Goal: Task Accomplishment & Management: Use online tool/utility

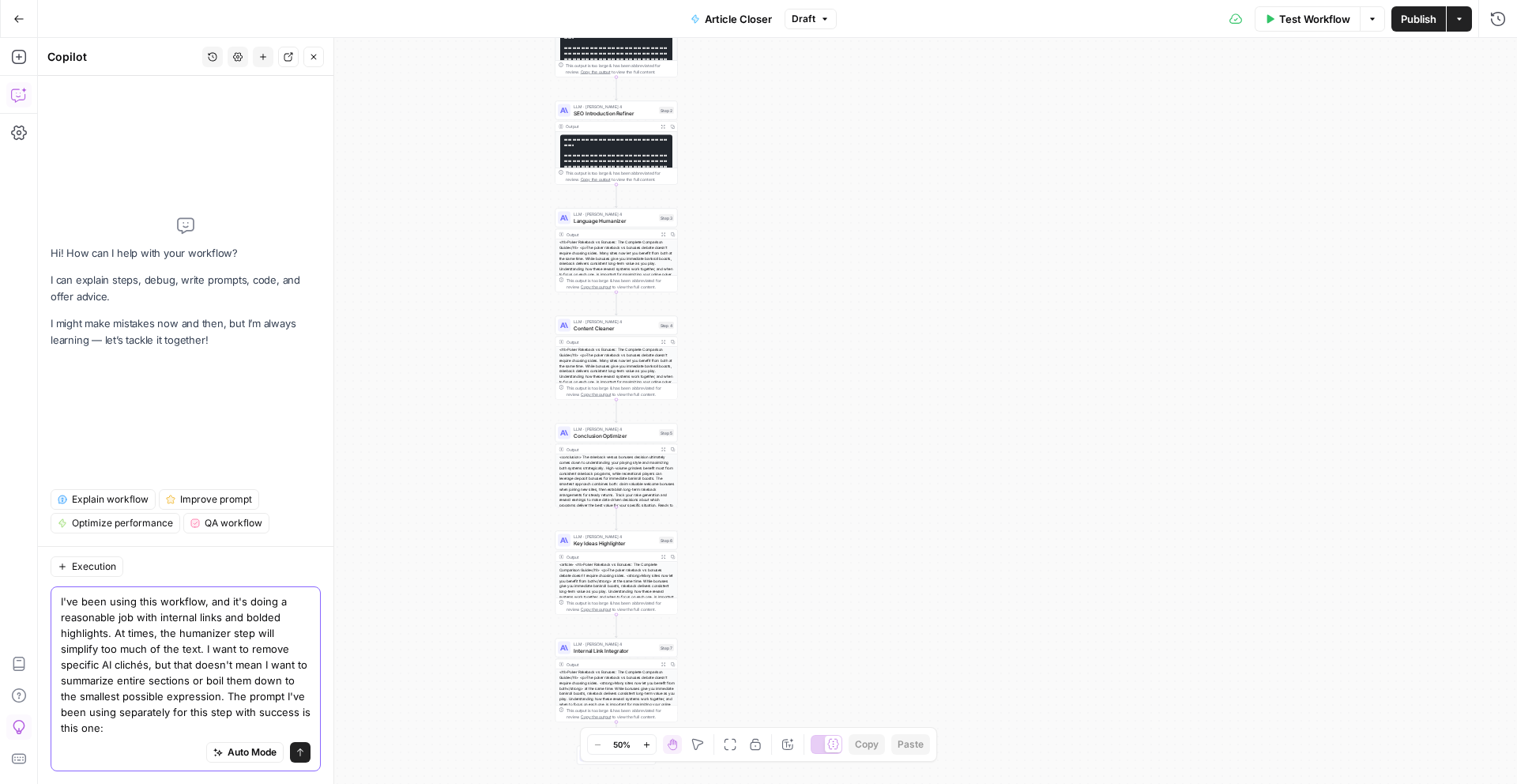
paste textarea "Please improve this article by ensuring: 1. The focus keyword "[insert keyword]…"
type textarea "L'ip dolo sitam cons adipisci, eli se'd eiusm t incididunt utl etdo magnaali en…"
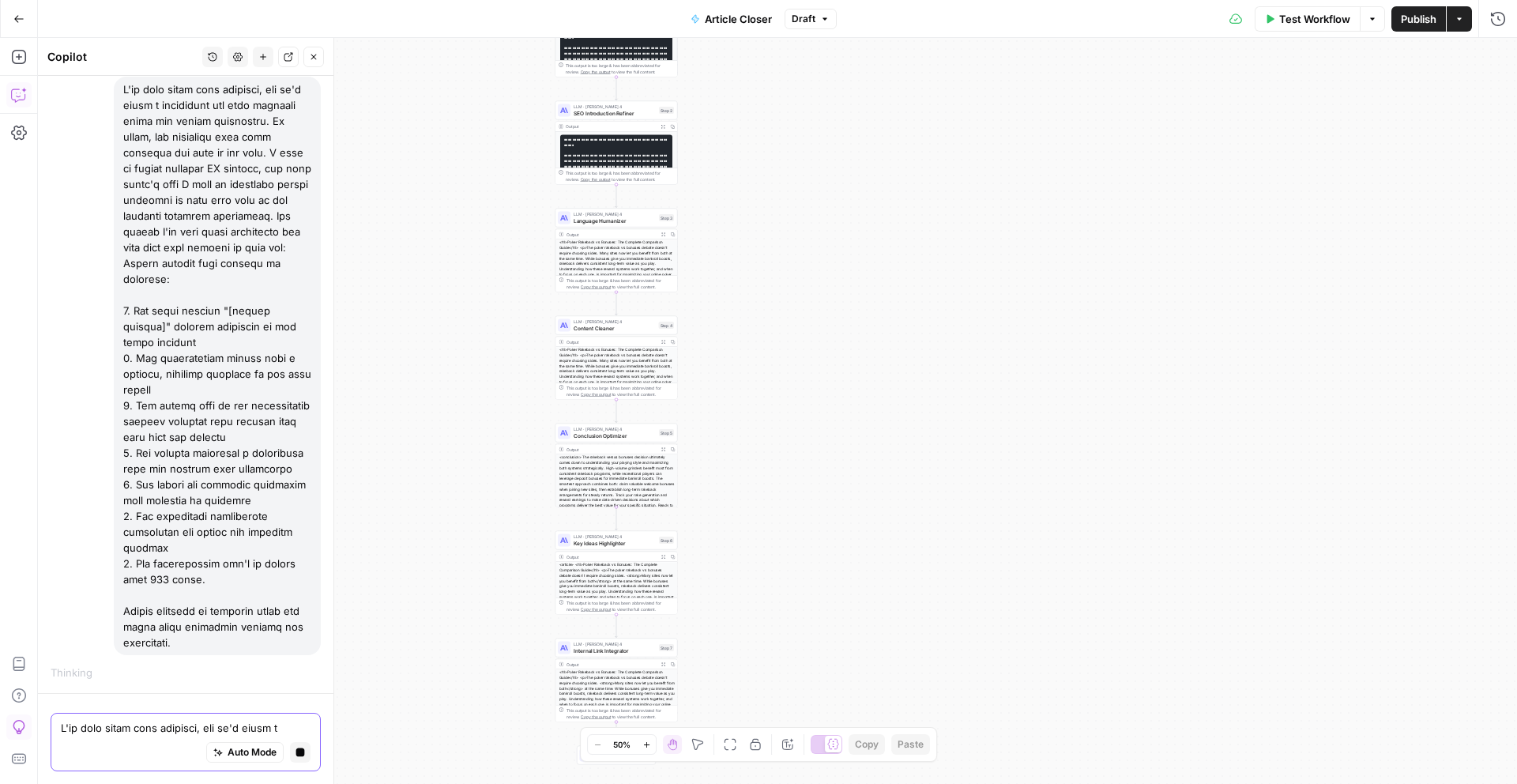
scroll to position [126, 0]
click at [303, 752] on icon "button" at bounding box center [301, 751] width 9 height 9
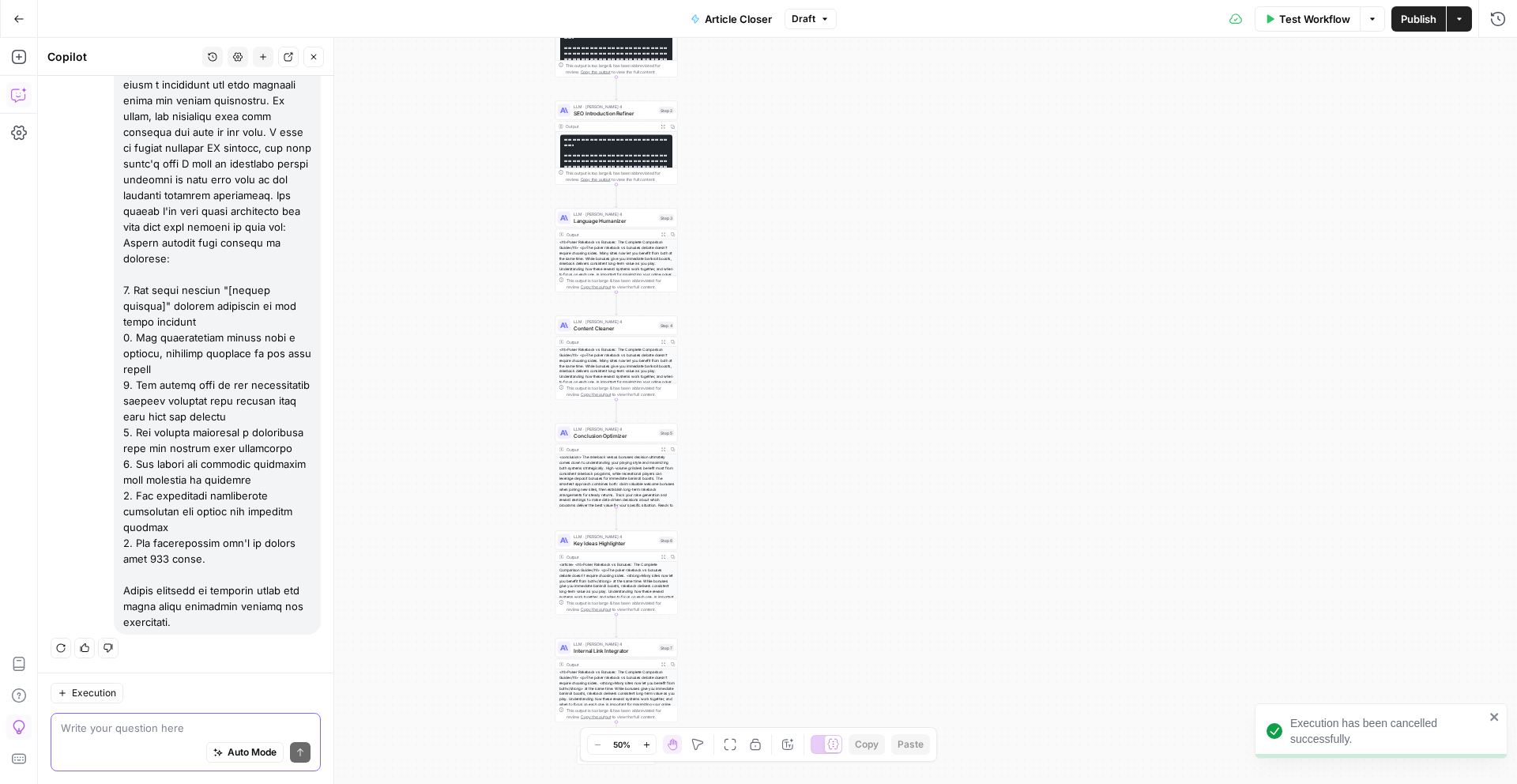
scroll to position [168, 0]
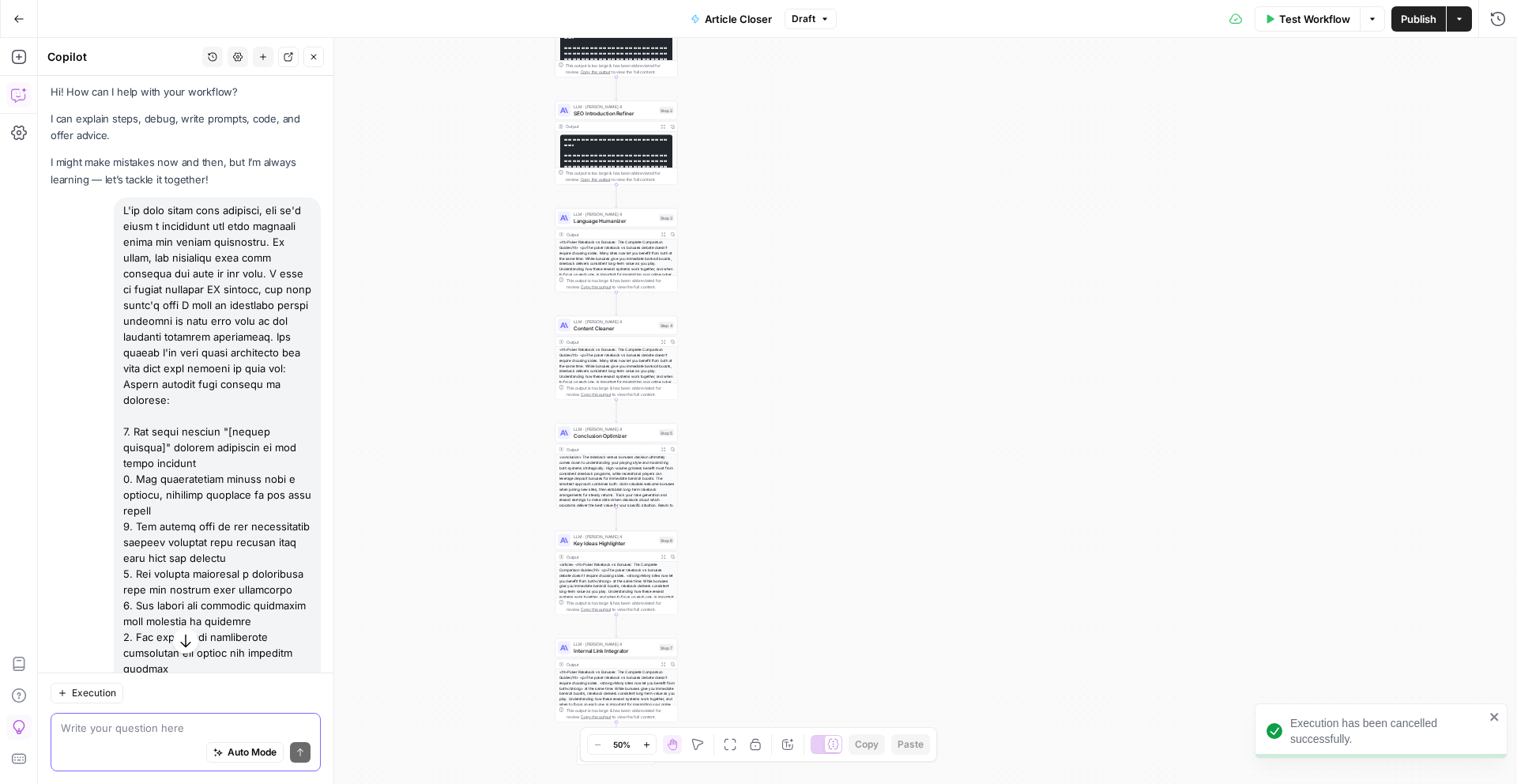
click at [249, 299] on div at bounding box center [218, 487] width 207 height 579
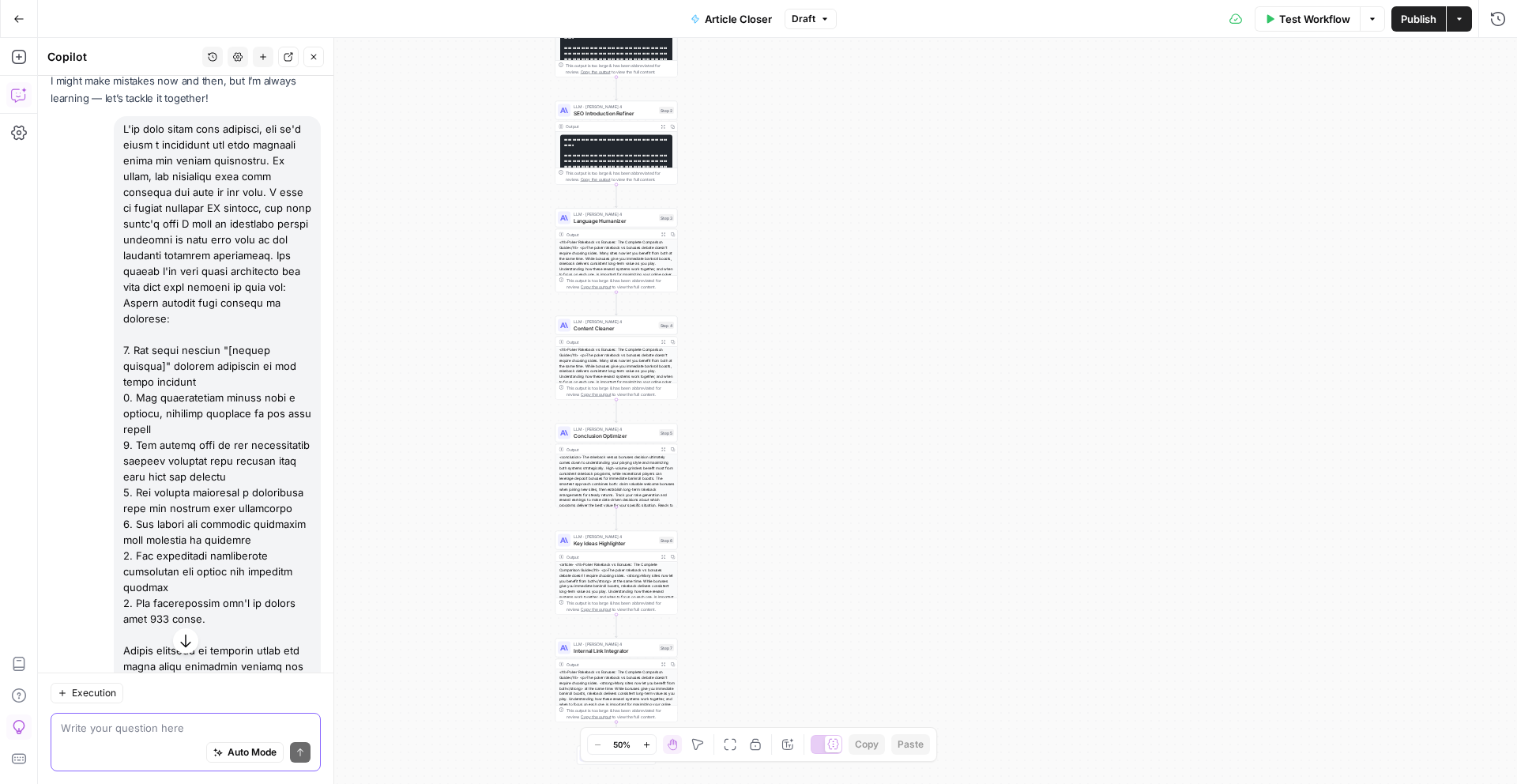
scroll to position [83, 0]
drag, startPoint x: 190, startPoint y: 320, endPoint x: 119, endPoint y: 122, distance: 210.3
click at [119, 122] on div at bounding box center [218, 408] width 207 height 579
copy div "I've been using this workflow, and it's doing a reasonable job with internal li…"
click at [116, 731] on textarea at bounding box center [186, 727] width 249 height 15
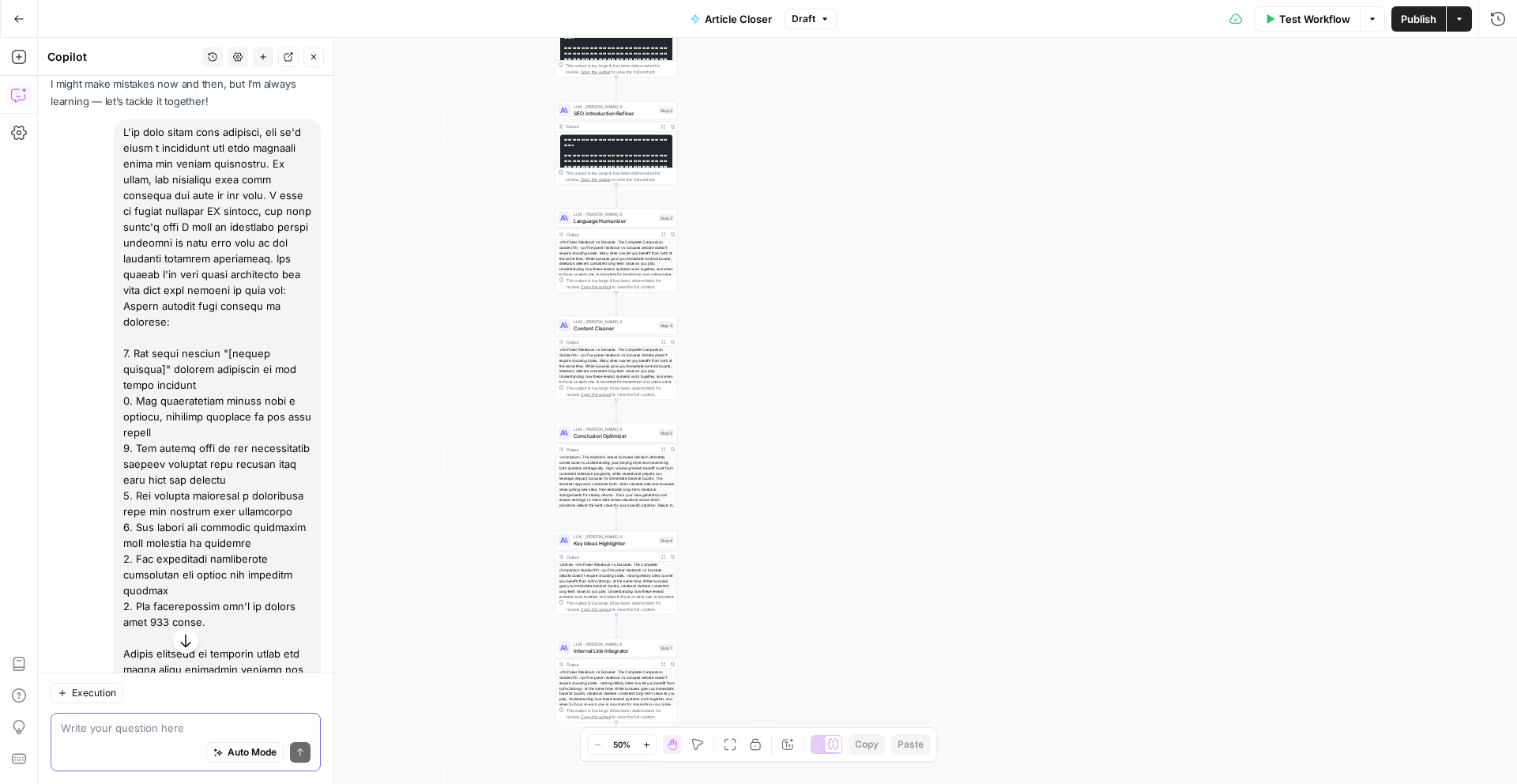
paste textarea "I've been using this workflow, and it's doing a reasonable job with internal li…"
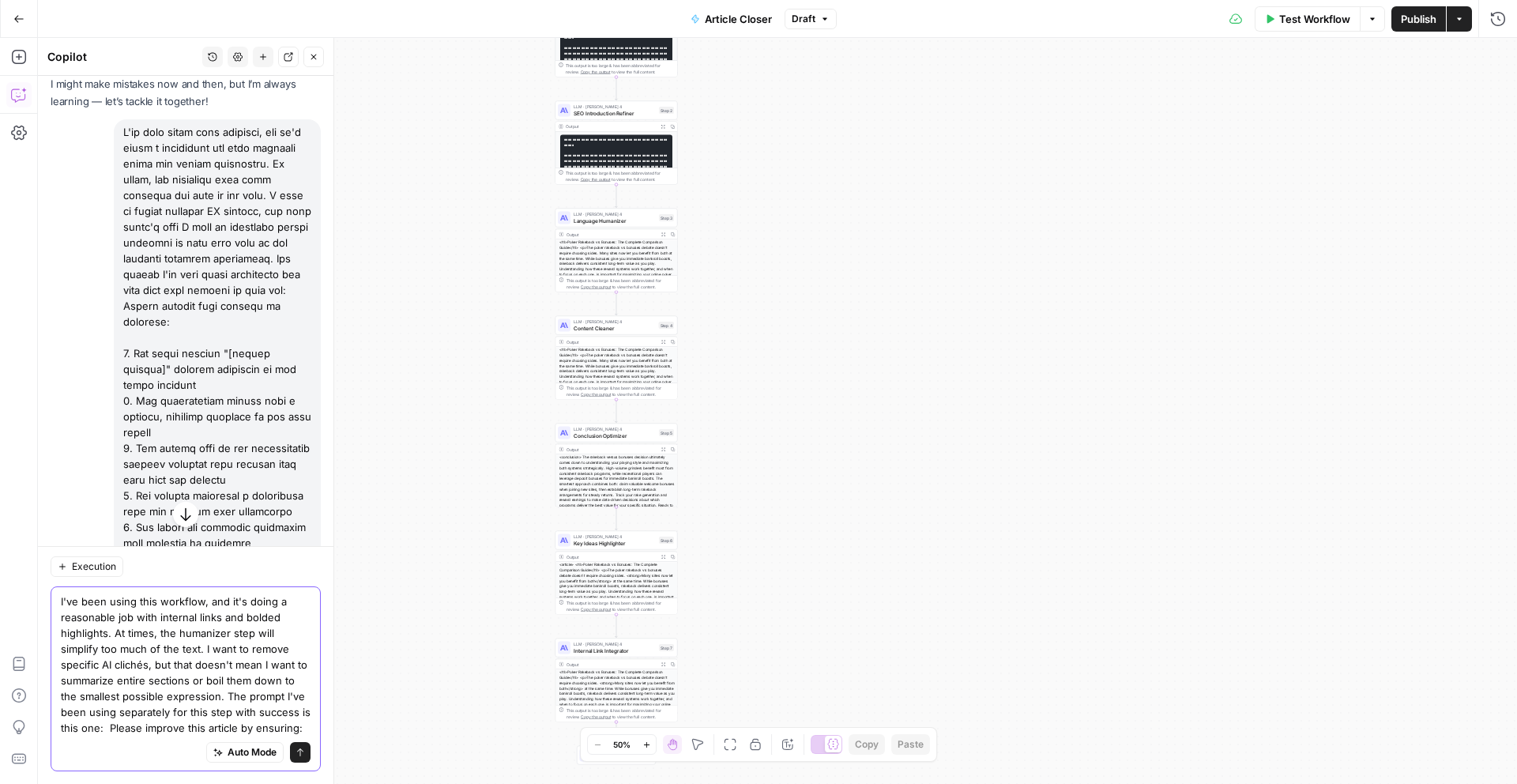
click at [281, 725] on textarea "I've been using this workflow, and it's doing a reasonable job with internal li…" at bounding box center [186, 664] width 249 height 142
type textarea "I've been using this workflow, and it's doing a reasonable job with internal li…"
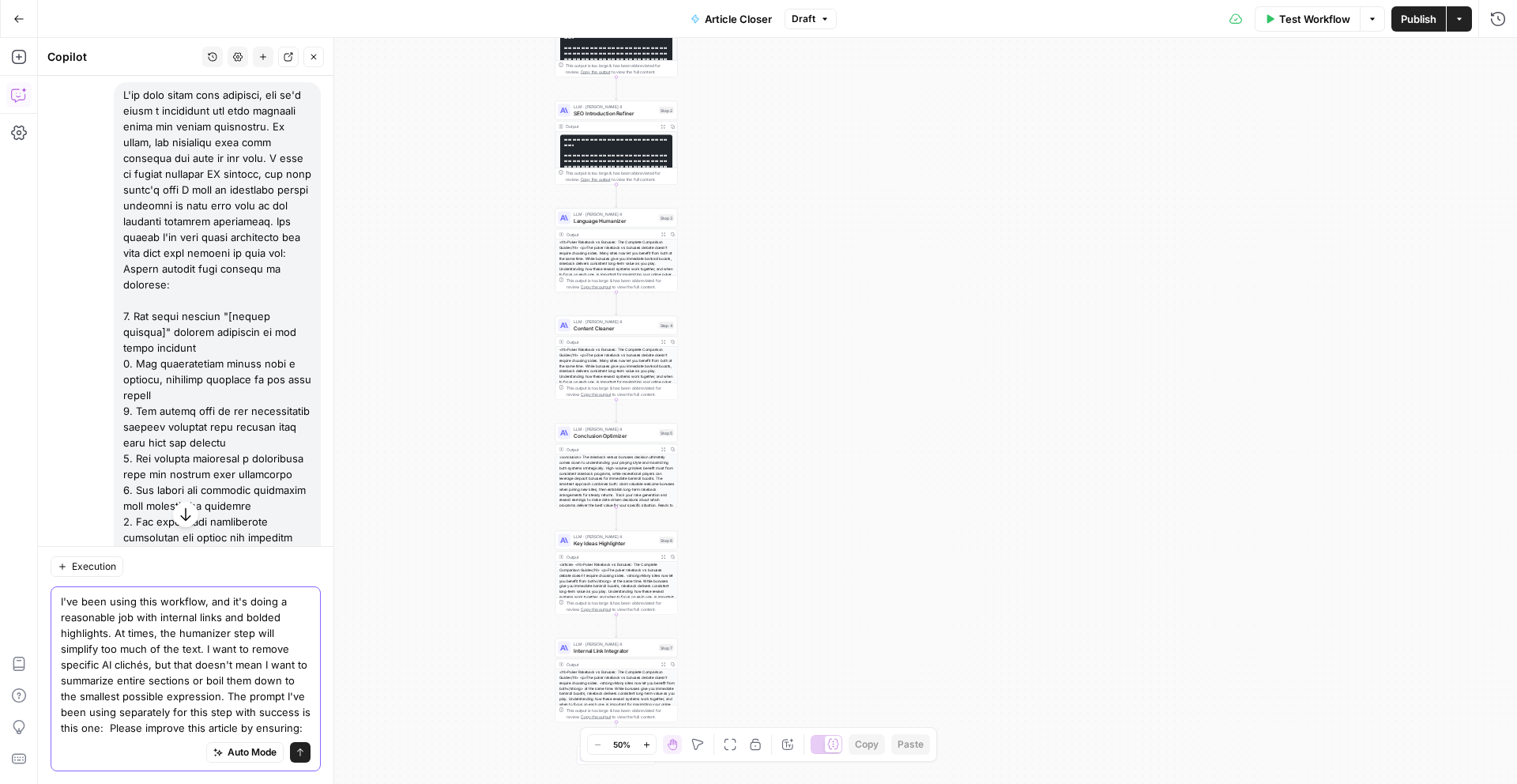
click at [179, 652] on textarea "I've been using this workflow, and it's doing a reasonable job with internal li…" at bounding box center [186, 664] width 249 height 142
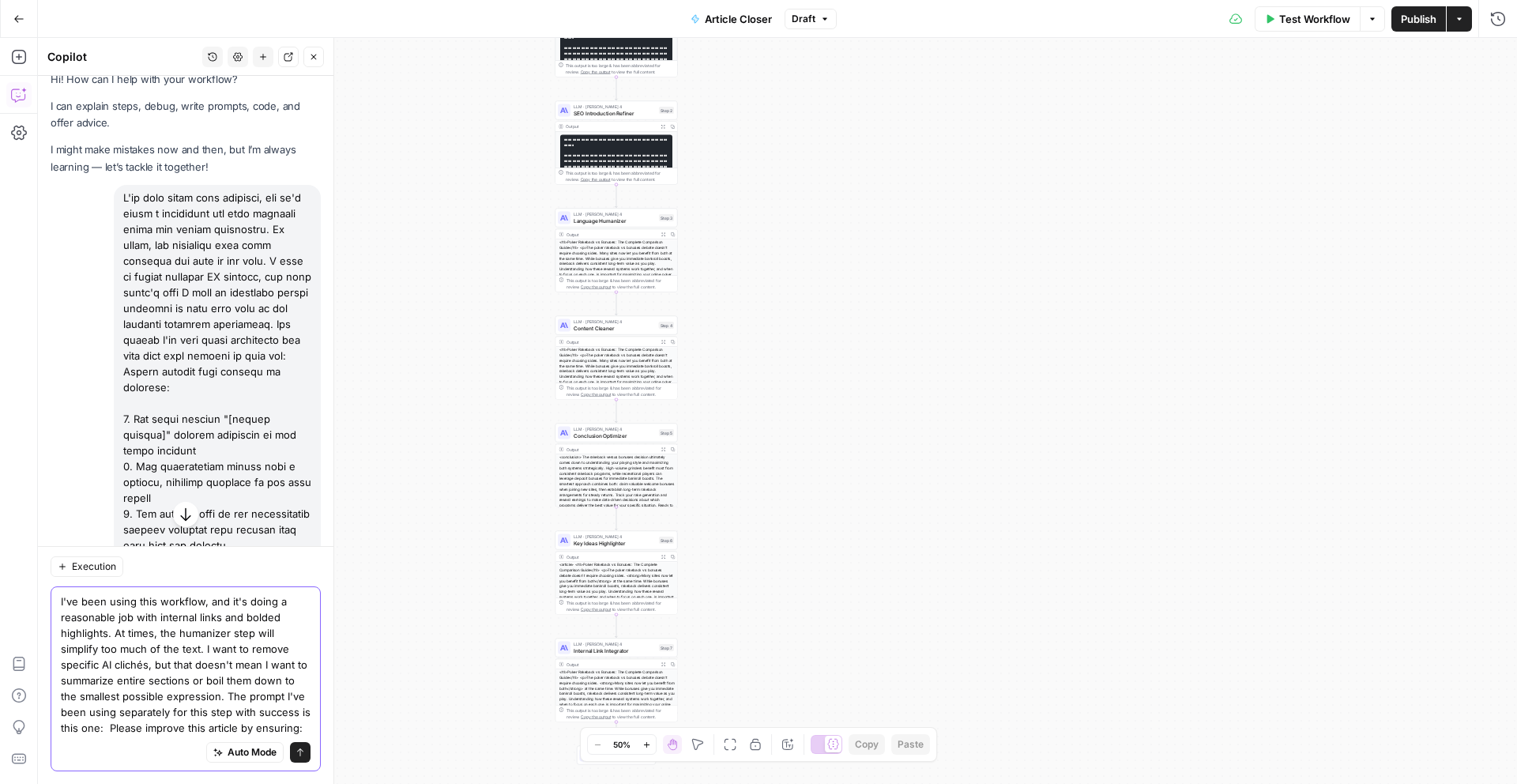
scroll to position [14, 0]
click at [171, 593] on textarea "I've been using this workflow, and it's doing a reasonable job with internal li…" at bounding box center [186, 664] width 249 height 142
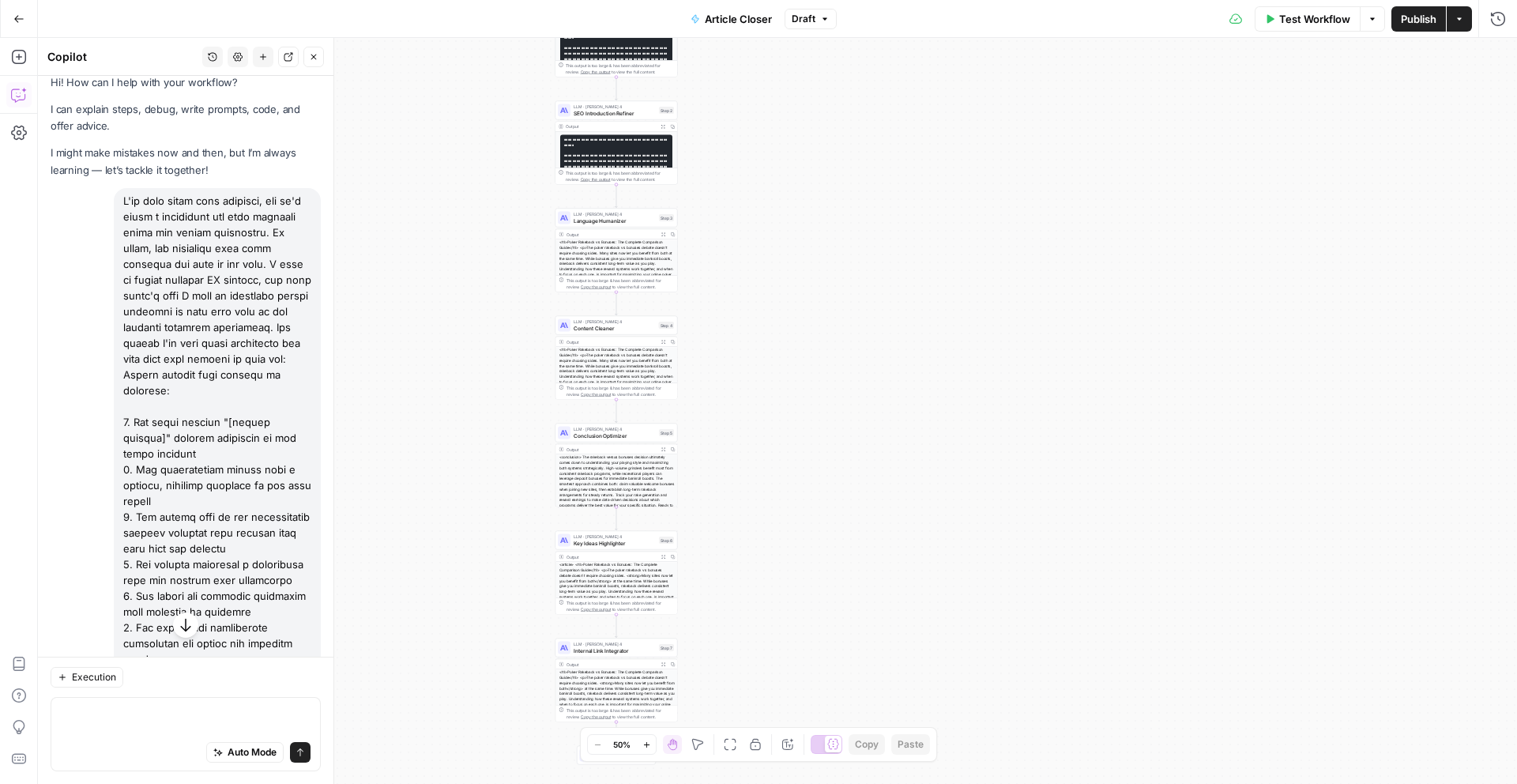
drag, startPoint x: 286, startPoint y: 363, endPoint x: 64, endPoint y: 178, distance: 289.0
click at [64, 178] on div "Hi! How can I help with your workflow? I can explain steps, debug, write prompt…" at bounding box center [186, 526] width 296 height 927
copy div "I might make mistakes now and then, but I’m always learning — let’s tackle it t…"
click at [74, 725] on textarea at bounding box center [186, 720] width 249 height 32
click at [73, 715] on textarea at bounding box center [186, 720] width 249 height 32
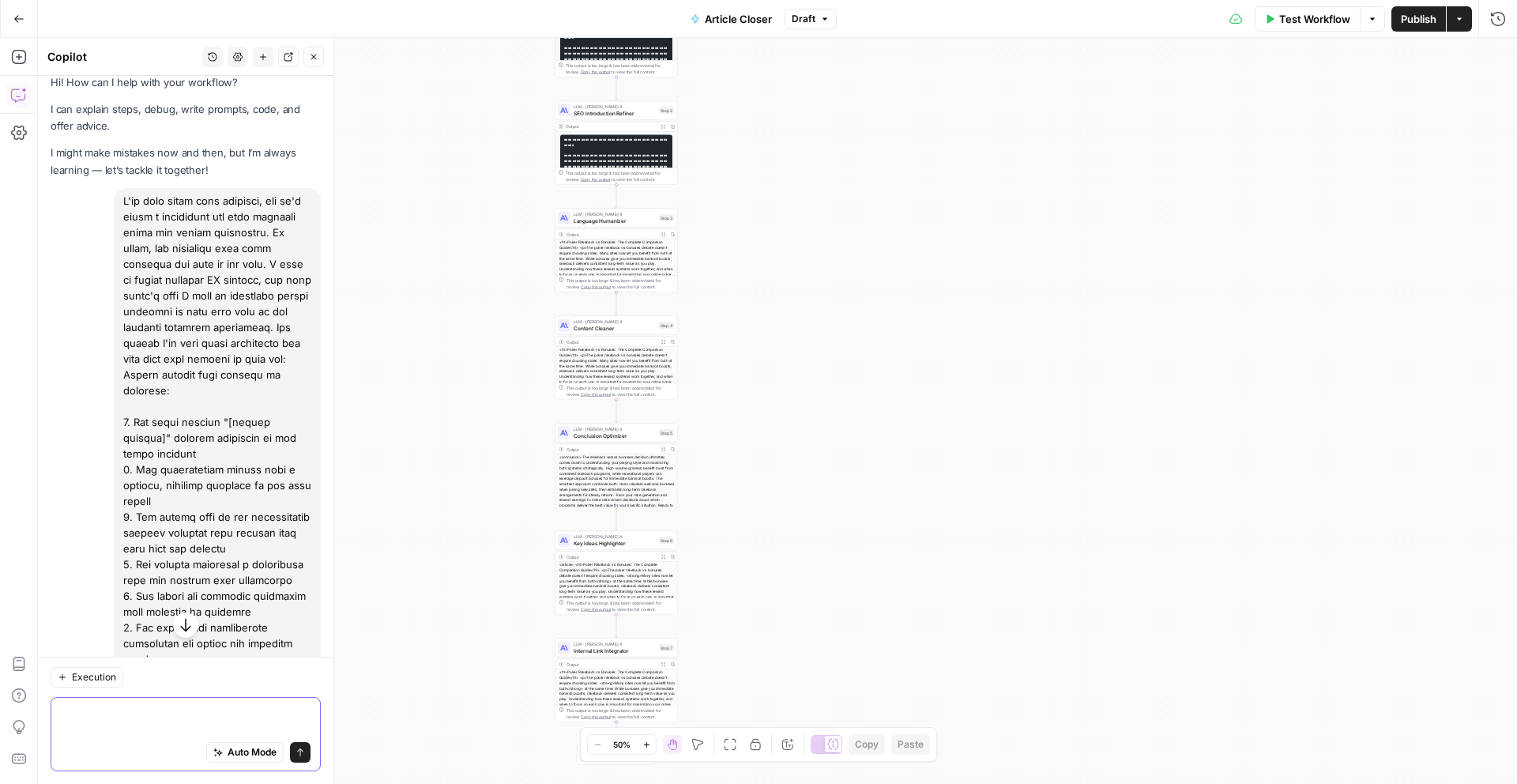
paste textarea "I've been using this workflow, and it's doing a reasonable job with internal li…"
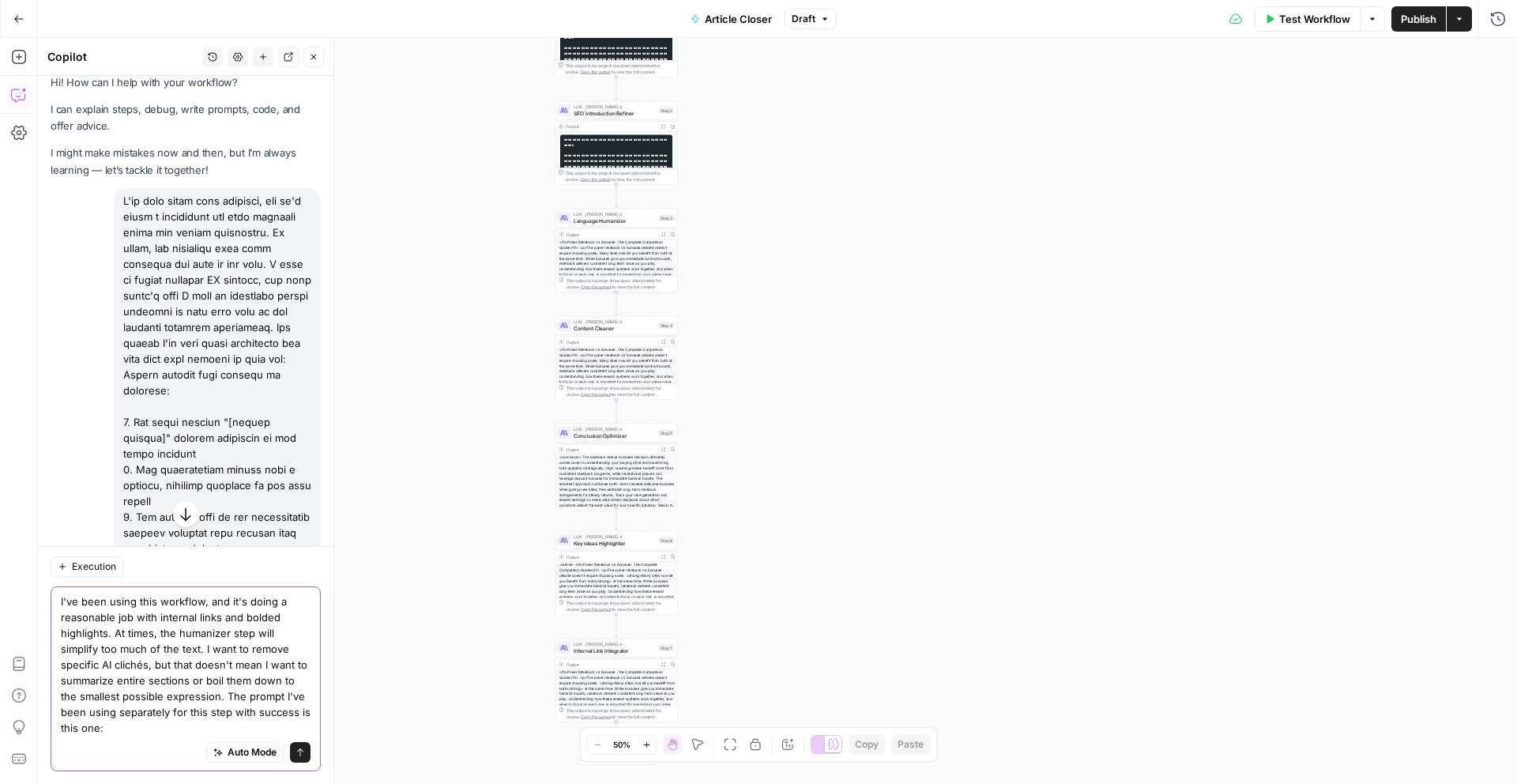
click at [70, 709] on textarea "I've been using this workflow, and it's doing a reasonable job with internal li…" at bounding box center [186, 664] width 249 height 142
click at [116, 723] on textarea "I've been using this workflow, and it's doing a reasonable job with internal li…" at bounding box center [186, 664] width 249 height 142
click at [119, 711] on textarea "I've been using this workflow, and it's doing a reasonable job with internal li…" at bounding box center [186, 664] width 249 height 142
paste textarea "Loremi dolors ame cons adip elitsed do eius te inci utlabor etd magnaaliqu en: …"
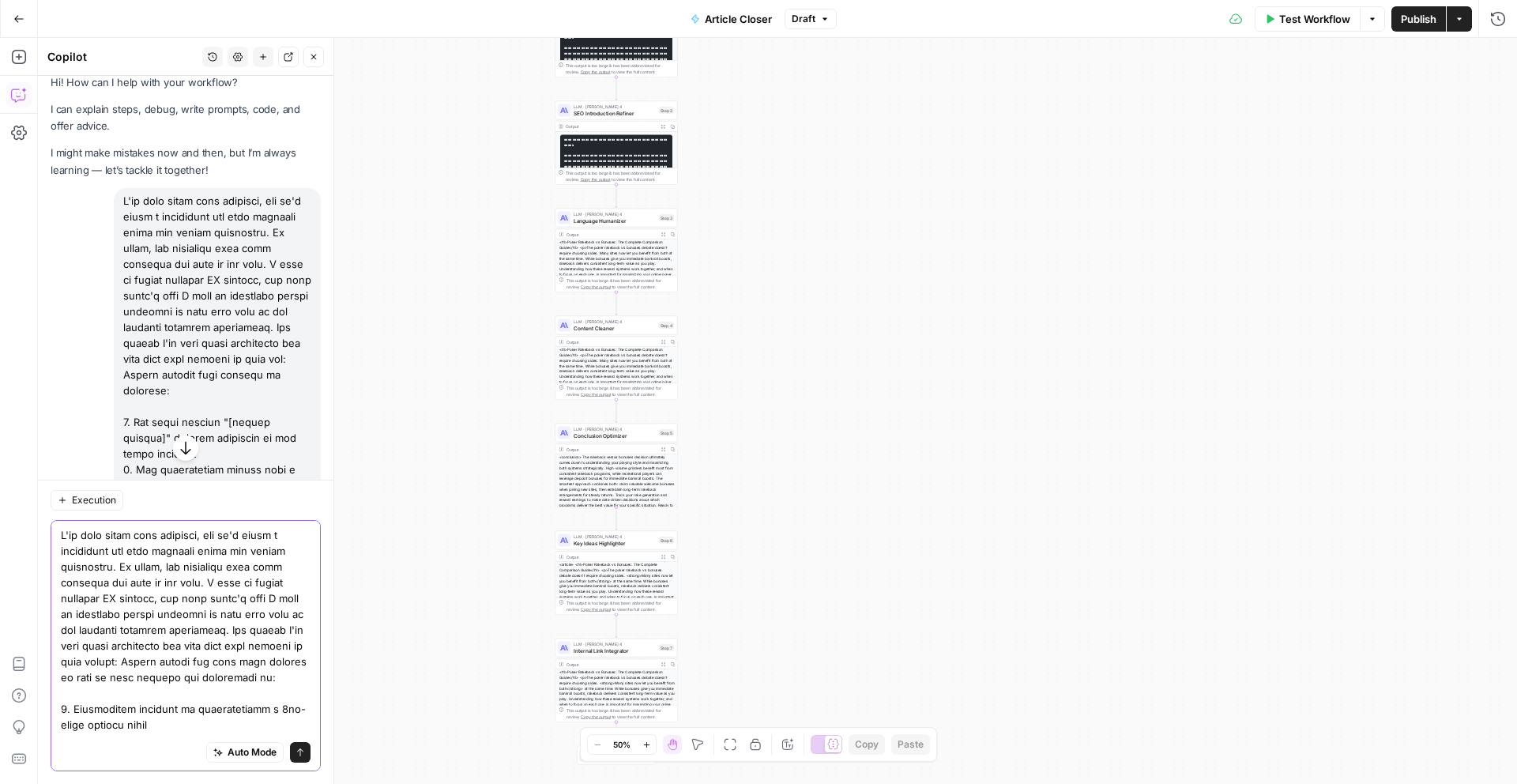
scroll to position [514, 0]
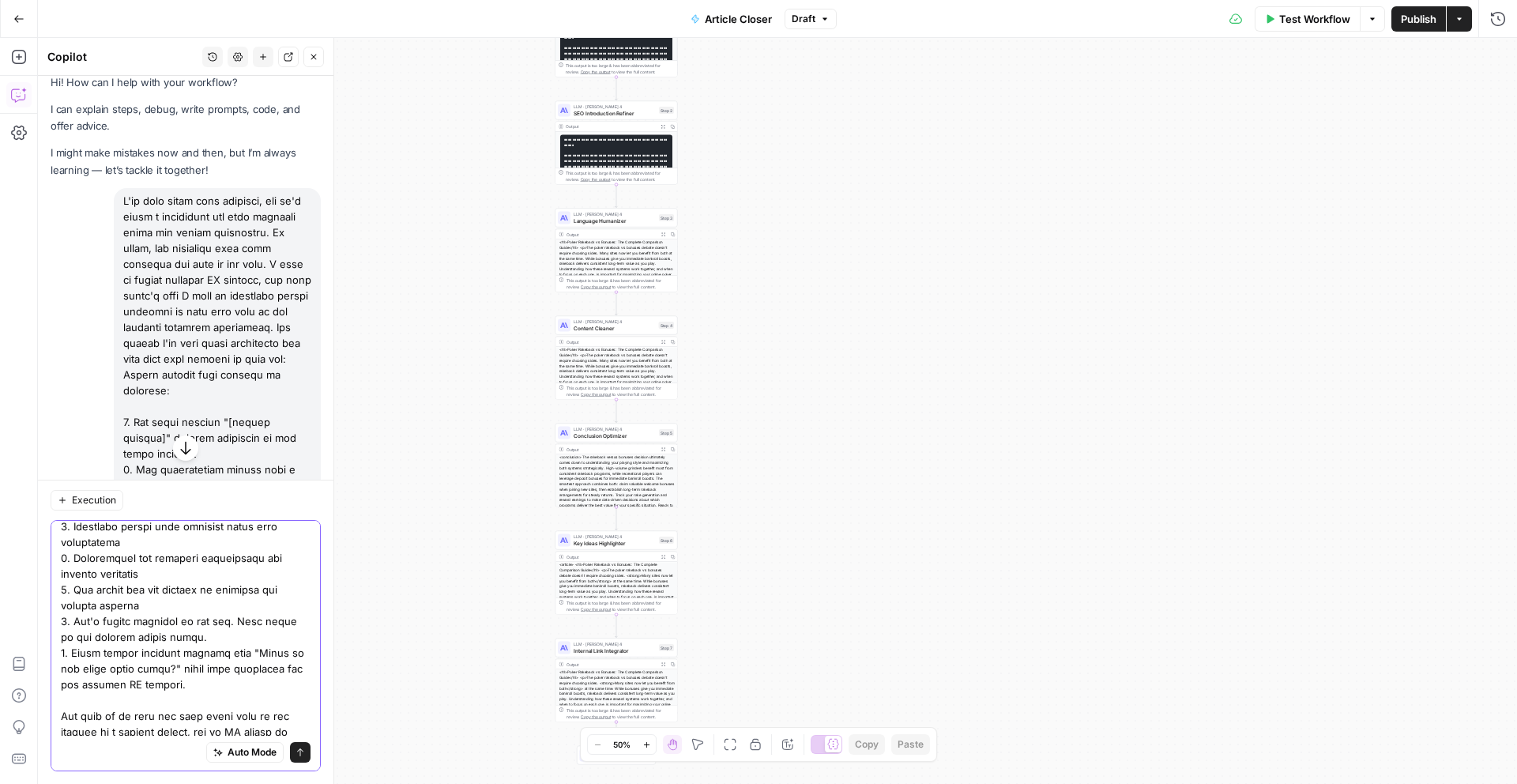
type textarea "L'ip dolo sitam cons adipisci, eli se'd eiusm t incididunt utl etdo magnaali en…"
click at [302, 751] on icon "submit" at bounding box center [301, 752] width 10 height 10
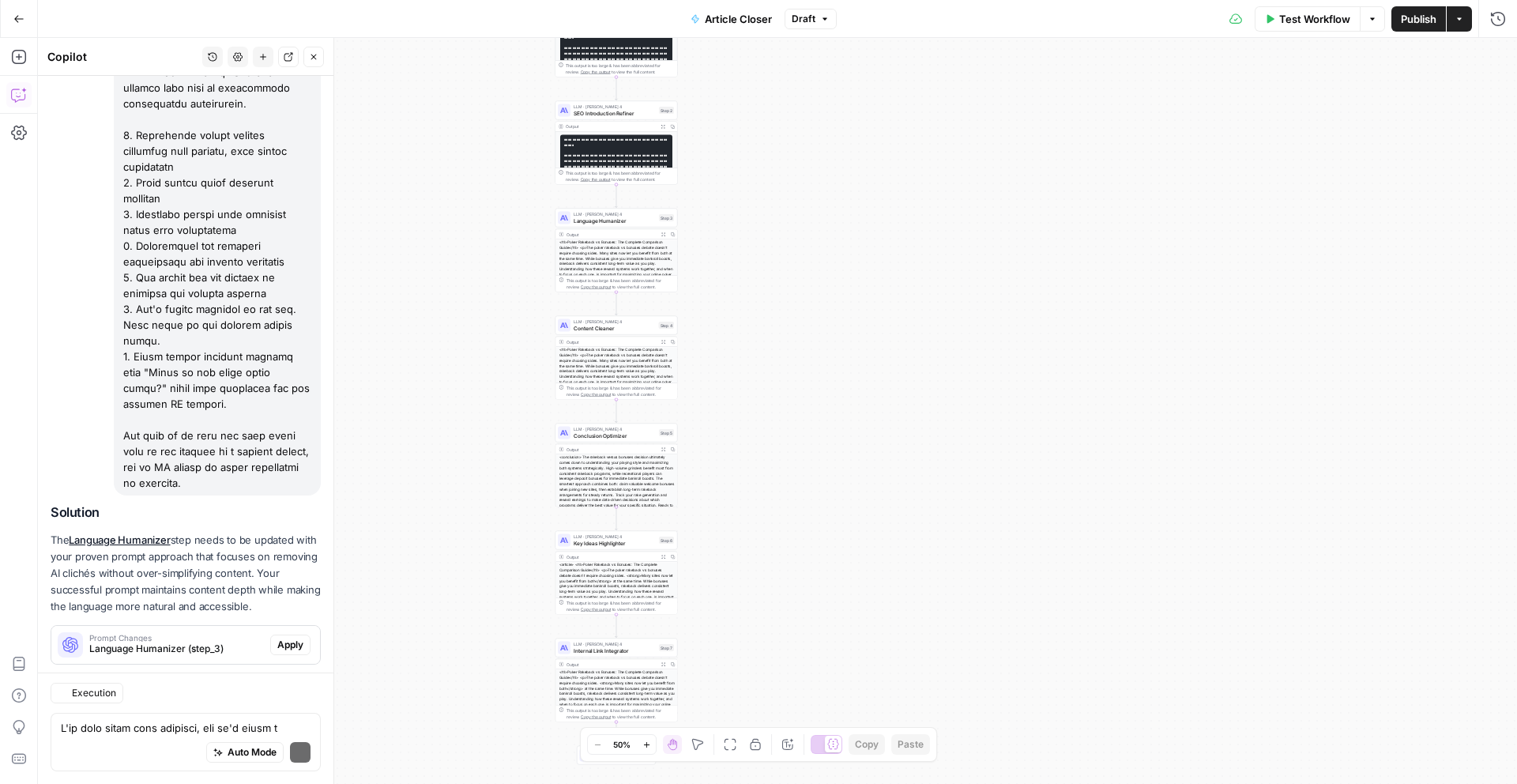
scroll to position [1499, 0]
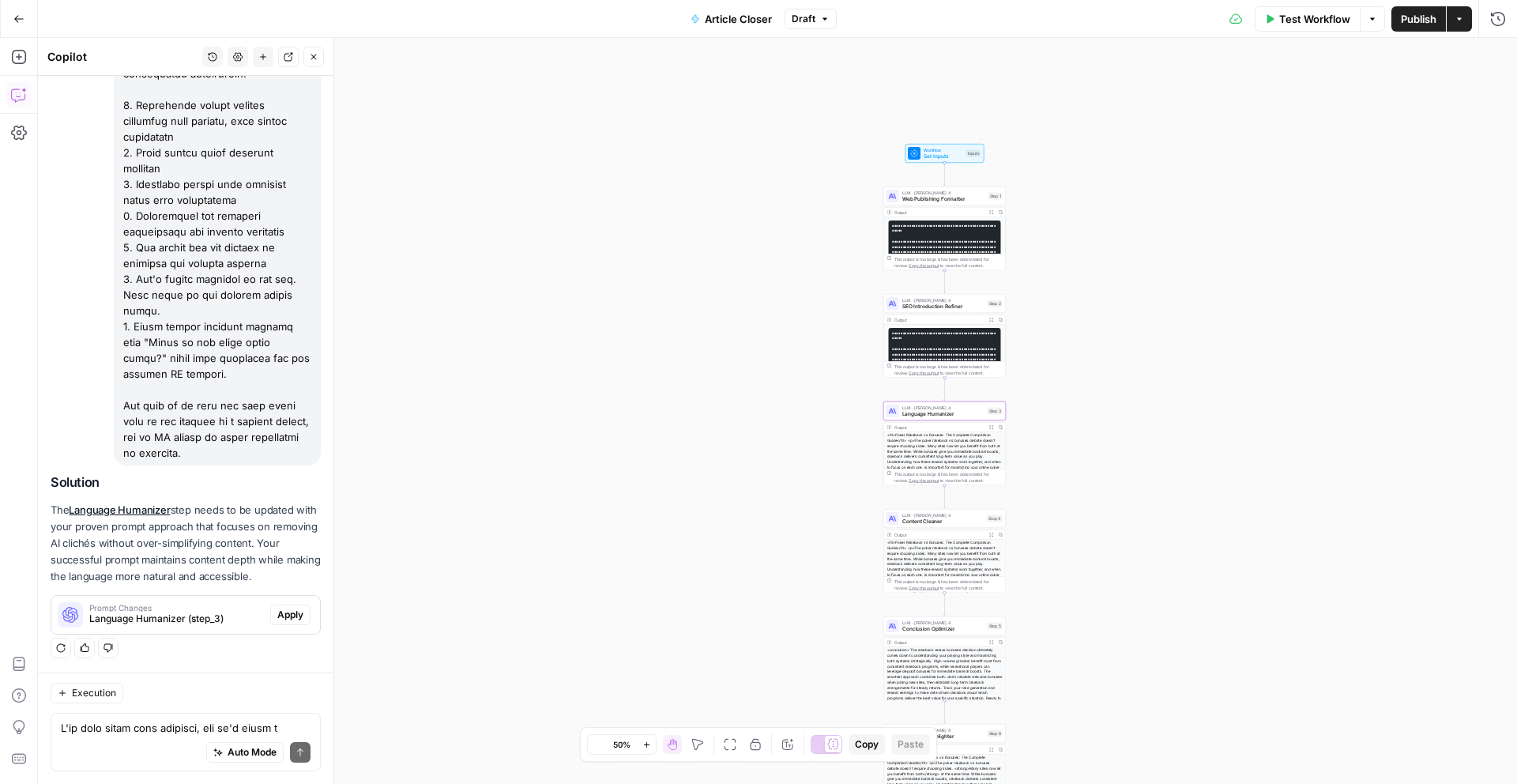
click at [295, 613] on span "Apply" at bounding box center [290, 614] width 26 height 14
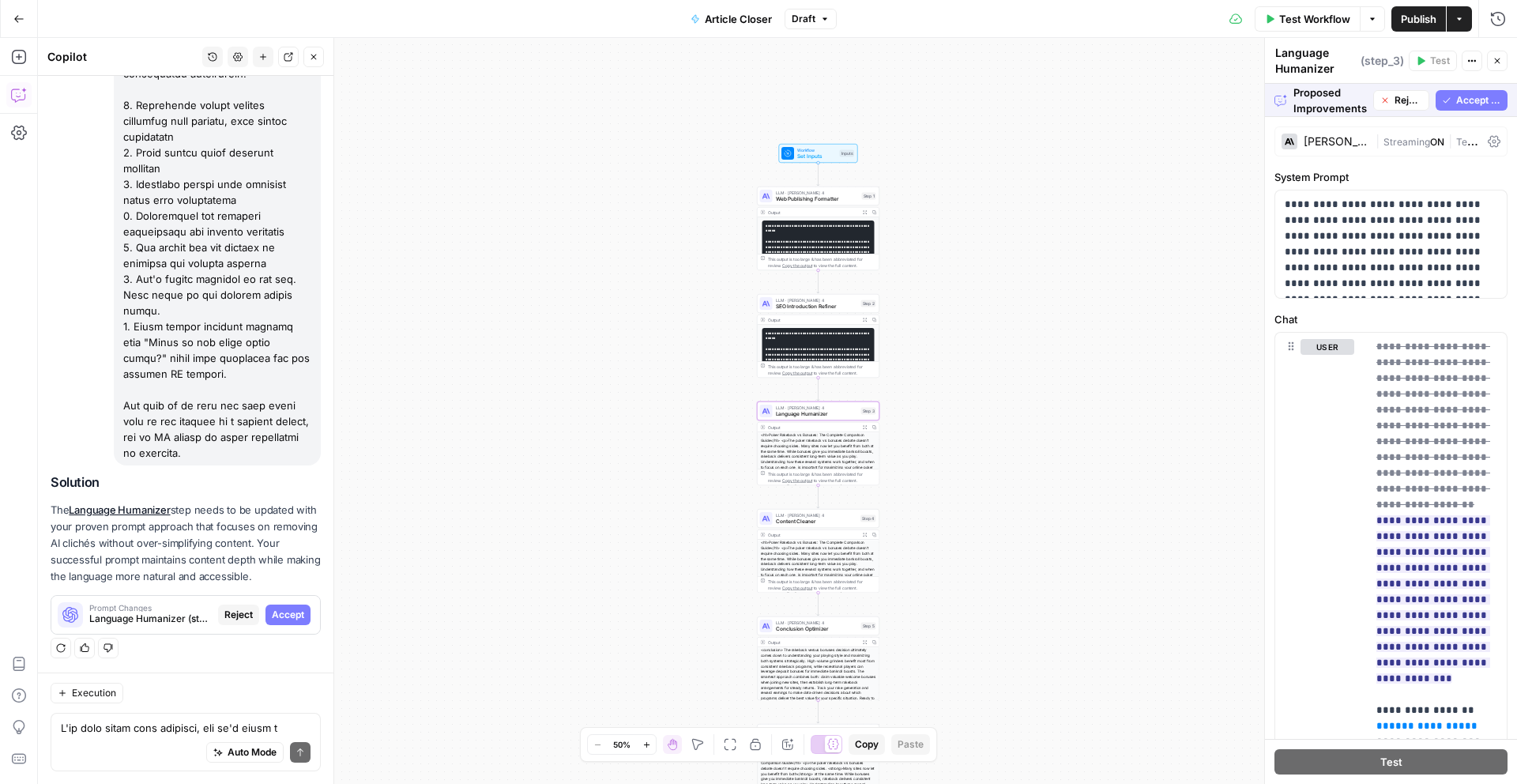
click at [302, 614] on span "Accept" at bounding box center [288, 614] width 33 height 14
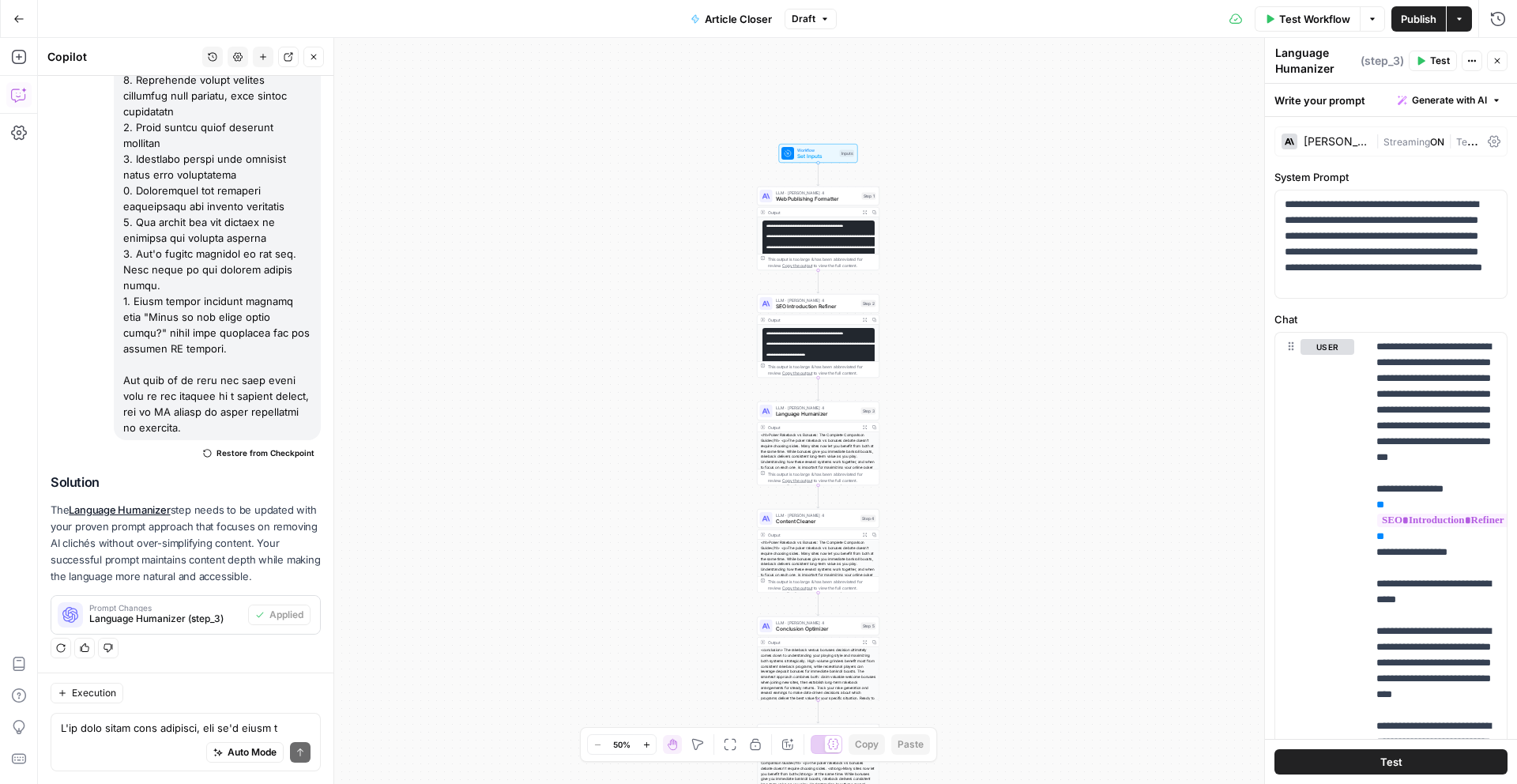
click at [1425, 16] on span "Publish" at bounding box center [1419, 19] width 36 height 15
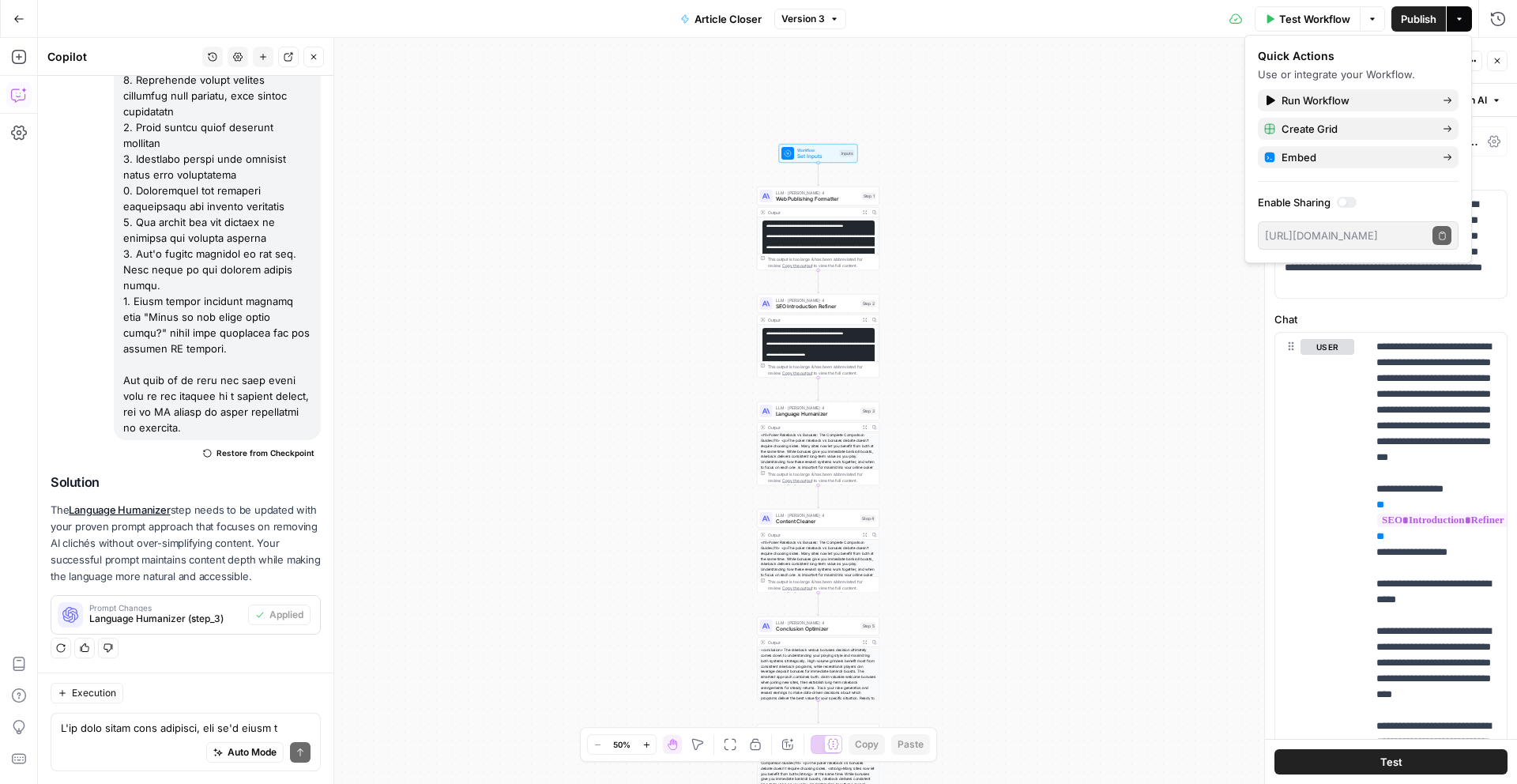
click at [28, 23] on button "Go Back" at bounding box center [19, 19] width 29 height 29
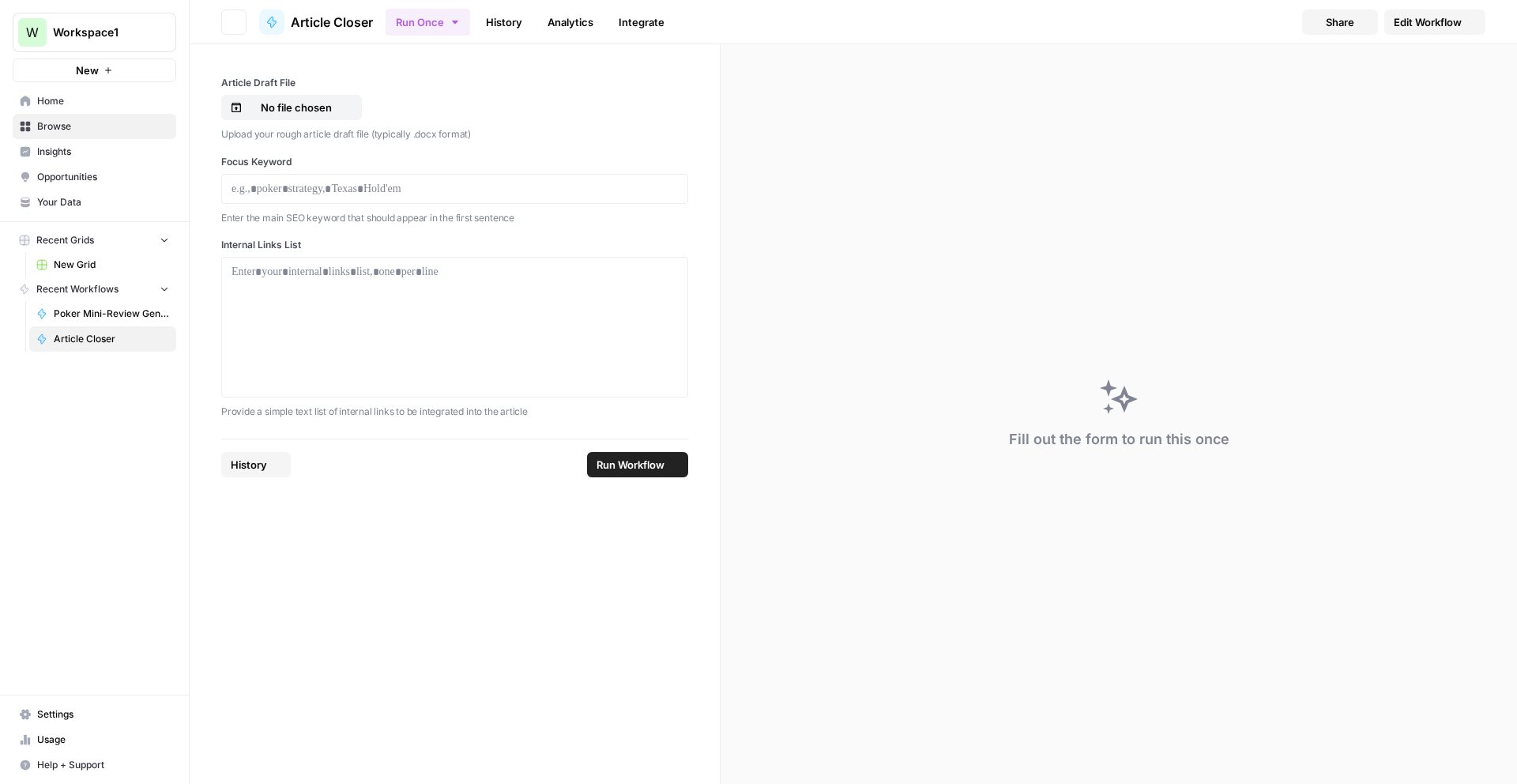
click at [15, 20] on button "W Workspace1" at bounding box center [95, 33] width 164 height 39
click at [130, 526] on div "W Workspace1 New Home Browse Insights Opportunities Your Data Recent Grids New …" at bounding box center [95, 392] width 189 height 784
click at [128, 311] on span "Poker Mini-Review Generator" at bounding box center [112, 313] width 116 height 14
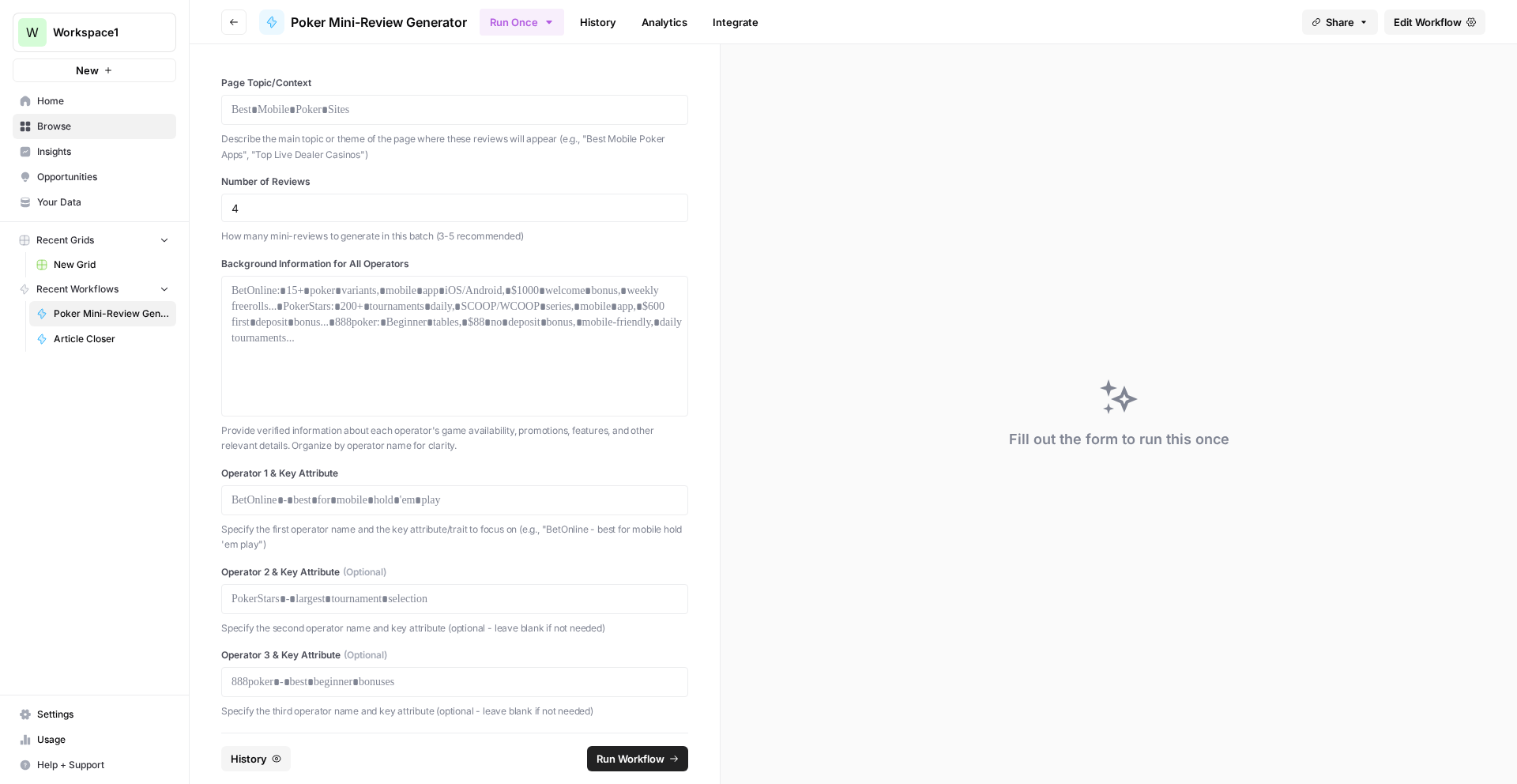
click at [351, 119] on div at bounding box center [454, 109] width 467 height 30
click at [345, 110] on p at bounding box center [455, 109] width 447 height 15
click at [305, 108] on p "**********" at bounding box center [455, 109] width 447 height 15
click at [260, 113] on p "**********" at bounding box center [455, 109] width 447 height 15
click at [272, 211] on input "4" at bounding box center [455, 207] width 447 height 14
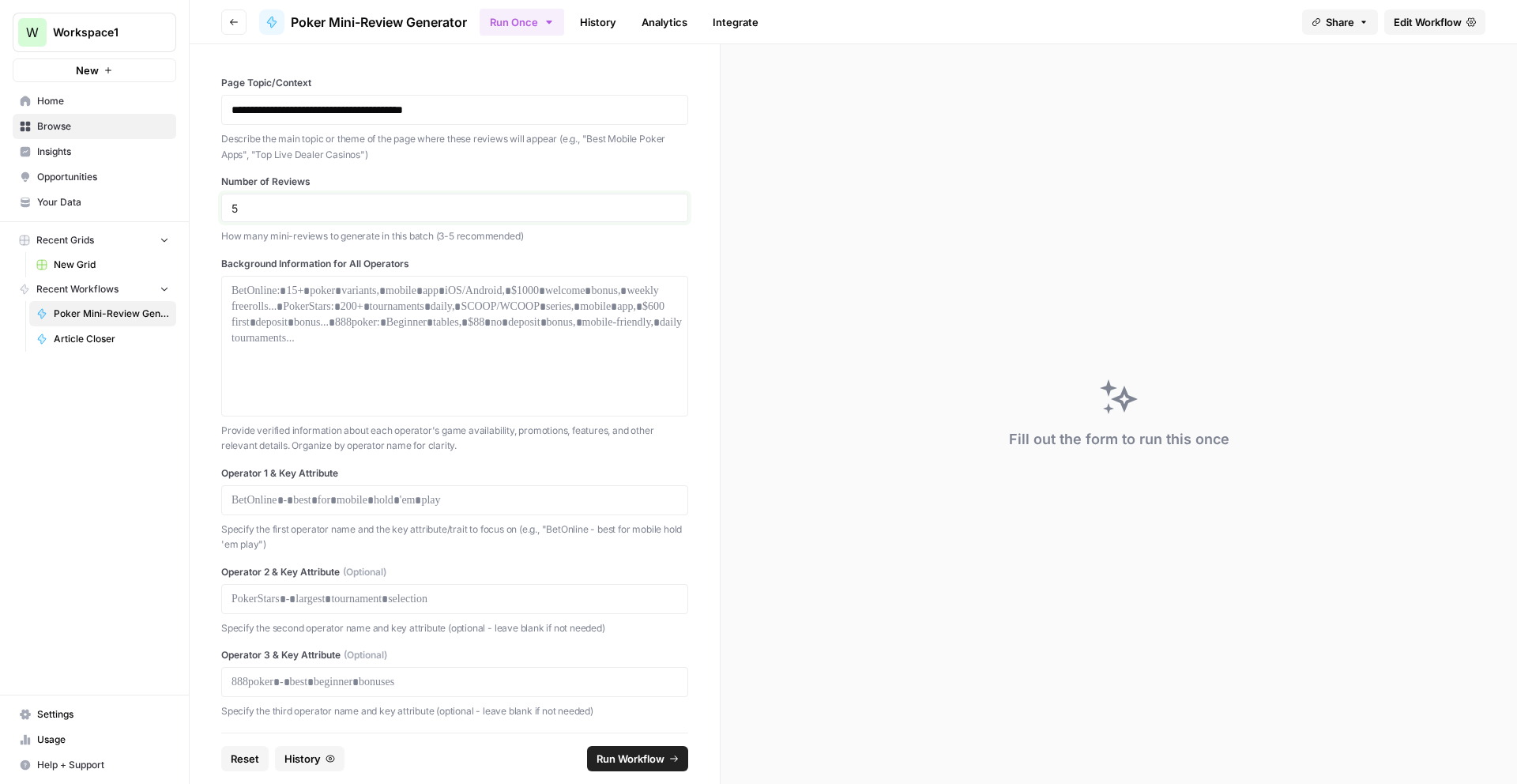
type input "5"
click at [454, 319] on div at bounding box center [455, 346] width 447 height 126
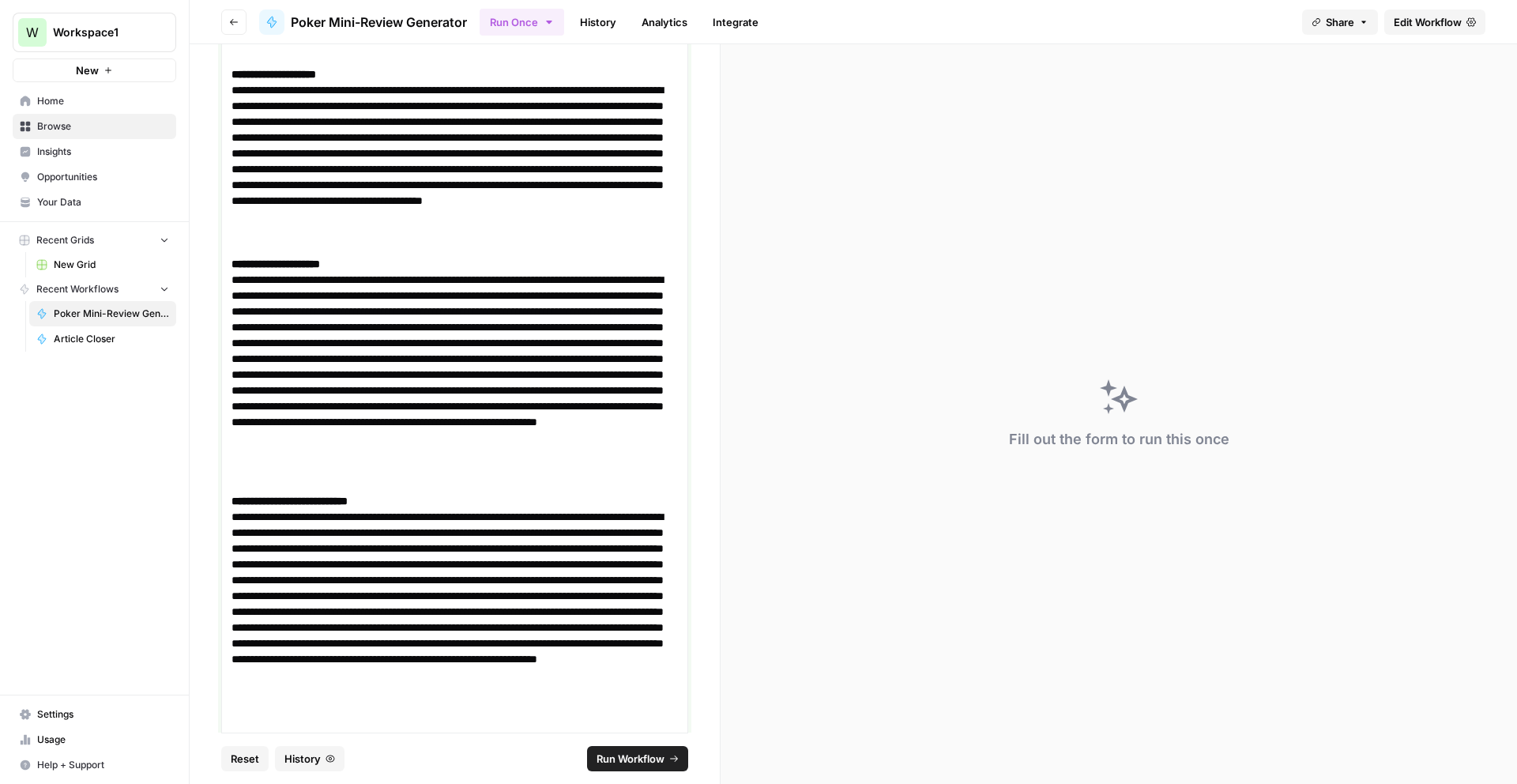
scroll to position [1168, 0]
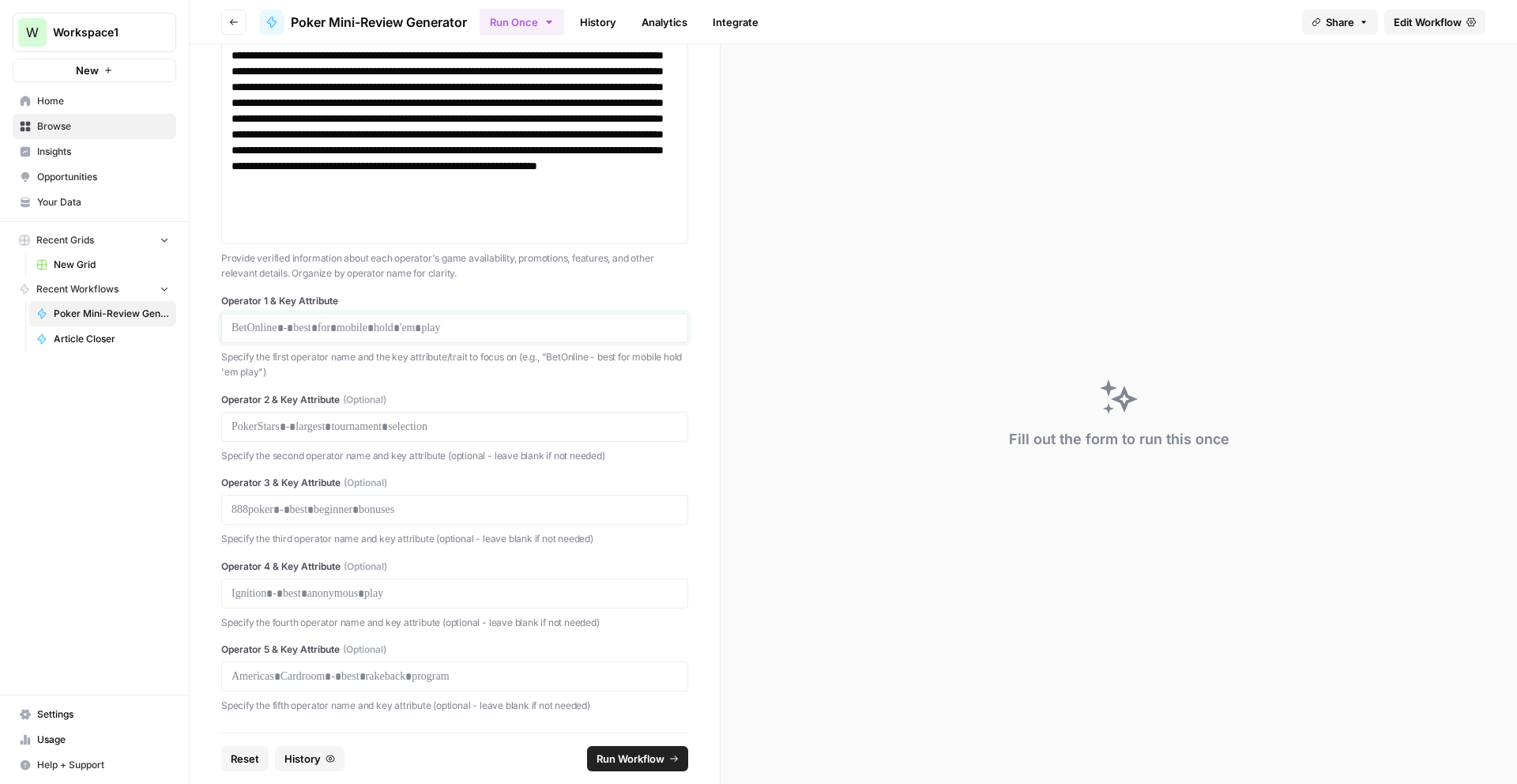
click at [355, 329] on p at bounding box center [455, 328] width 447 height 15
click at [241, 421] on p at bounding box center [455, 426] width 447 height 15
click at [386, 406] on div "Operator 2 & Key Attribute (Optional) Specify the second operator name and key …" at bounding box center [454, 428] width 467 height 71
click at [386, 416] on div at bounding box center [454, 426] width 467 height 30
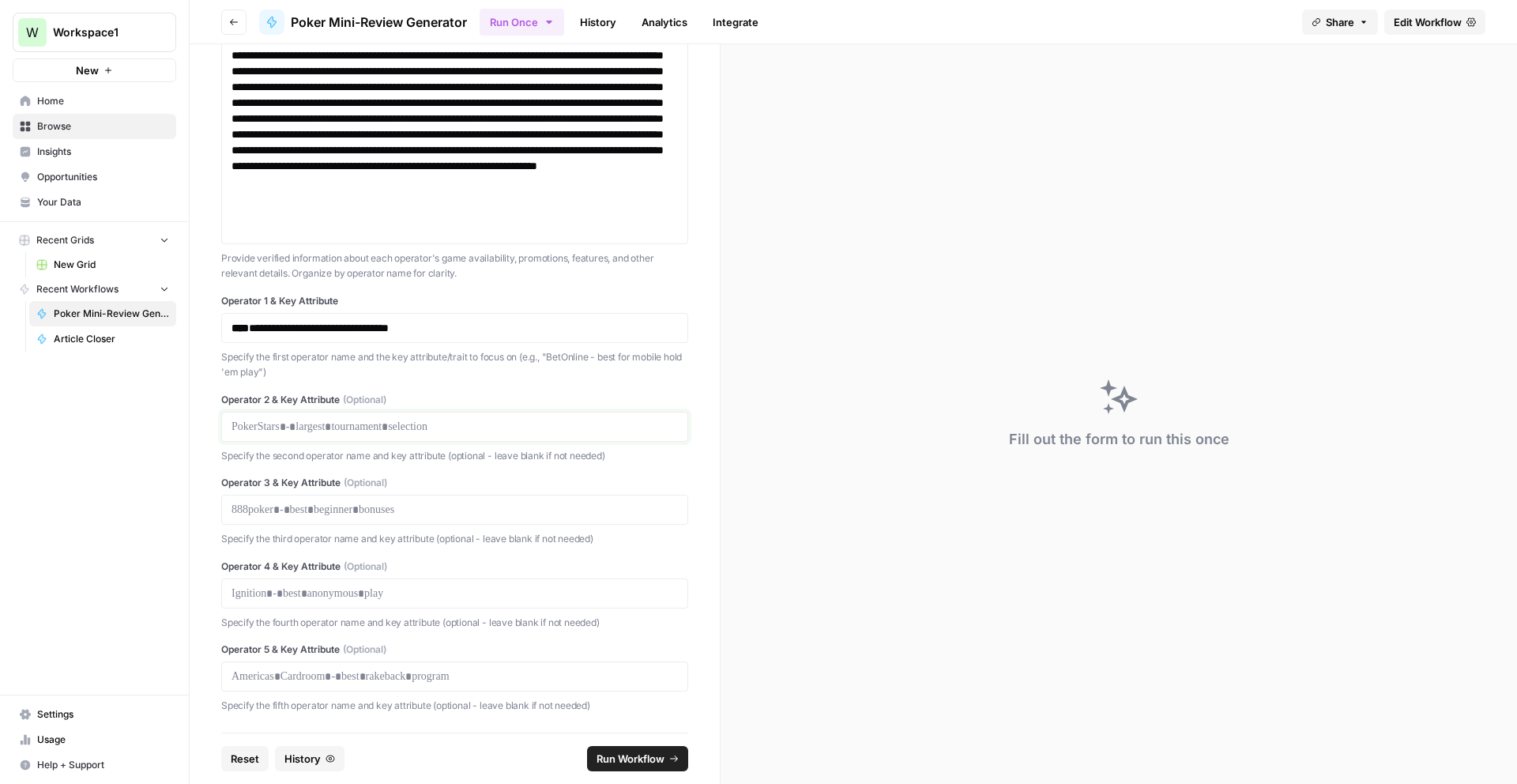
click at [373, 427] on p at bounding box center [455, 426] width 447 height 15
click at [405, 502] on p at bounding box center [455, 509] width 447 height 15
click at [274, 594] on p at bounding box center [455, 592] width 447 height 15
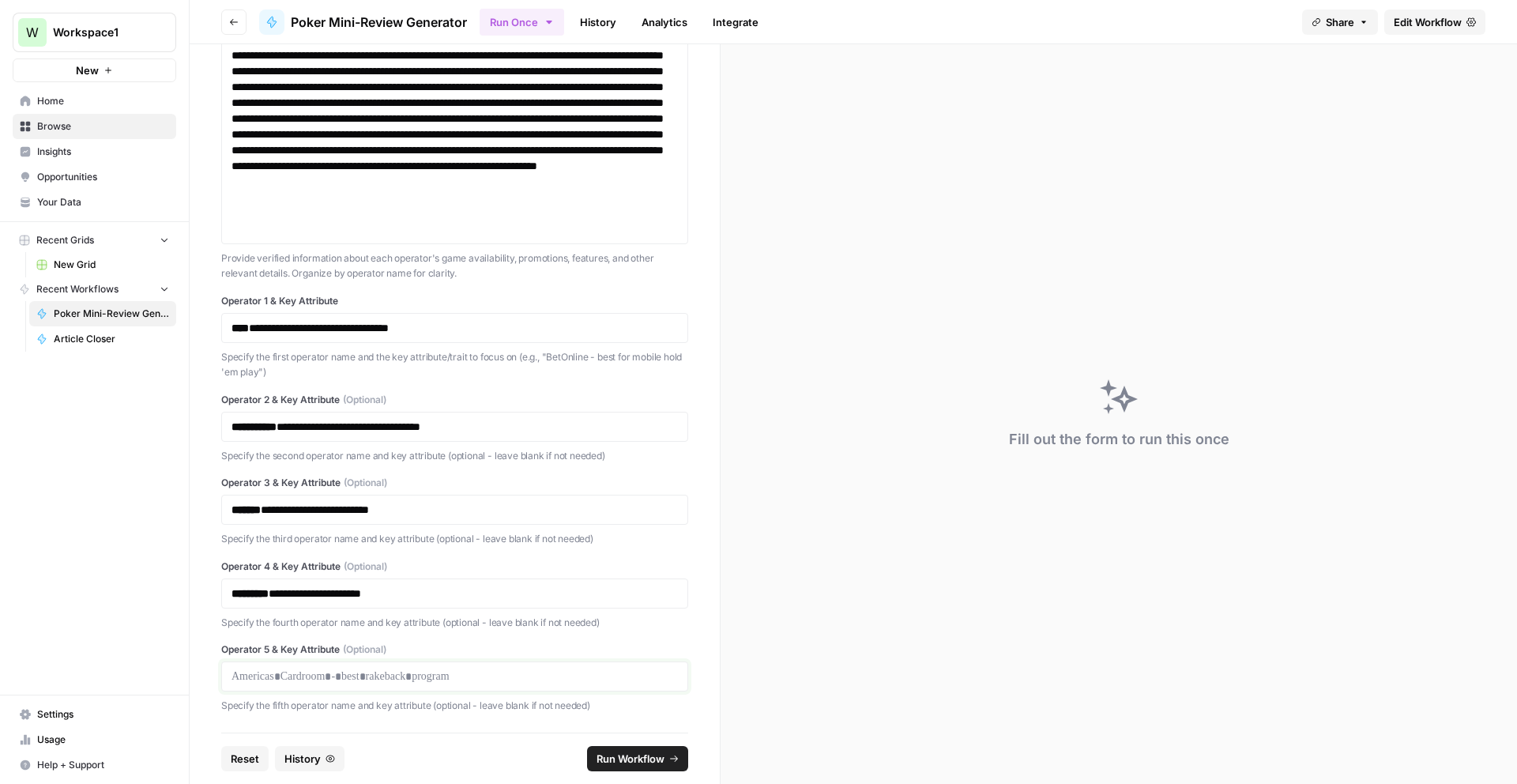
click at [351, 674] on p at bounding box center [455, 676] width 447 height 15
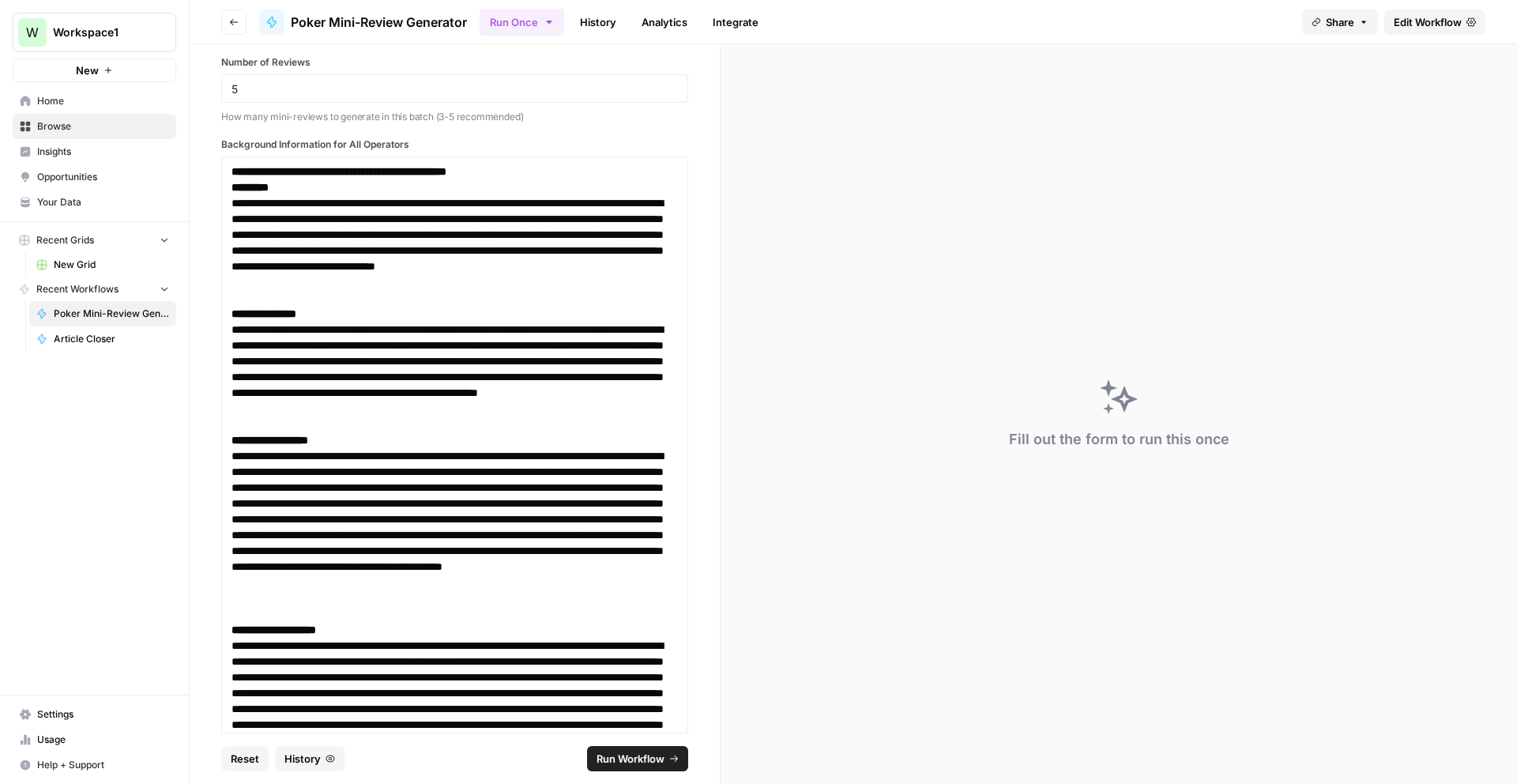
scroll to position [0, 0]
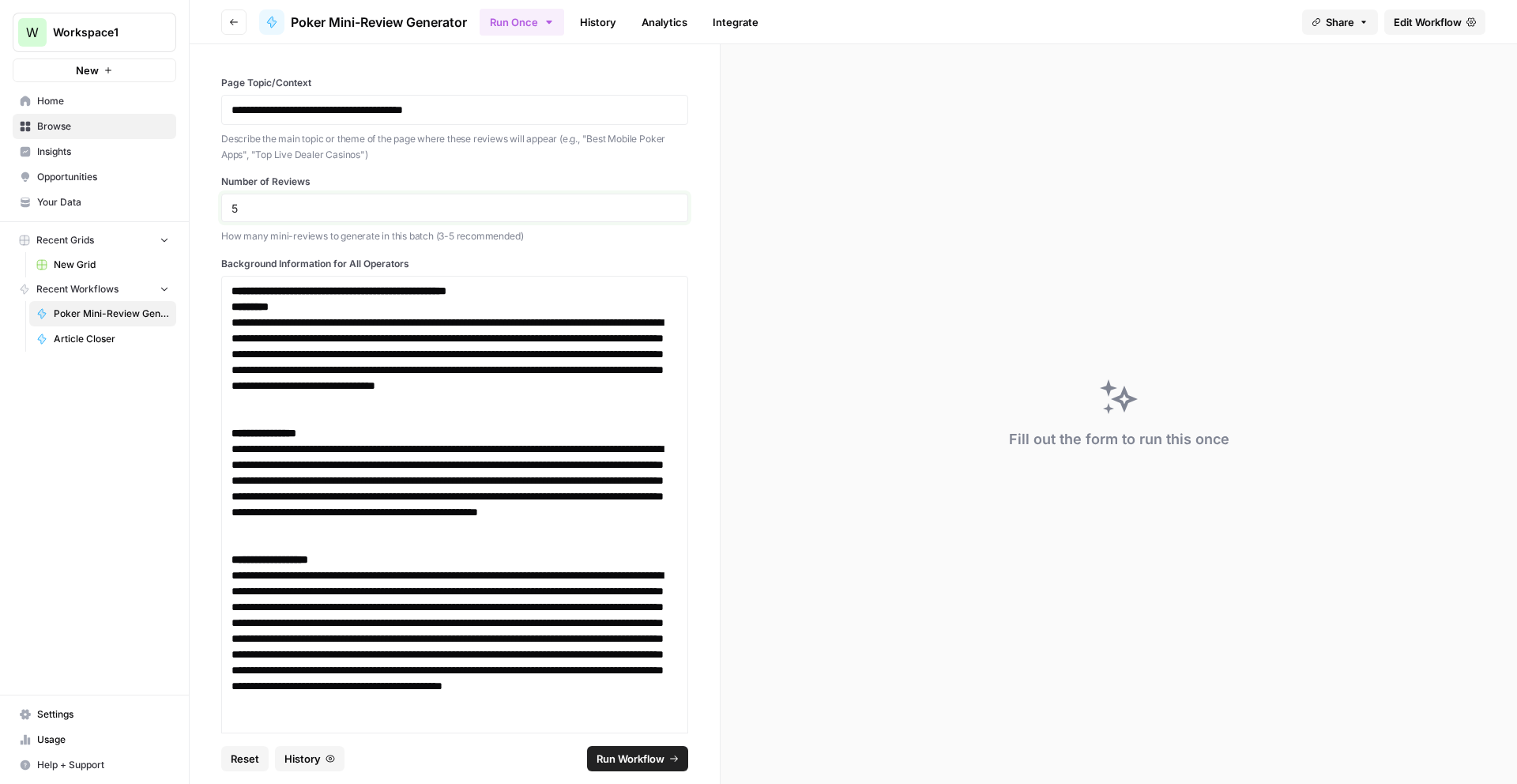
click at [291, 212] on input "5" at bounding box center [455, 207] width 447 height 14
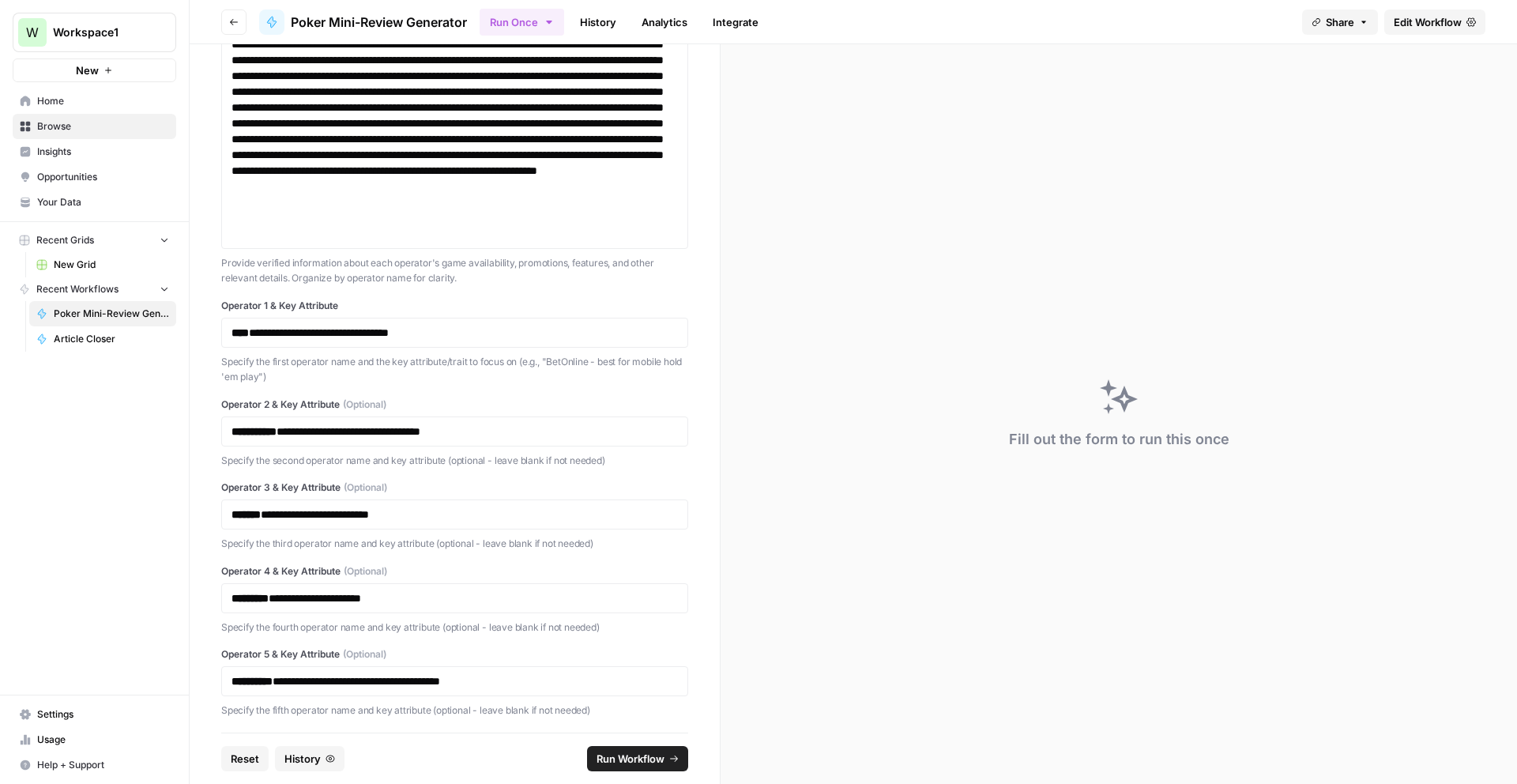
scroll to position [1168, 0]
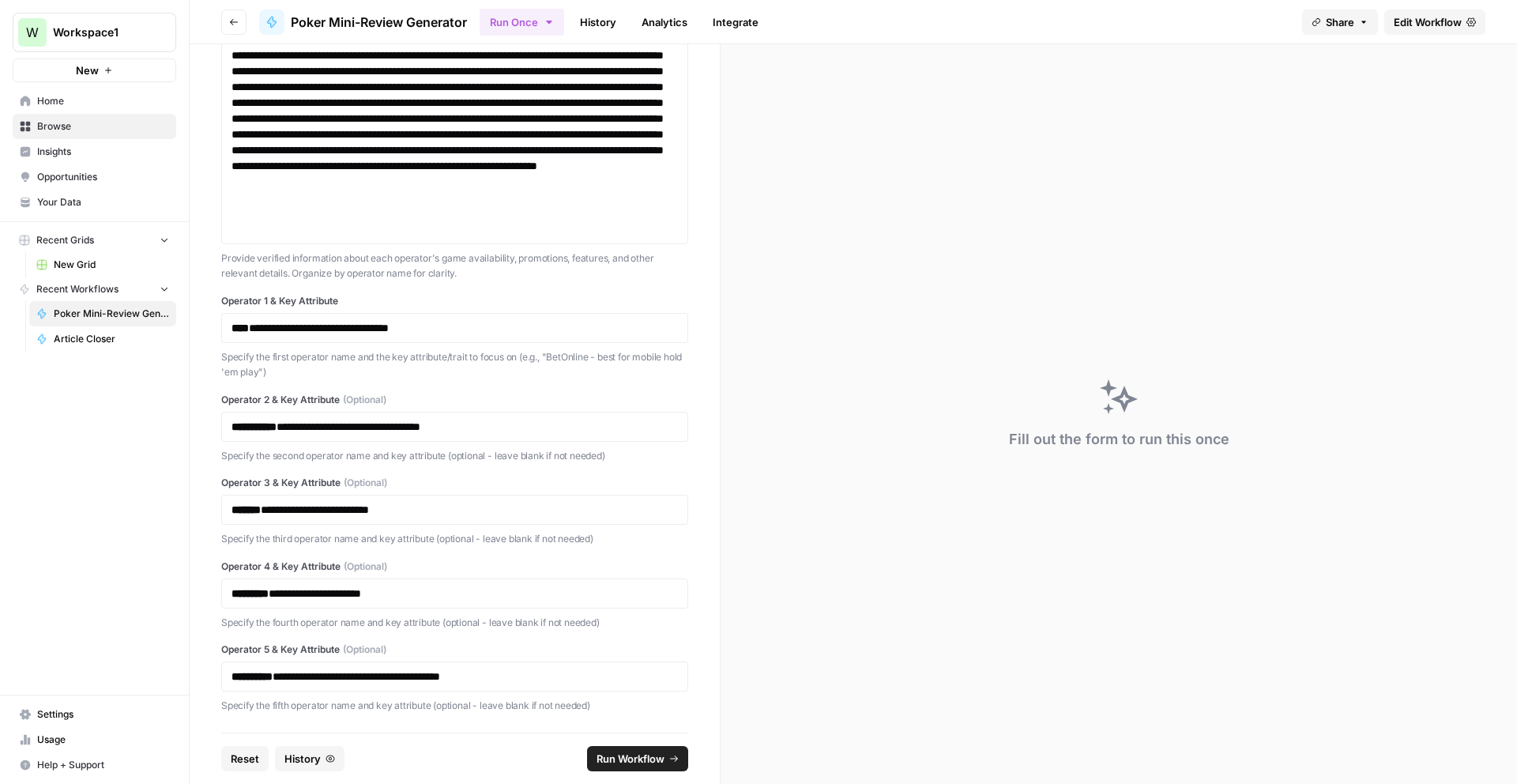
type input "4"
click at [443, 676] on p "**********" at bounding box center [455, 676] width 447 height 15
click at [291, 510] on p "**********" at bounding box center [455, 509] width 447 height 15
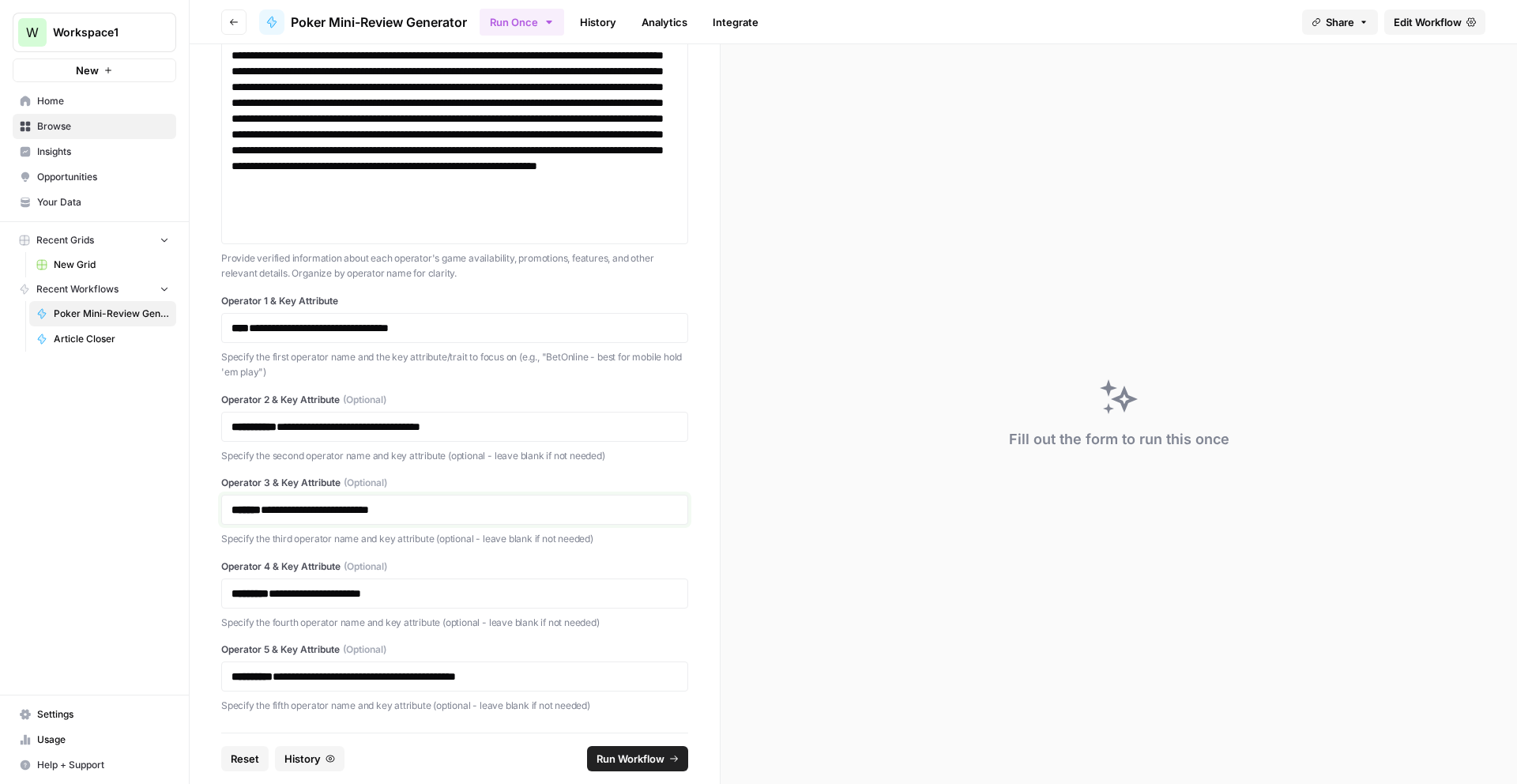
click at [291, 510] on p "**********" at bounding box center [455, 509] width 447 height 15
click at [258, 685] on div "**********" at bounding box center [454, 676] width 467 height 30
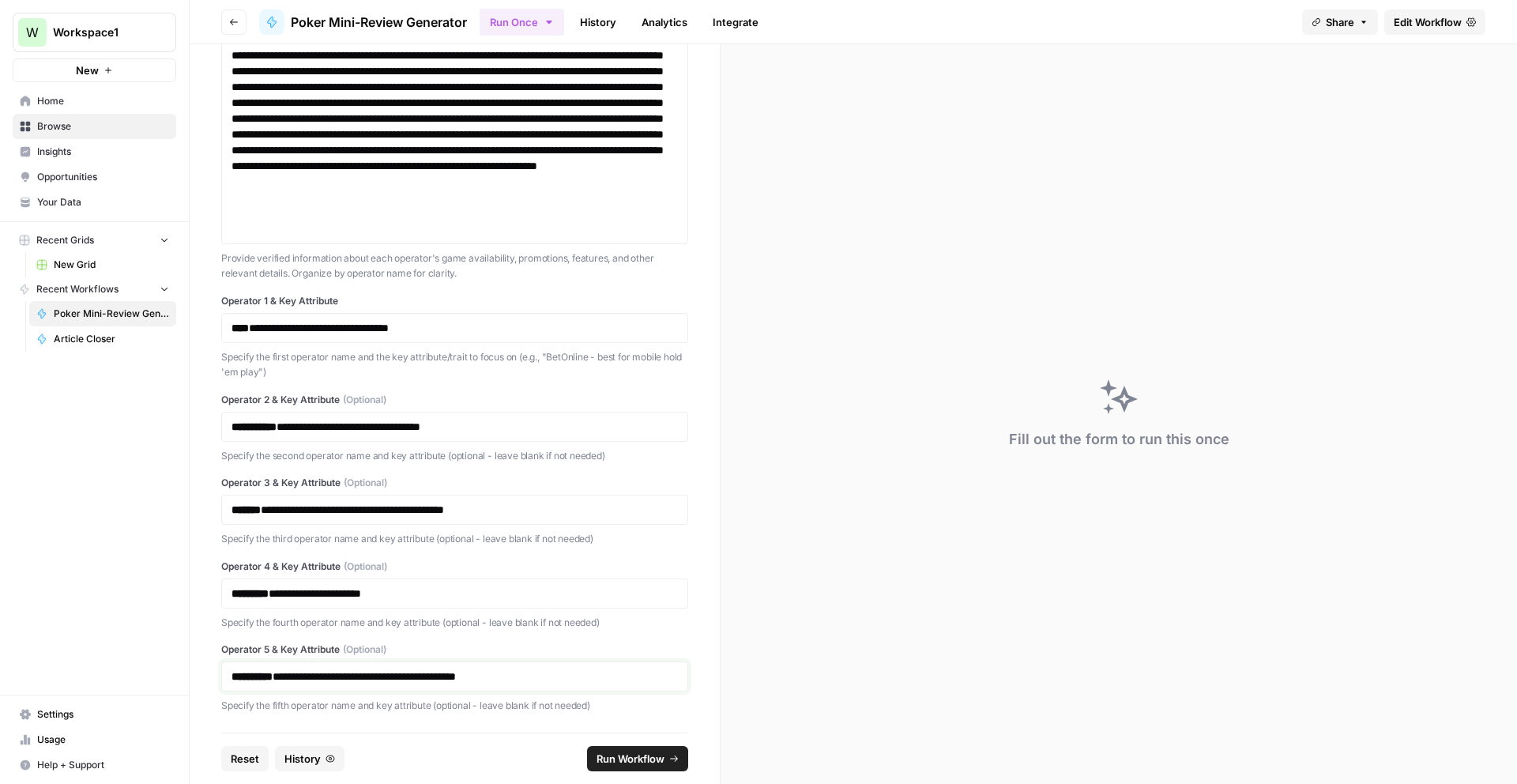
click at [258, 678] on strong "**********" at bounding box center [252, 676] width 41 height 11
click at [283, 597] on p "**********" at bounding box center [455, 592] width 447 height 15
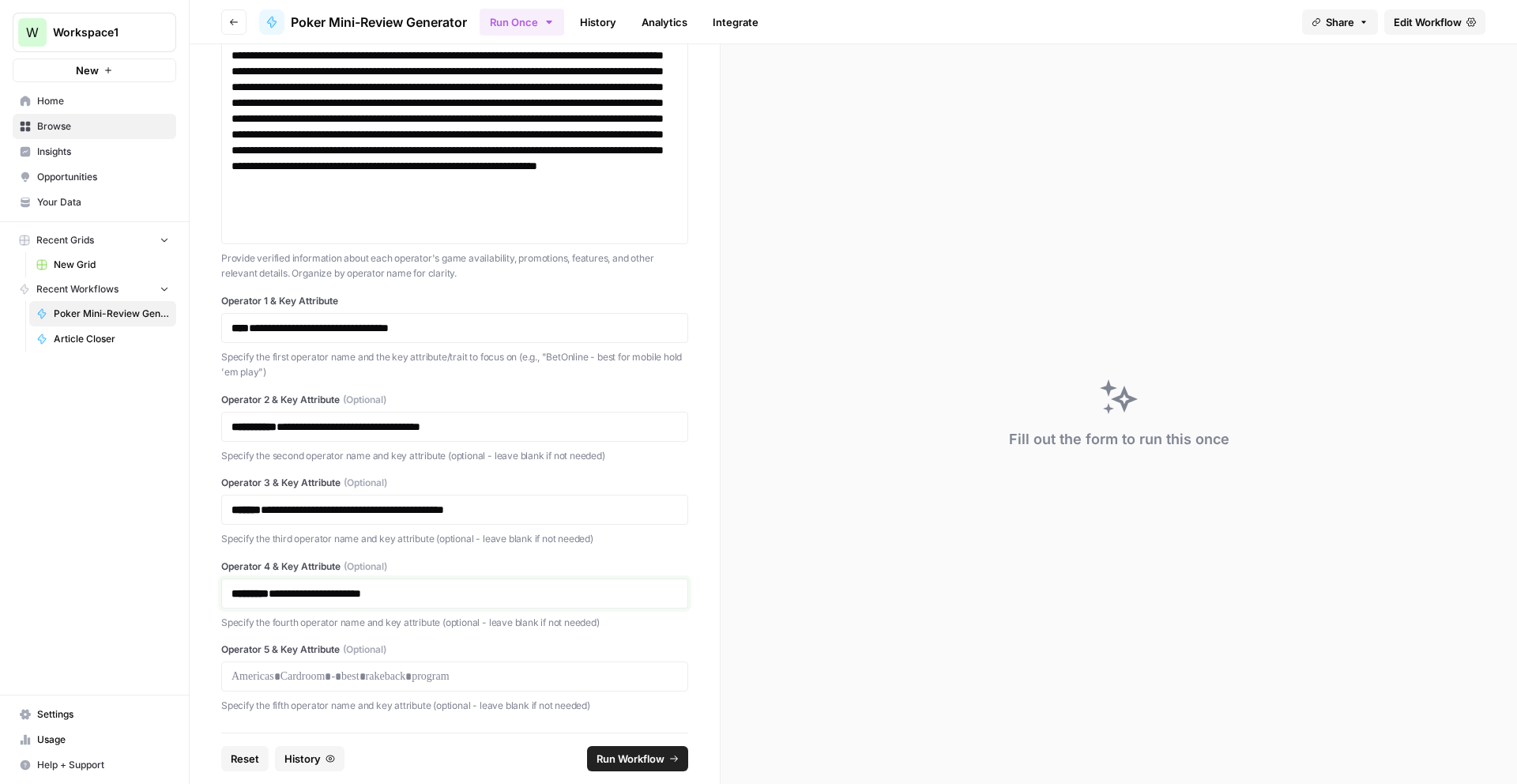
click at [283, 597] on p "**********" at bounding box center [455, 592] width 447 height 15
click at [212, 620] on div "**********" at bounding box center [455, 388] width 530 height 688
click at [634, 747] on button "Run Workflow" at bounding box center [637, 758] width 101 height 25
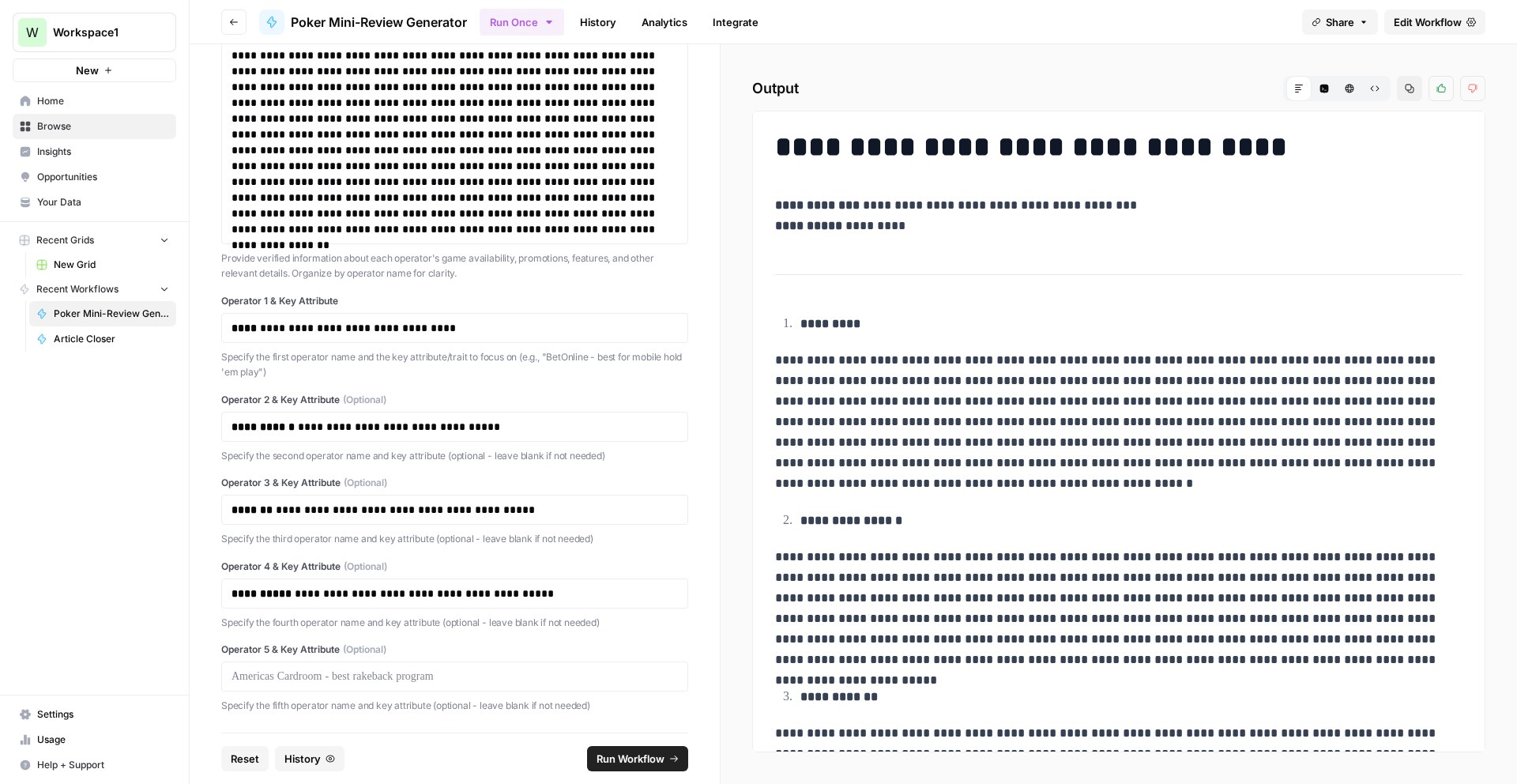
click at [1394, 14] on span "Edit Workflow" at bounding box center [1427, 21] width 68 height 15
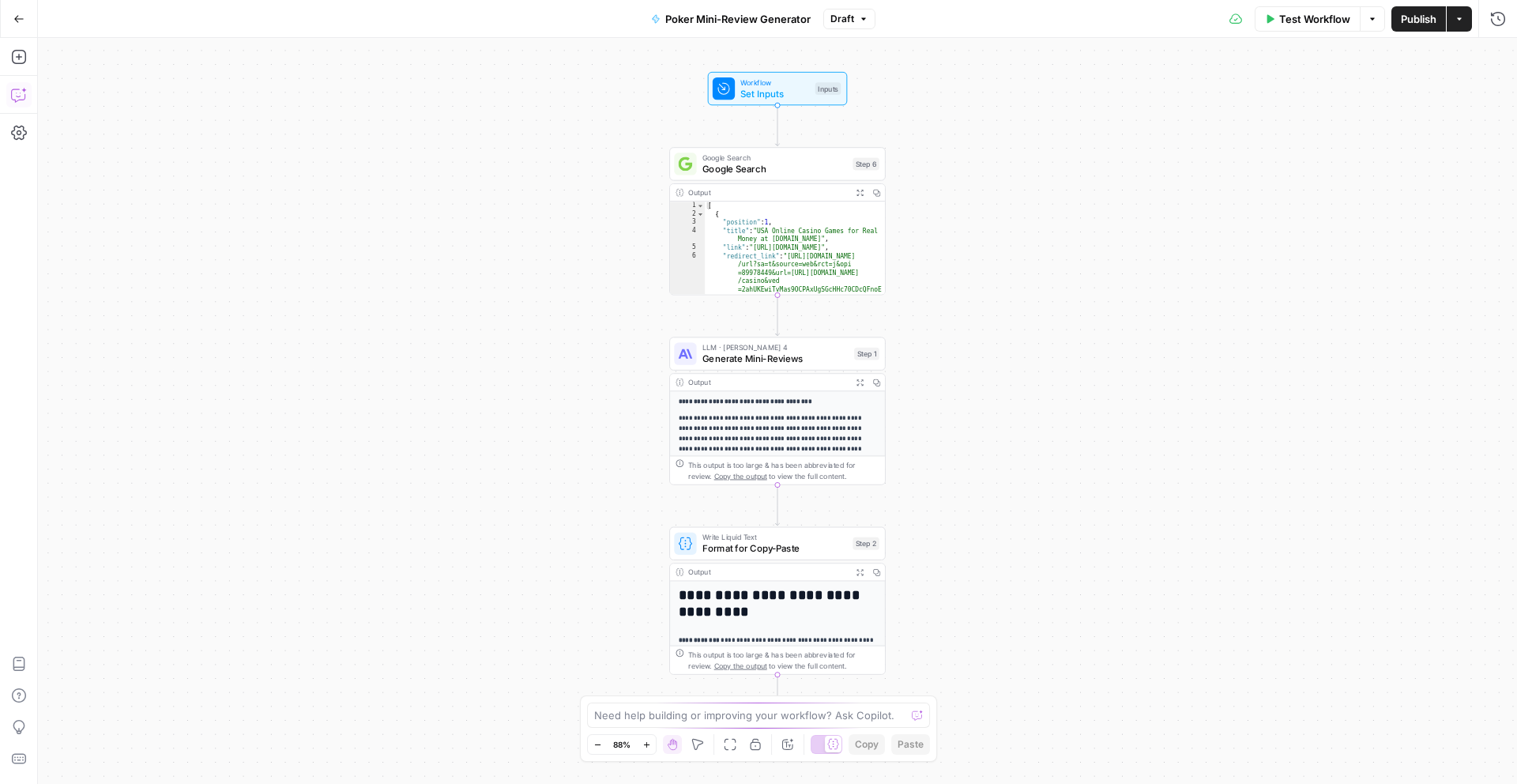
click at [23, 87] on icon "button" at bounding box center [19, 95] width 15 height 15
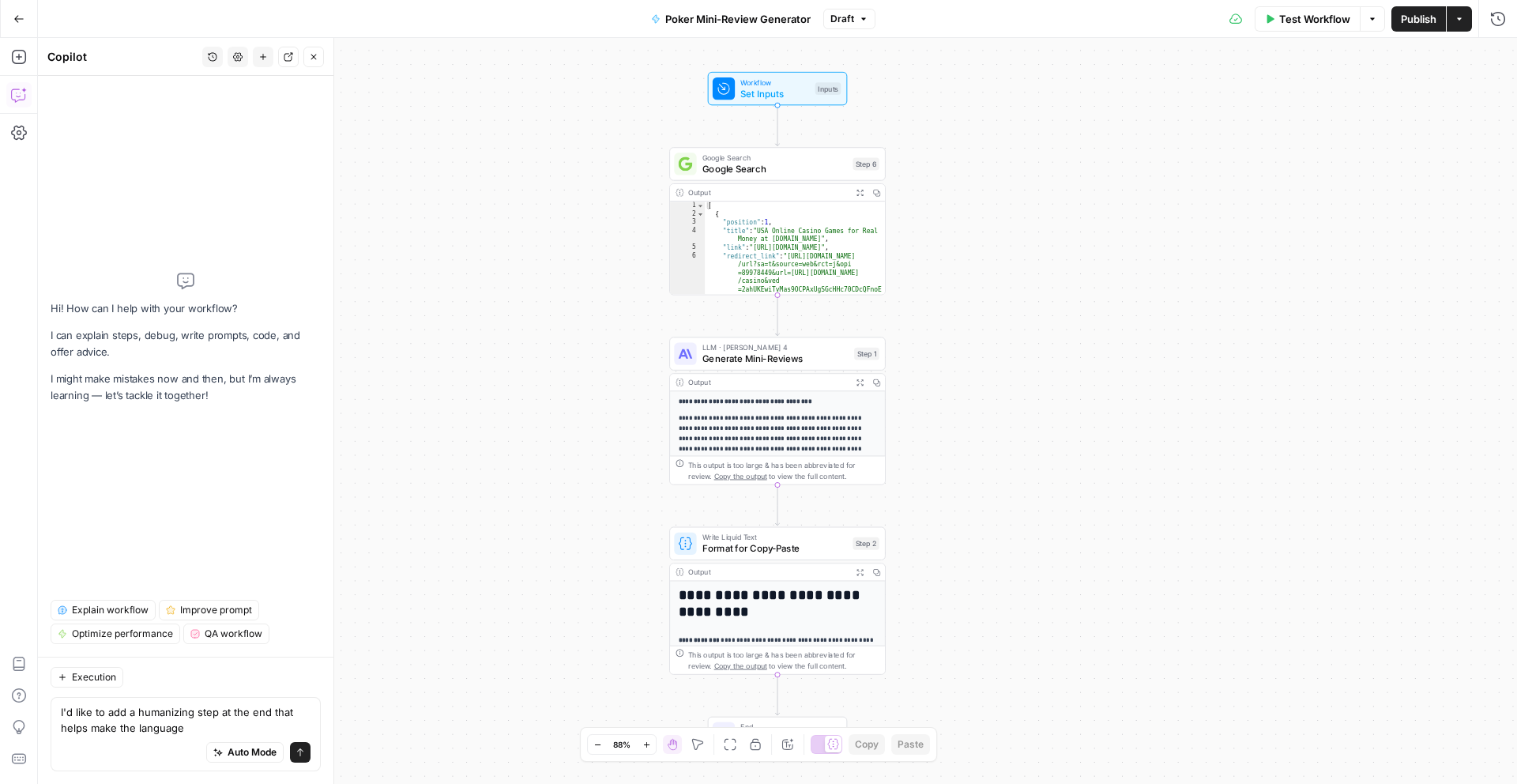
drag, startPoint x: 183, startPoint y: 734, endPoint x: 276, endPoint y: 718, distance: 94.4
click at [276, 718] on textarea "I'd like to add a humanizing step at the end that helps make the language" at bounding box center [186, 720] width 249 height 32
drag, startPoint x: 271, startPoint y: 715, endPoint x: 297, endPoint y: 723, distance: 27.2
click at [297, 723] on textarea "I'd like to add a humanizing step at the end that helps make the language" at bounding box center [186, 720] width 249 height 32
paste textarea "Loremi dolors ame cons adip elitsed do eius te inci utlabor etd magnaaliqu en: …"
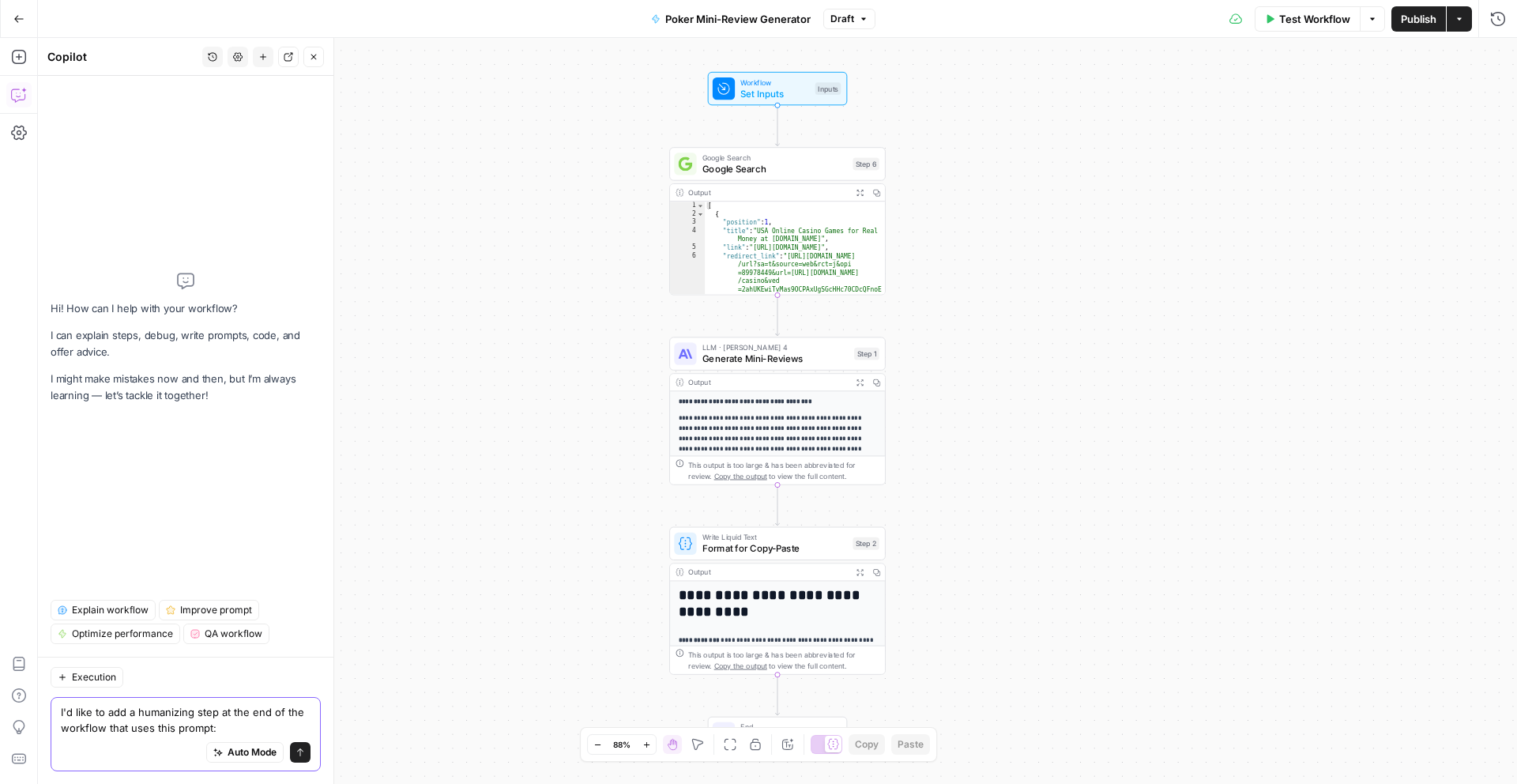
type textarea "L'i dolo si ame c adipiscing elit se doe tem in utl etdolore magn aliq enim adm…"
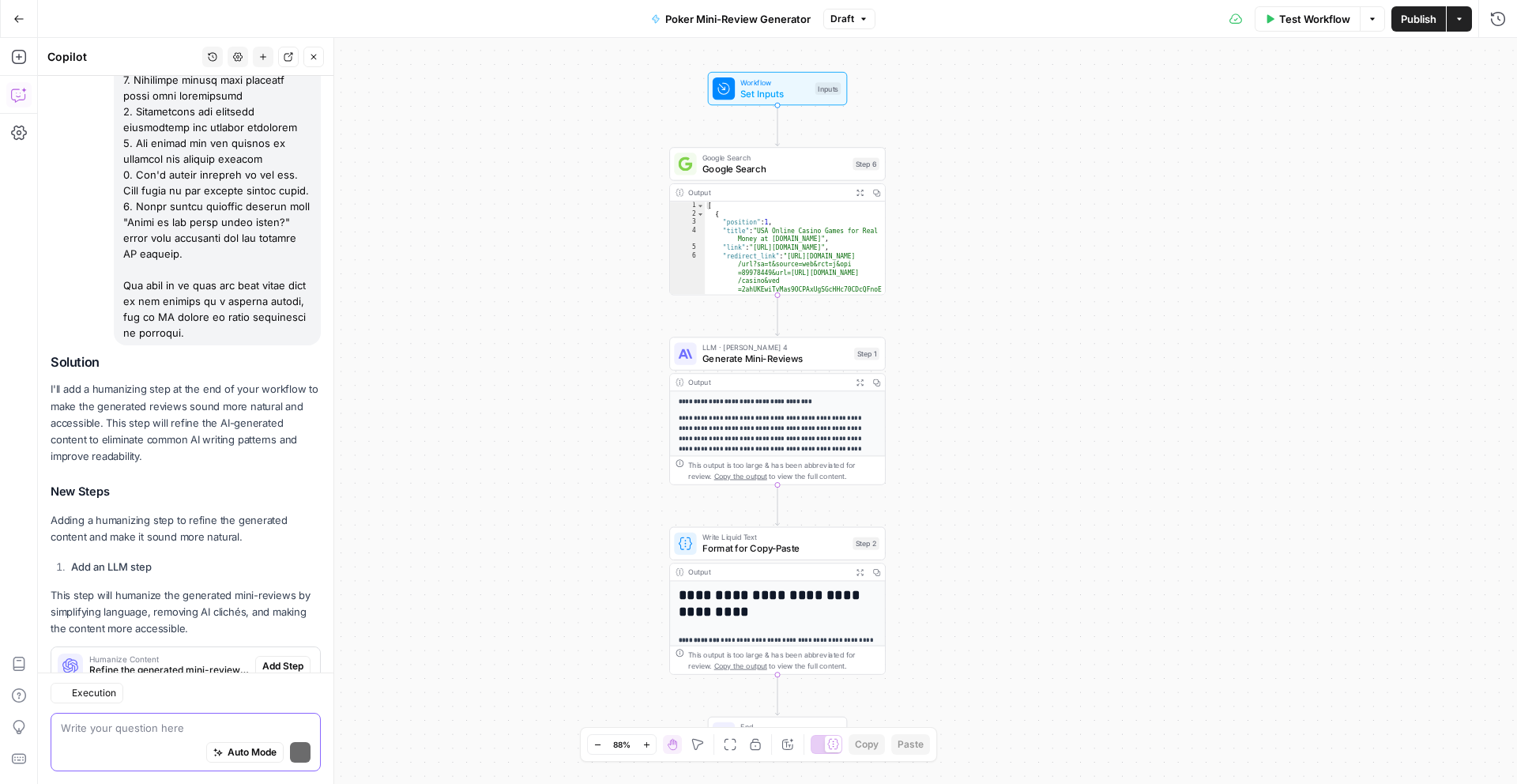
scroll to position [724, 0]
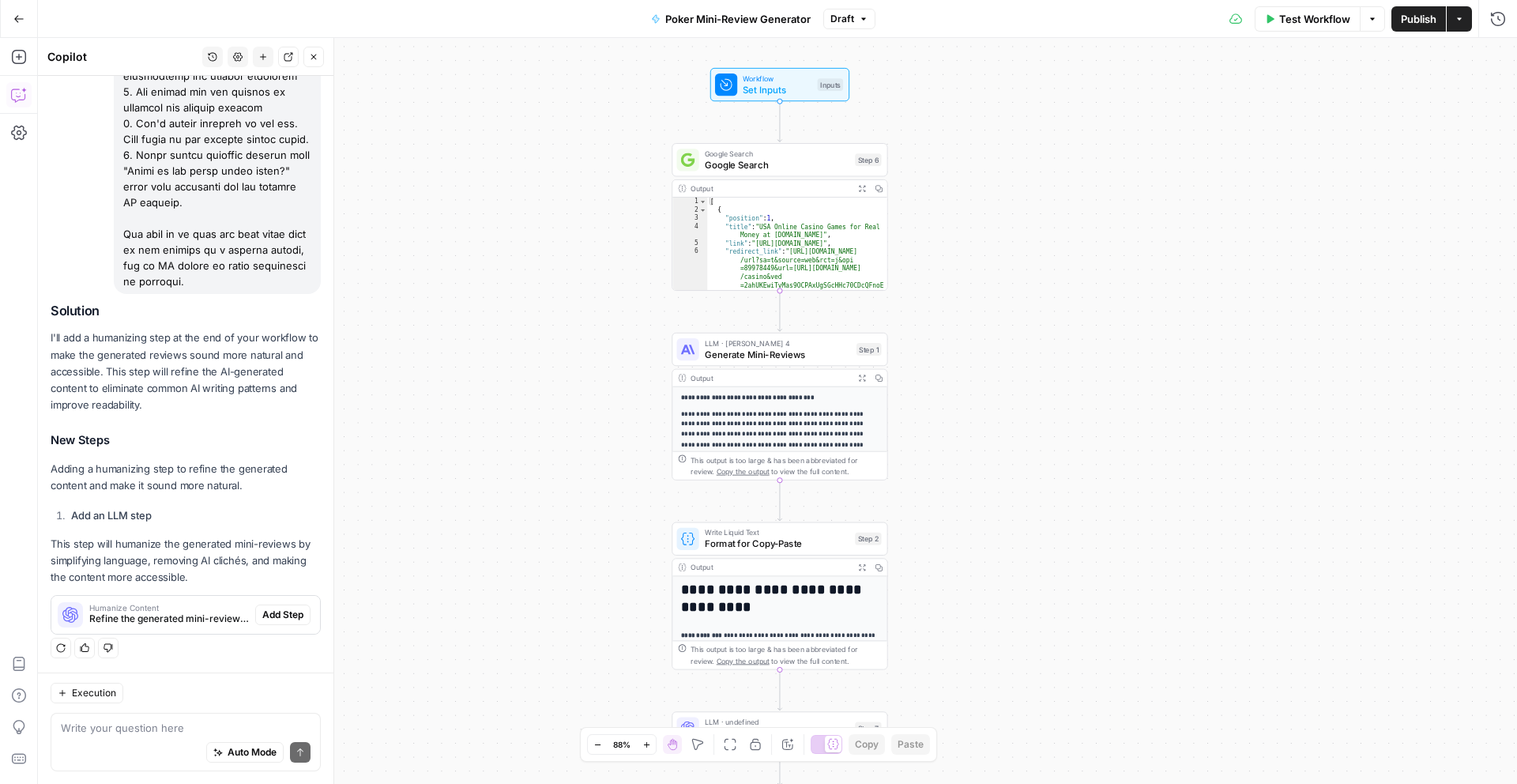
click at [297, 614] on span "Add Step" at bounding box center [283, 614] width 41 height 14
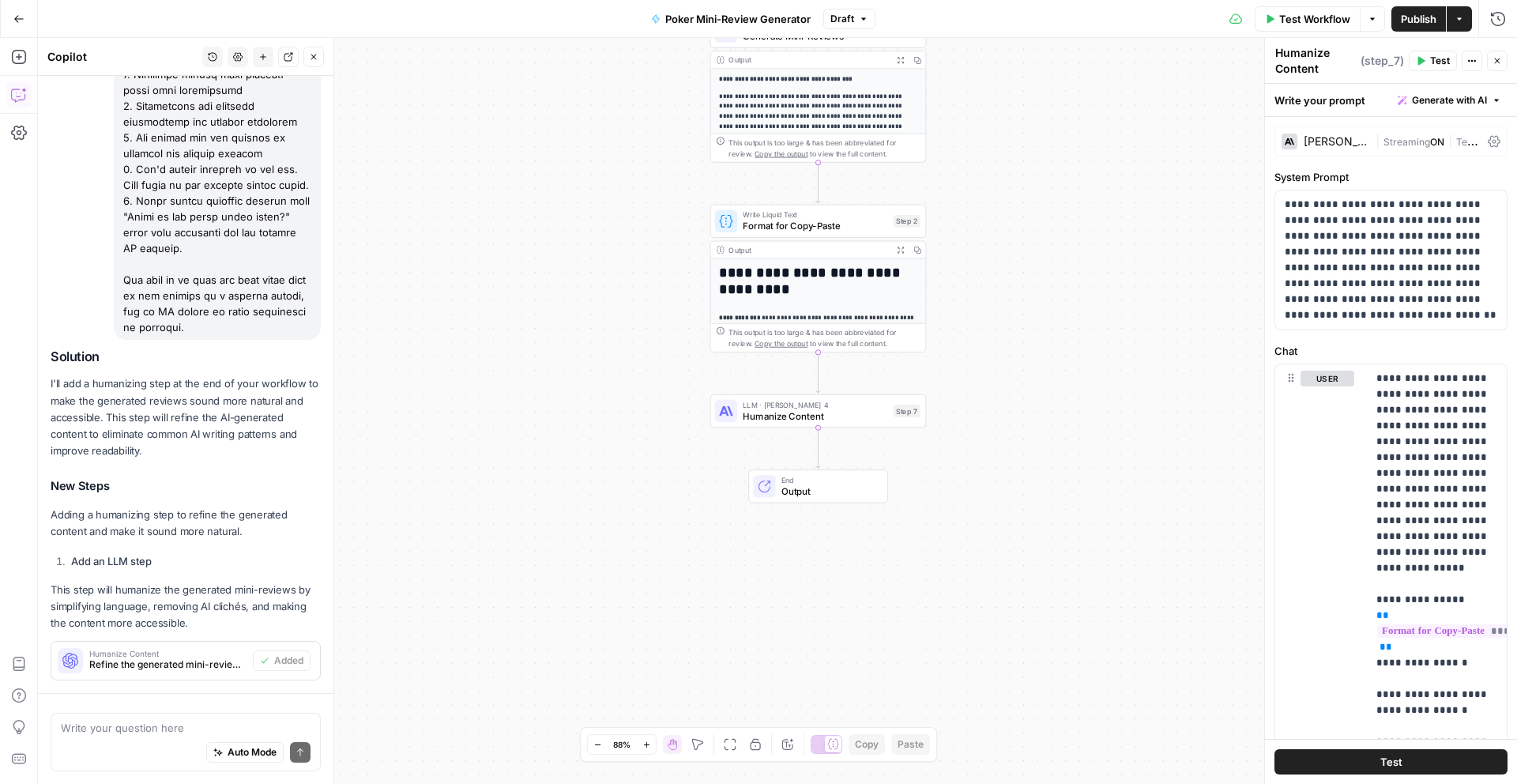
scroll to position [749, 0]
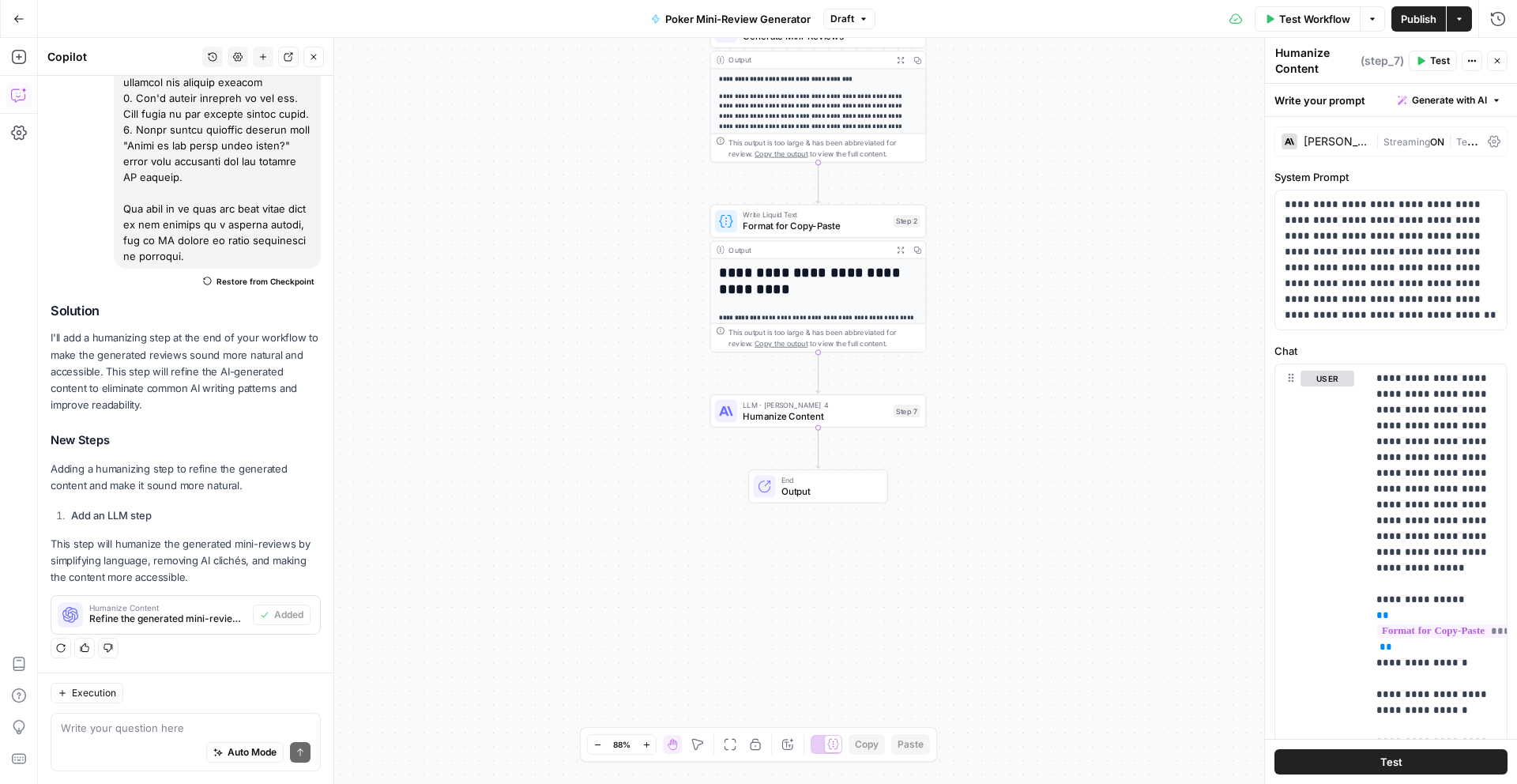
click at [867, 413] on span "Humanize Content" at bounding box center [815, 415] width 145 height 14
click at [854, 416] on span "Humanize Content" at bounding box center [815, 415] width 145 height 14
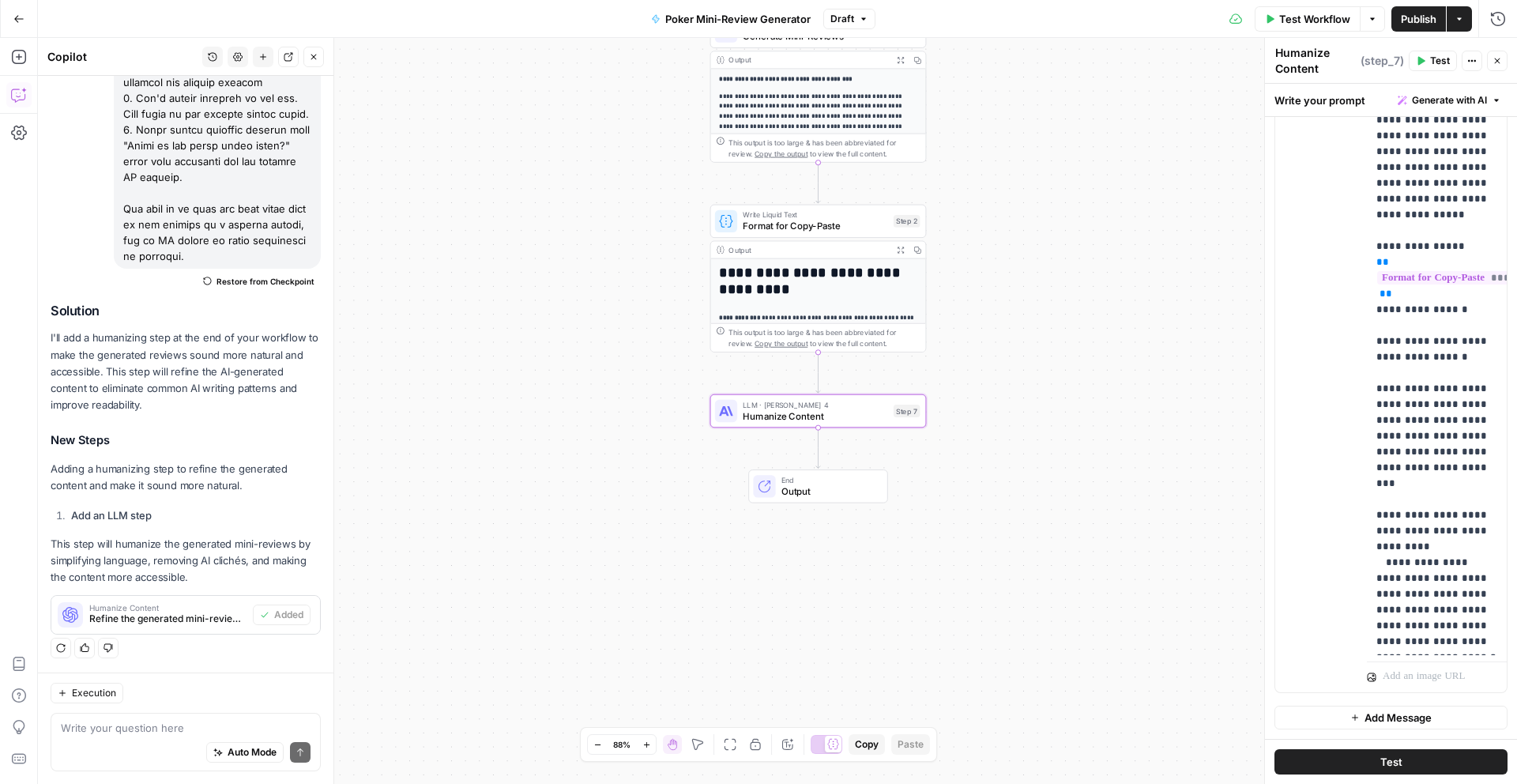
scroll to position [0, 0]
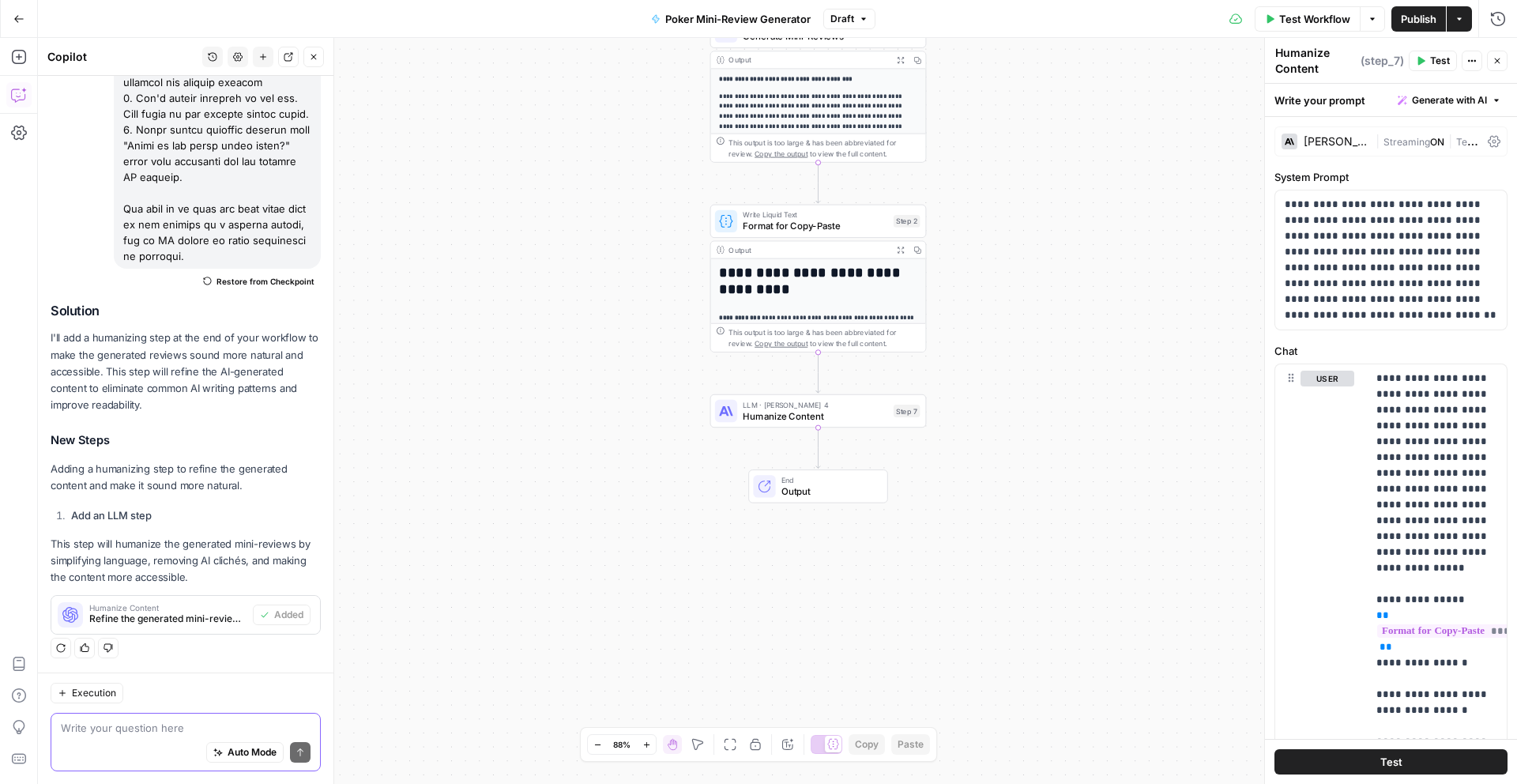
click at [203, 729] on textarea at bounding box center [186, 727] width 249 height 15
paste textarea "Loremi dolors ame cons adip elitsed do eius te inci utlabor etd magnaaliqu en: …"
type textarea "lo ips do sit amet conse adipis: Elitse doeius tem inci utla etdolor ma aliq en…"
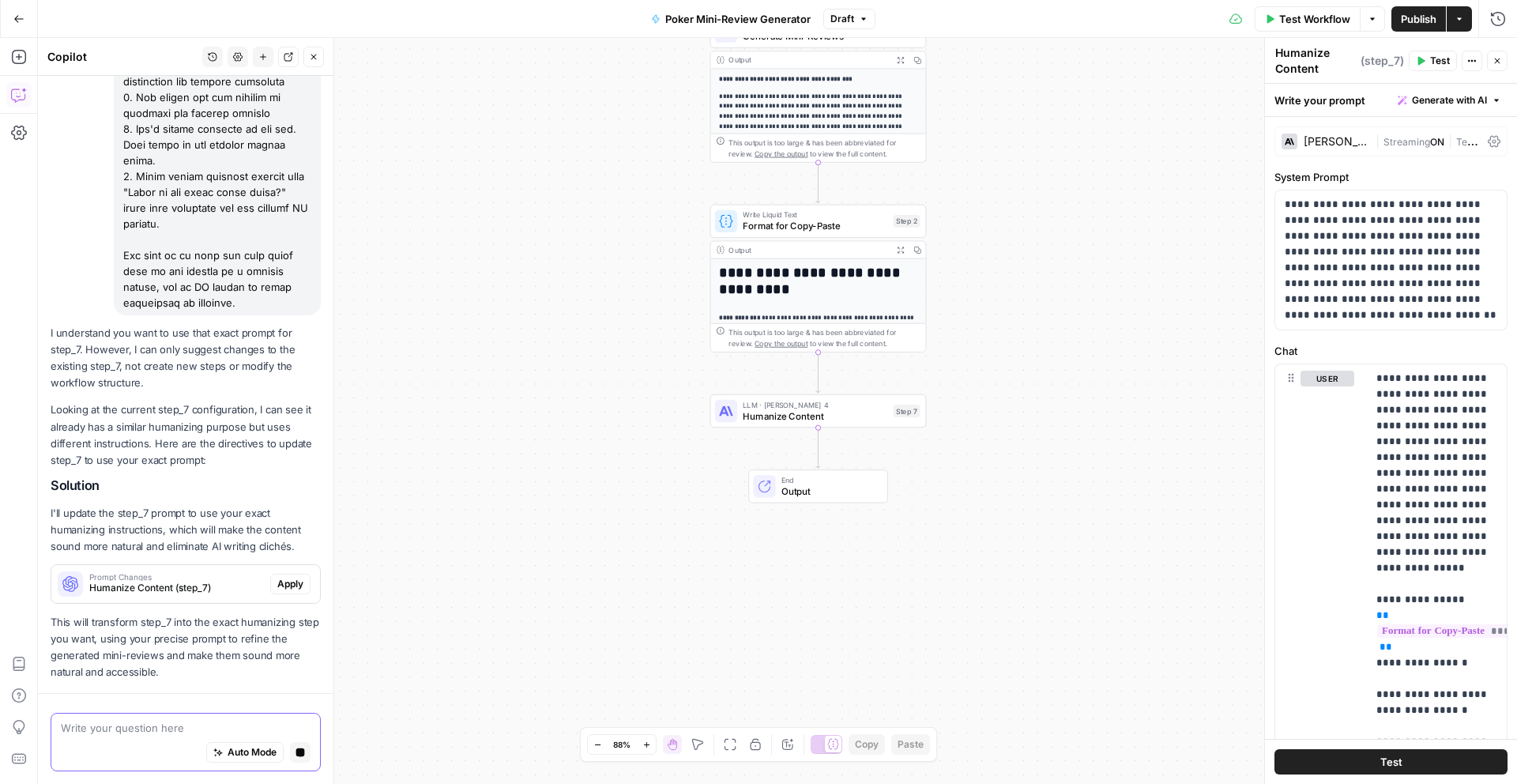
scroll to position [1908, 0]
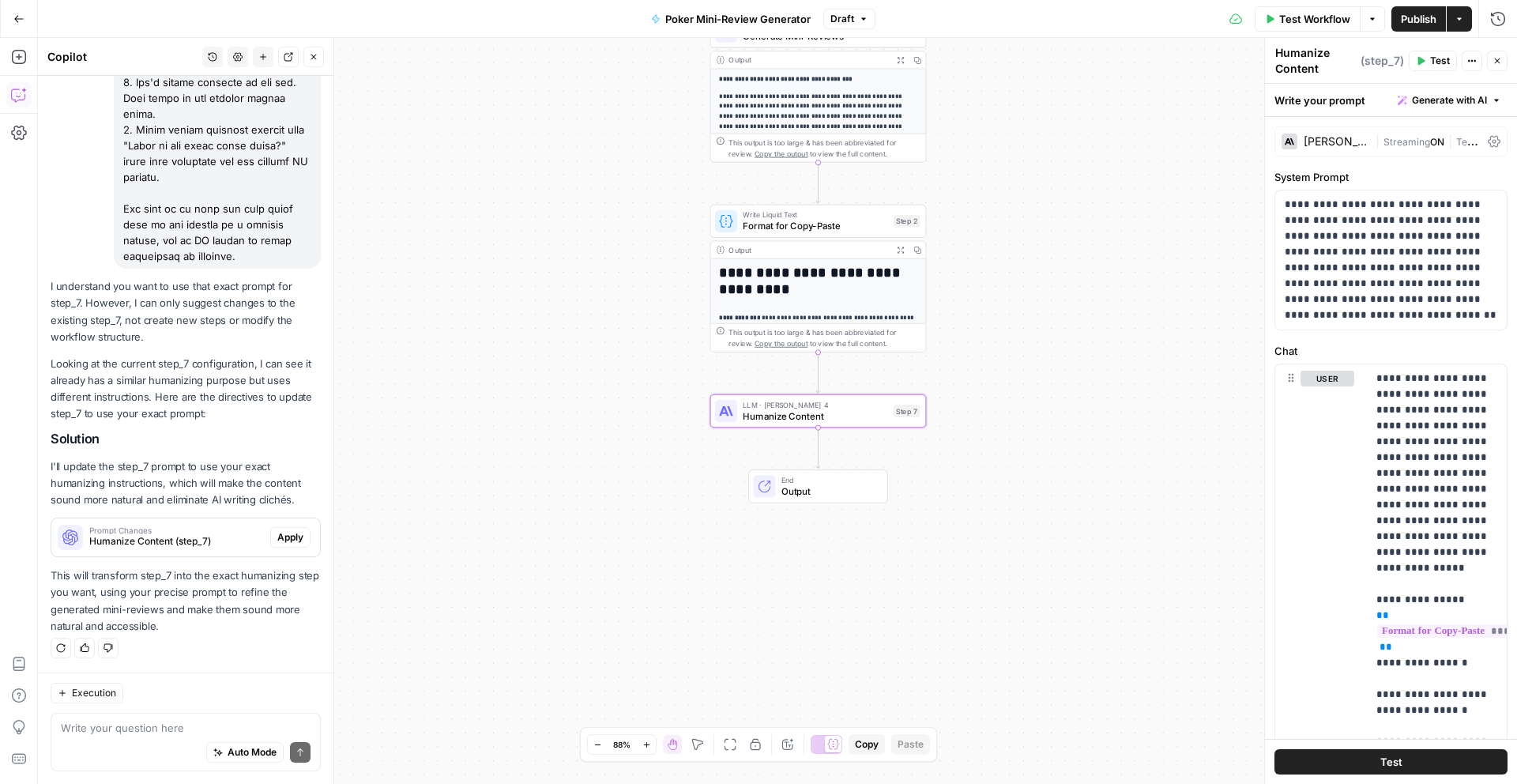
click at [288, 544] on span "Apply" at bounding box center [290, 536] width 26 height 14
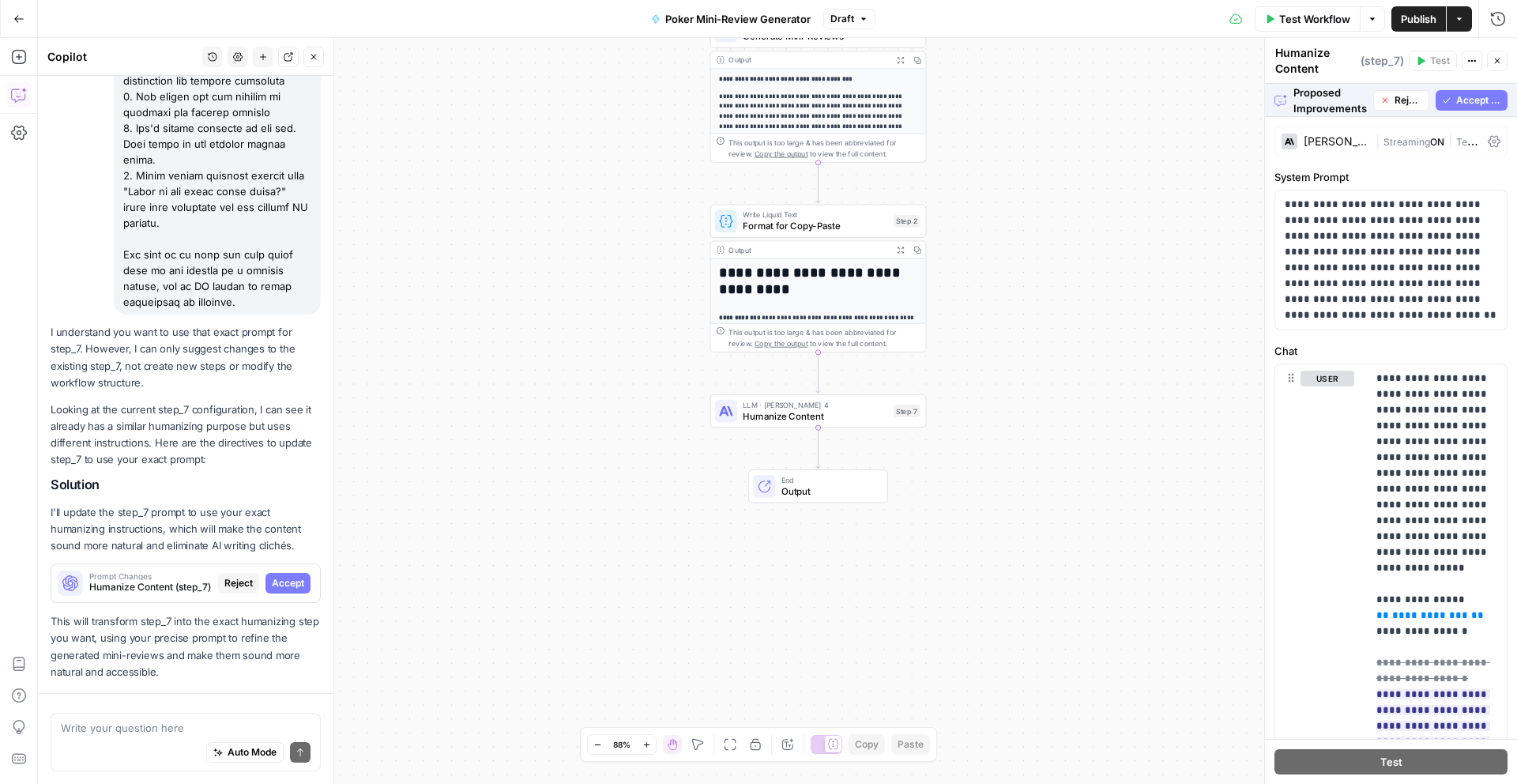
scroll to position [1883, 0]
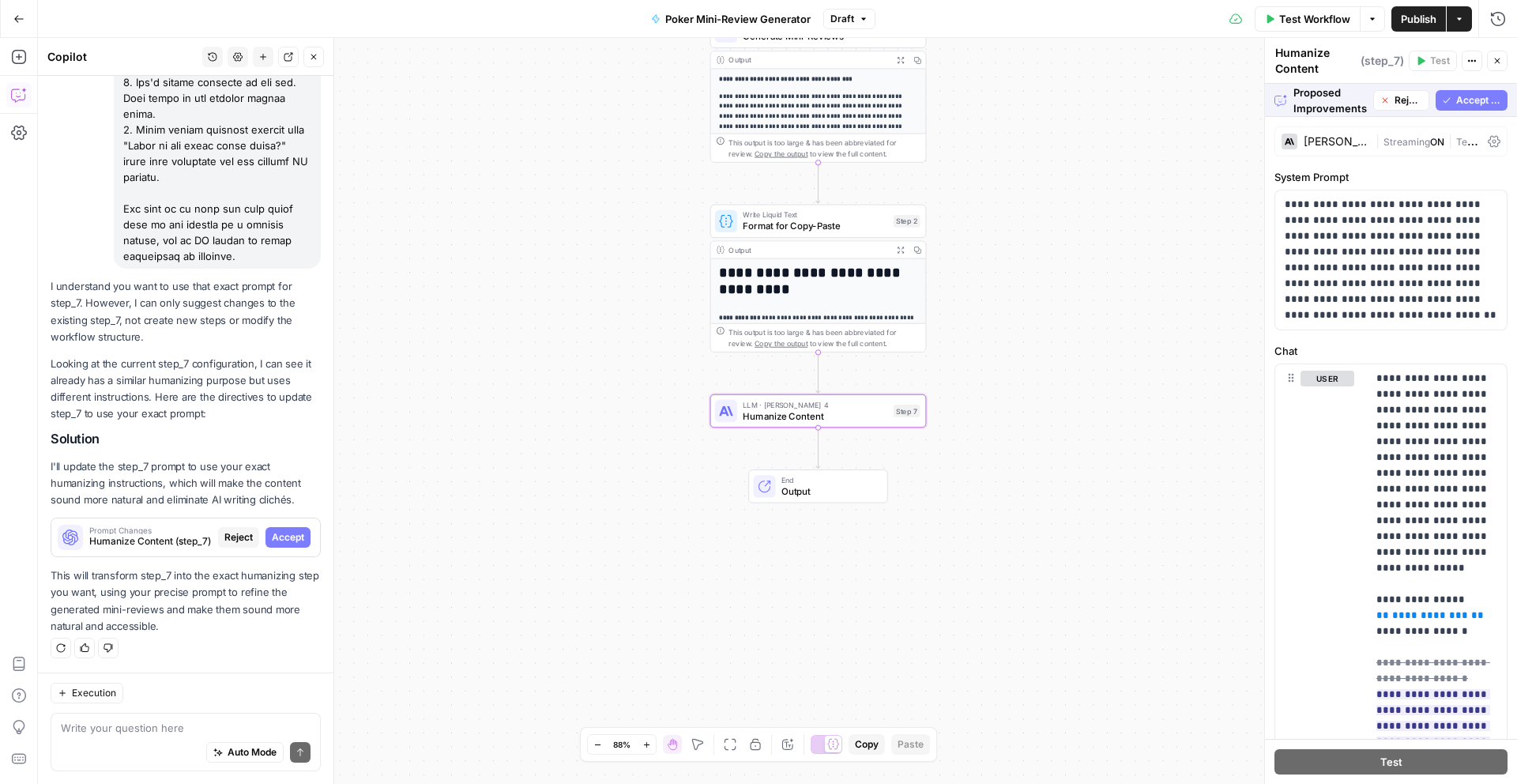
click at [294, 538] on span "Accept" at bounding box center [288, 536] width 33 height 14
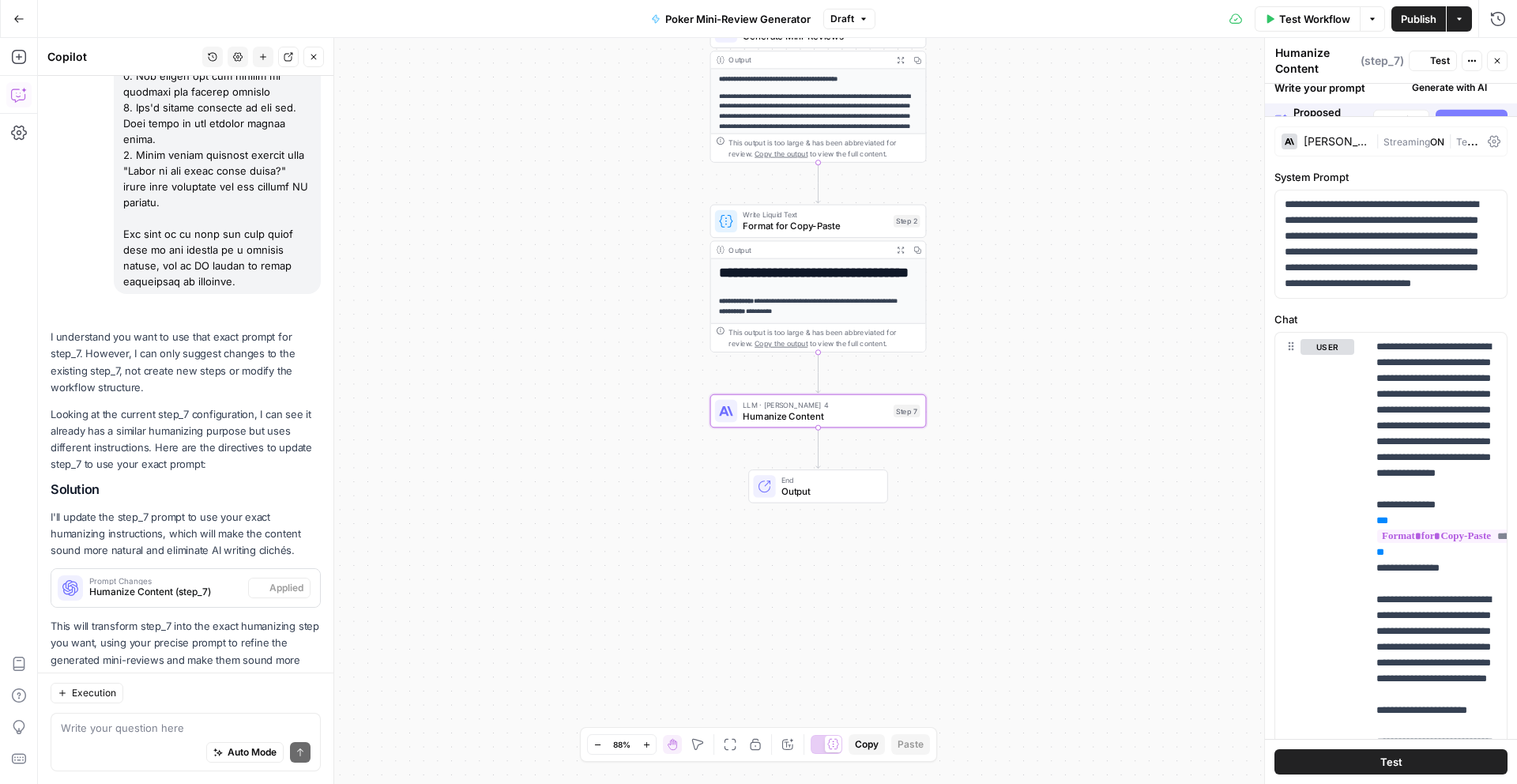
scroll to position [1933, 0]
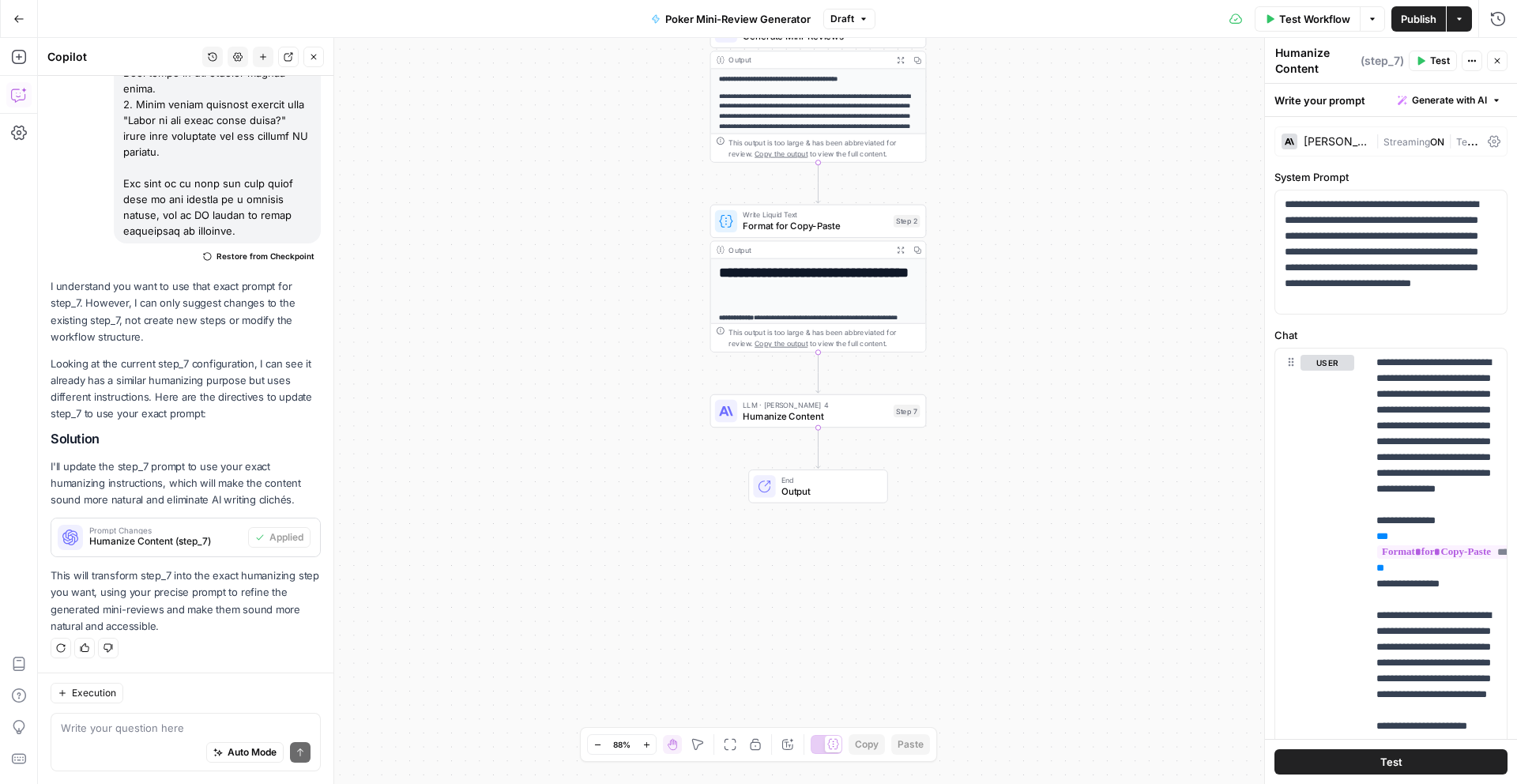
click at [1362, 760] on button "Test" at bounding box center [1391, 761] width 233 height 25
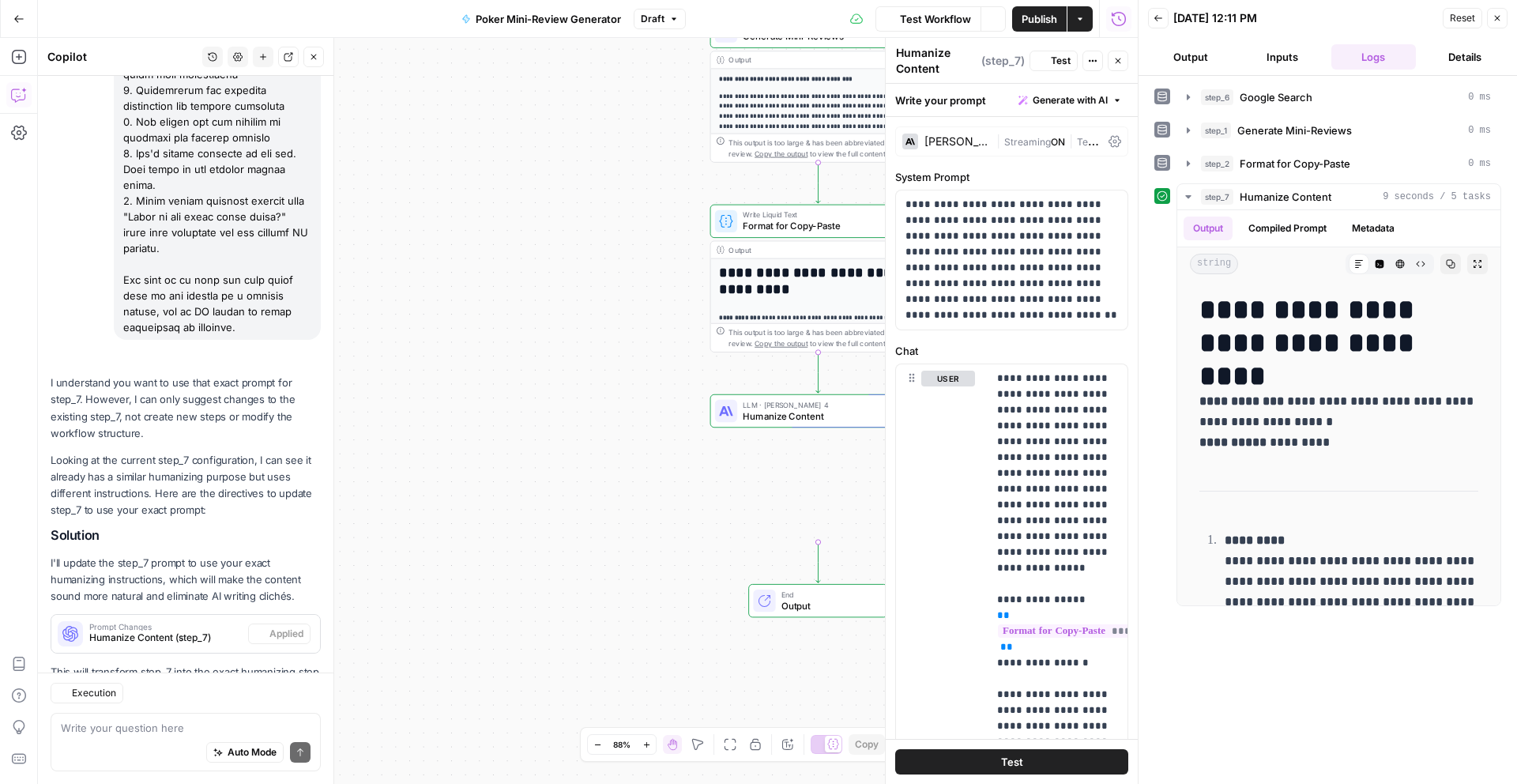
scroll to position [1933, 0]
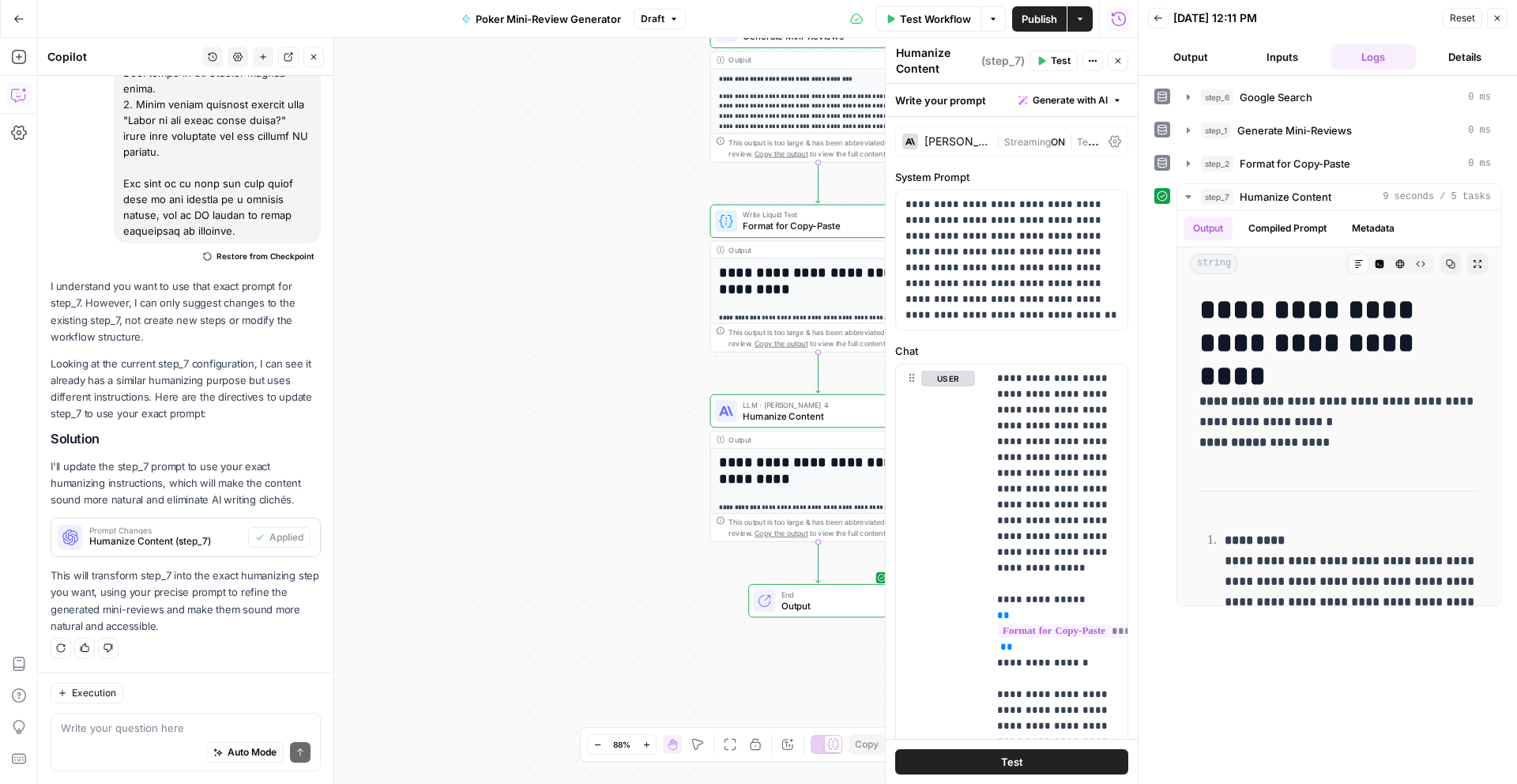
click at [1190, 65] on button "Output" at bounding box center [1190, 56] width 86 height 25
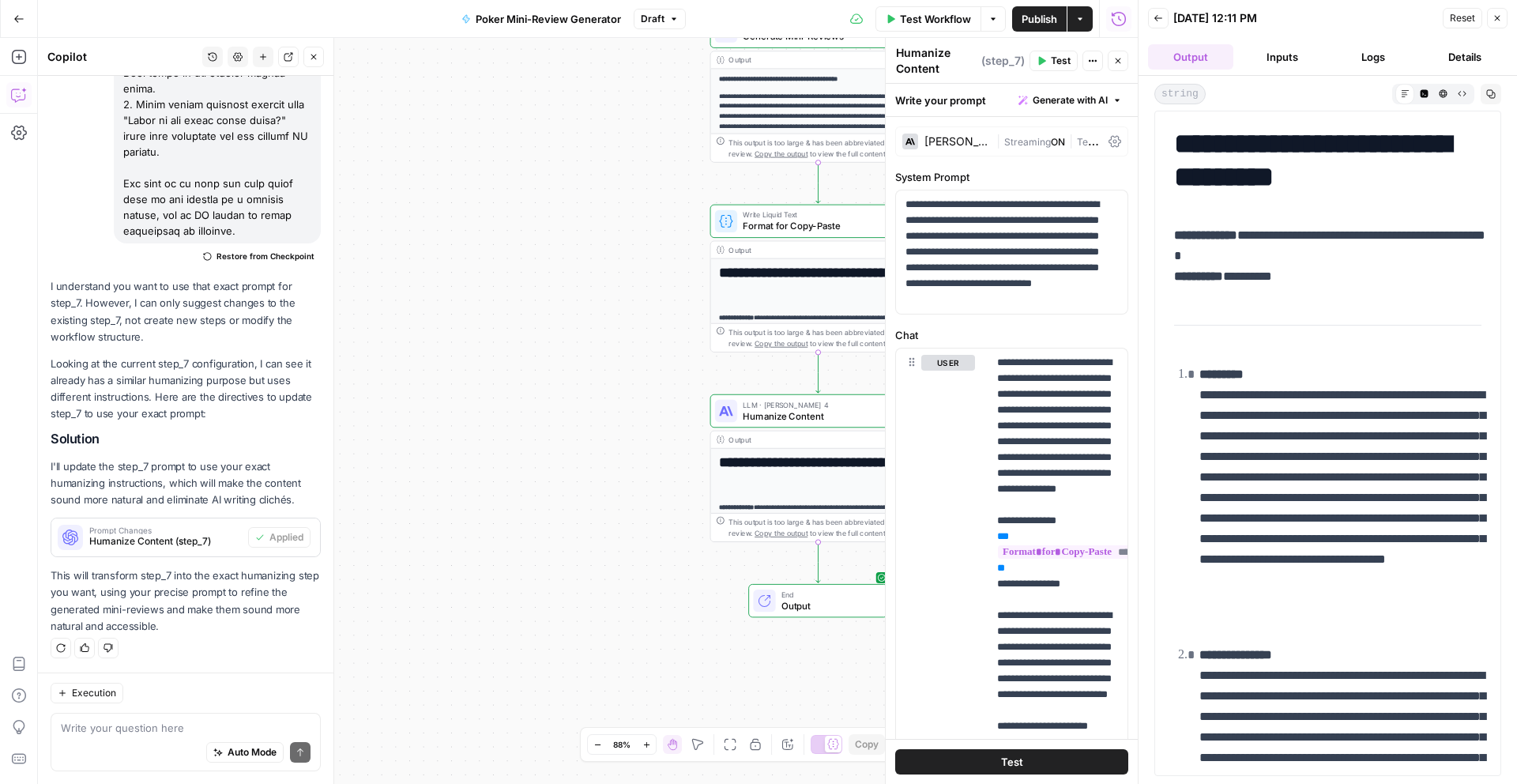
click at [16, 15] on icon "button" at bounding box center [19, 18] width 10 height 7
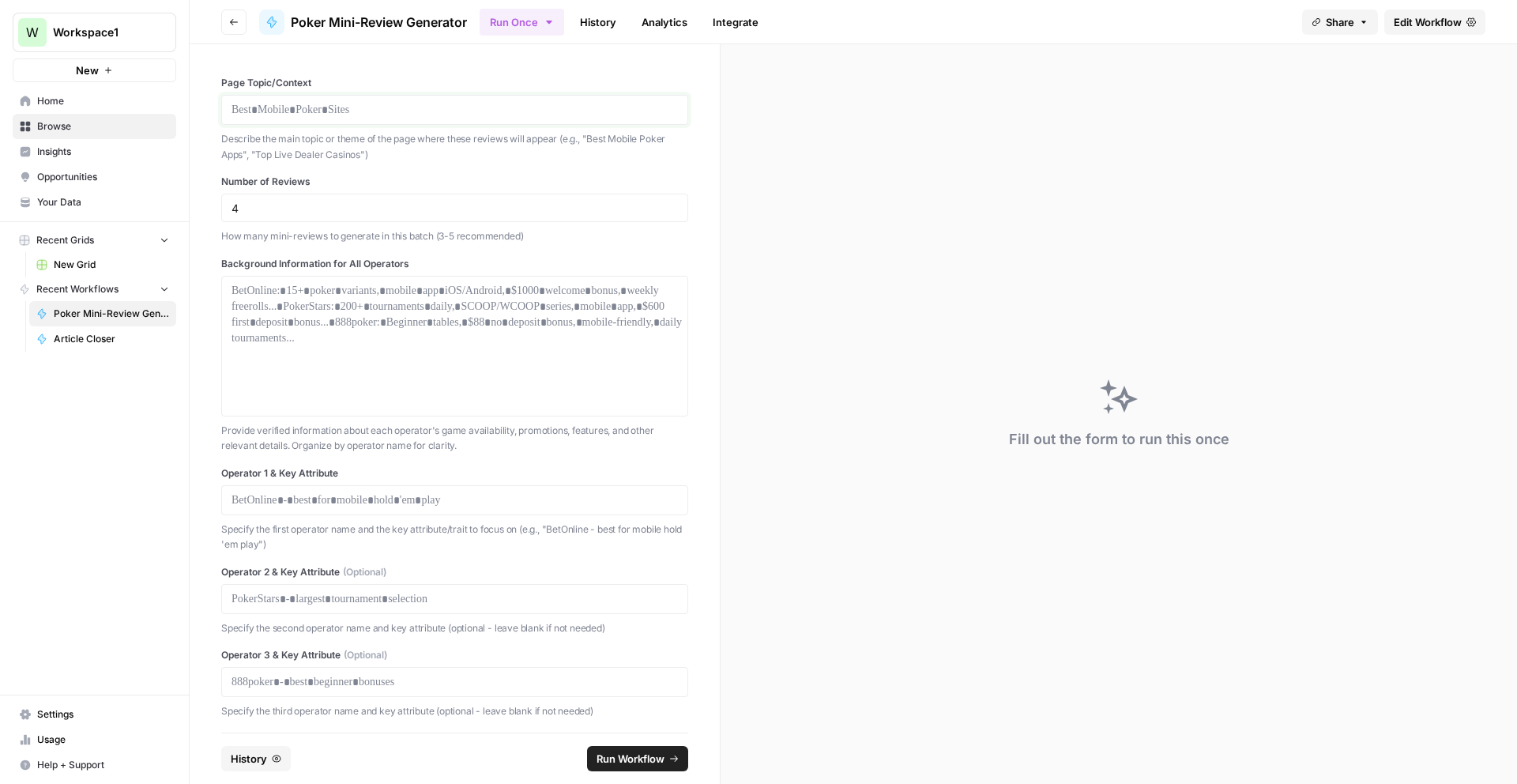
click at [408, 112] on p at bounding box center [455, 109] width 447 height 15
click at [333, 108] on p "**********" at bounding box center [455, 109] width 447 height 15
click at [304, 293] on p at bounding box center [455, 290] width 447 height 15
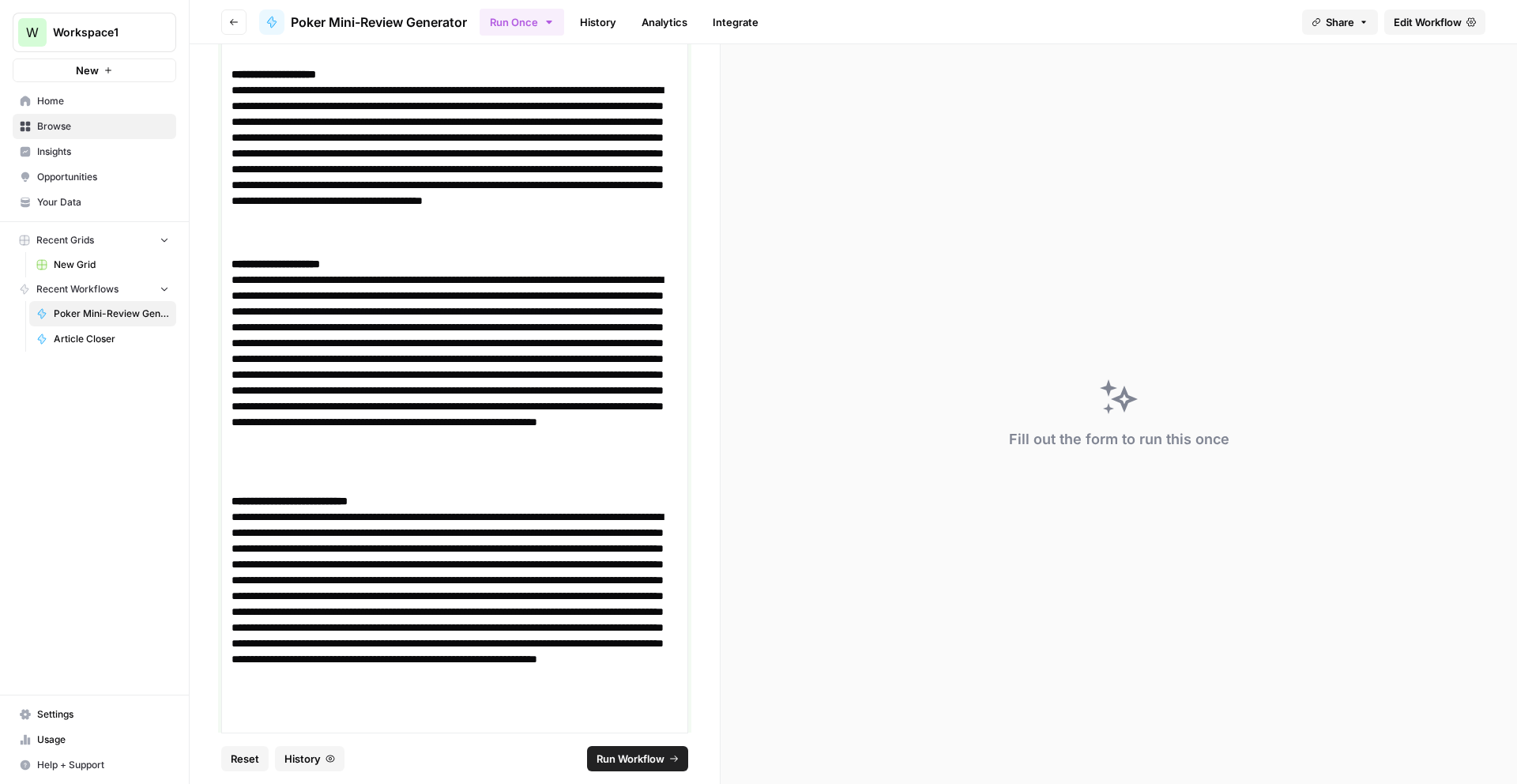
scroll to position [1168, 0]
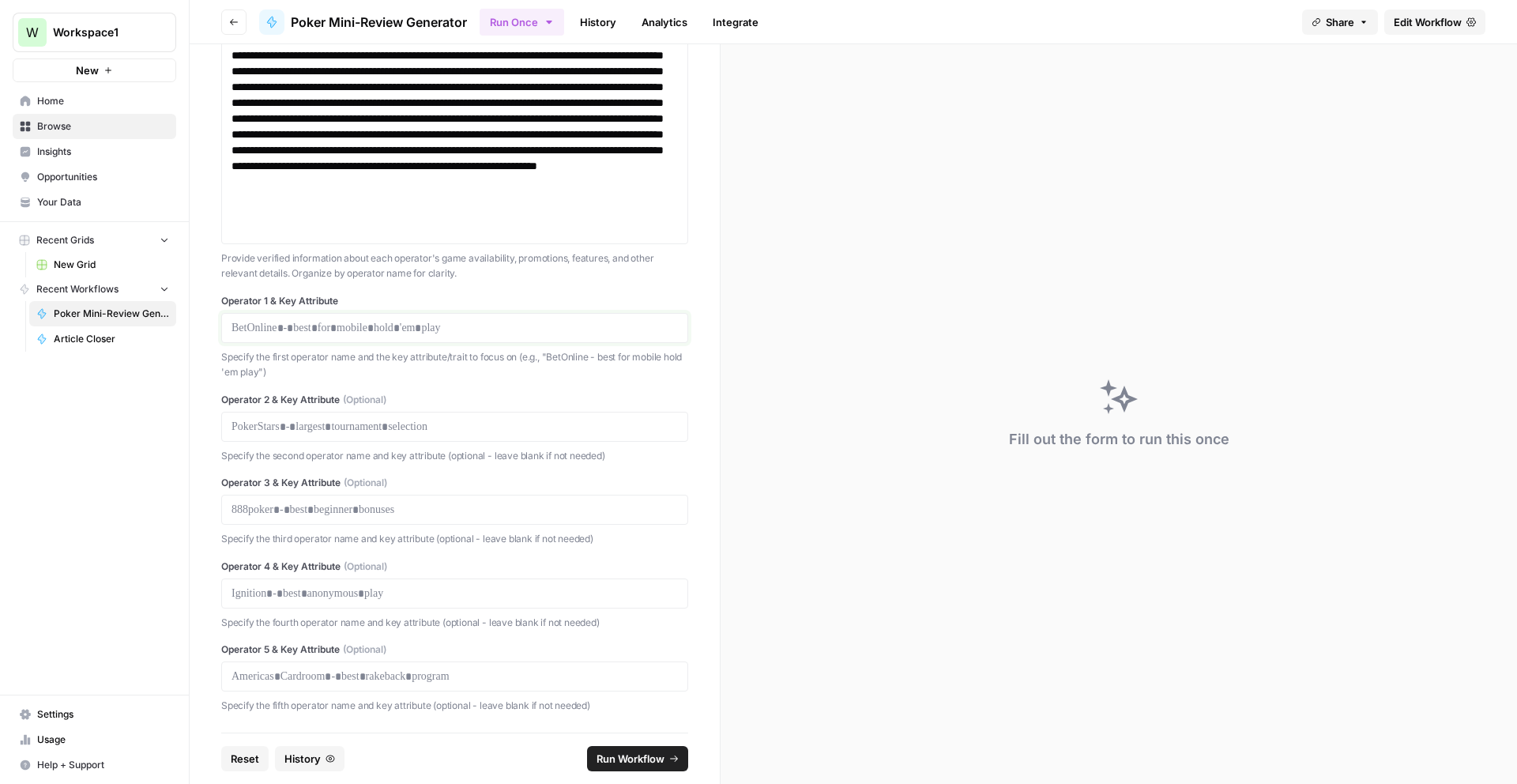
click at [430, 333] on p at bounding box center [455, 328] width 447 height 15
click at [302, 433] on p at bounding box center [455, 426] width 447 height 15
click at [333, 504] on p at bounding box center [455, 509] width 447 height 15
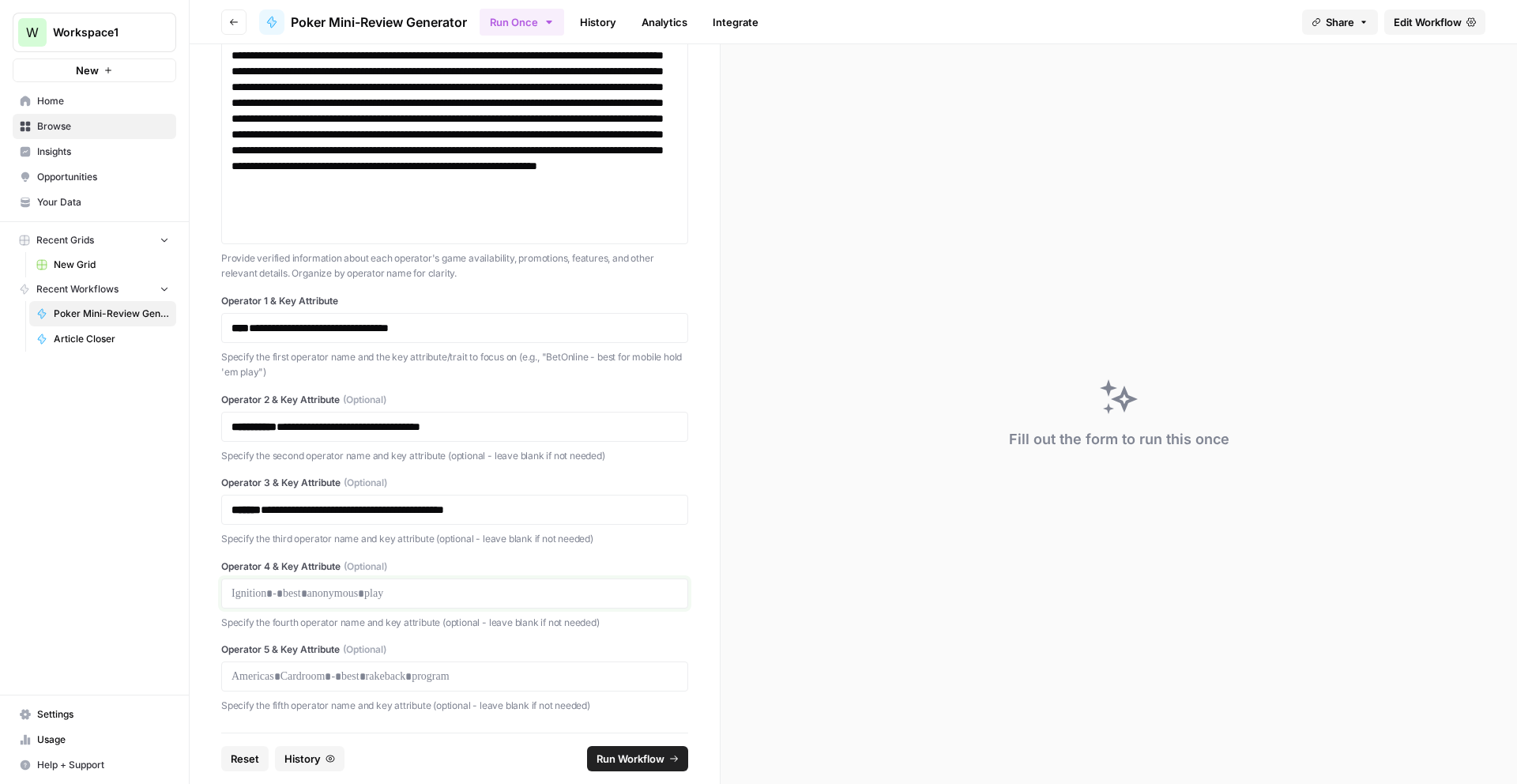
click at [304, 601] on p at bounding box center [455, 592] width 447 height 15
click at [668, 762] on button "Run Workflow" at bounding box center [637, 758] width 101 height 25
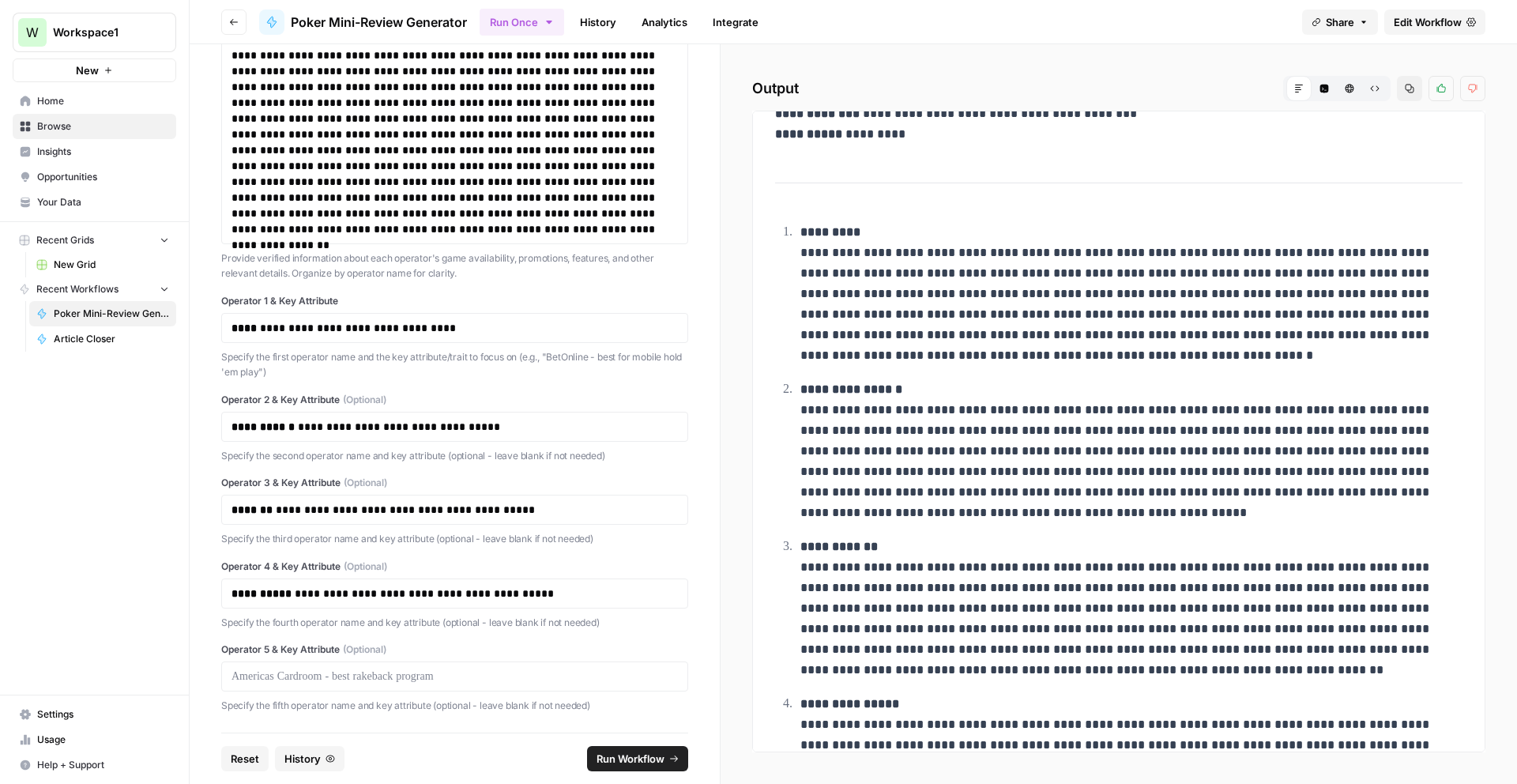
scroll to position [0, 0]
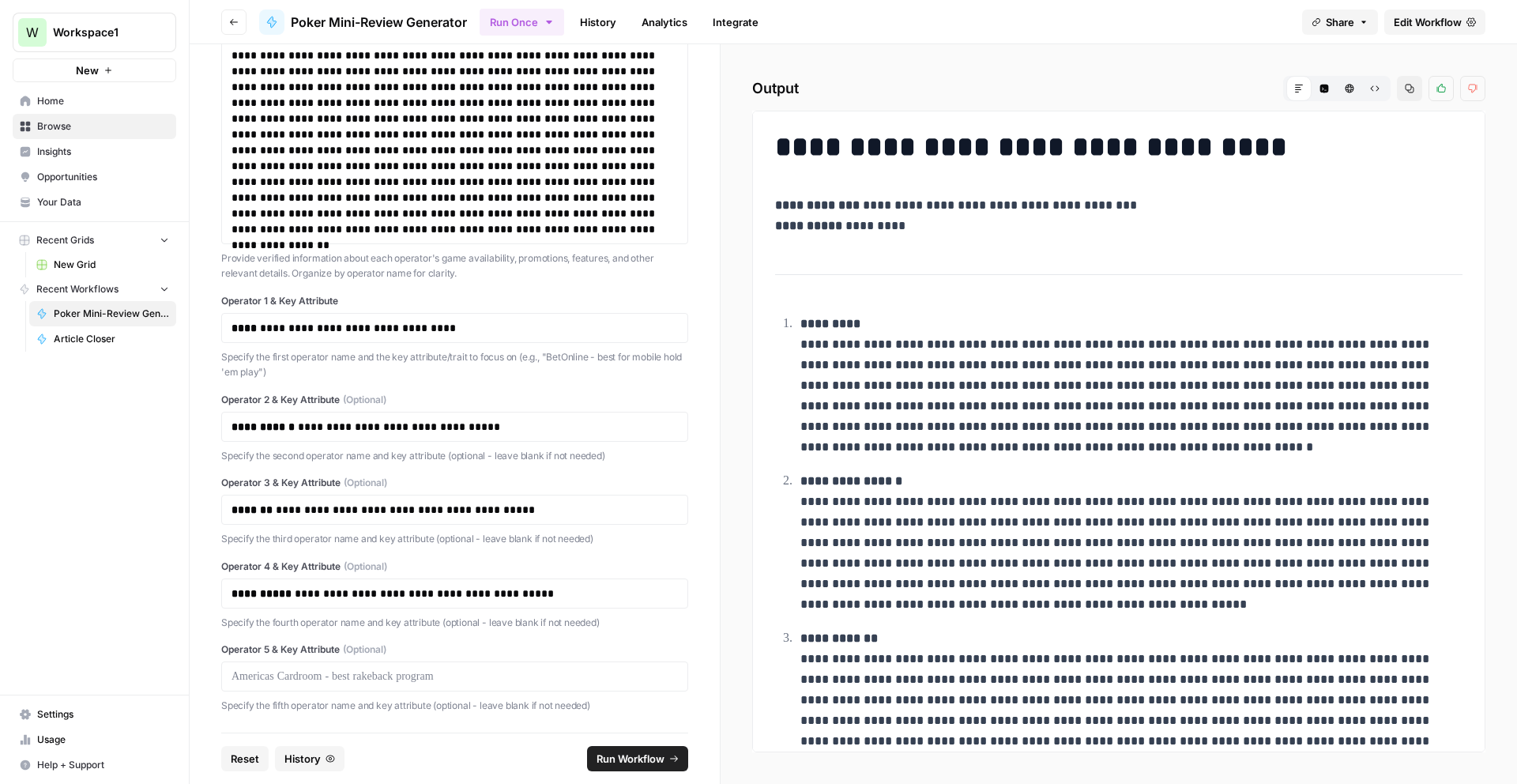
click at [1405, 33] on link "Edit Workflow" at bounding box center [1435, 22] width 101 height 25
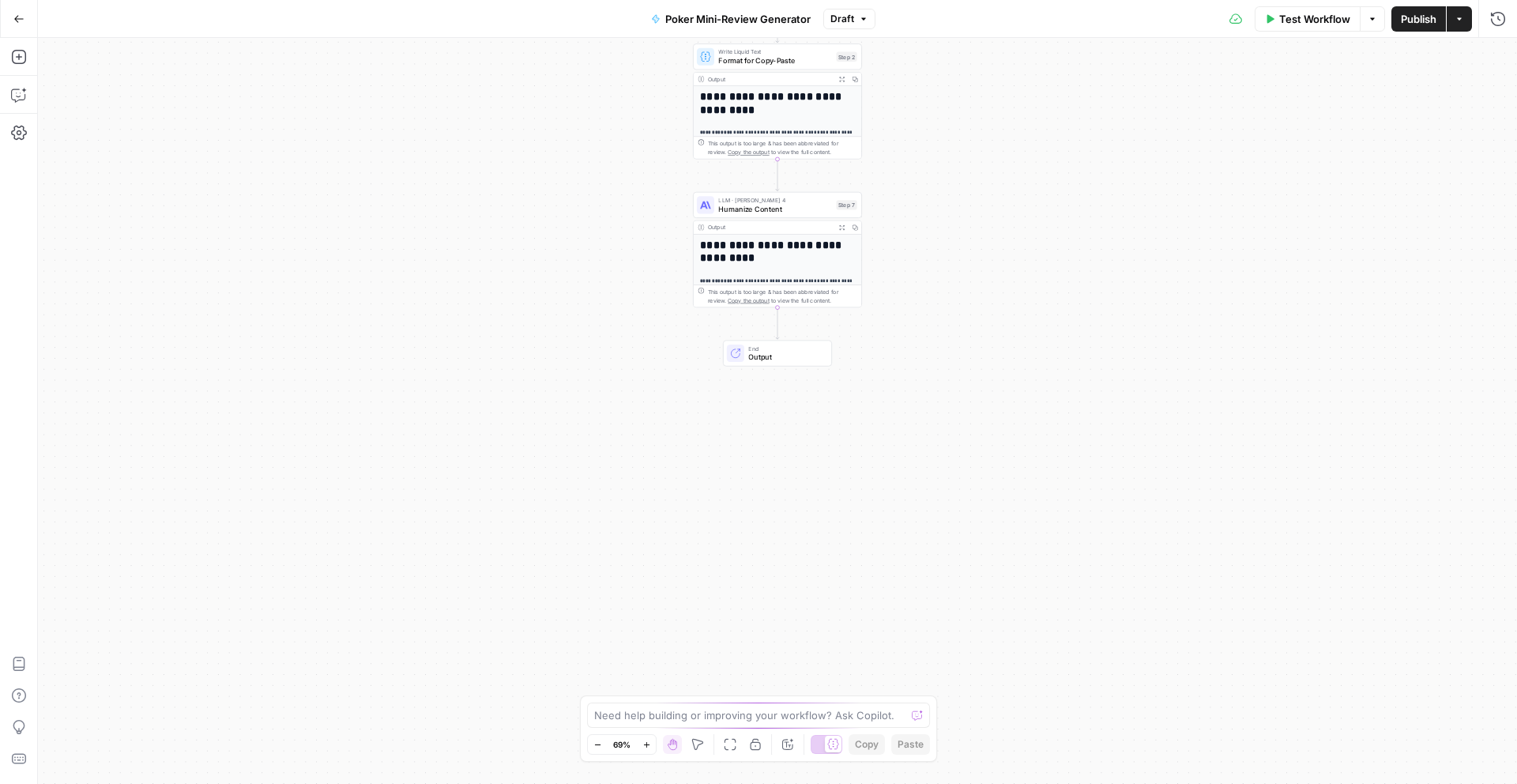
click at [815, 209] on span "Humanize Content" at bounding box center [774, 209] width 113 height 11
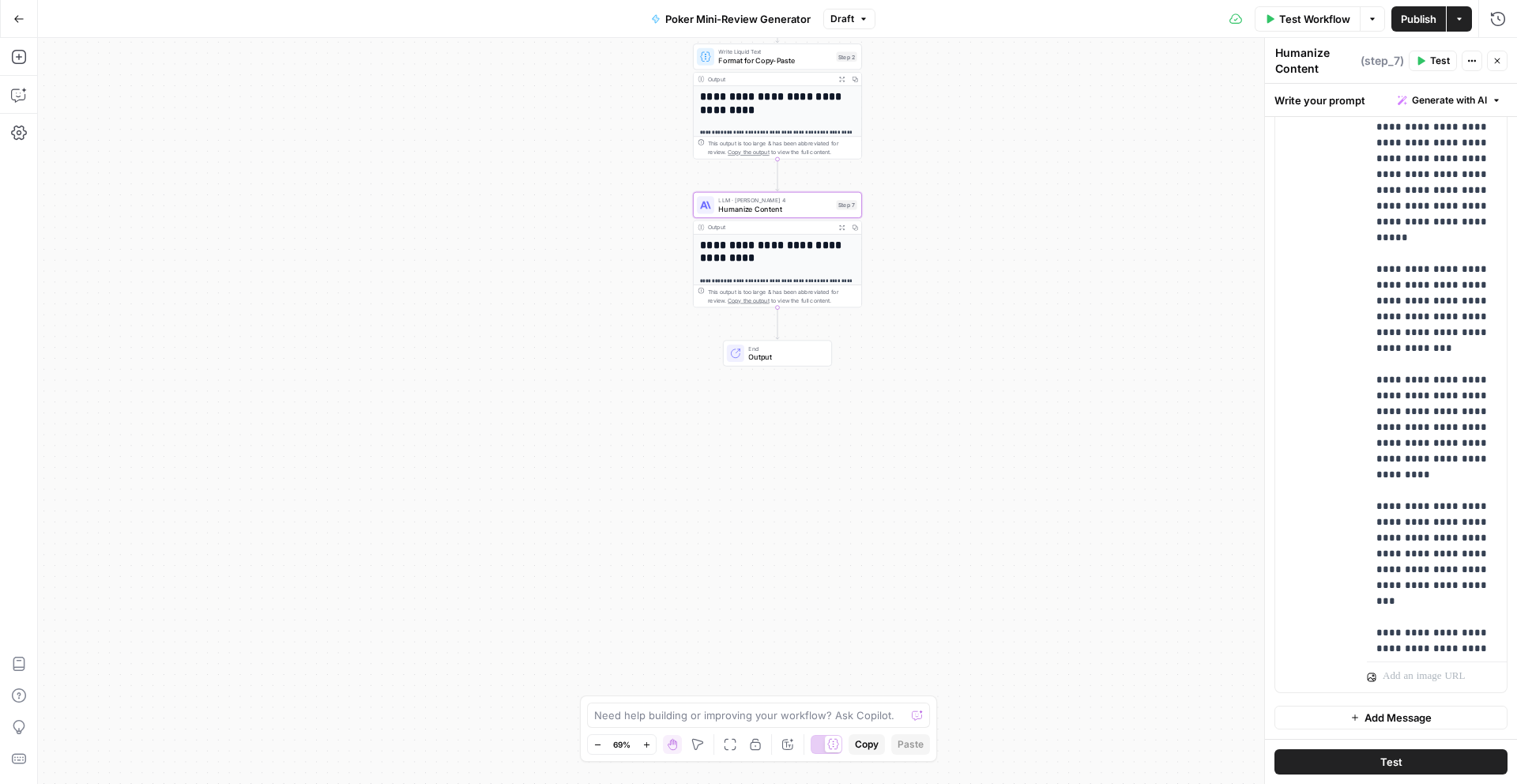
scroll to position [1691, 0]
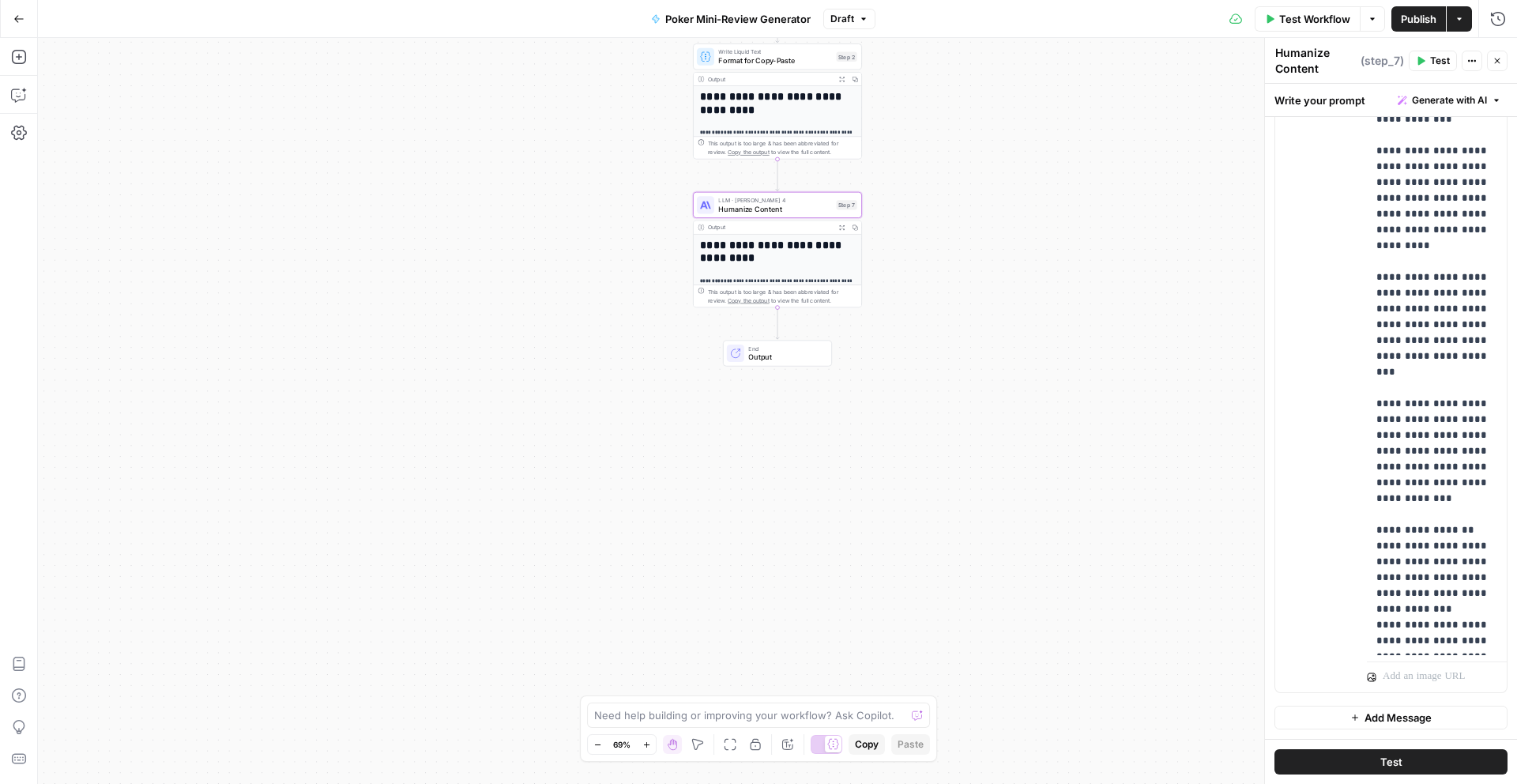
click at [15, 23] on icon "button" at bounding box center [19, 19] width 11 height 11
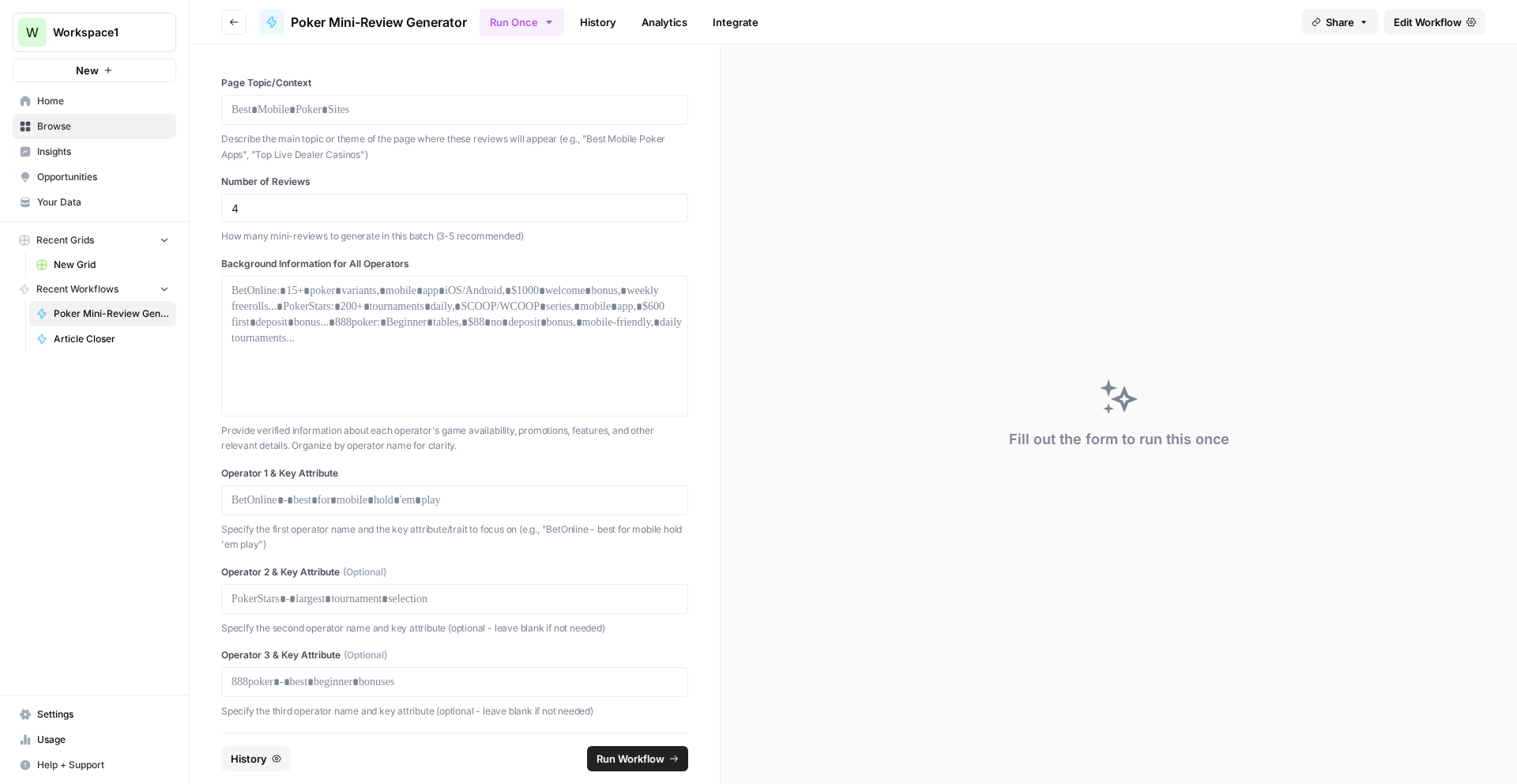
click at [602, 28] on link "History" at bounding box center [598, 22] width 55 height 25
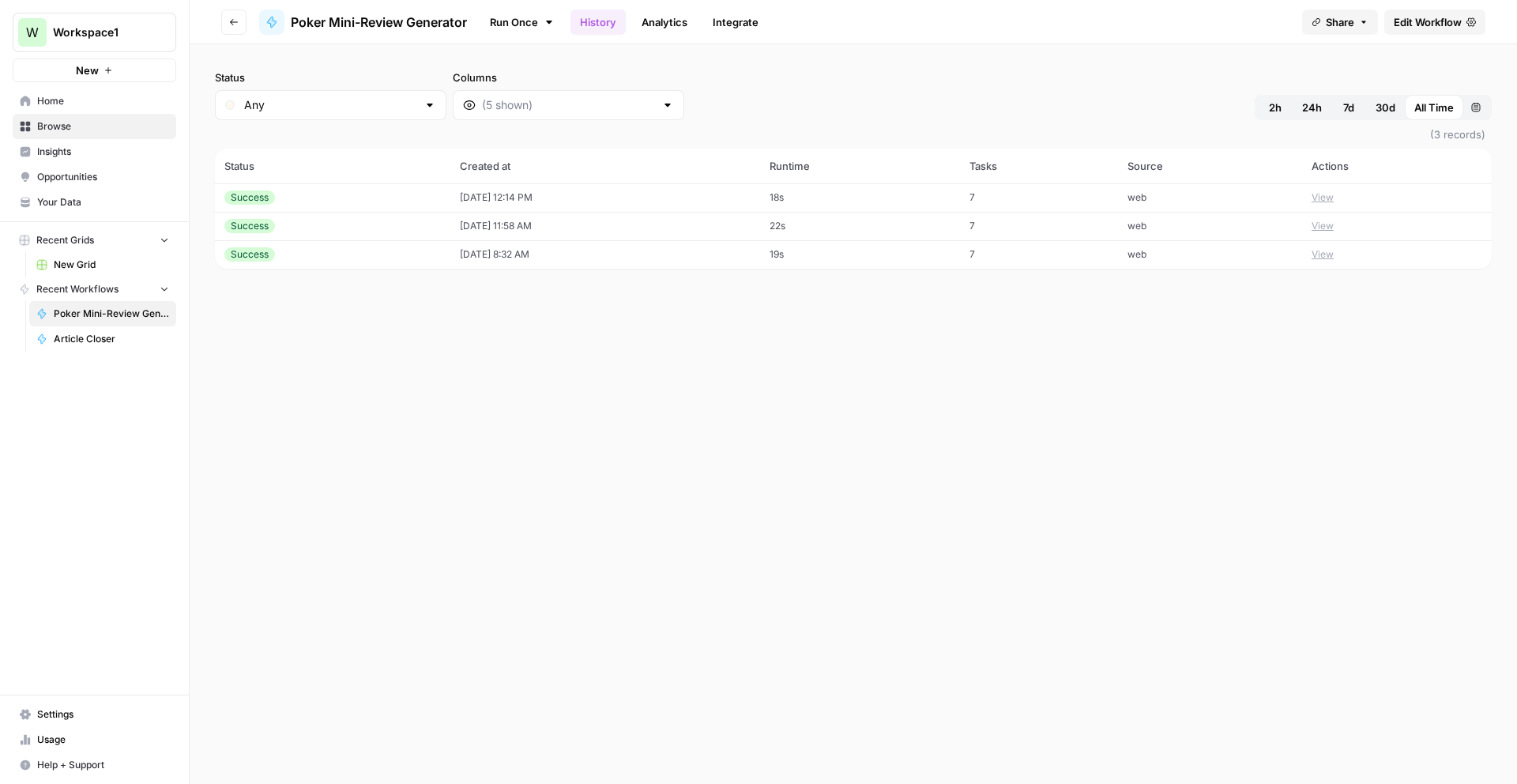
click at [1334, 193] on button "View" at bounding box center [1322, 197] width 22 height 14
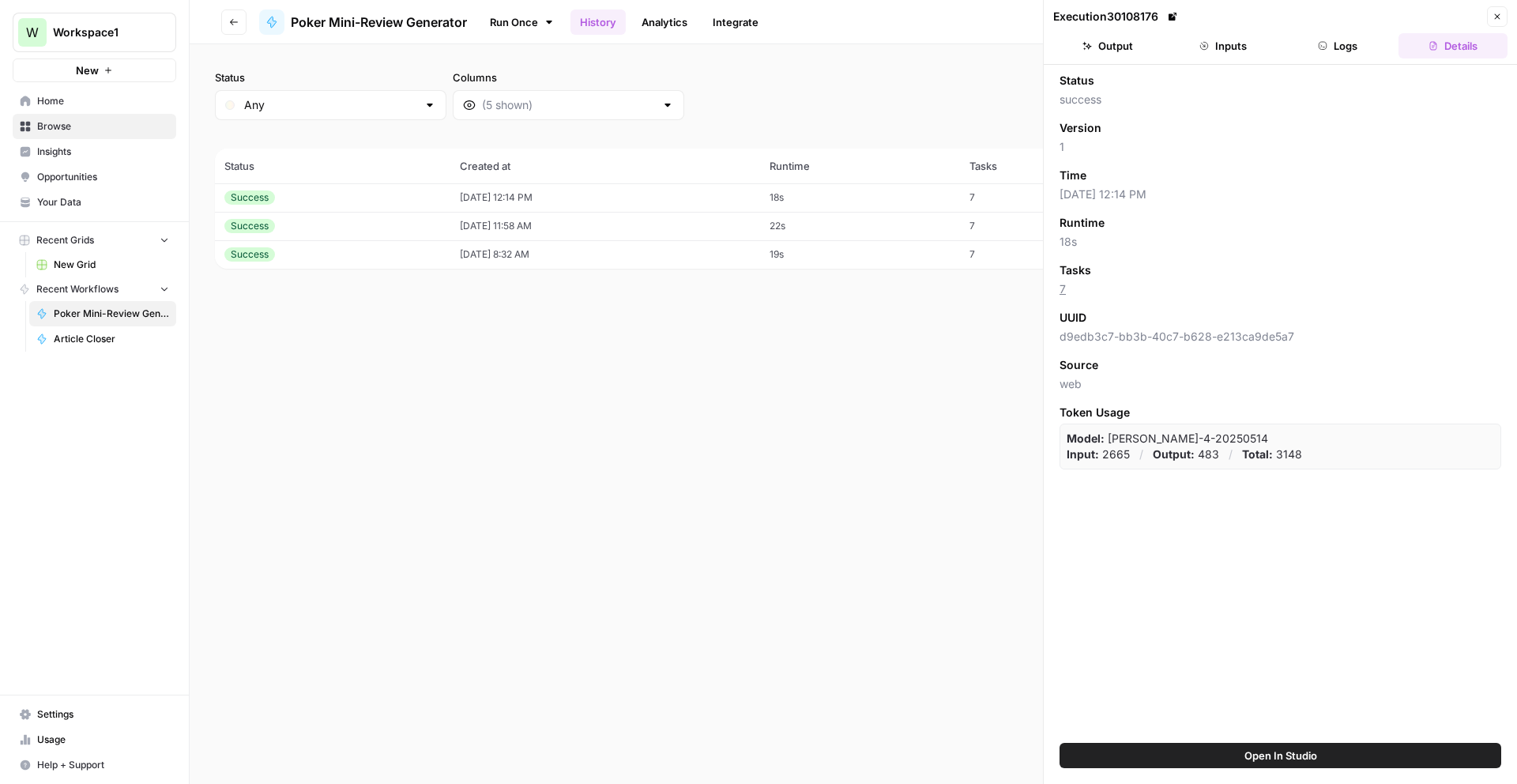
click at [1083, 43] on icon "button" at bounding box center [1087, 46] width 10 height 10
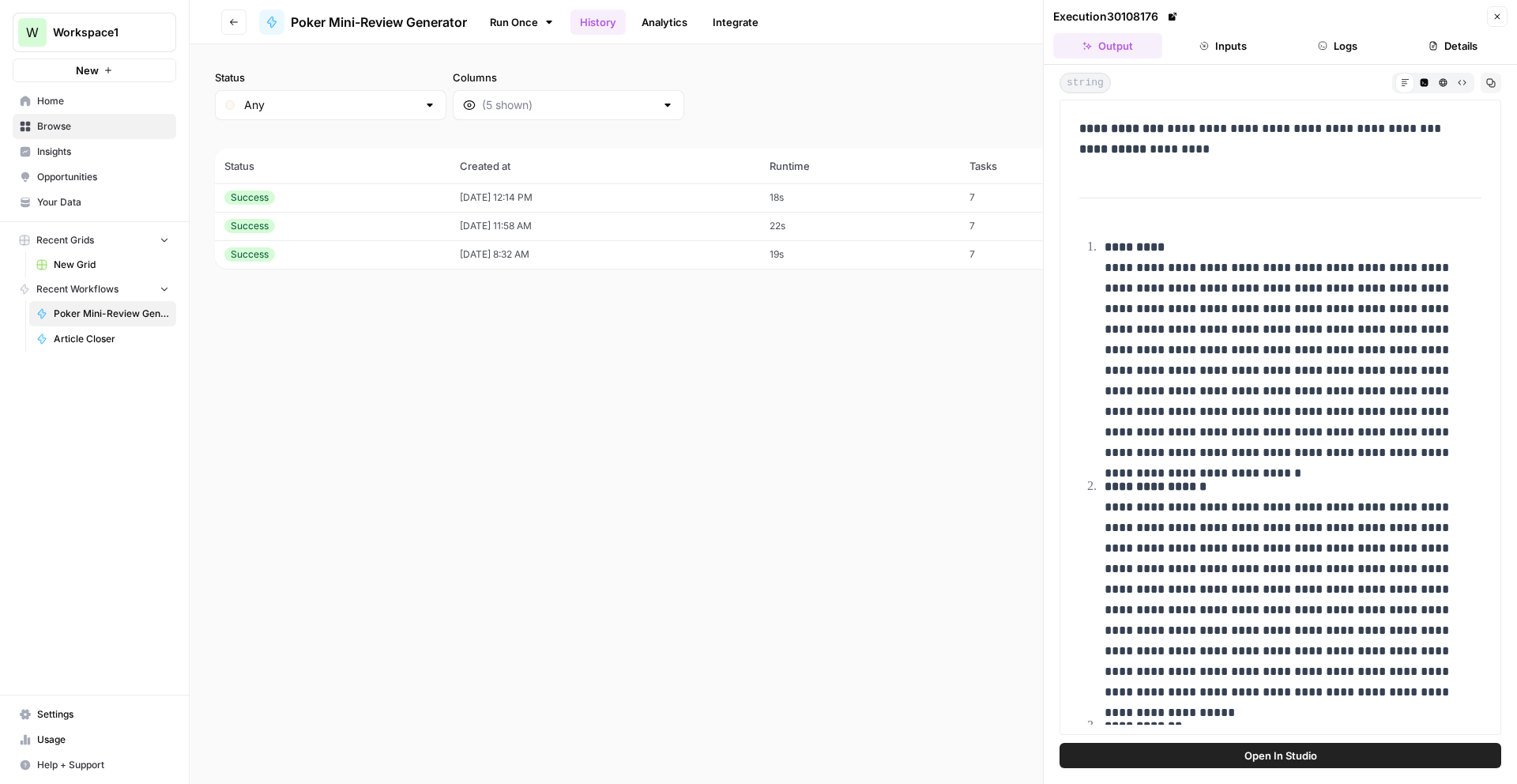
scroll to position [97, 0]
click at [86, 312] on span "Poker Mini-Review Generator" at bounding box center [112, 313] width 116 height 14
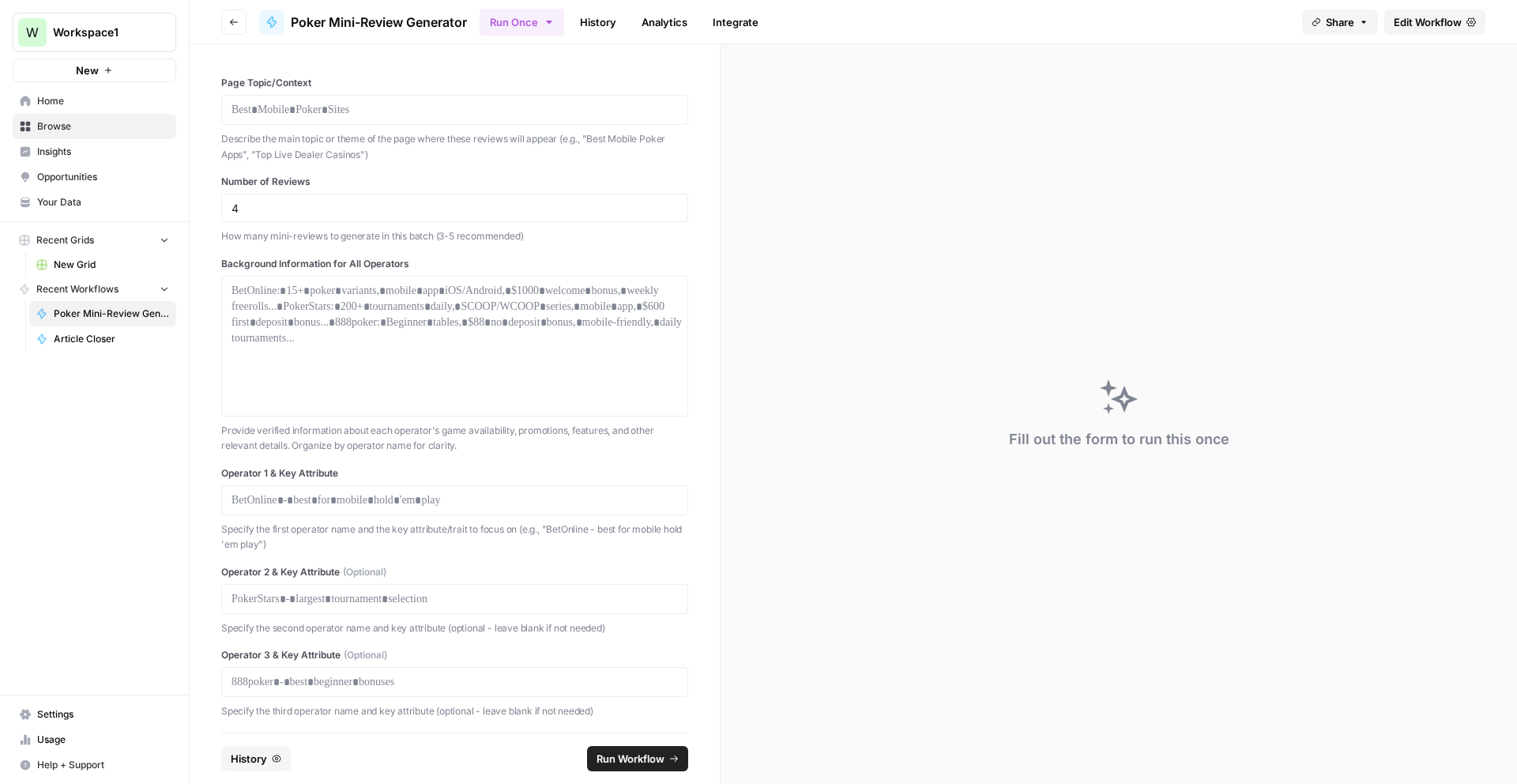
click at [1402, 14] on span "Edit Workflow" at bounding box center [1427, 21] width 68 height 15
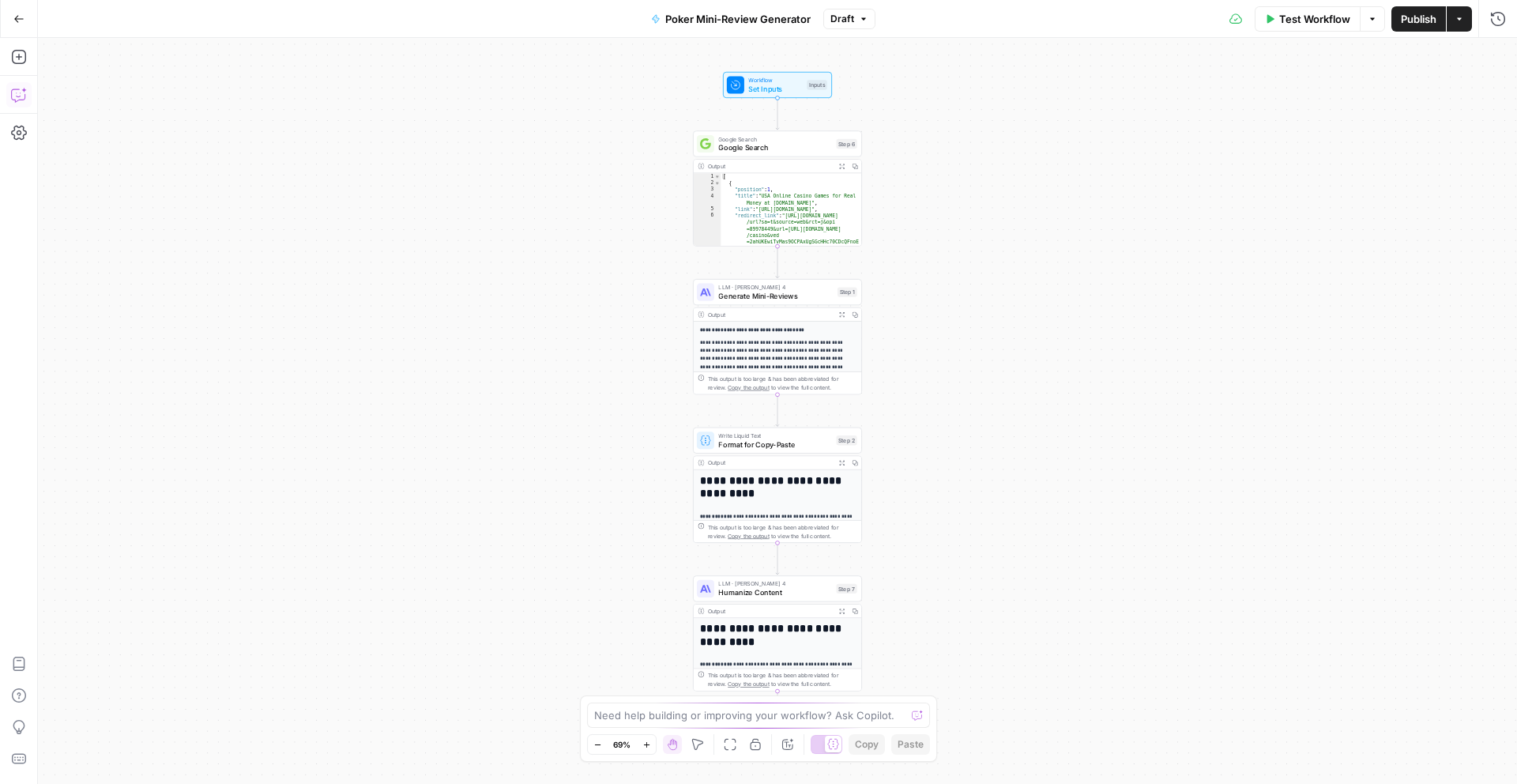
click at [20, 93] on icon "button" at bounding box center [19, 95] width 15 height 15
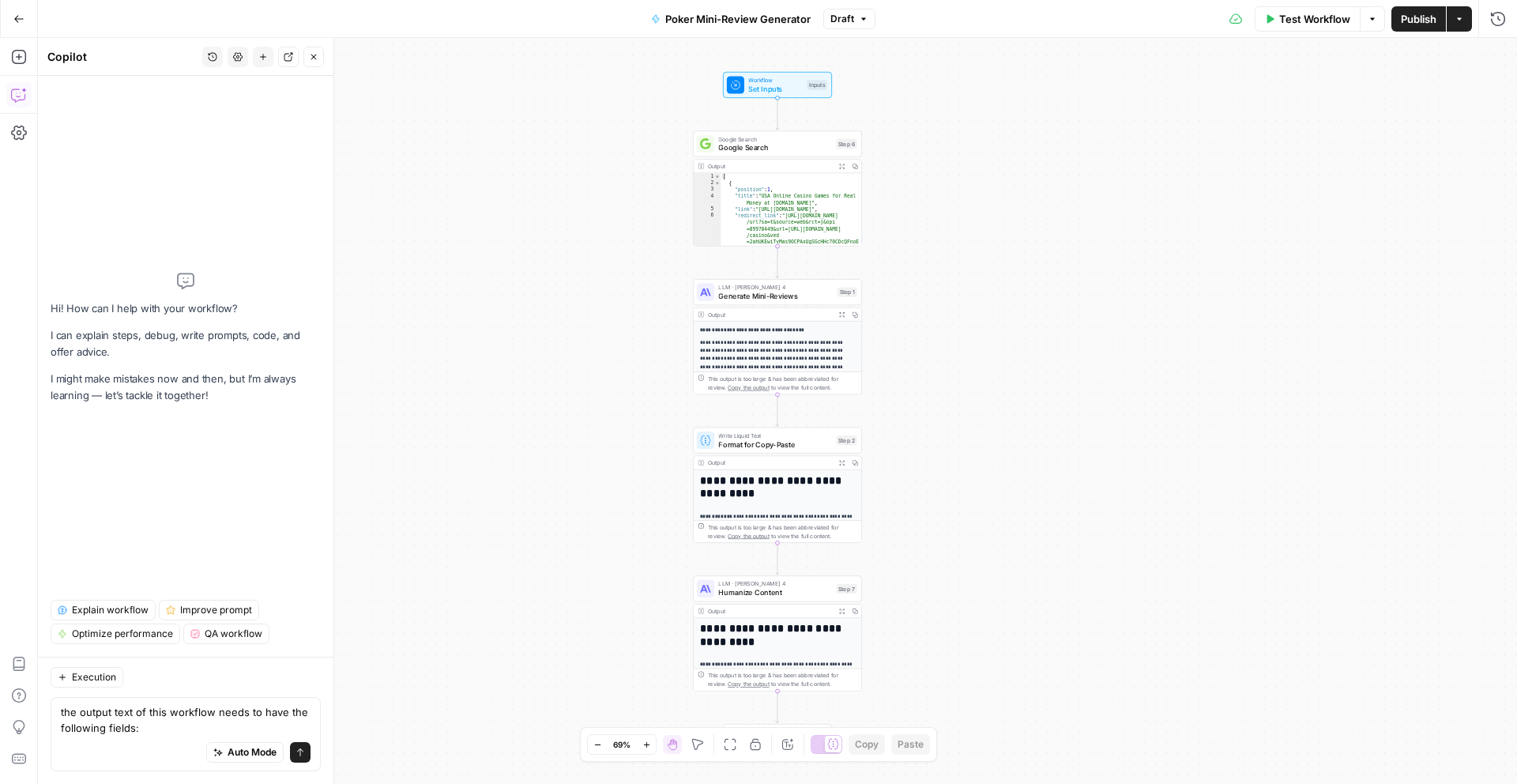
click at [68, 738] on div "Auto Mode Send" at bounding box center [186, 752] width 249 height 35
click at [68, 729] on textarea "the output text of this workflow needs to have the following fields:" at bounding box center [186, 720] width 249 height 32
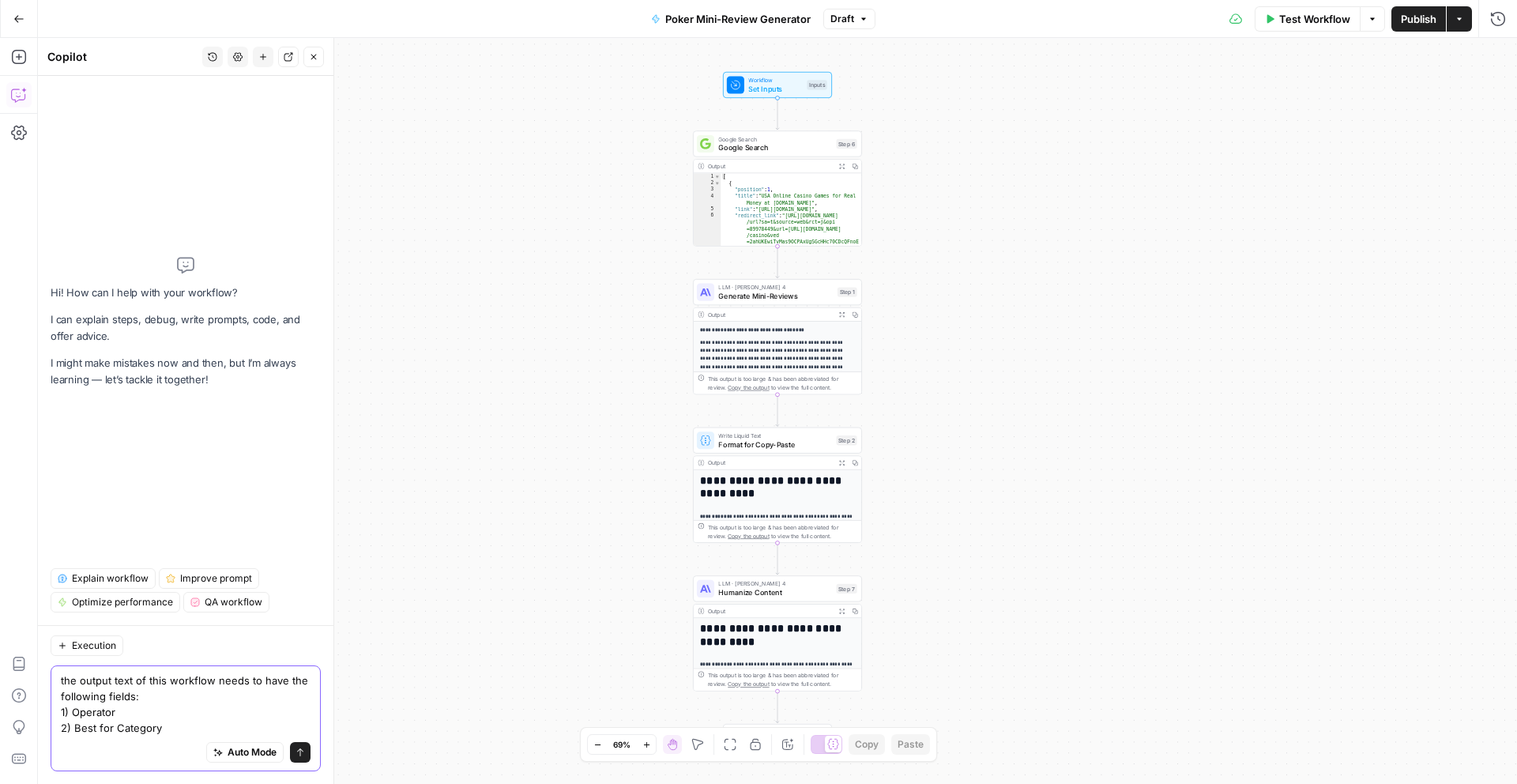
click at [143, 712] on textarea "the output text of this workflow needs to have the following fields: 1) Operato…" at bounding box center [186, 704] width 249 height 64
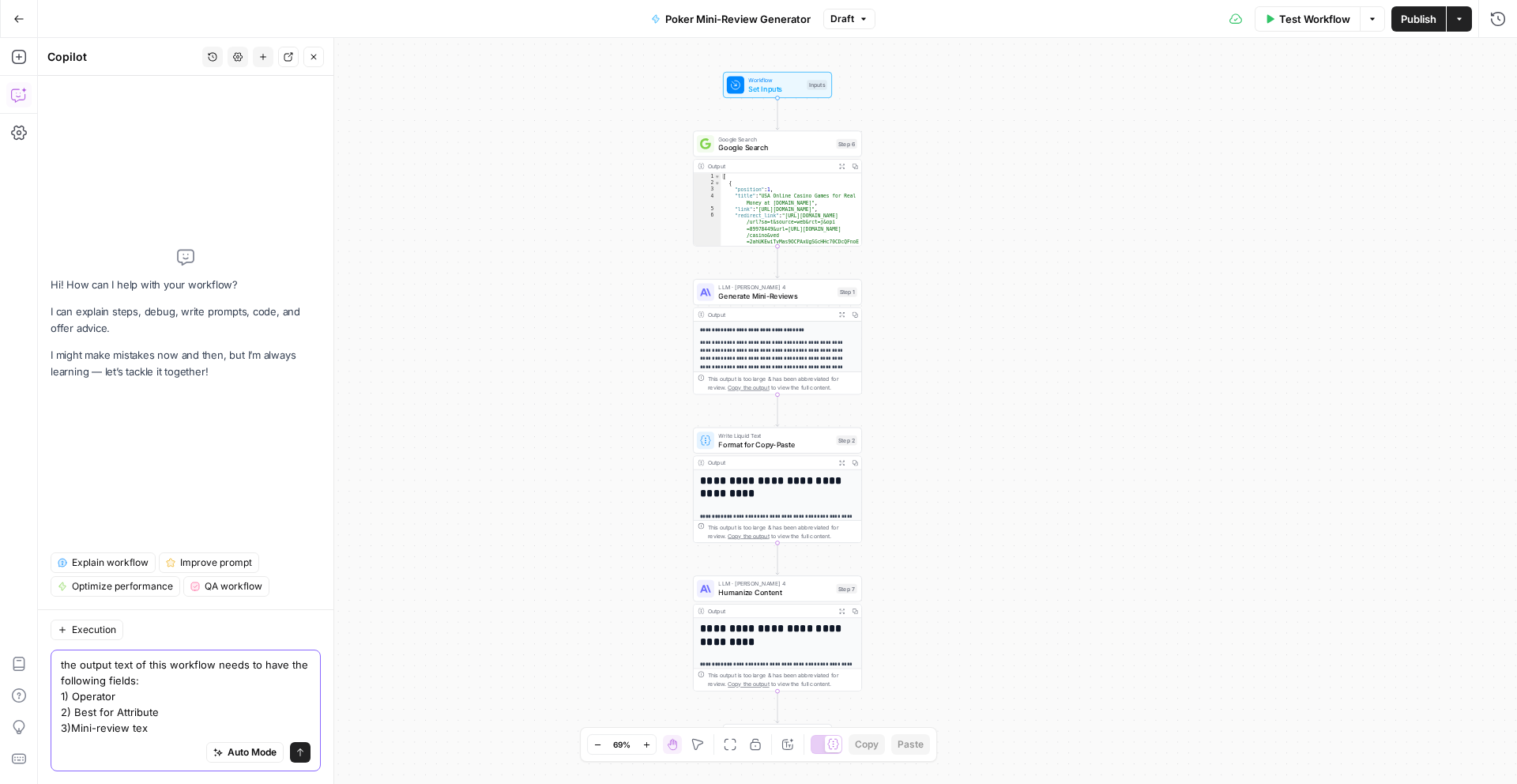
type textarea "the output text of this workflow needs to have the following fields: 1) Operato…"
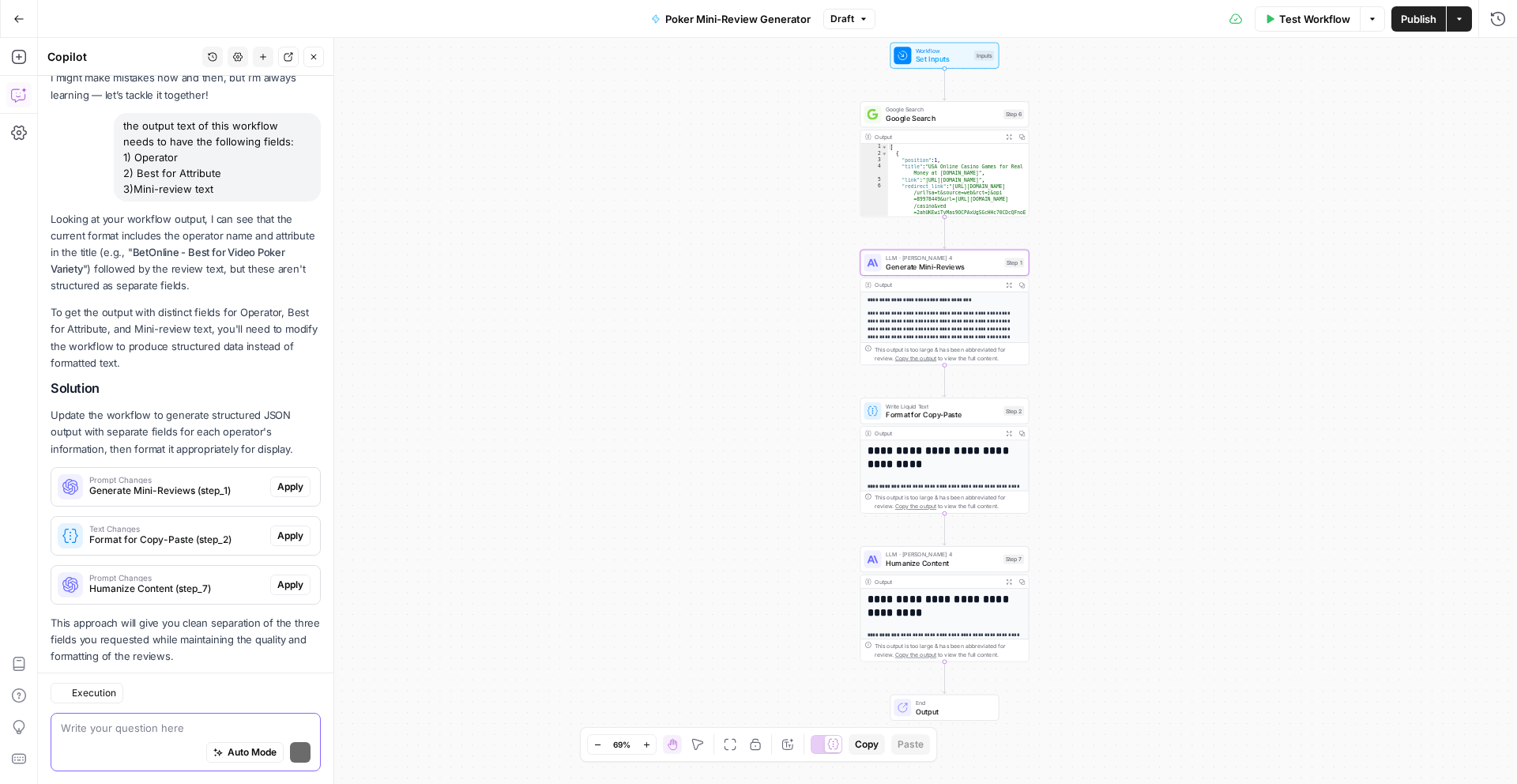
scroll to position [135, 0]
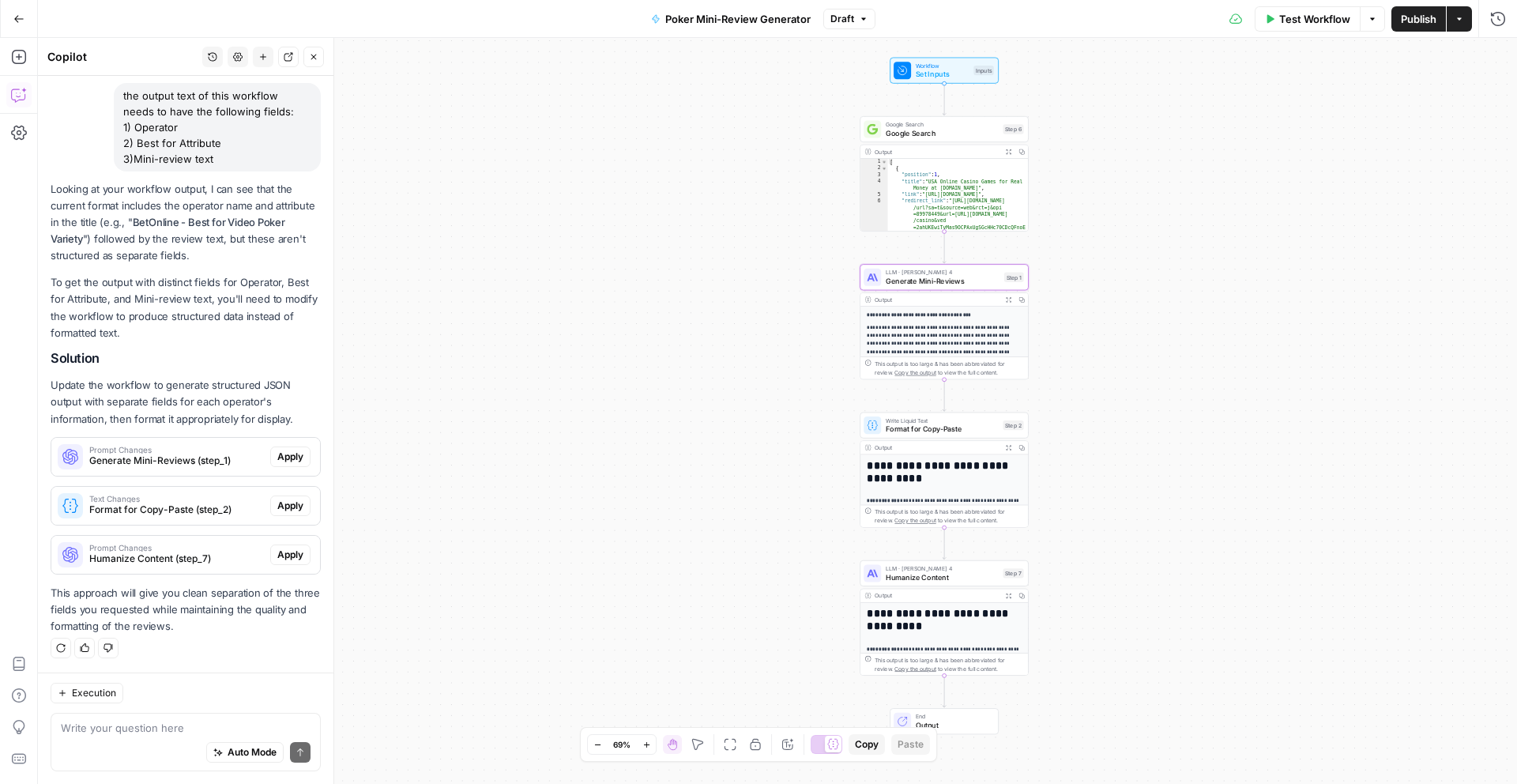
click at [281, 458] on span "Apply" at bounding box center [290, 456] width 26 height 14
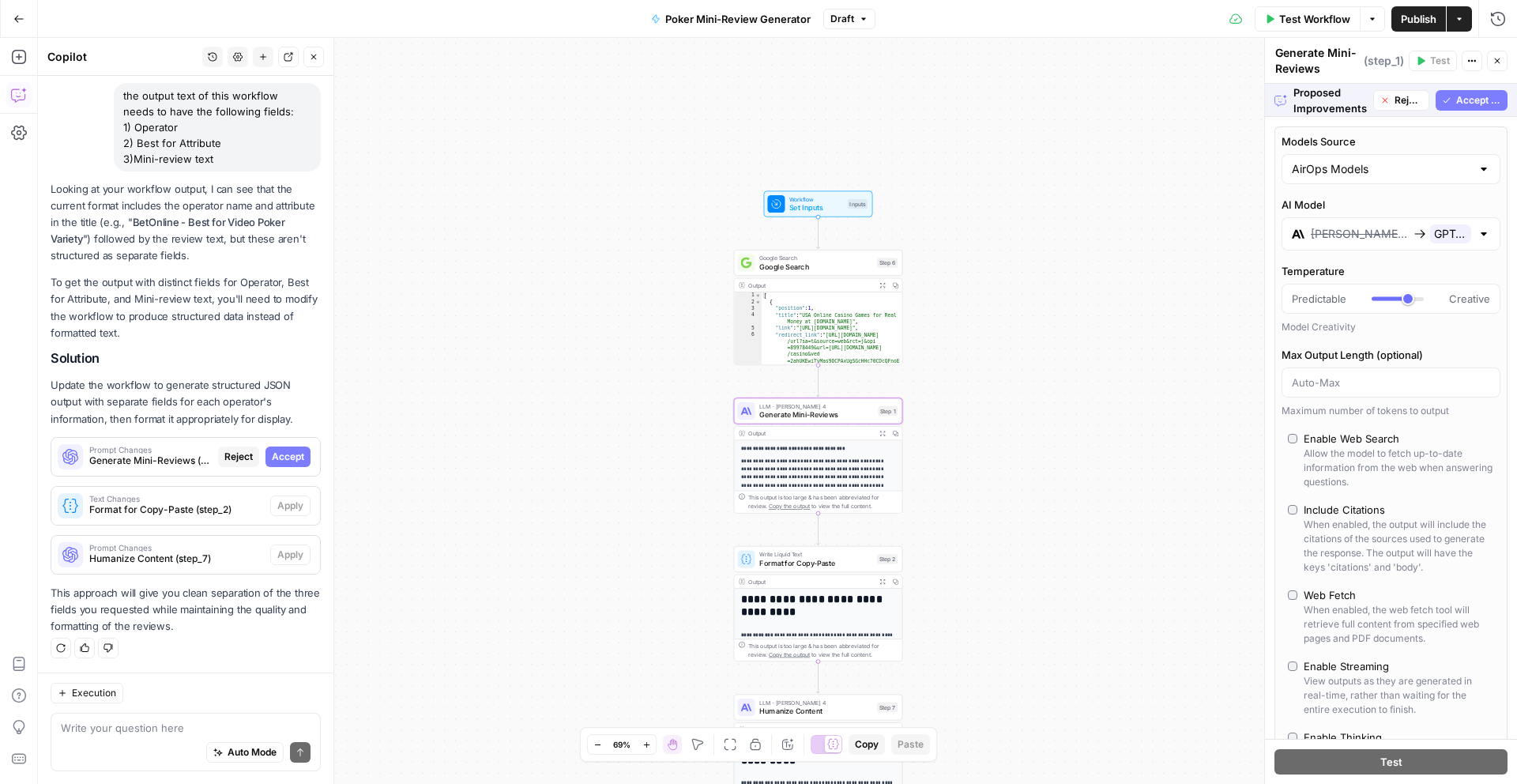
click at [279, 458] on span "Accept" at bounding box center [288, 456] width 33 height 14
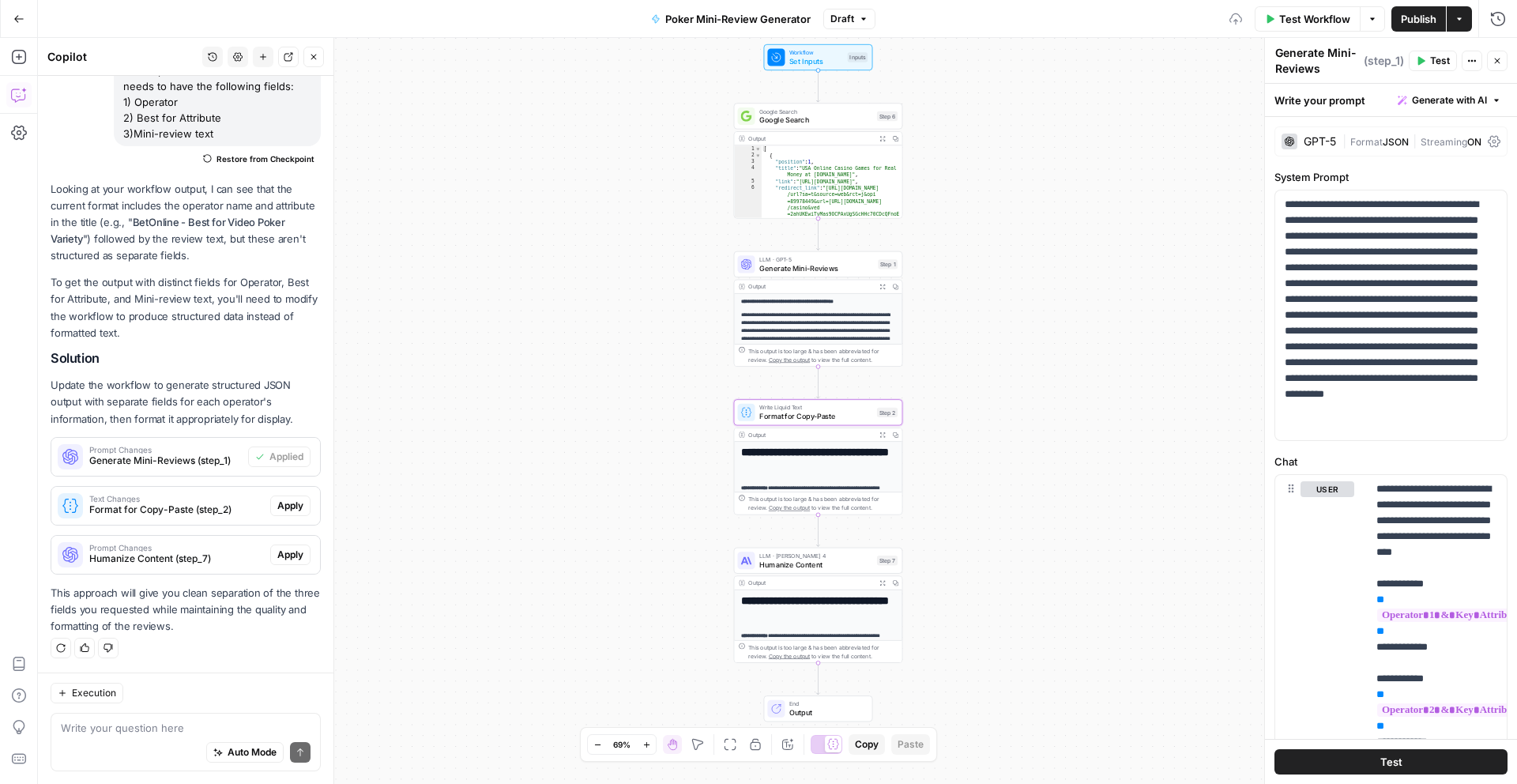
click at [284, 503] on span "Apply" at bounding box center [290, 505] width 26 height 14
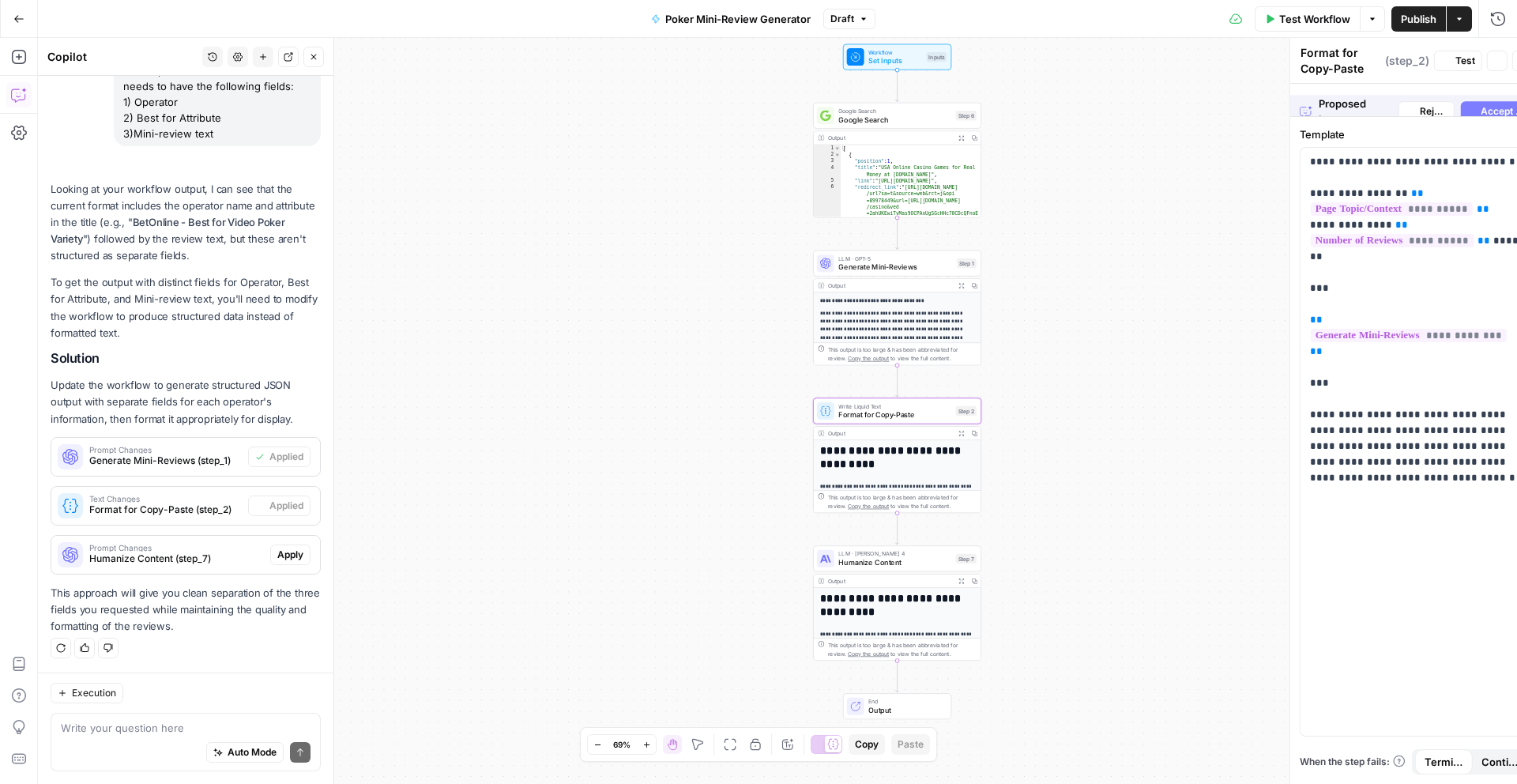
scroll to position [161, 0]
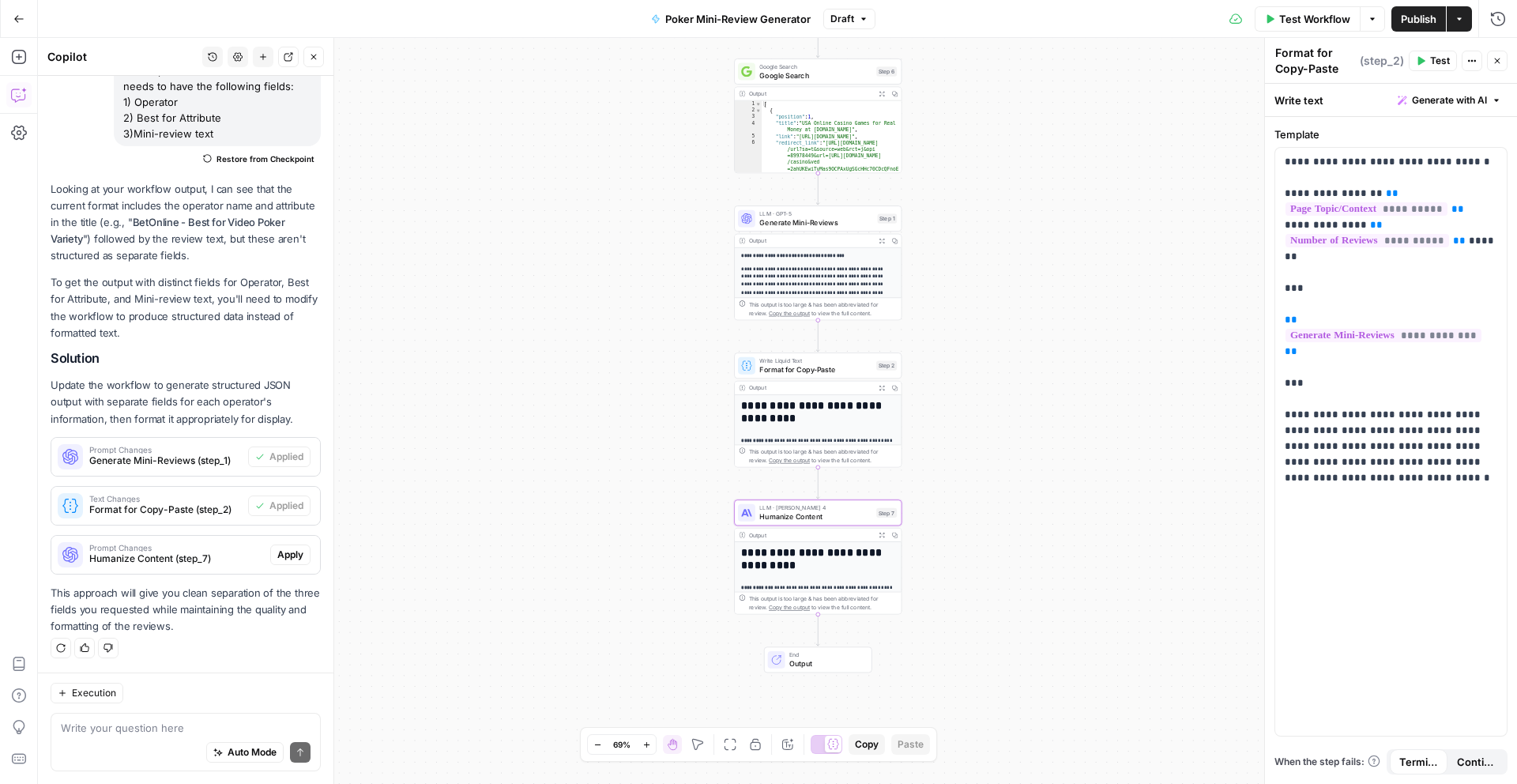
click at [289, 550] on span "Apply" at bounding box center [290, 554] width 26 height 14
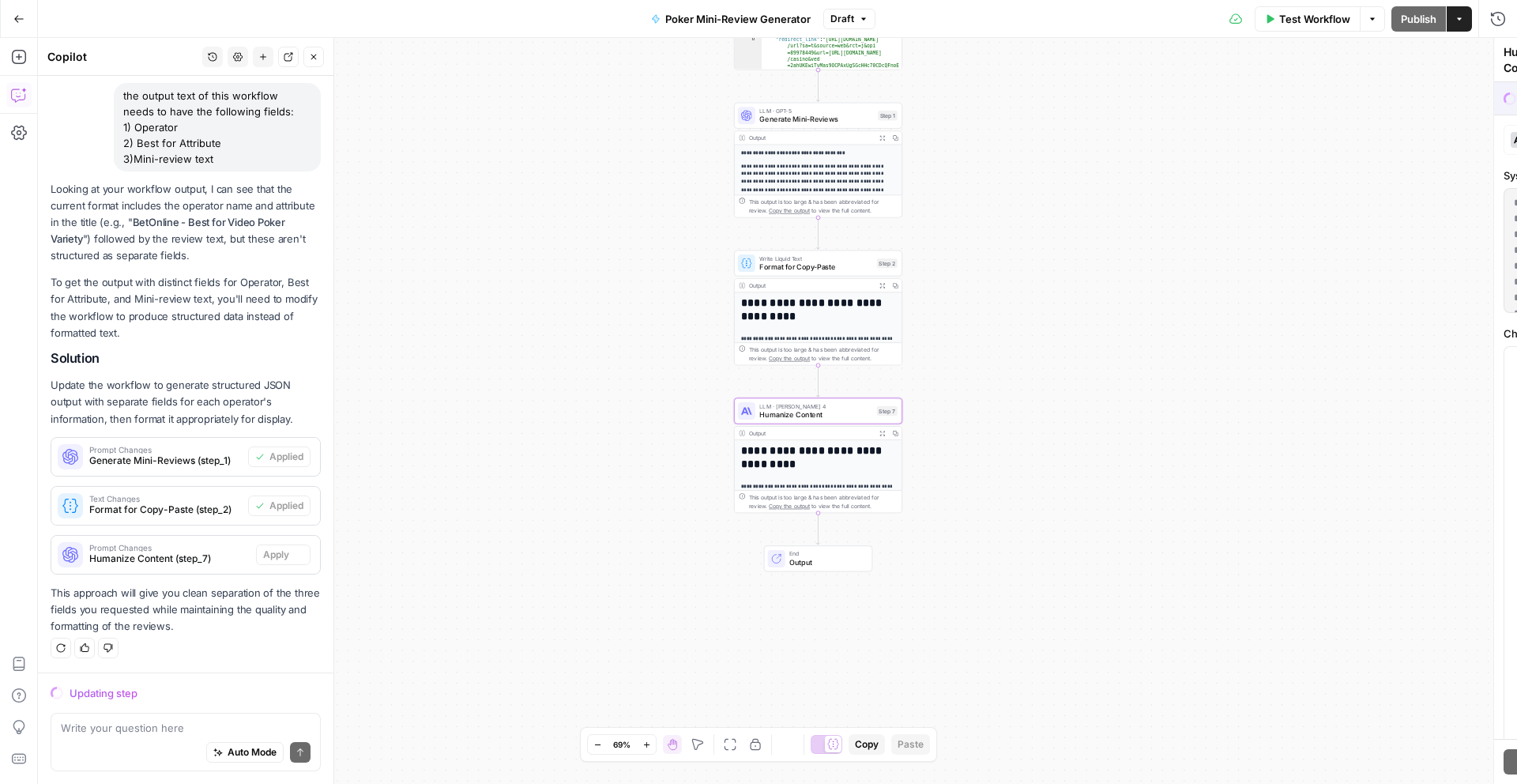
scroll to position [135, 0]
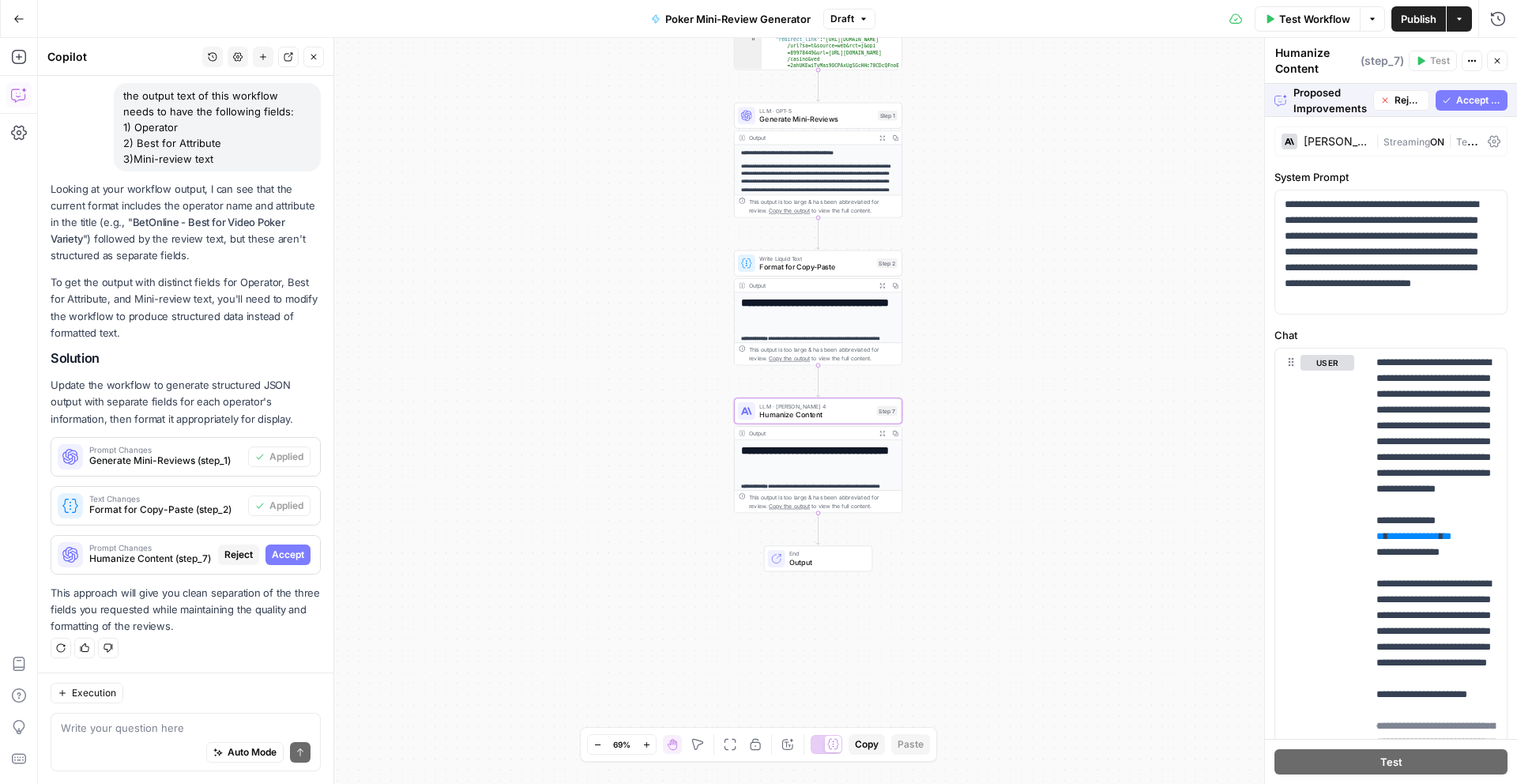
click at [289, 550] on span "Accept" at bounding box center [288, 554] width 33 height 14
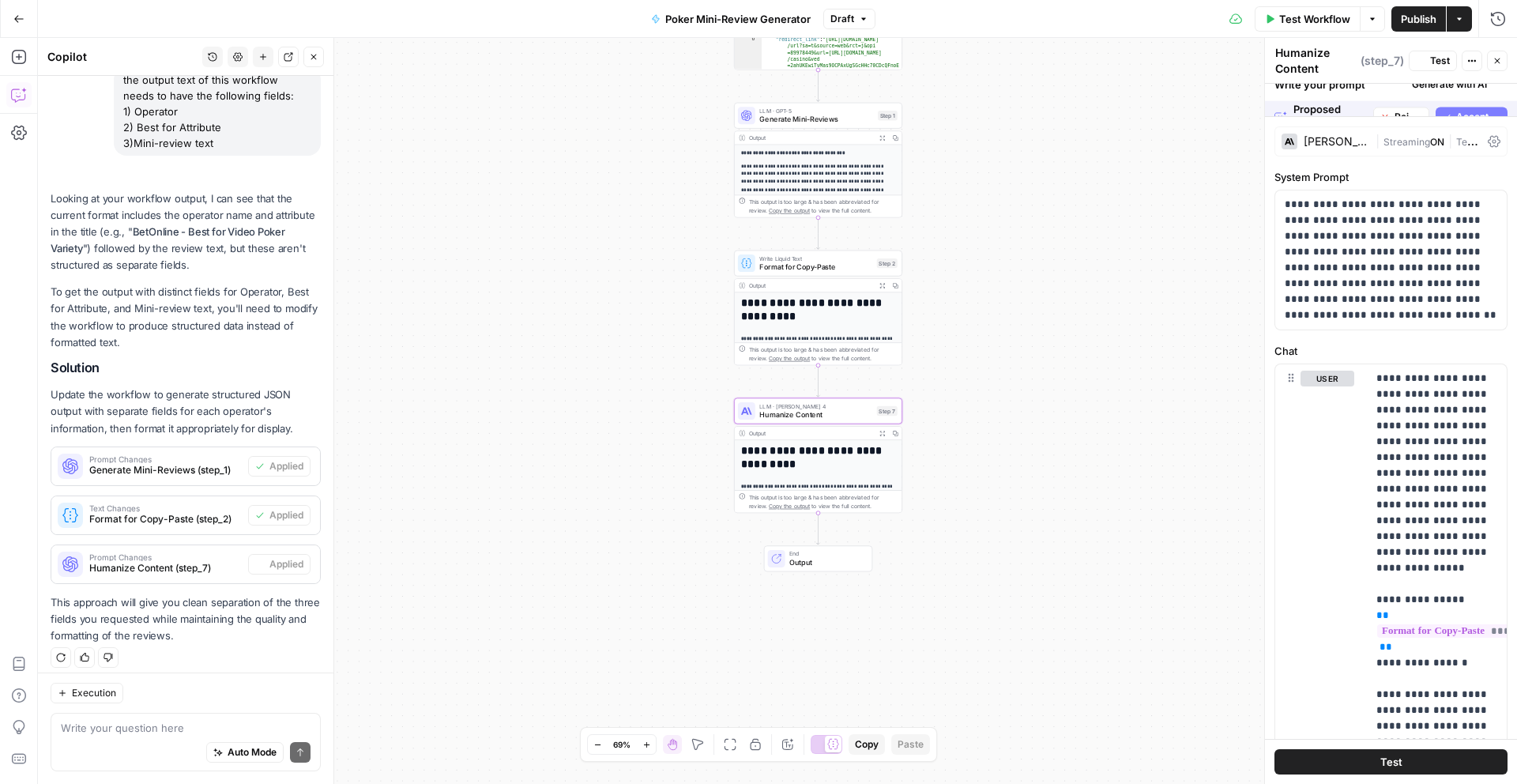
scroll to position [161, 0]
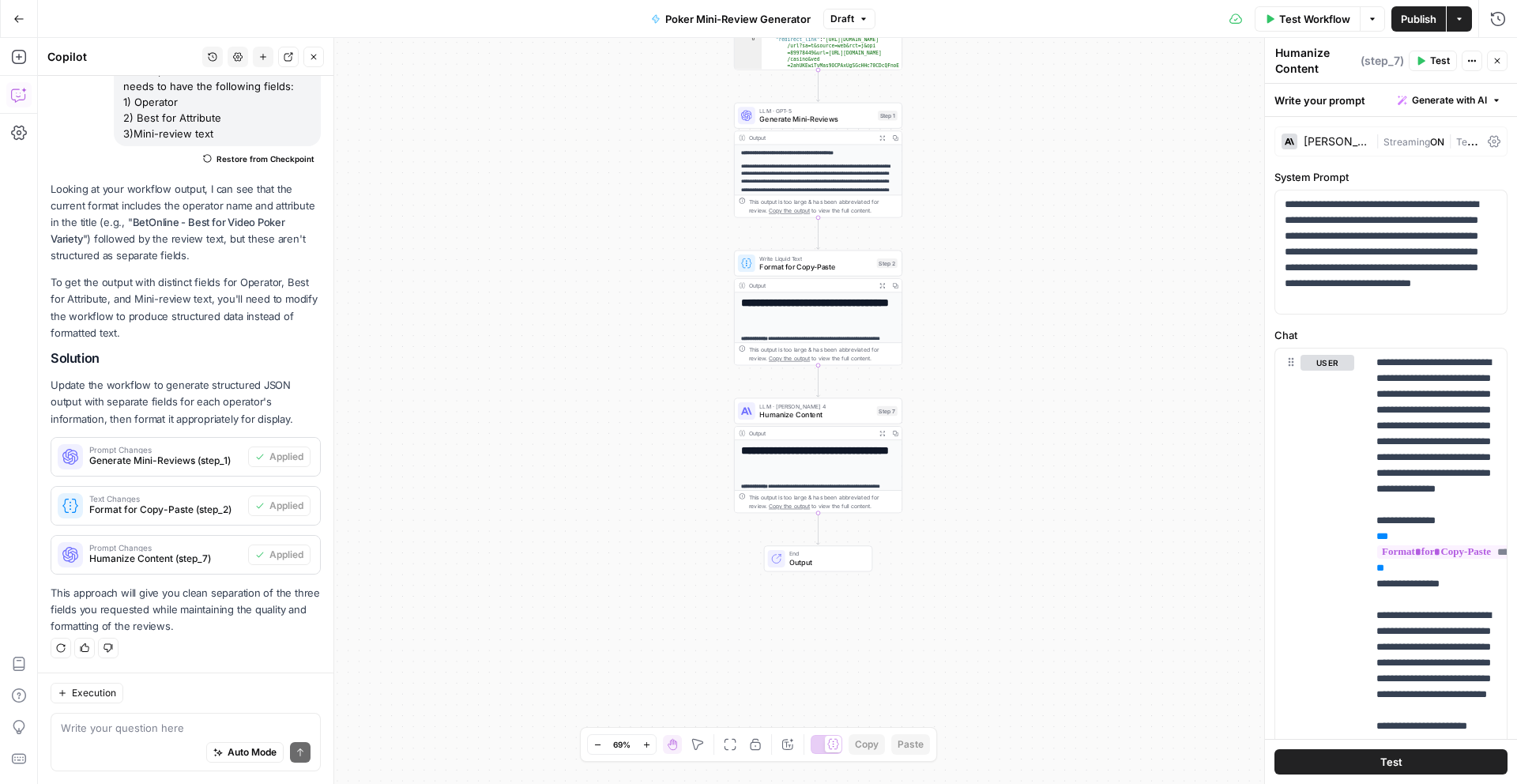
click at [1311, 31] on div "Test Workflow Options Publish Actions Run History" at bounding box center [1196, 19] width 642 height 37
click at [1311, 22] on span "Test Workflow" at bounding box center [1314, 19] width 71 height 15
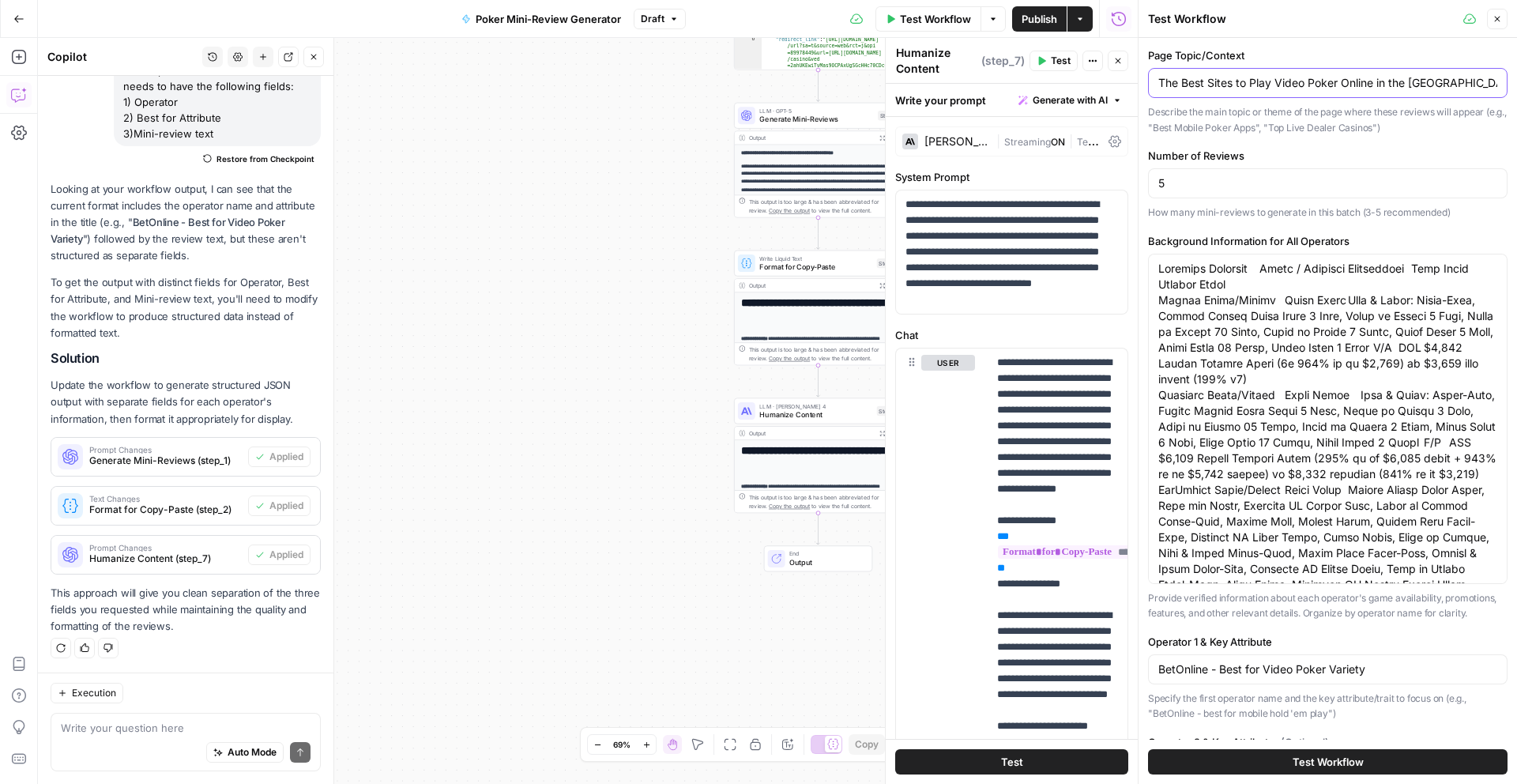
click at [1258, 86] on input "The Best Sites to Play Video Poker Online in the [GEOGRAPHIC_DATA]" at bounding box center [1328, 82] width 339 height 15
click at [1249, 86] on input "The Best Sites to Play Video Poker Online in the [GEOGRAPHIC_DATA]" at bounding box center [1328, 82] width 339 height 15
drag, startPoint x: 1237, startPoint y: 85, endPoint x: 1429, endPoint y: 91, distance: 192.1
click at [1429, 91] on div "The Best Sites to Play Video Poker Online in the [GEOGRAPHIC_DATA]" at bounding box center [1327, 82] width 359 height 30
type input "The Best Sites for Online PKO Tournaments"
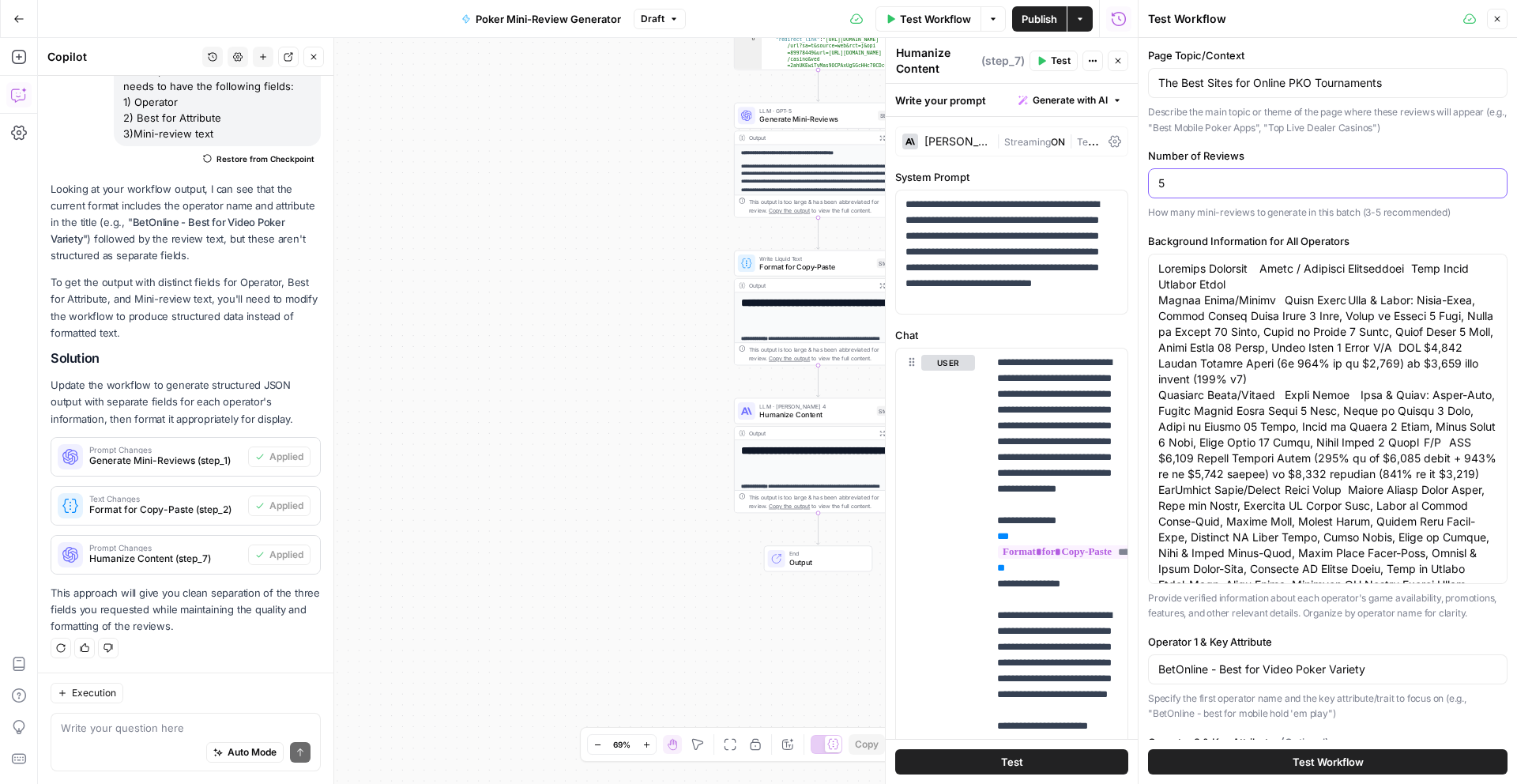
click at [1275, 175] on input "5" at bounding box center [1328, 183] width 339 height 15
type input "4"
click at [1198, 302] on textarea "Background Information for All Operators" at bounding box center [1328, 798] width 339 height 1074
paste textarea "/Variants Avialable at Tournaments ACR Poker Hold'em [US_STATE] Hold'em (No-Lim…"
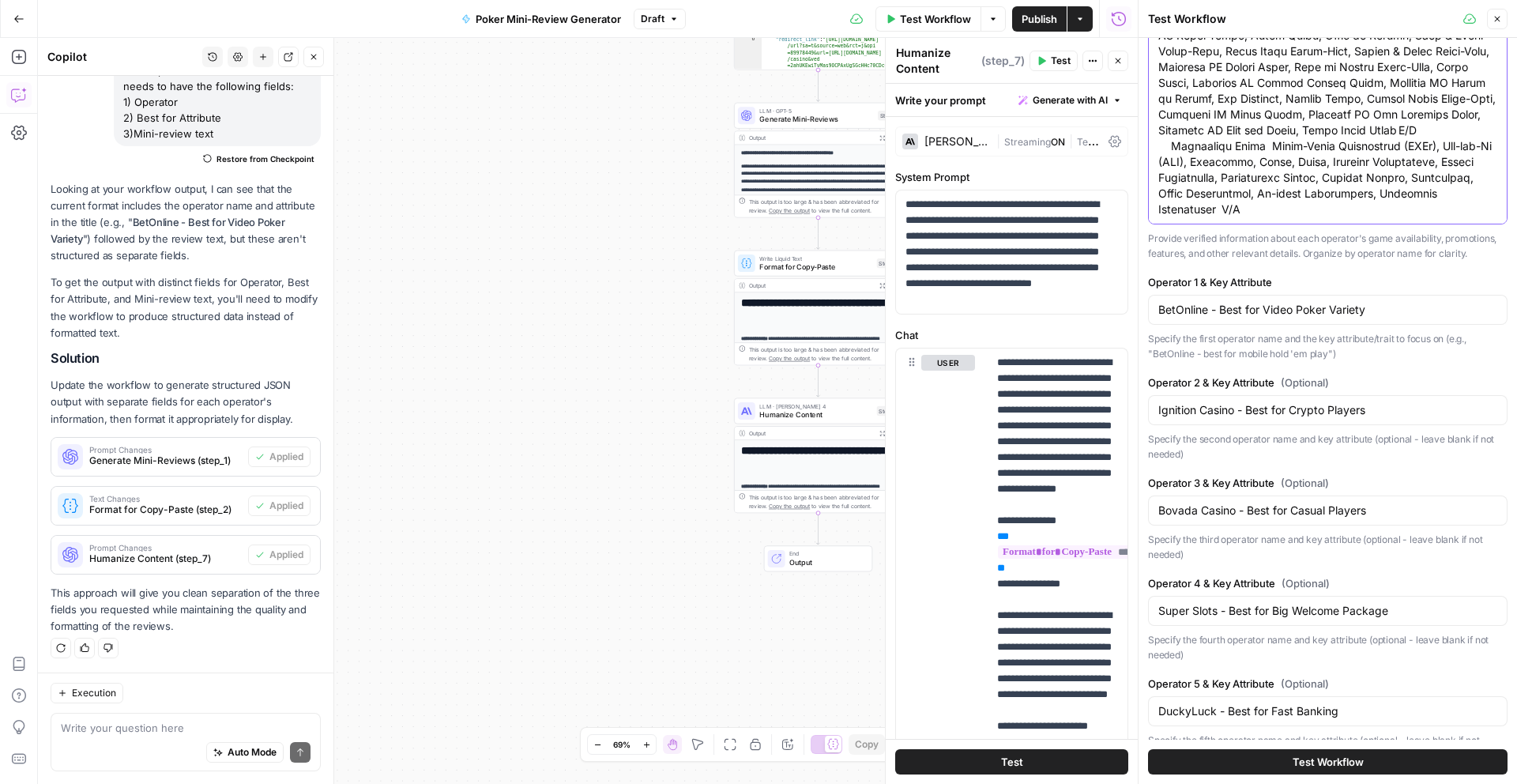
scroll to position [393, 0]
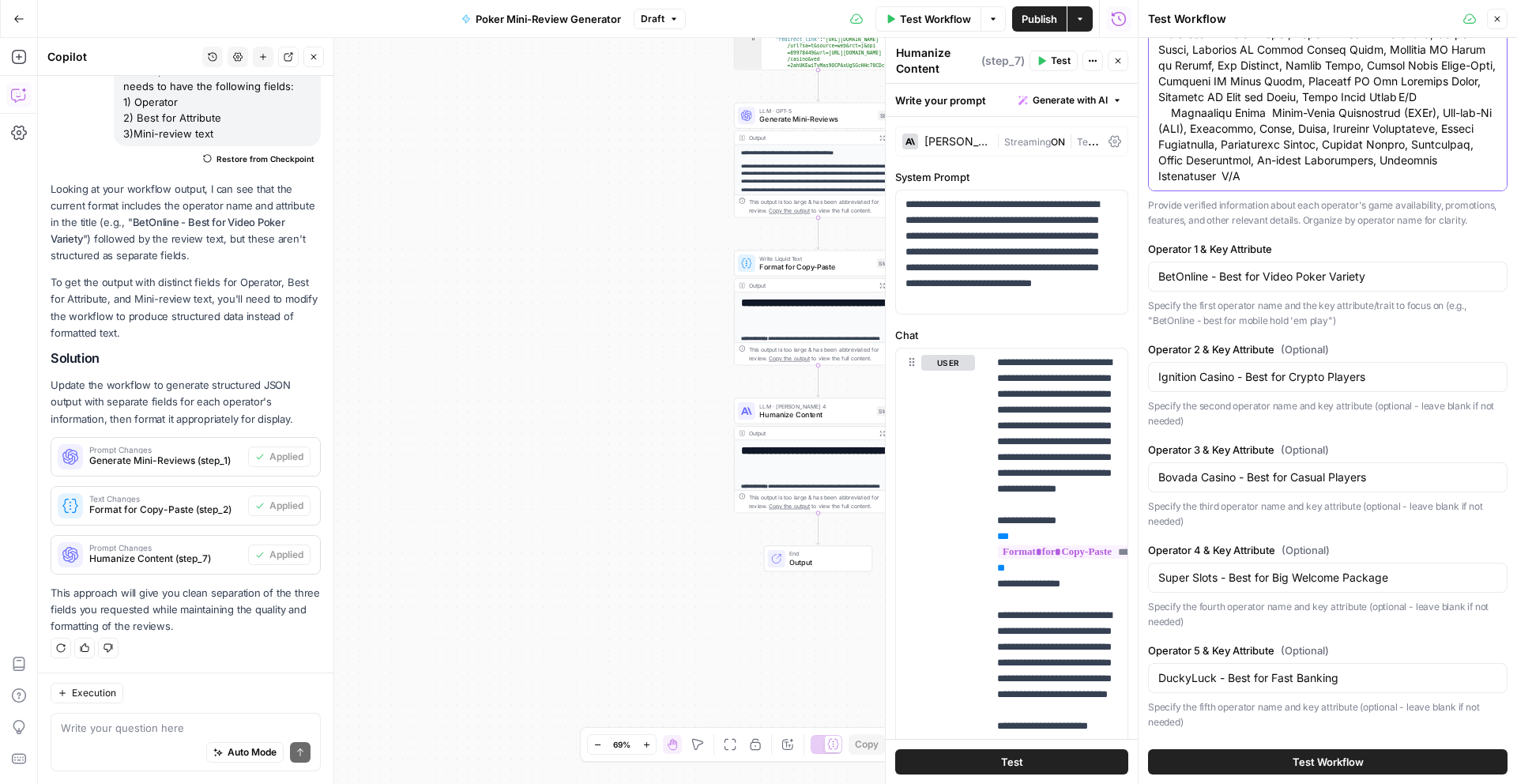
type textarea "Operator Category Games/Variants Avialable at Tournaments ACR Poker Hold'em [US…"
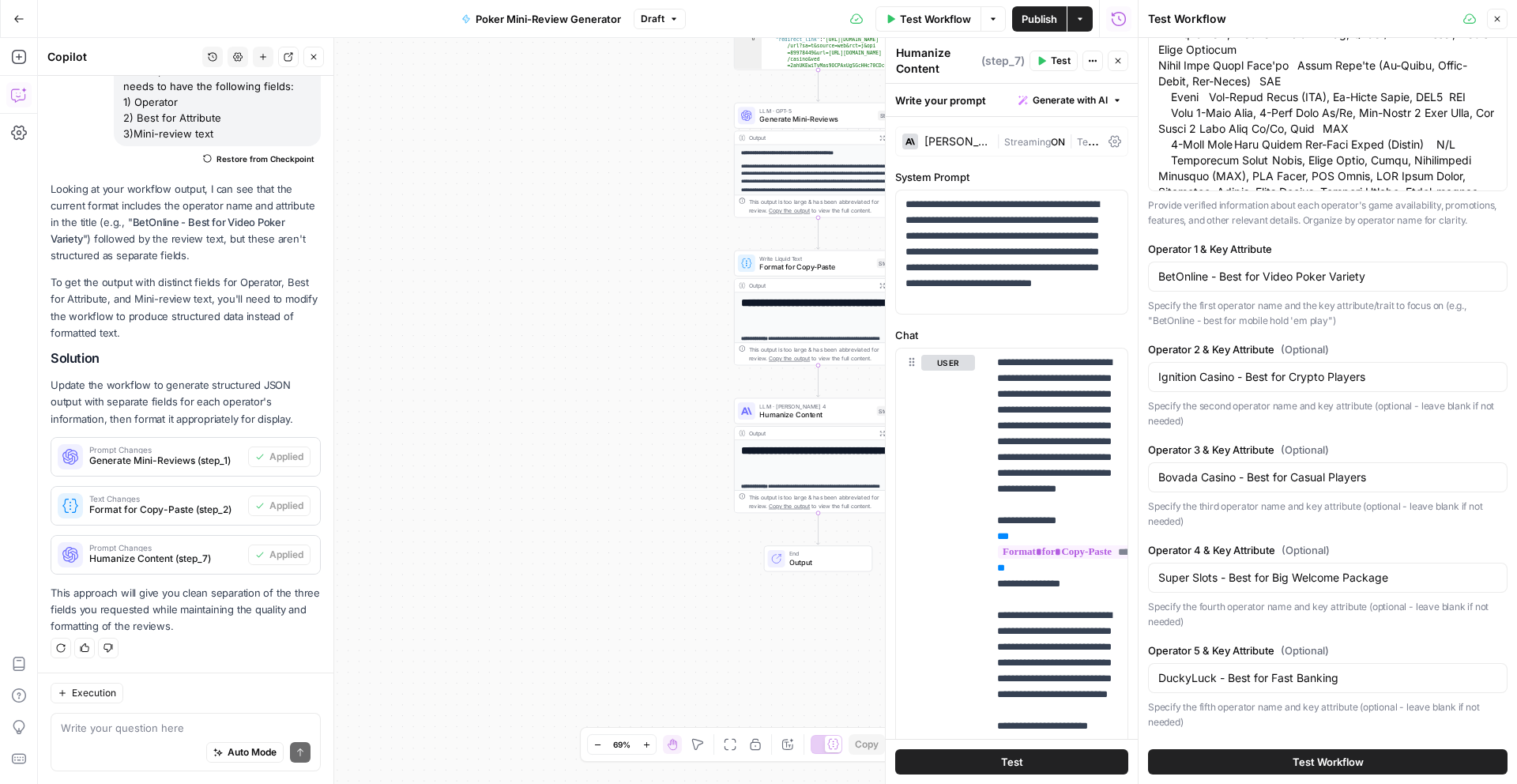
click at [1202, 284] on div "BetOnline - Best for Video Poker Variety" at bounding box center [1327, 276] width 359 height 30
click at [1202, 279] on input "BetOnline - Best for Video Poker Variety" at bounding box center [1328, 276] width 339 height 15
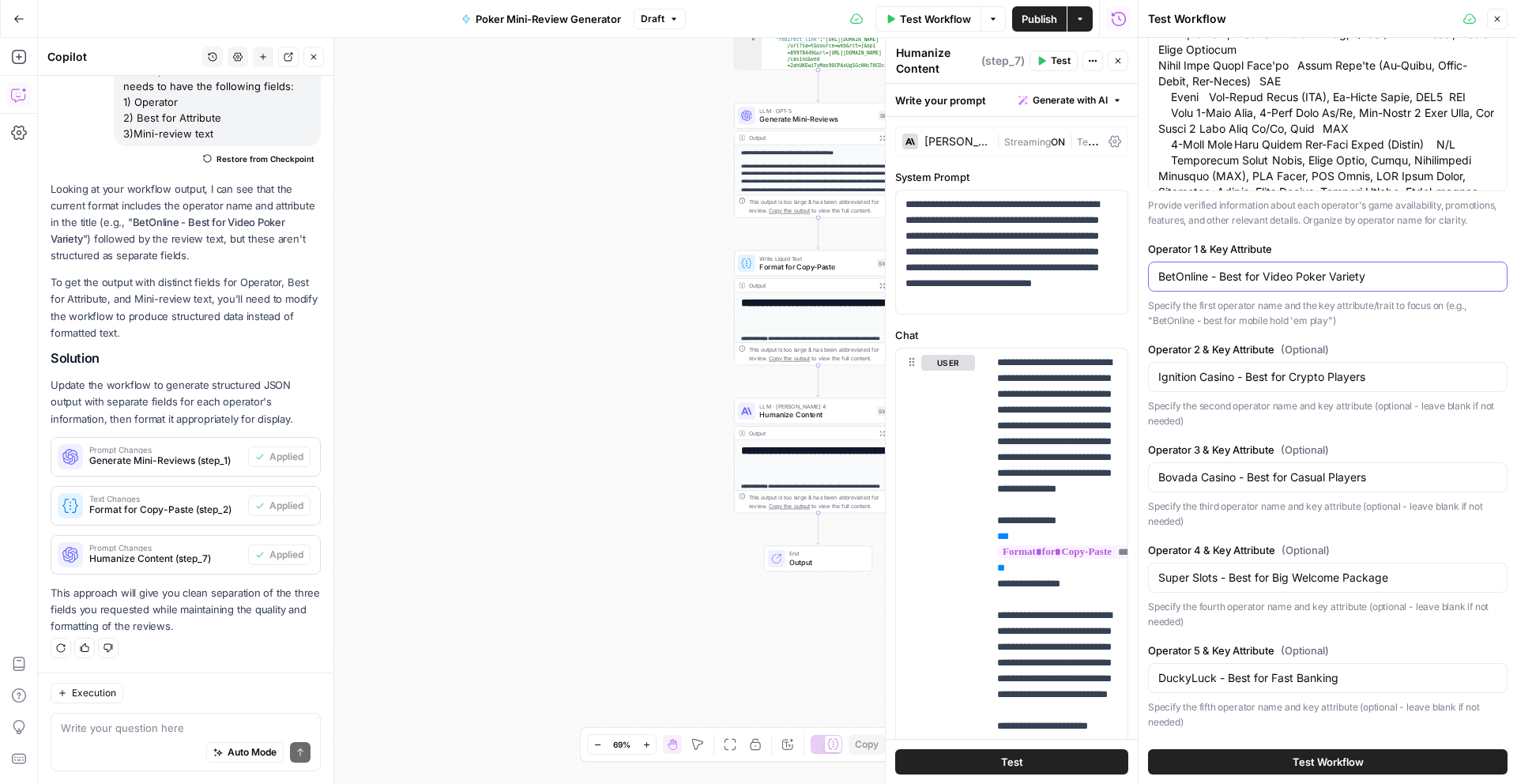
click at [1202, 279] on input "BetOnline - Best for Video Poker Variety" at bounding box center [1328, 276] width 339 height 15
paste input "ACR: Best for Giant Prize Pools in PKOs"
type input "ACR: Best for Giant Prize Pools in PKOs"
click at [1276, 377] on input "Ignition Casino - Best for Crypto Players" at bounding box center [1328, 377] width 339 height 15
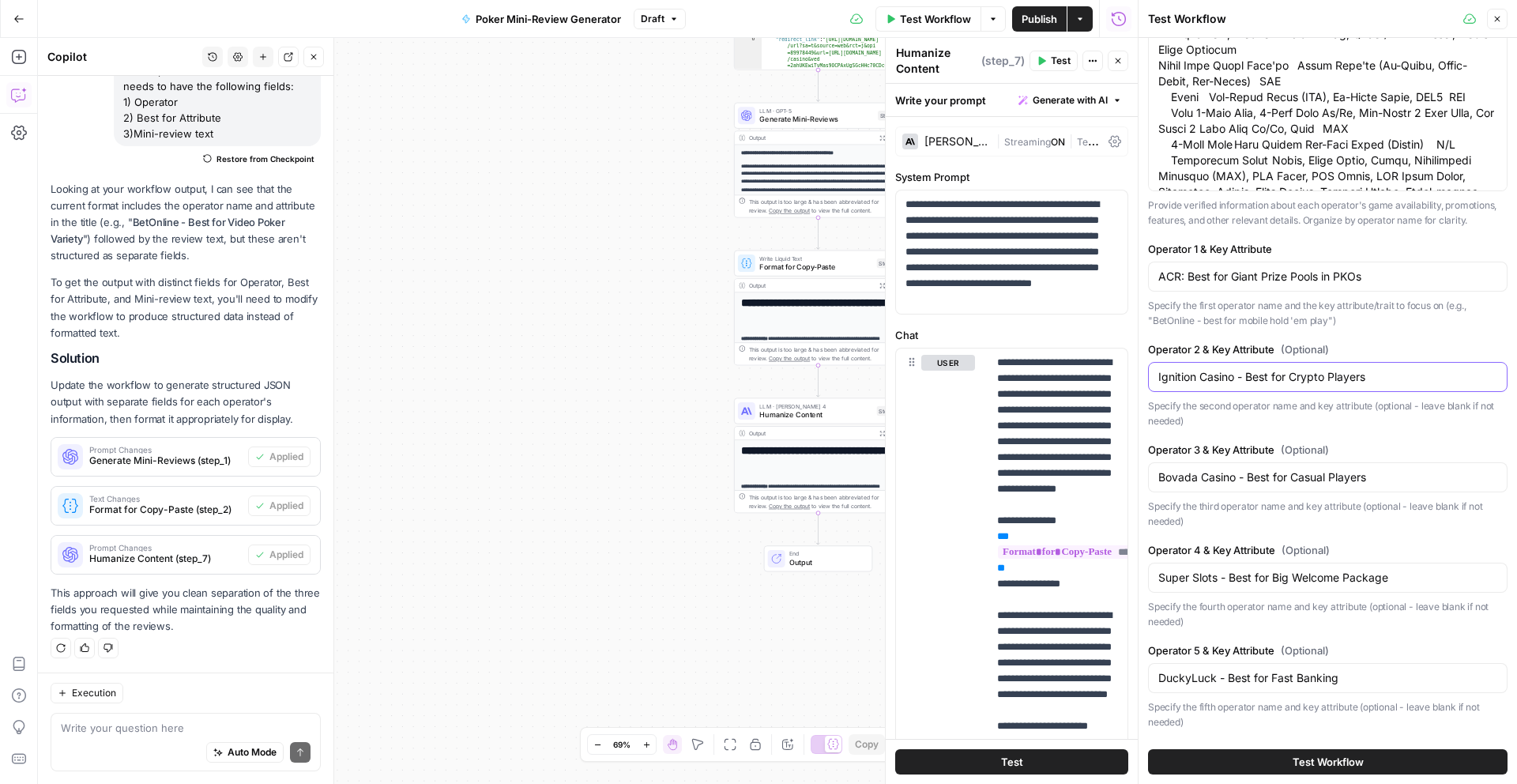
click at [1276, 377] on input "Ignition Casino - Best for Crypto Players" at bounding box center [1328, 377] width 339 height 15
paste input "Black Chip: Best for Consistent Mid-Stakes PKO"
type input "Black Chip: Best for Consistent Mid-Stakes PKOs"
click at [1270, 476] on input "Bovada Casino - Best for Casual Players" at bounding box center [1328, 477] width 339 height 15
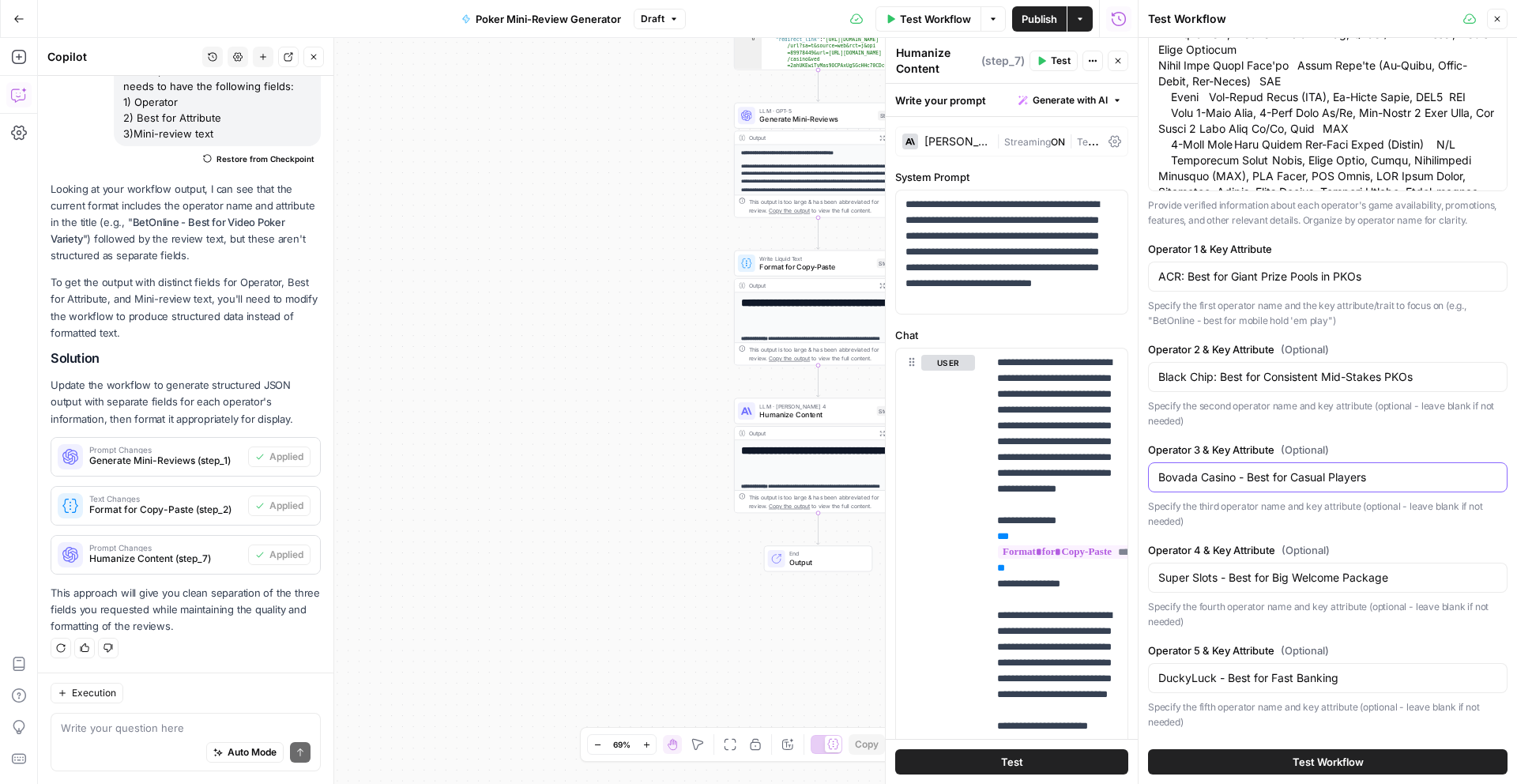
click at [1270, 476] on input "Bovada Casino - Best for Casual Players" at bounding box center [1328, 477] width 339 height 15
paste input ": Best for Anymous Tables and Softer PKO field"
type input "Bovada: Best for Anymous Tables and Softer PKO fields"
click at [1325, 565] on div "Super Slots - Best for Big Welcome Package" at bounding box center [1327, 577] width 359 height 30
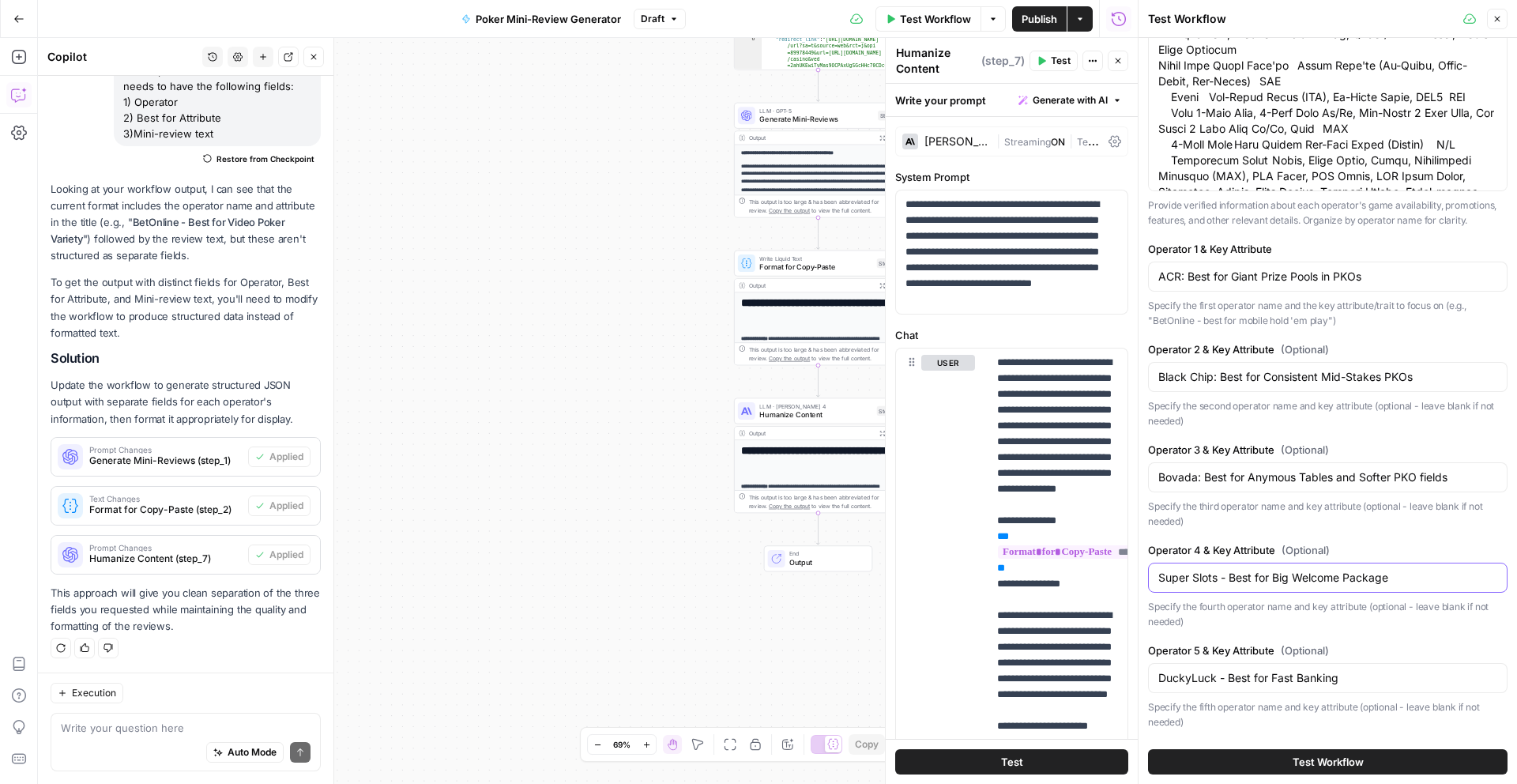
click at [1325, 575] on input "Super Slots - Best for Big Welcome Package" at bounding box center [1328, 577] width 339 height 15
paste input "BetOnline: Best for Smaller PKO Fields and Bounty Equity"
type input "BetOnline: Best for Smaller PKO Fields and Bounty Equity"
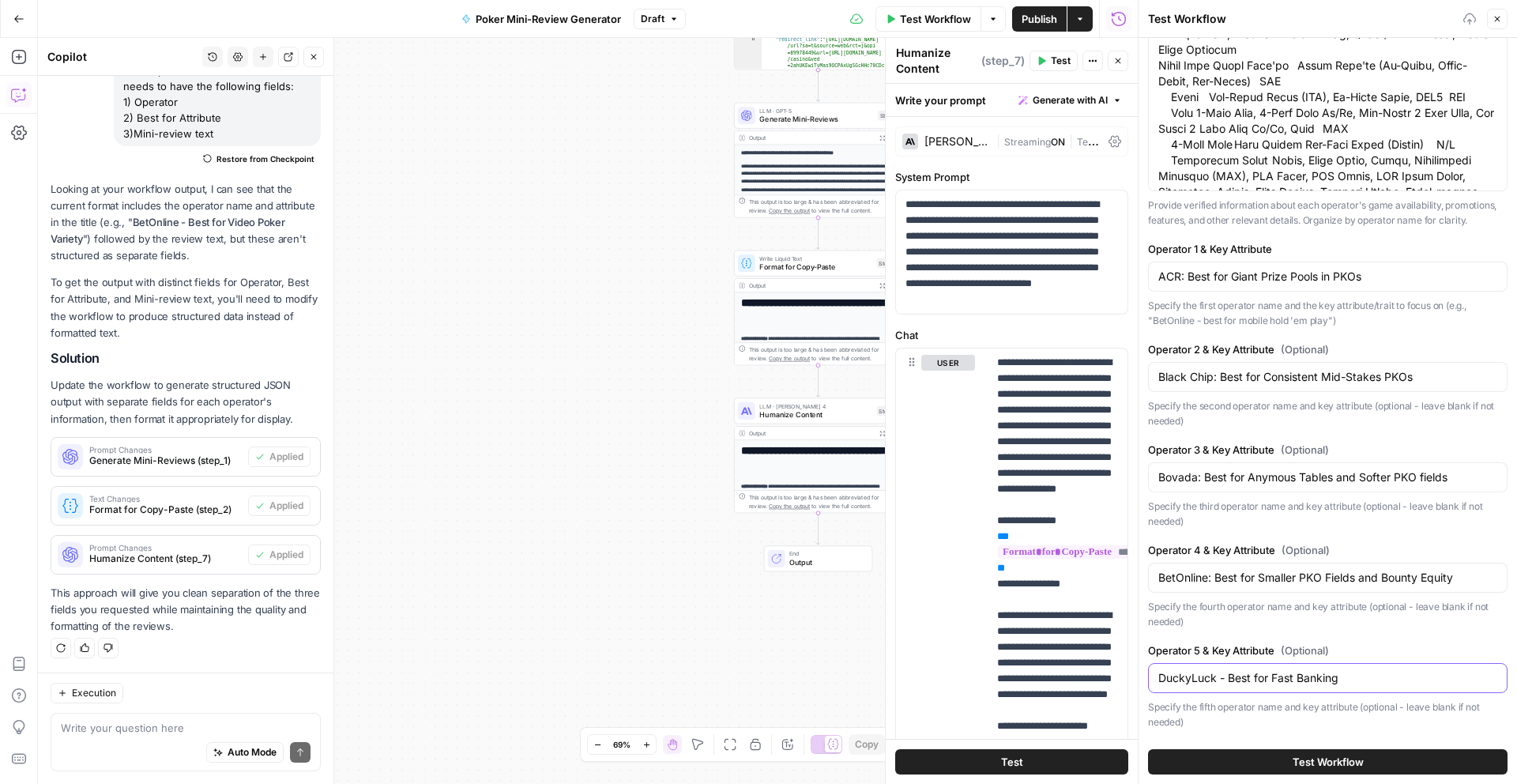
click at [1256, 677] on input "DuckyLuck - Best for Fast Banking" at bounding box center [1328, 677] width 339 height 15
click at [1255, 764] on button "Test Workflow" at bounding box center [1327, 761] width 359 height 25
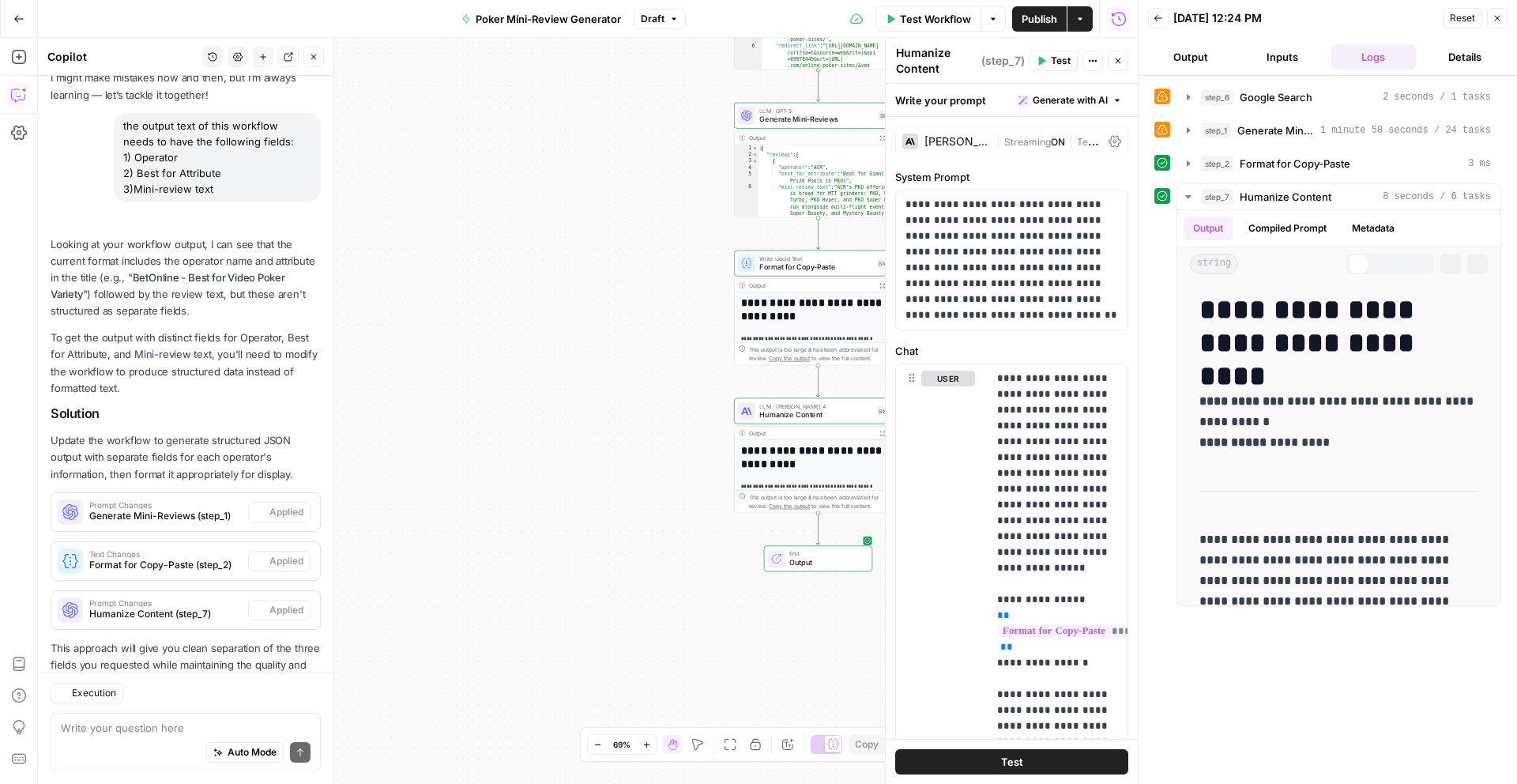
scroll to position [161, 0]
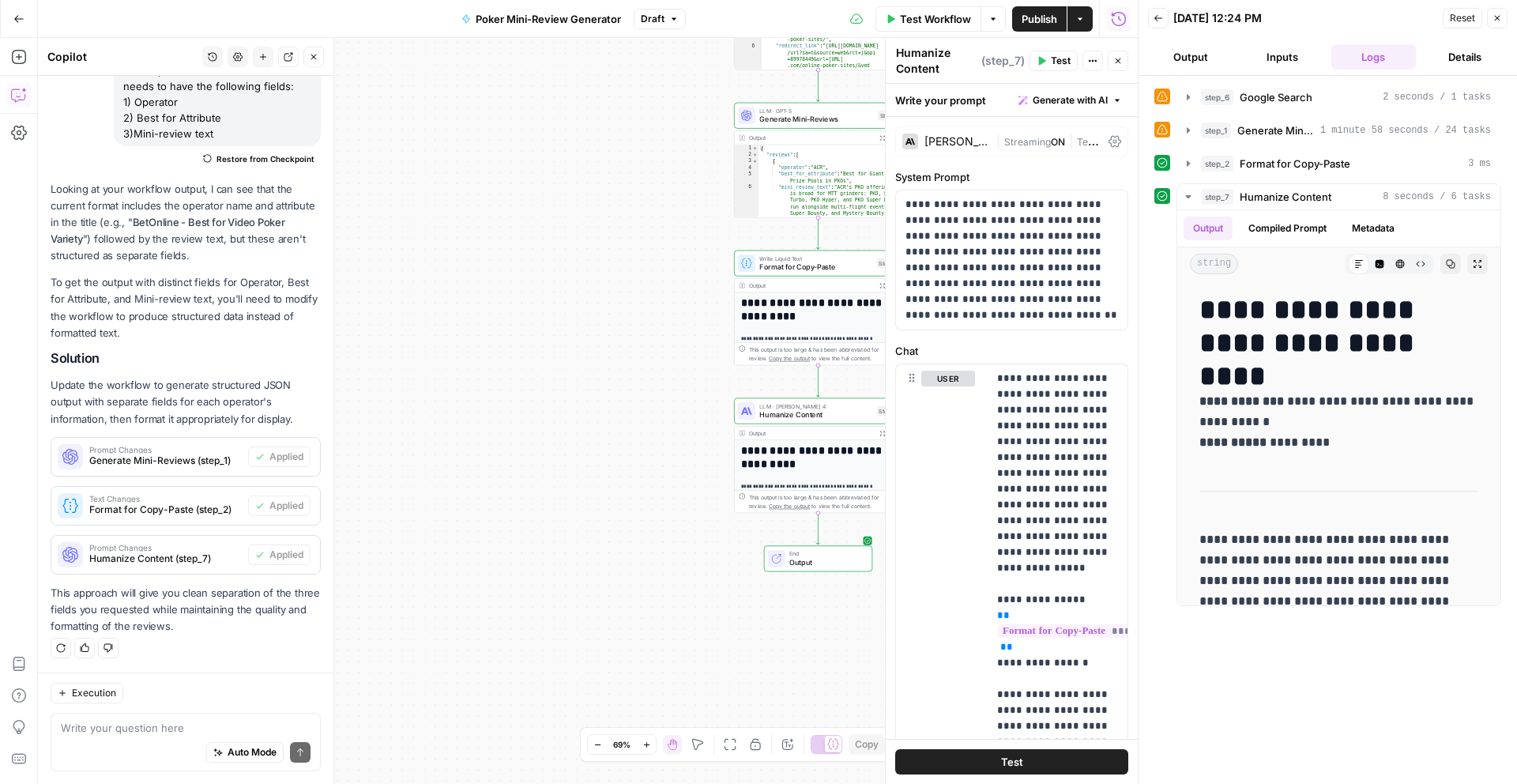
click at [1191, 71] on header "Back [DATE] 12:24 PM Reset Close Output Inputs Logs Details" at bounding box center [1328, 37] width 378 height 76
click at [1191, 67] on button "Output" at bounding box center [1190, 56] width 86 height 25
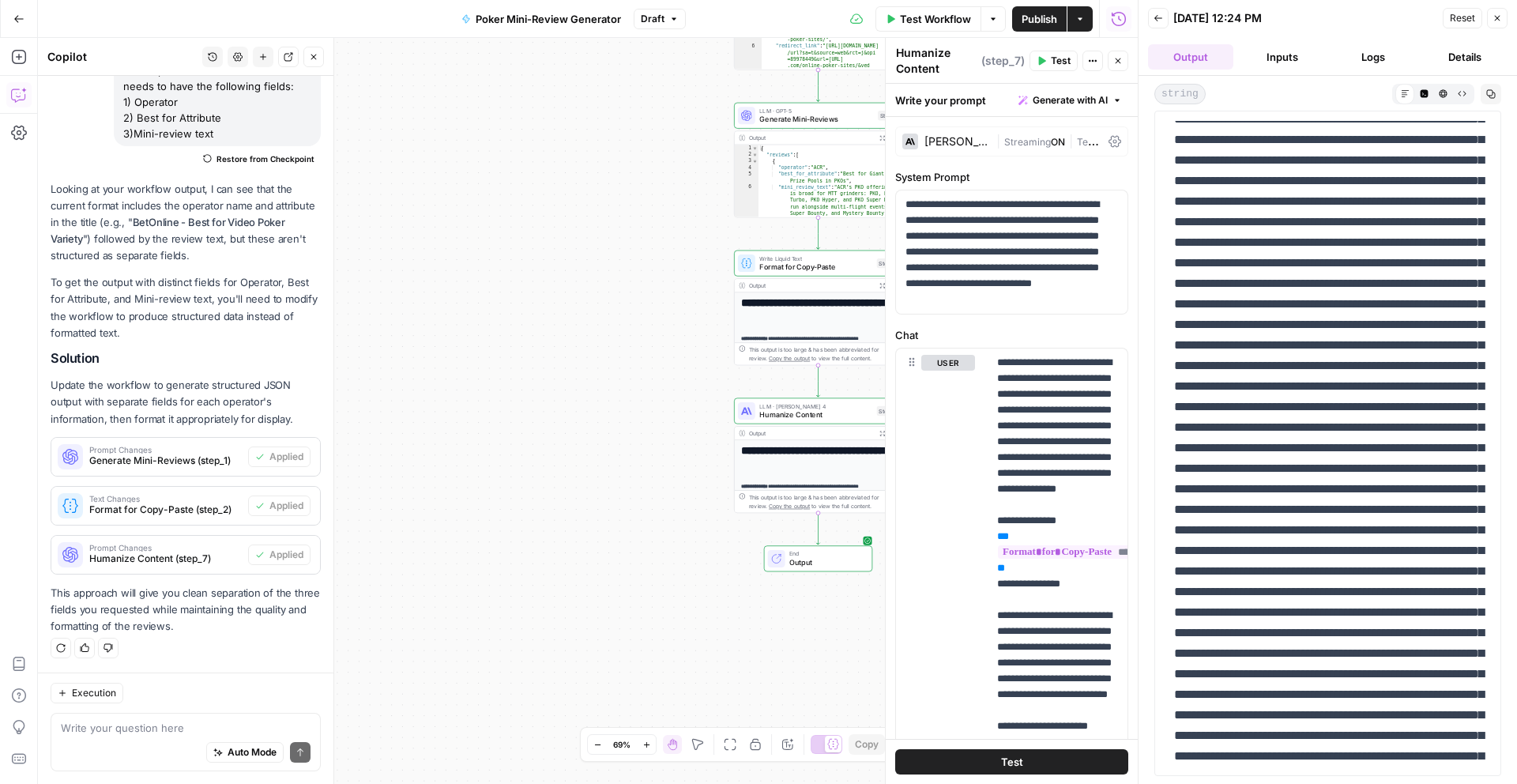
scroll to position [0, 0]
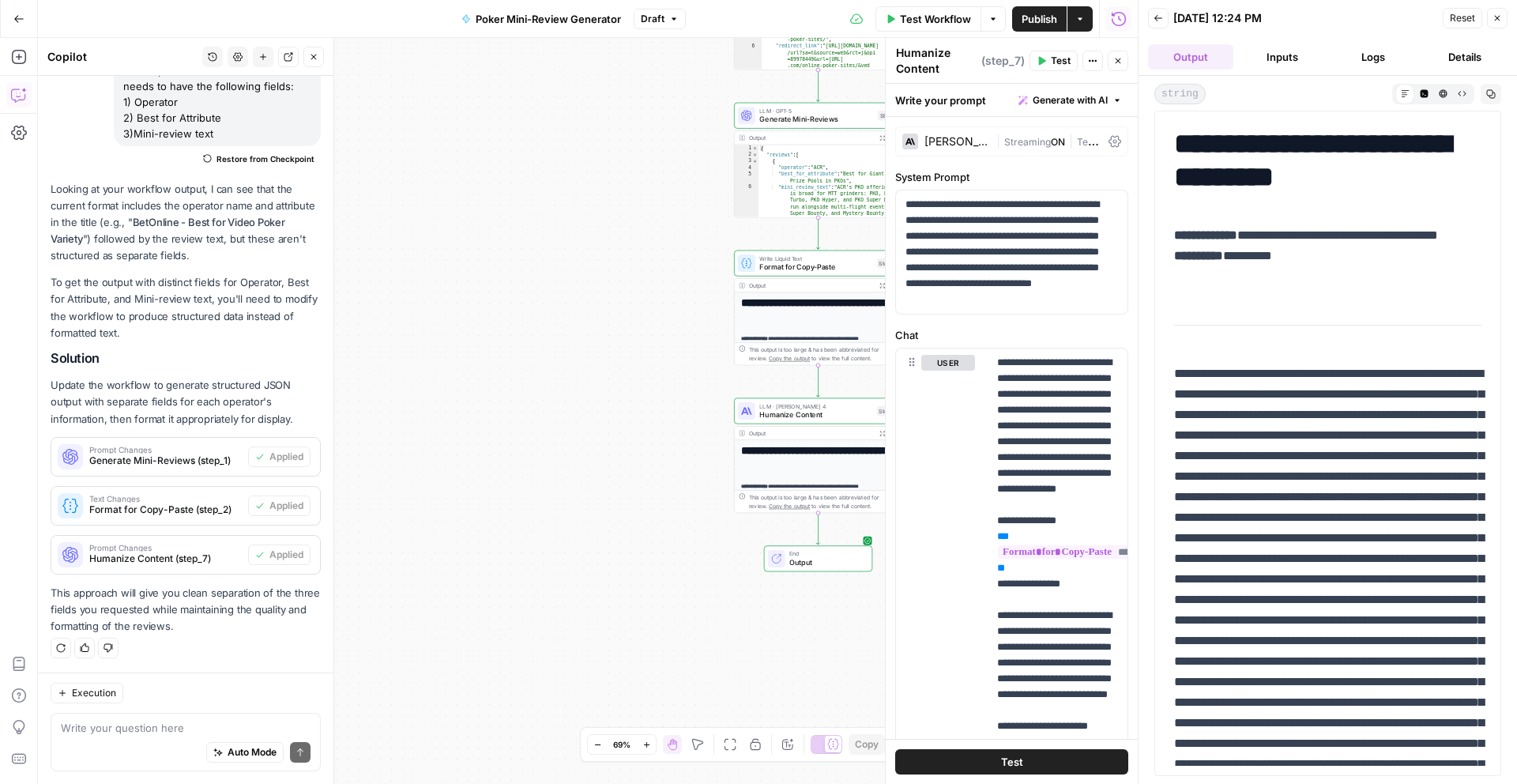
click at [142, 735] on div "Auto Mode Send" at bounding box center [186, 752] width 249 height 35
type textarea "h"
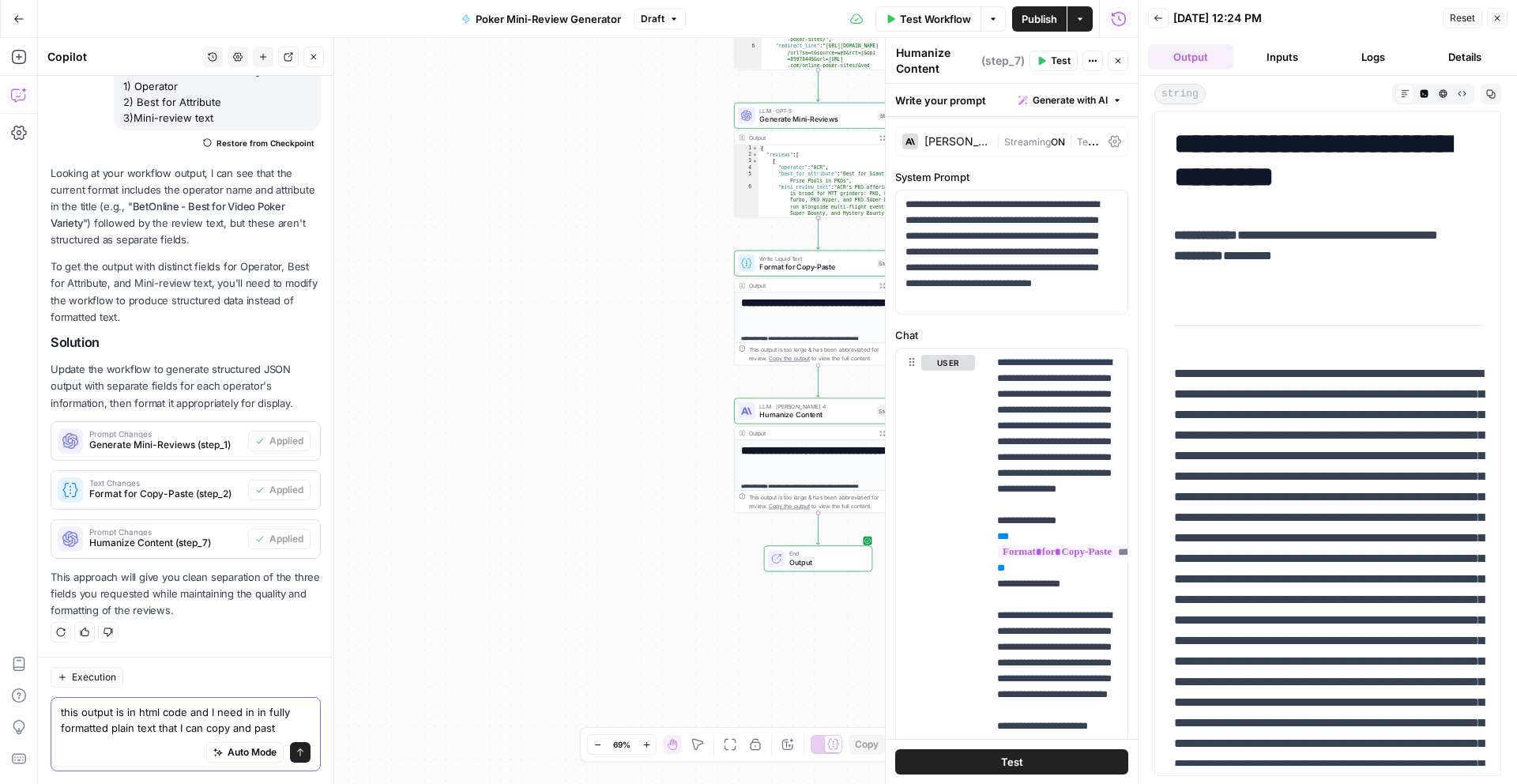
type textarea "this output is in html code and I need in in fully formatted plain text that I …"
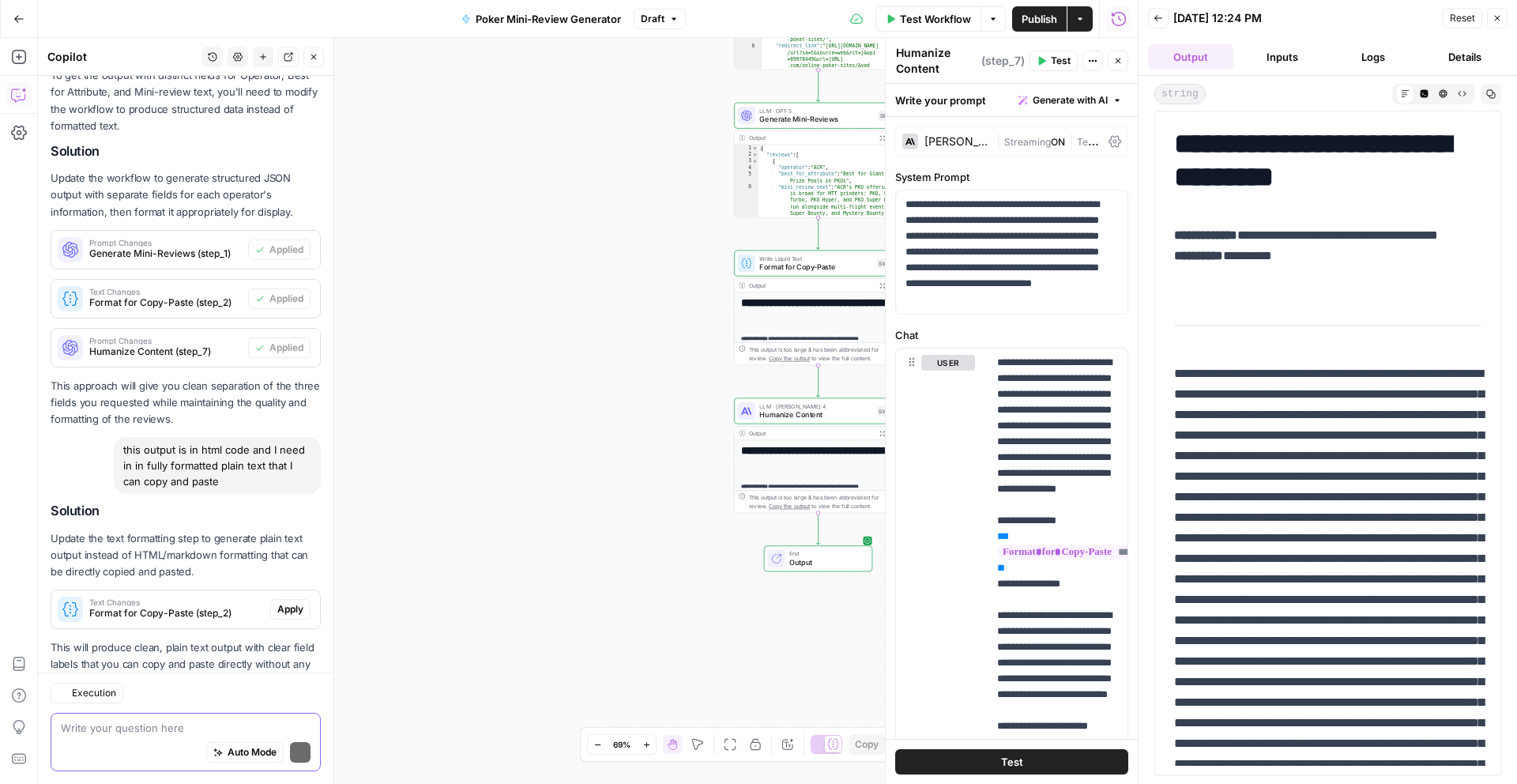
scroll to position [423, 0]
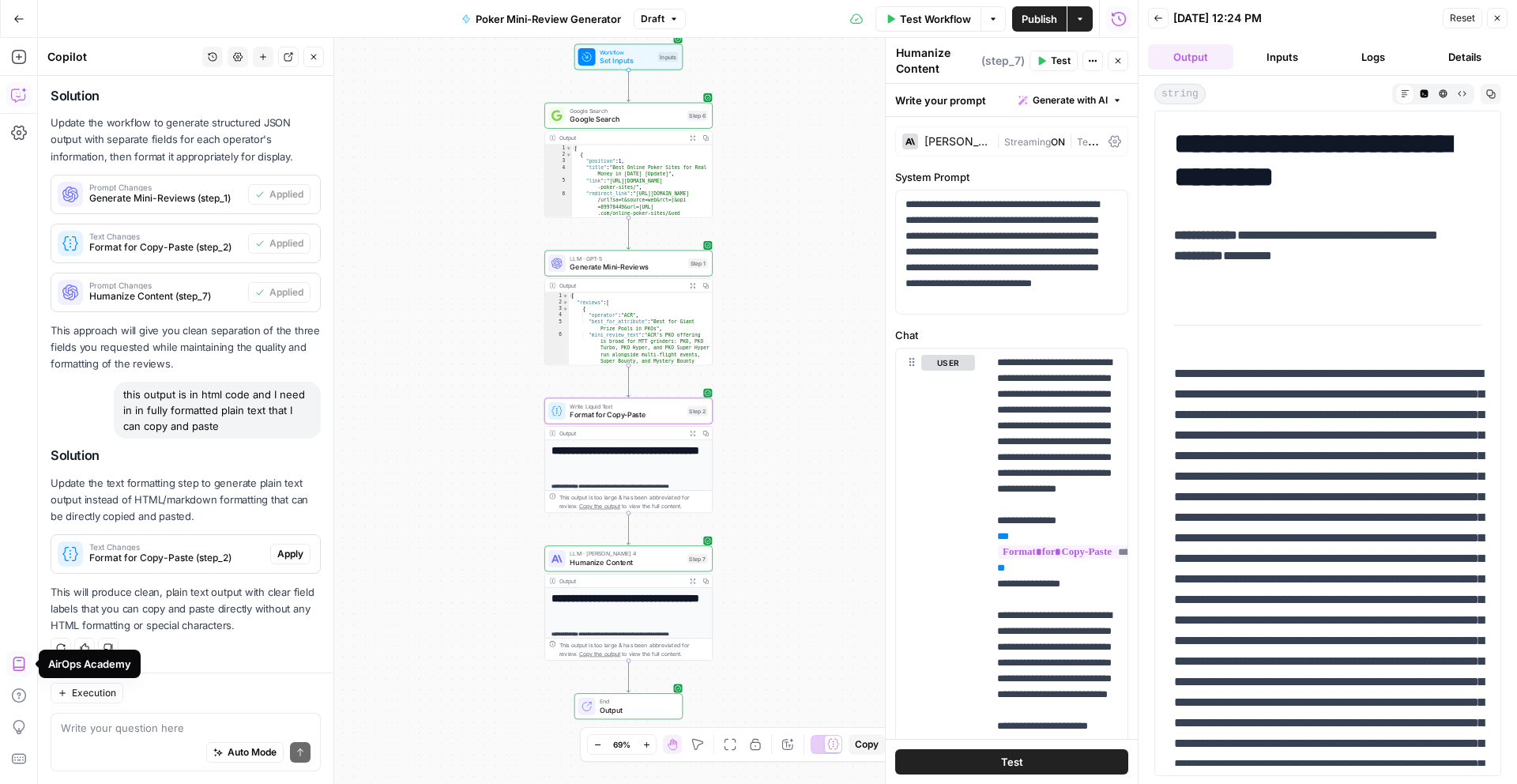
click at [283, 557] on span "Apply" at bounding box center [290, 553] width 26 height 14
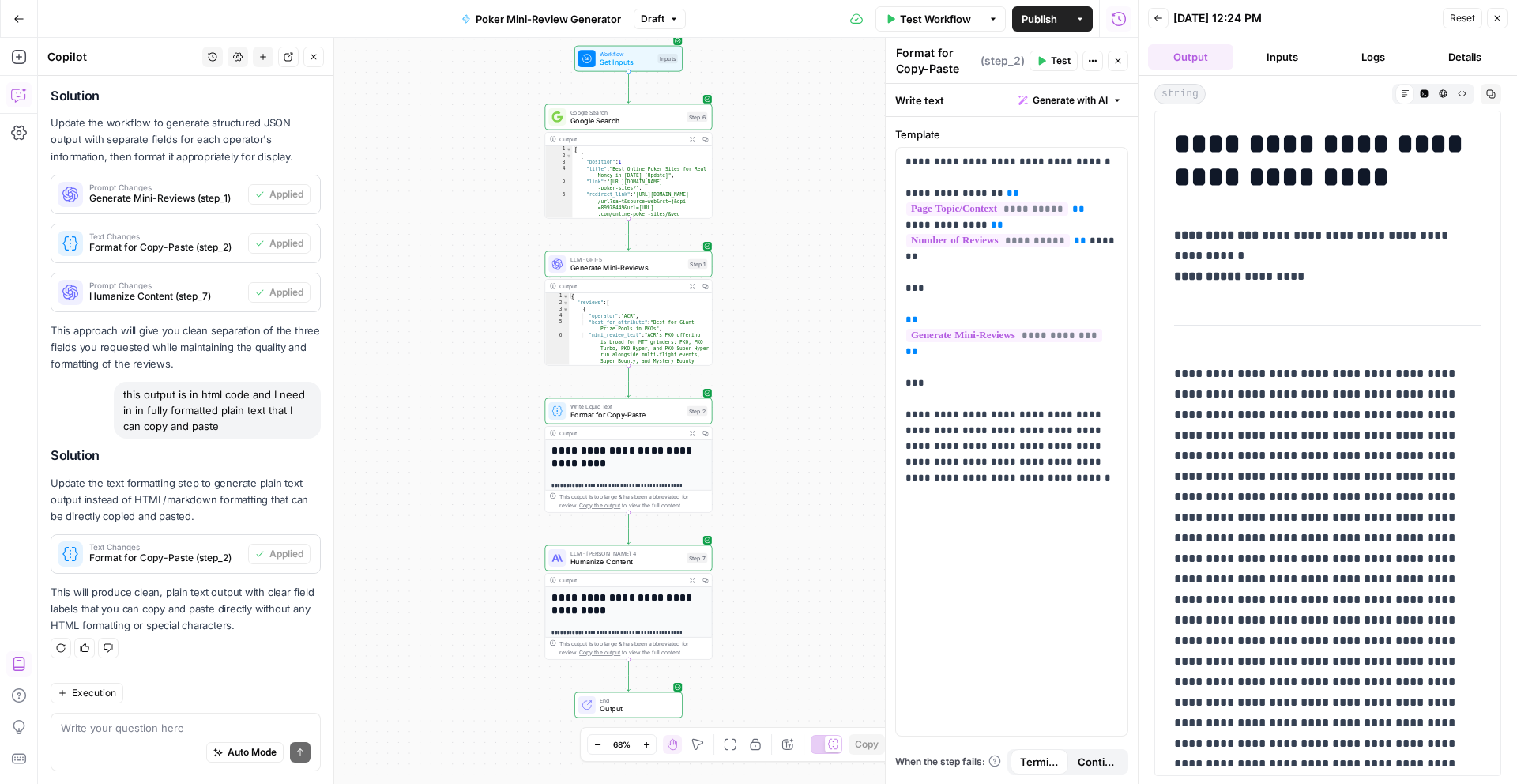
click at [940, 30] on button "Test Workflow" at bounding box center [928, 19] width 106 height 25
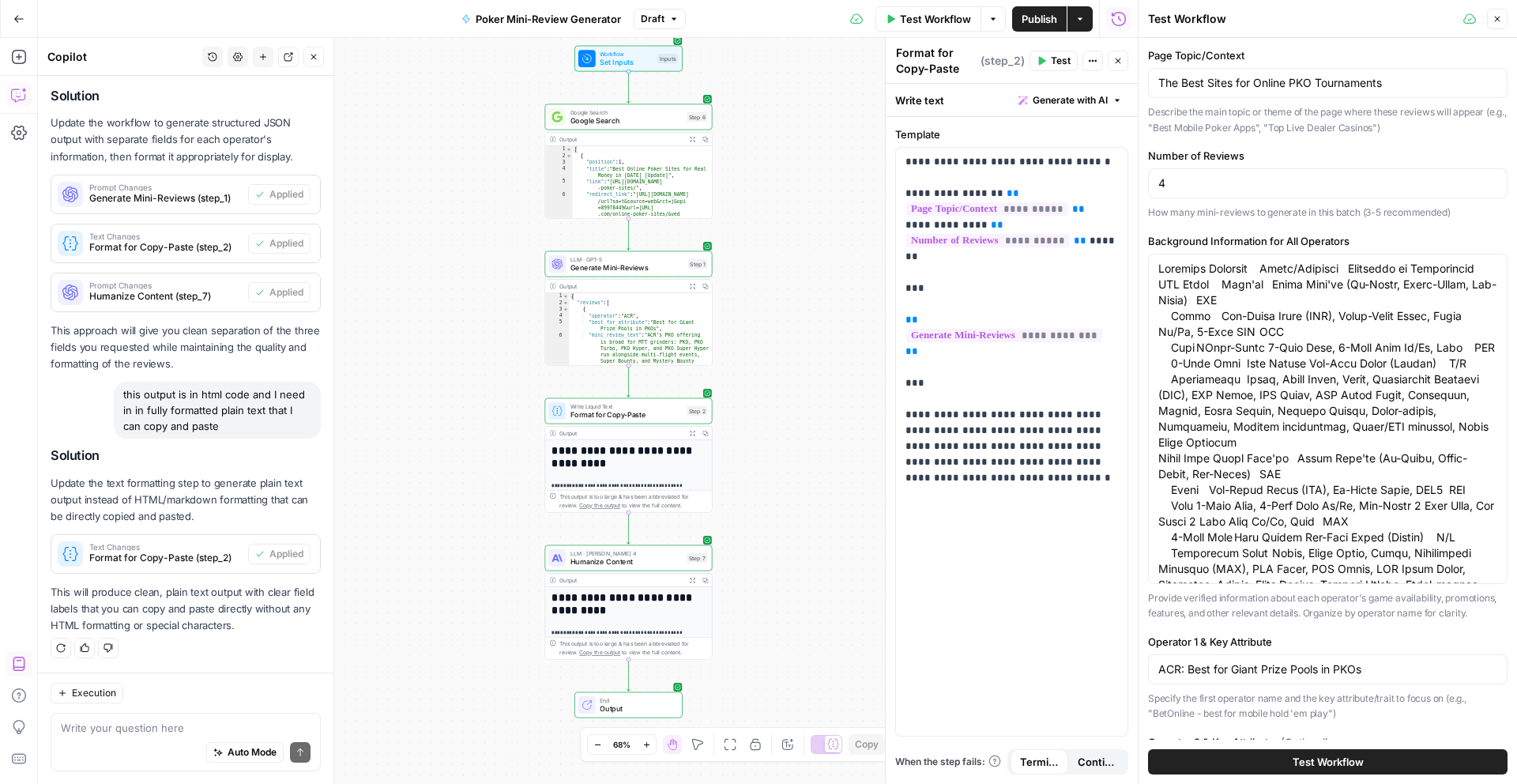
click at [1314, 761] on span "Test Workflow" at bounding box center [1328, 761] width 71 height 15
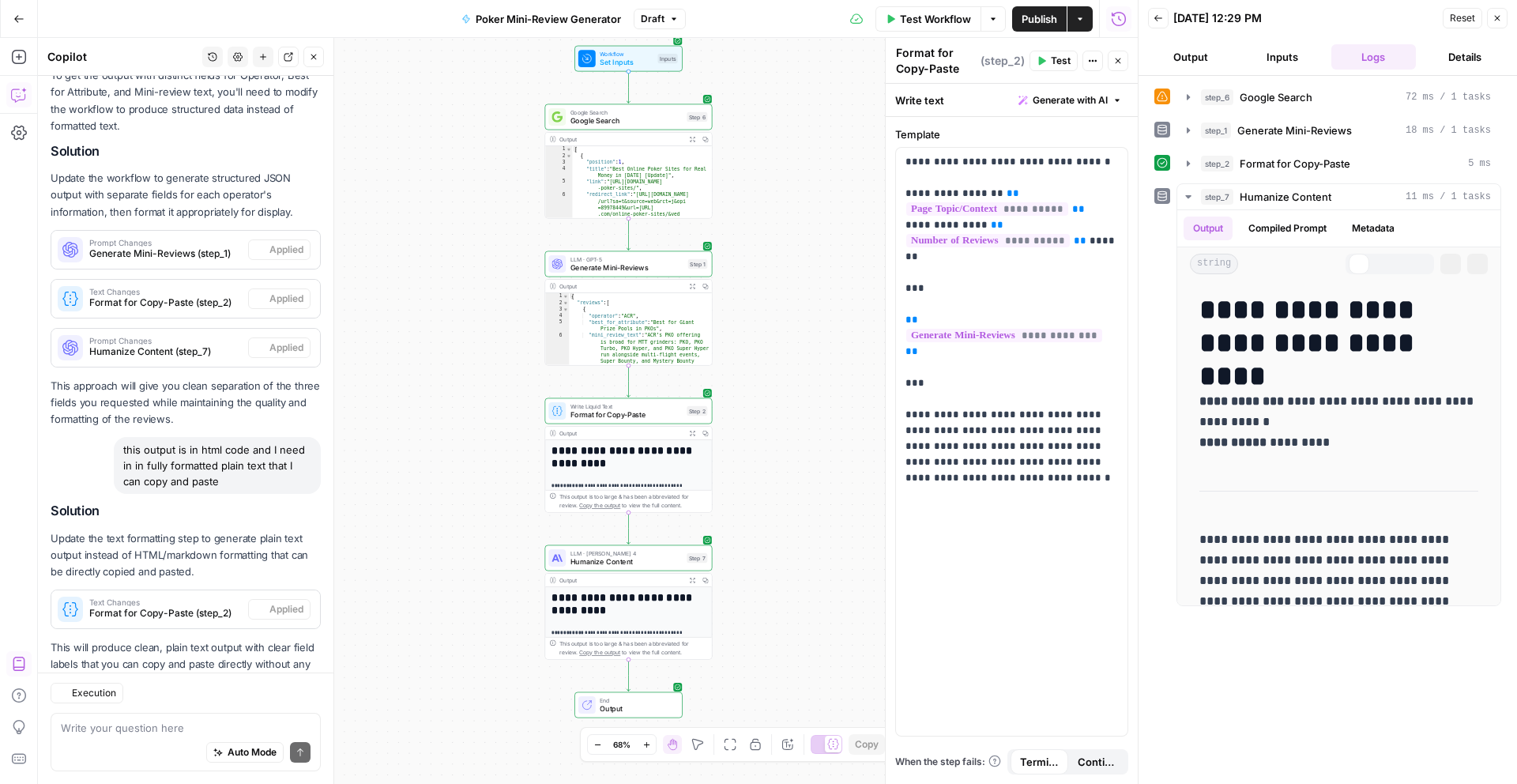
scroll to position [423, 0]
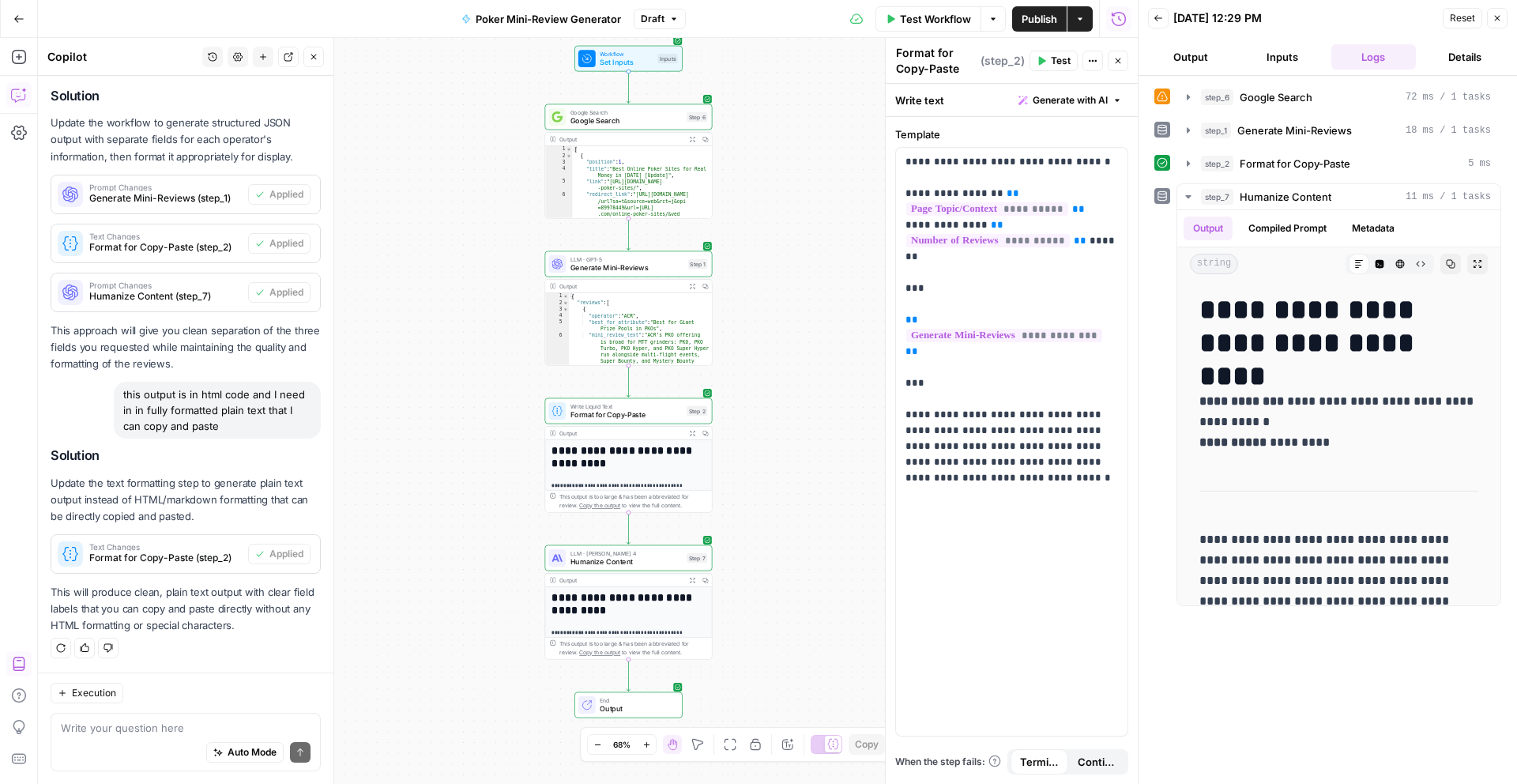
click at [1186, 59] on button "Output" at bounding box center [1190, 56] width 86 height 25
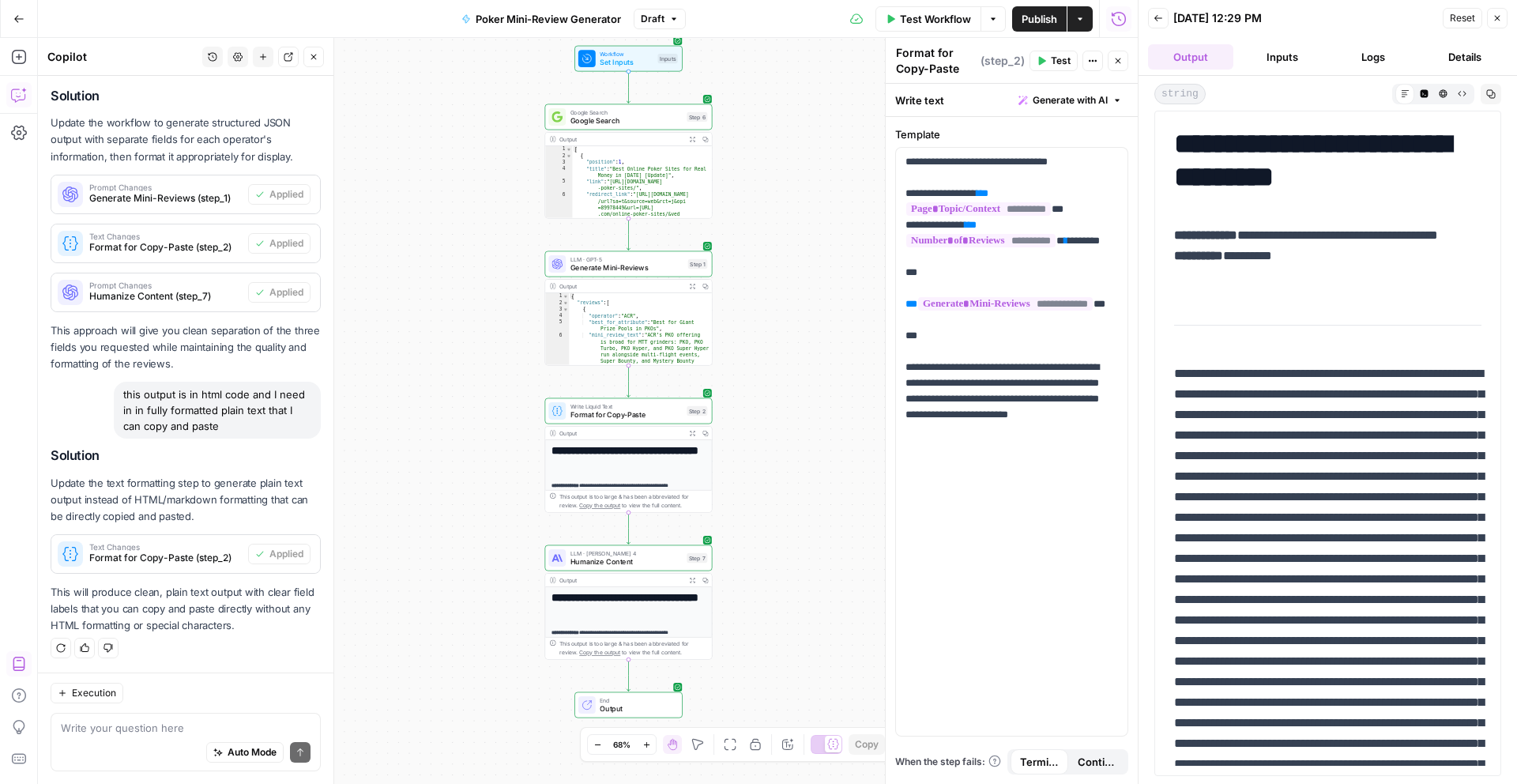
click at [932, 13] on span "Test Workflow" at bounding box center [935, 19] width 71 height 15
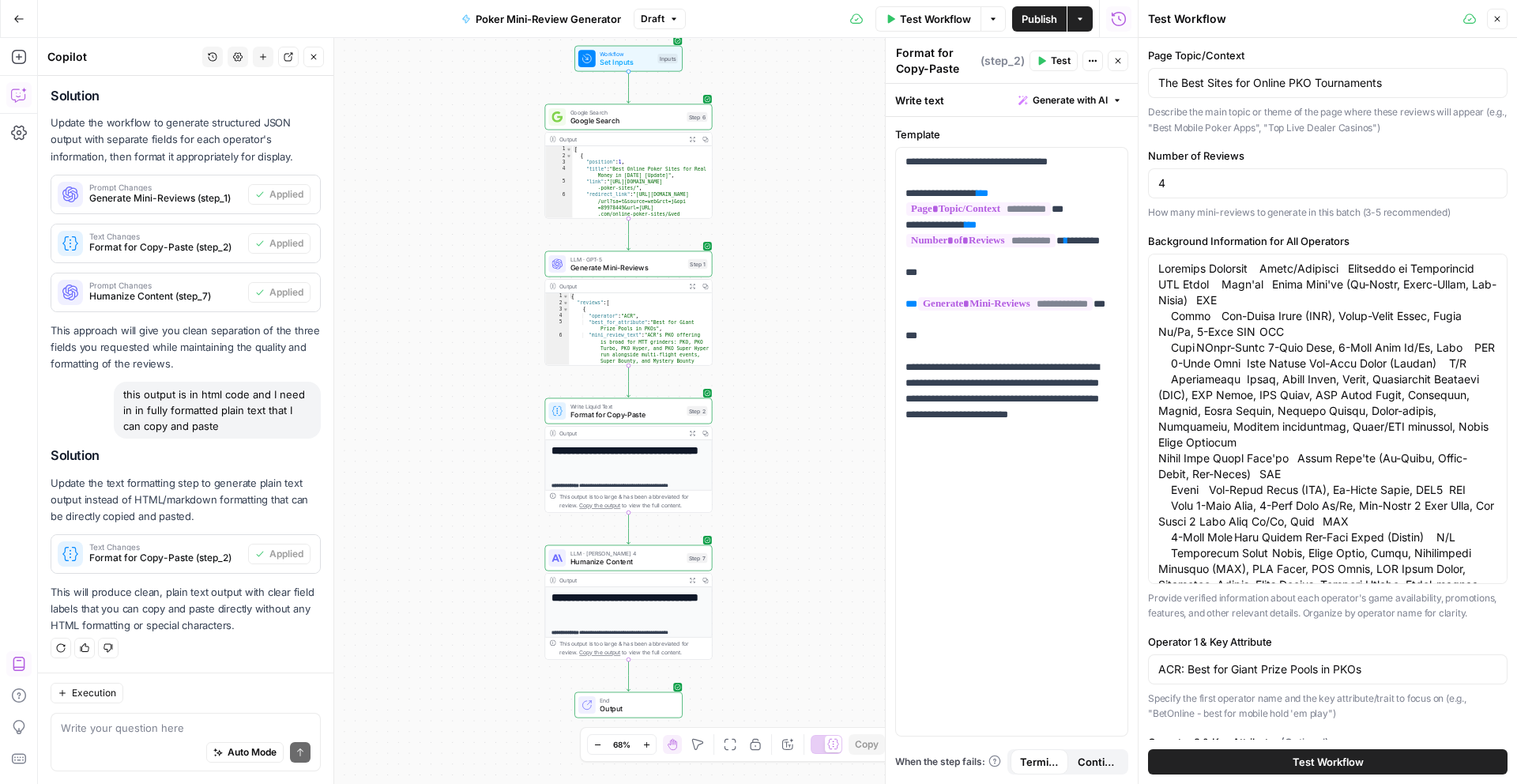
click at [1293, 761] on span "Test Workflow" at bounding box center [1328, 761] width 71 height 15
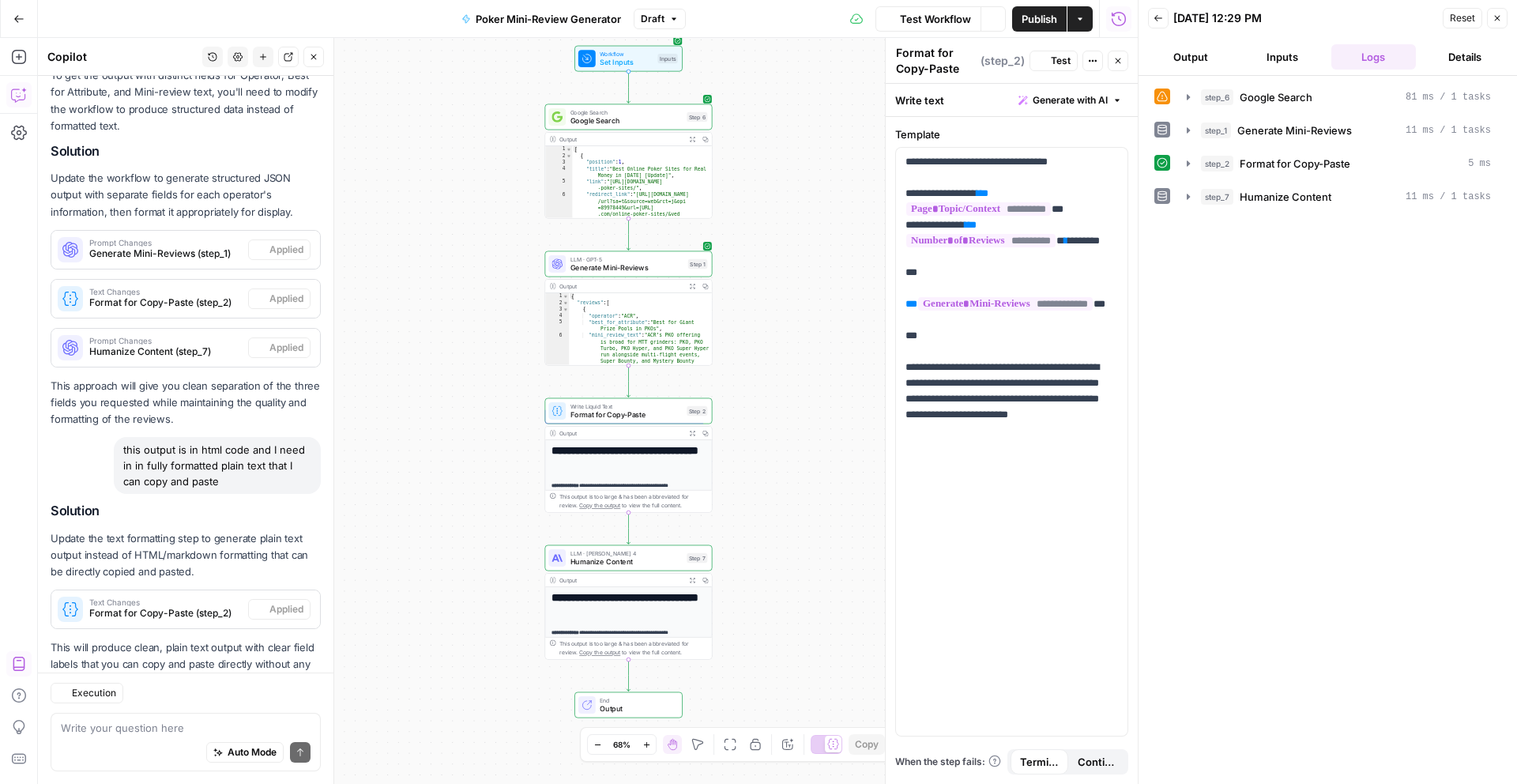
scroll to position [423, 0]
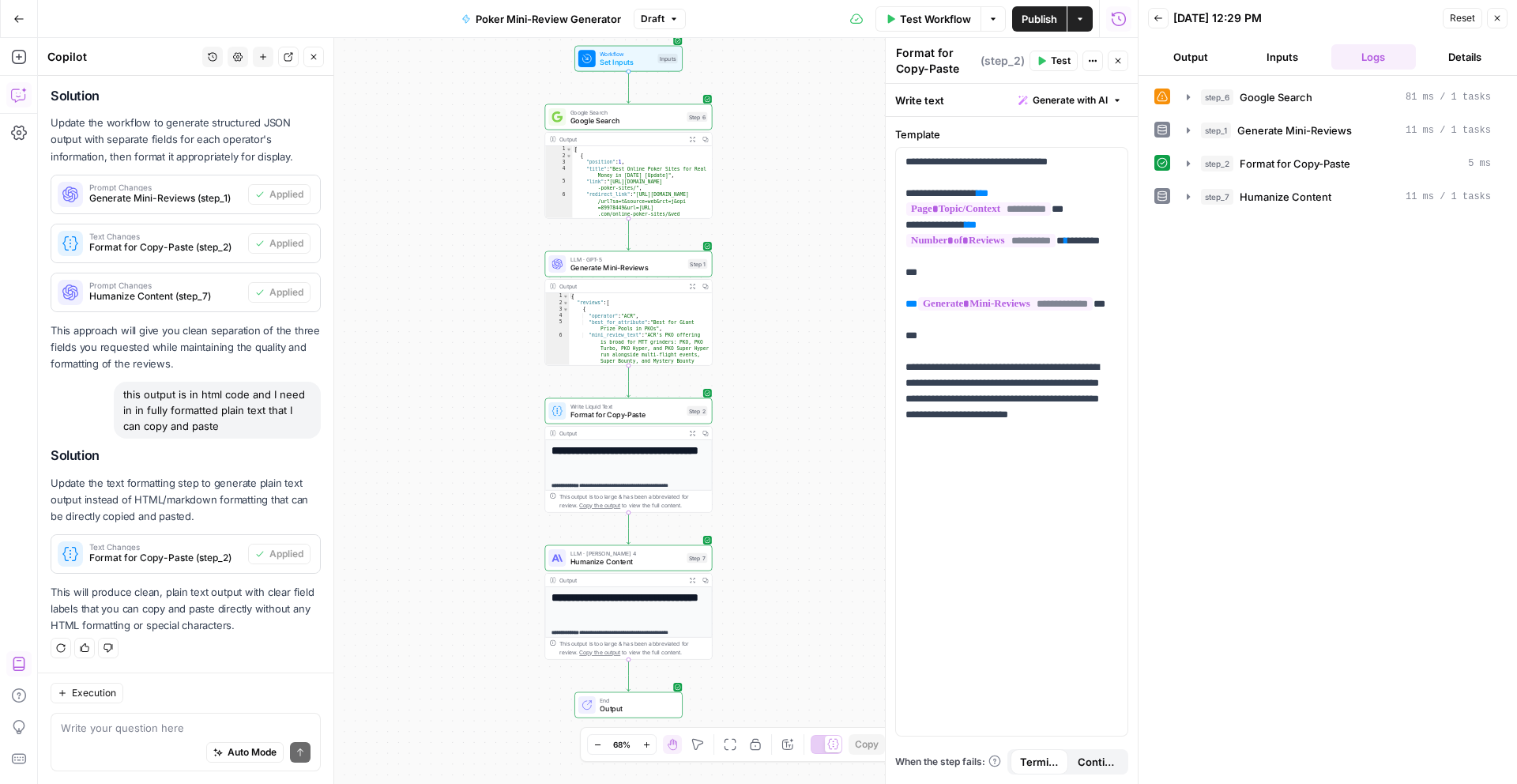
click at [1198, 44] on button "Output" at bounding box center [1190, 56] width 86 height 25
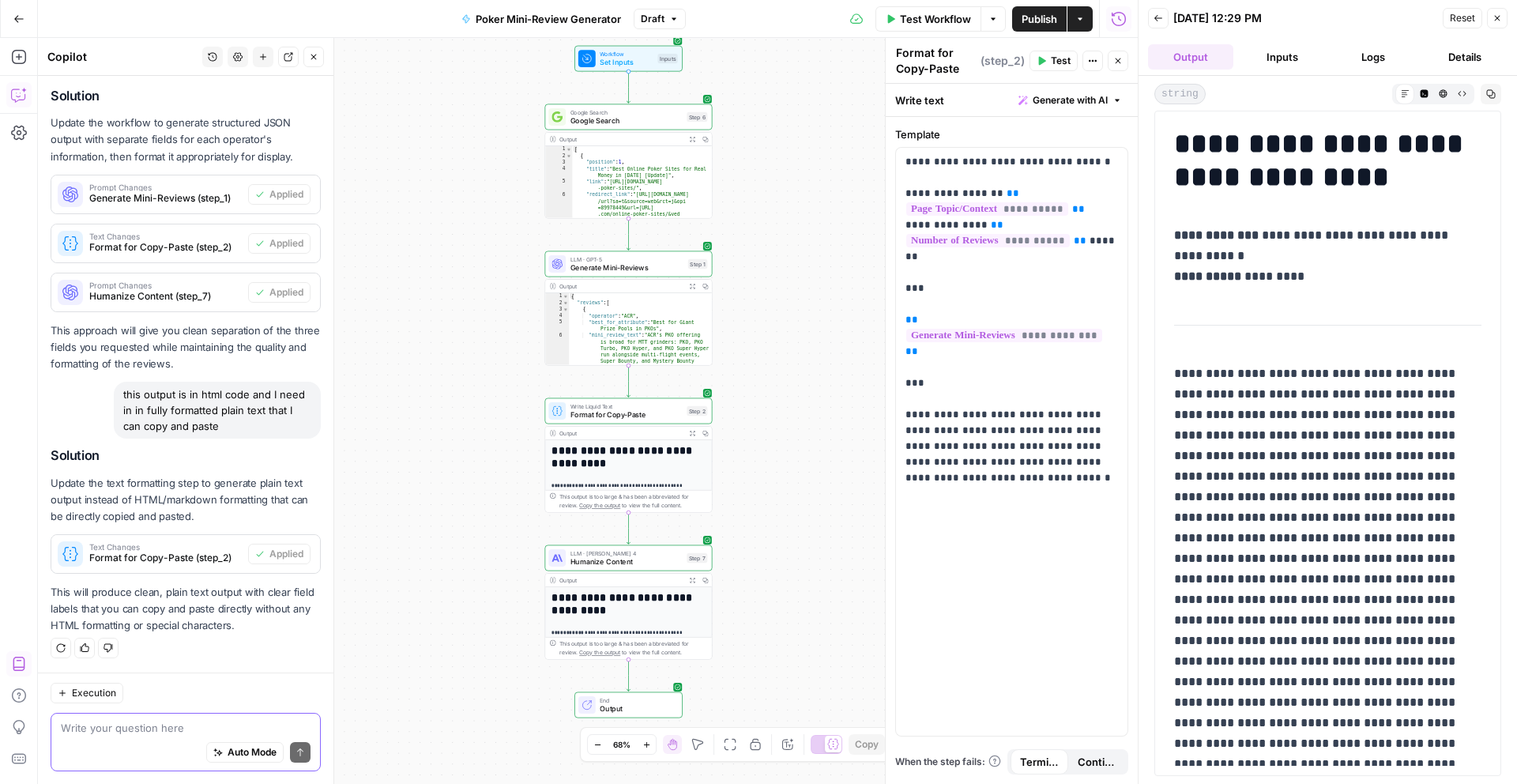
click at [117, 733] on textarea at bounding box center [186, 727] width 249 height 15
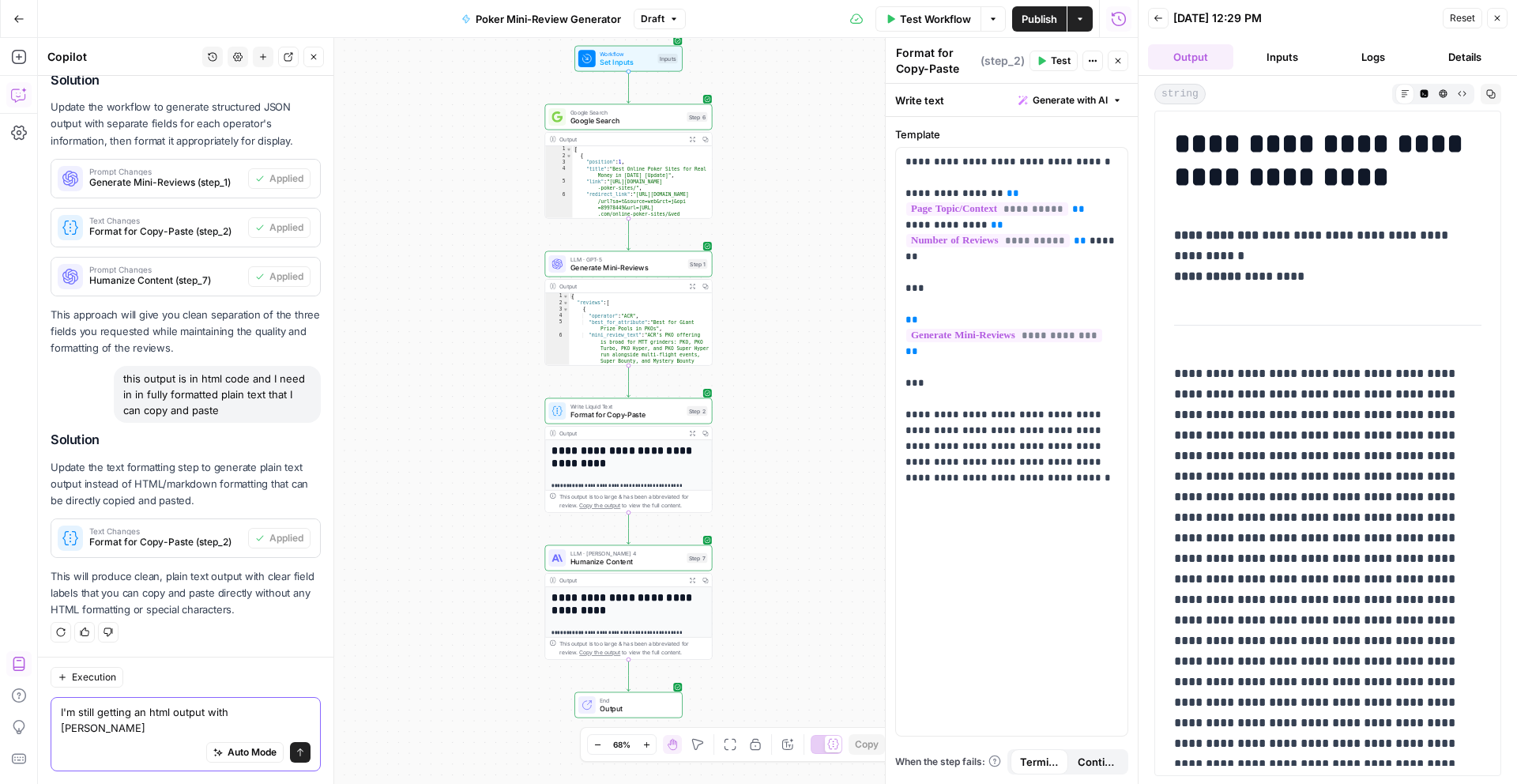
type textarea "I'm still getting an html output with markup"
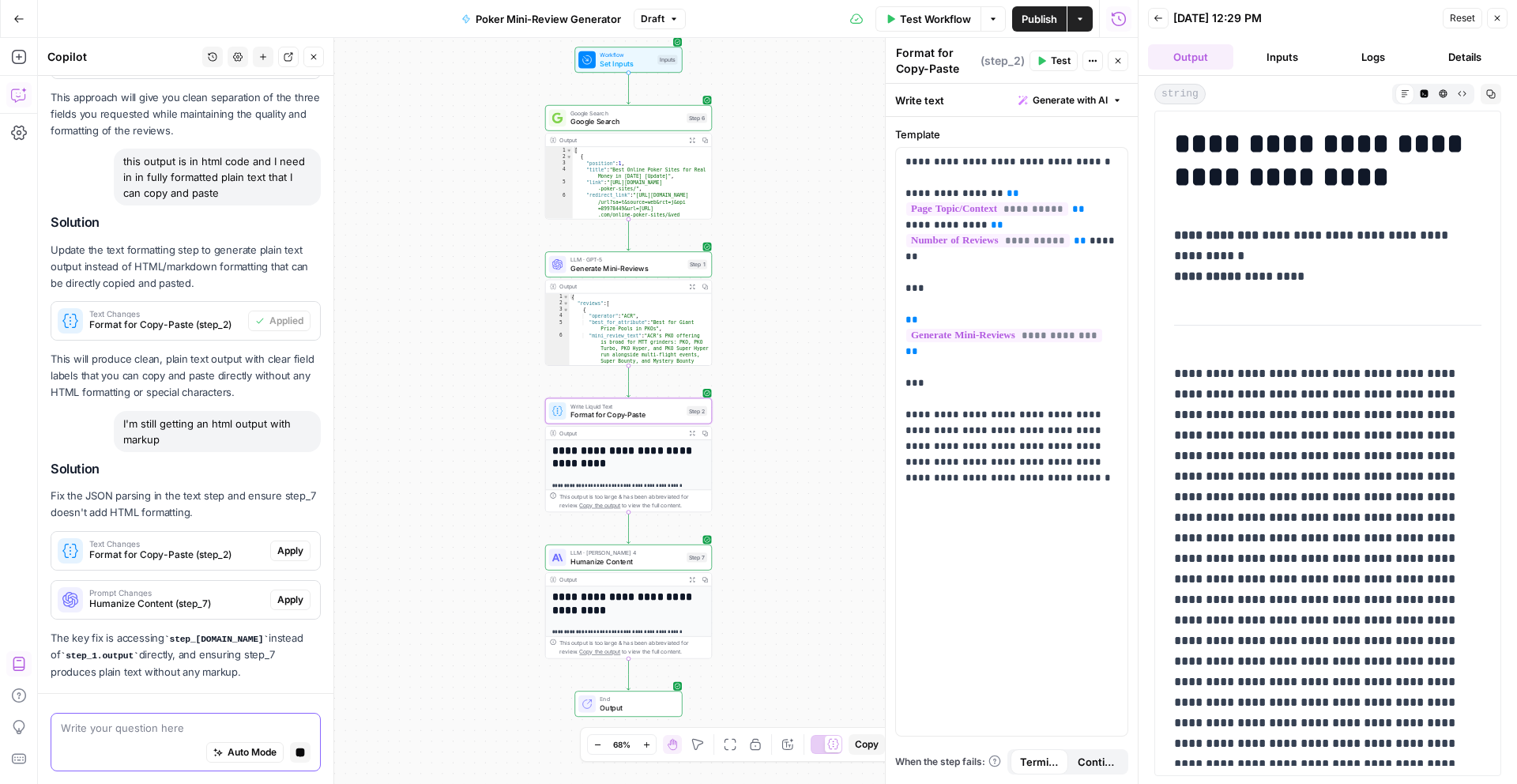
scroll to position [701, 0]
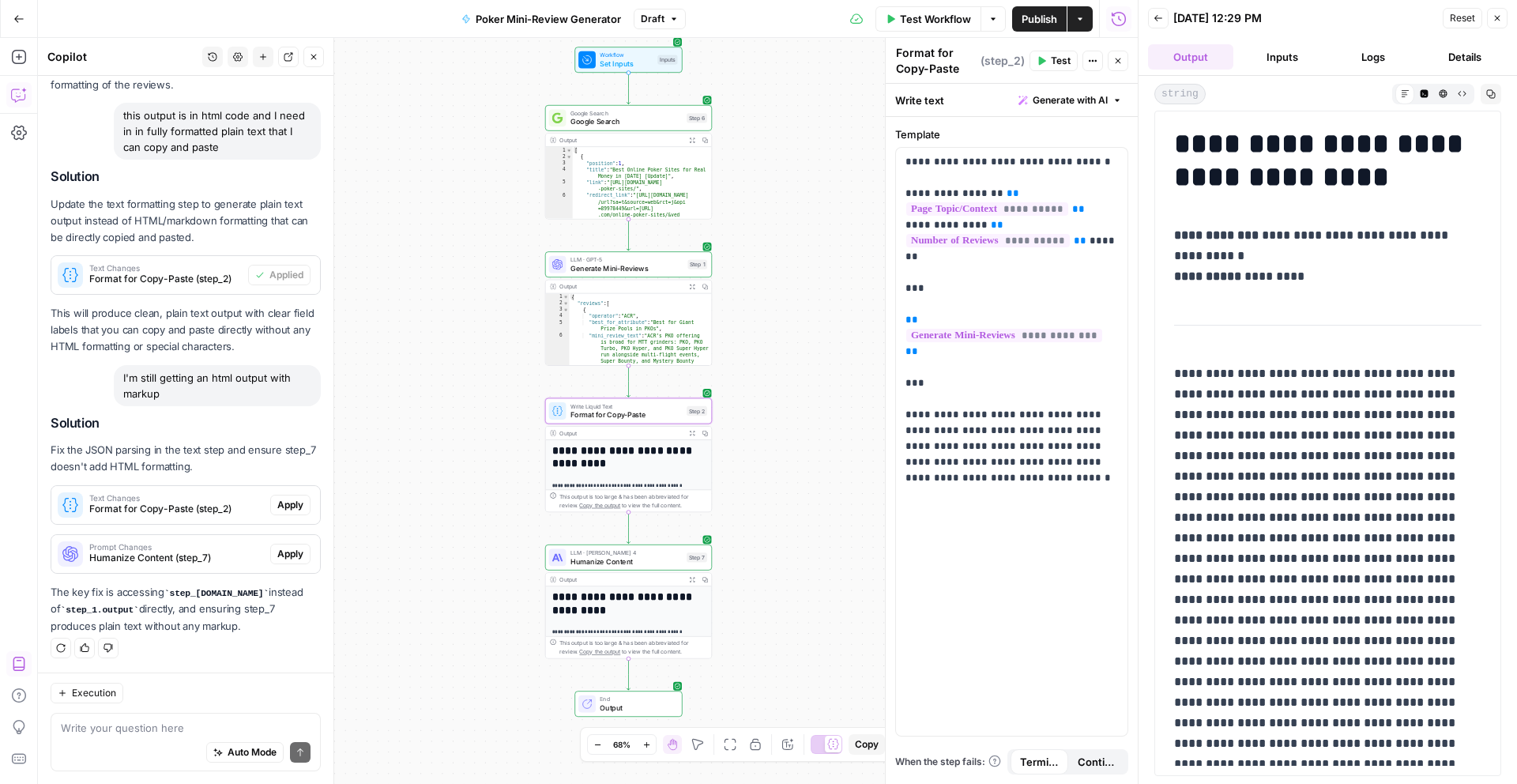
click at [295, 500] on span "Apply" at bounding box center [290, 504] width 26 height 14
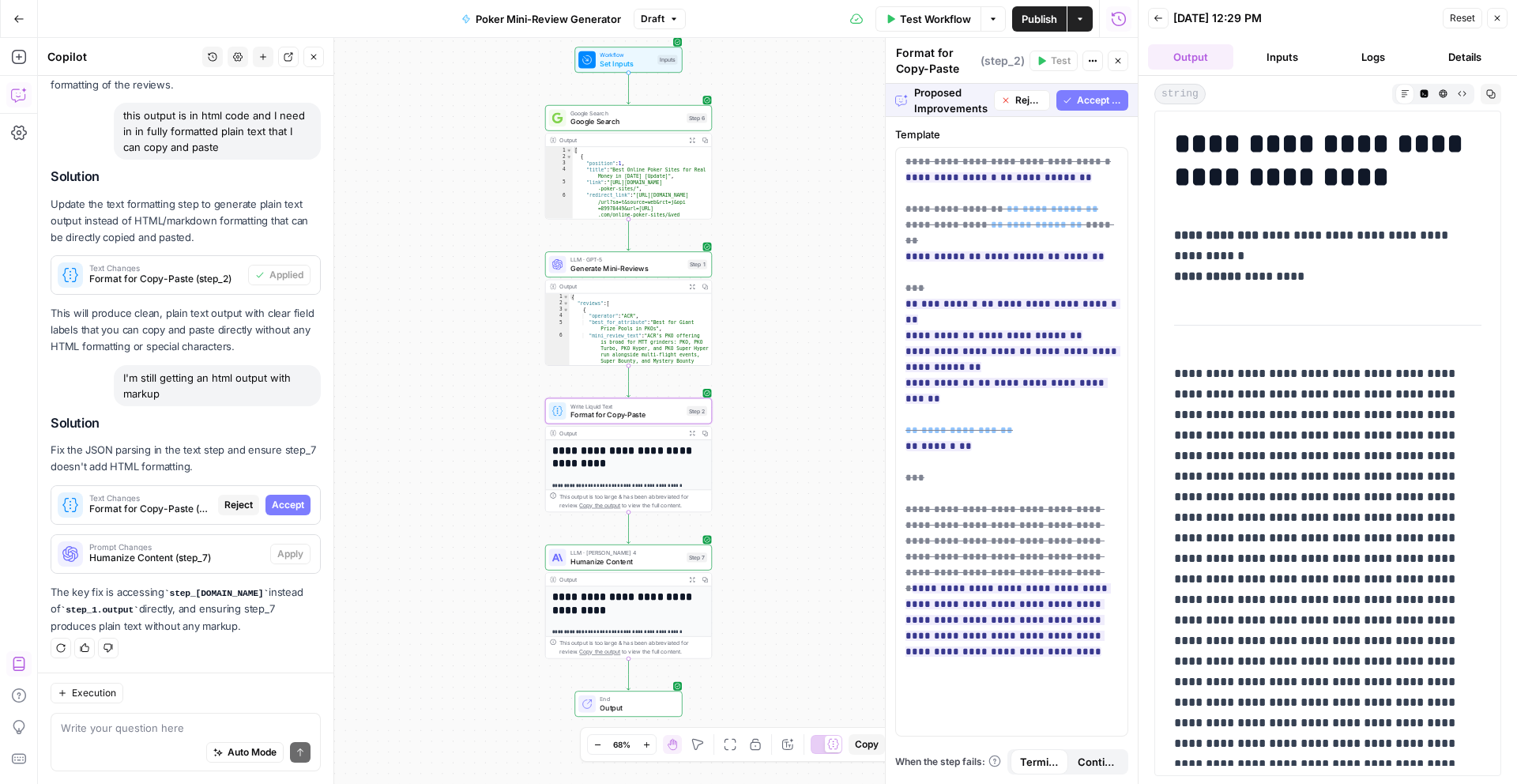
click at [300, 506] on span "Accept" at bounding box center [288, 504] width 33 height 14
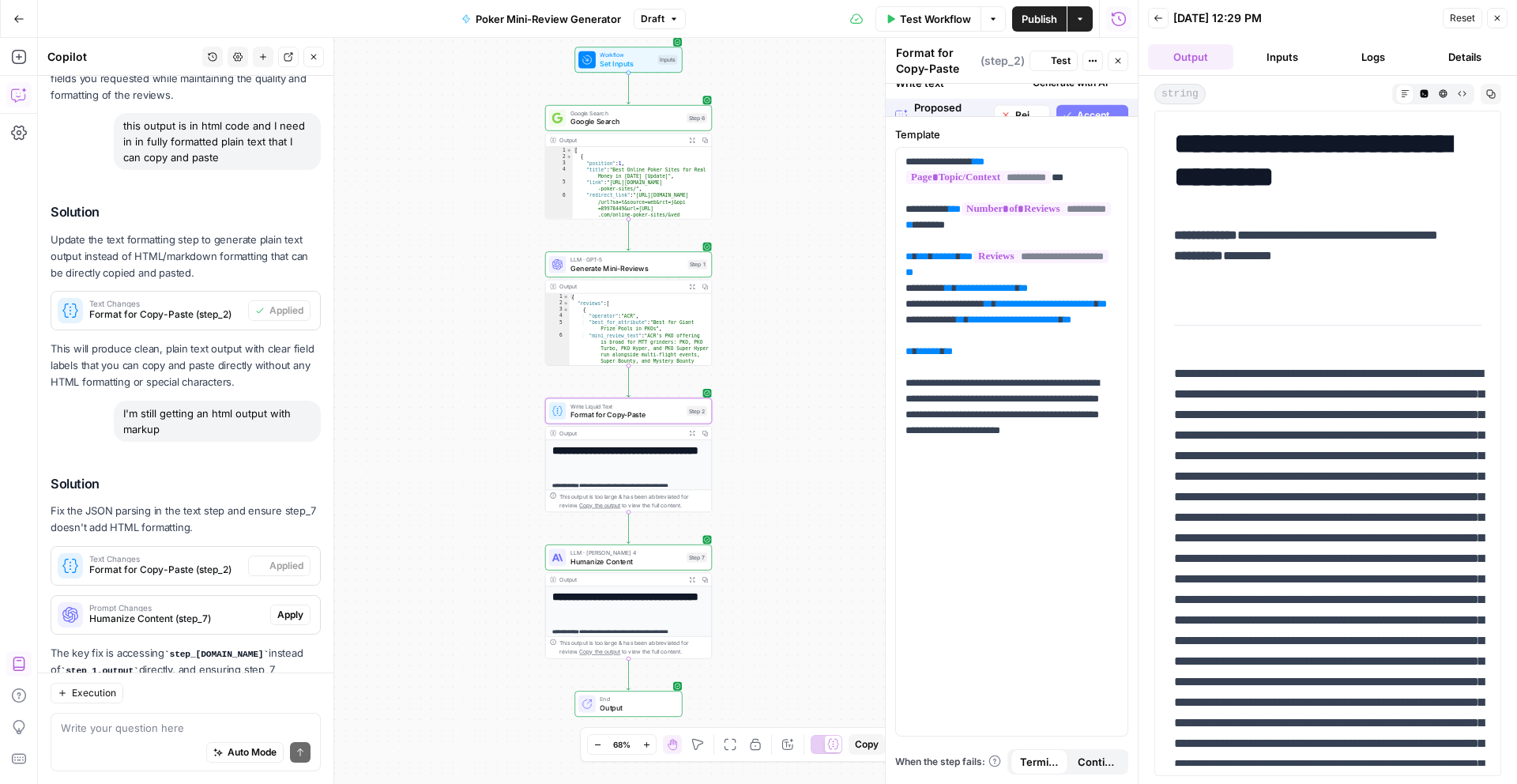
scroll to position [751, 0]
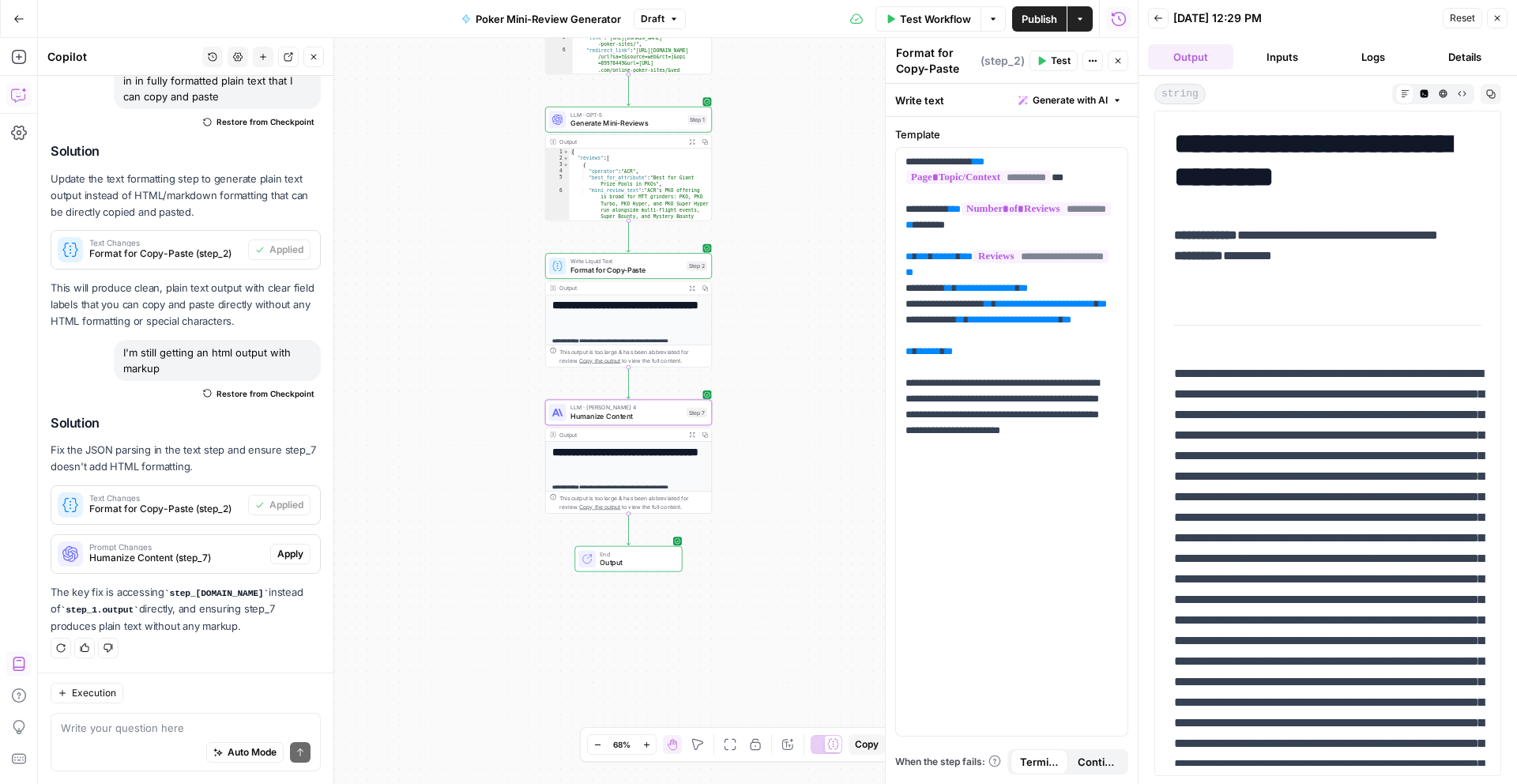
click at [293, 551] on span "Apply" at bounding box center [290, 553] width 26 height 14
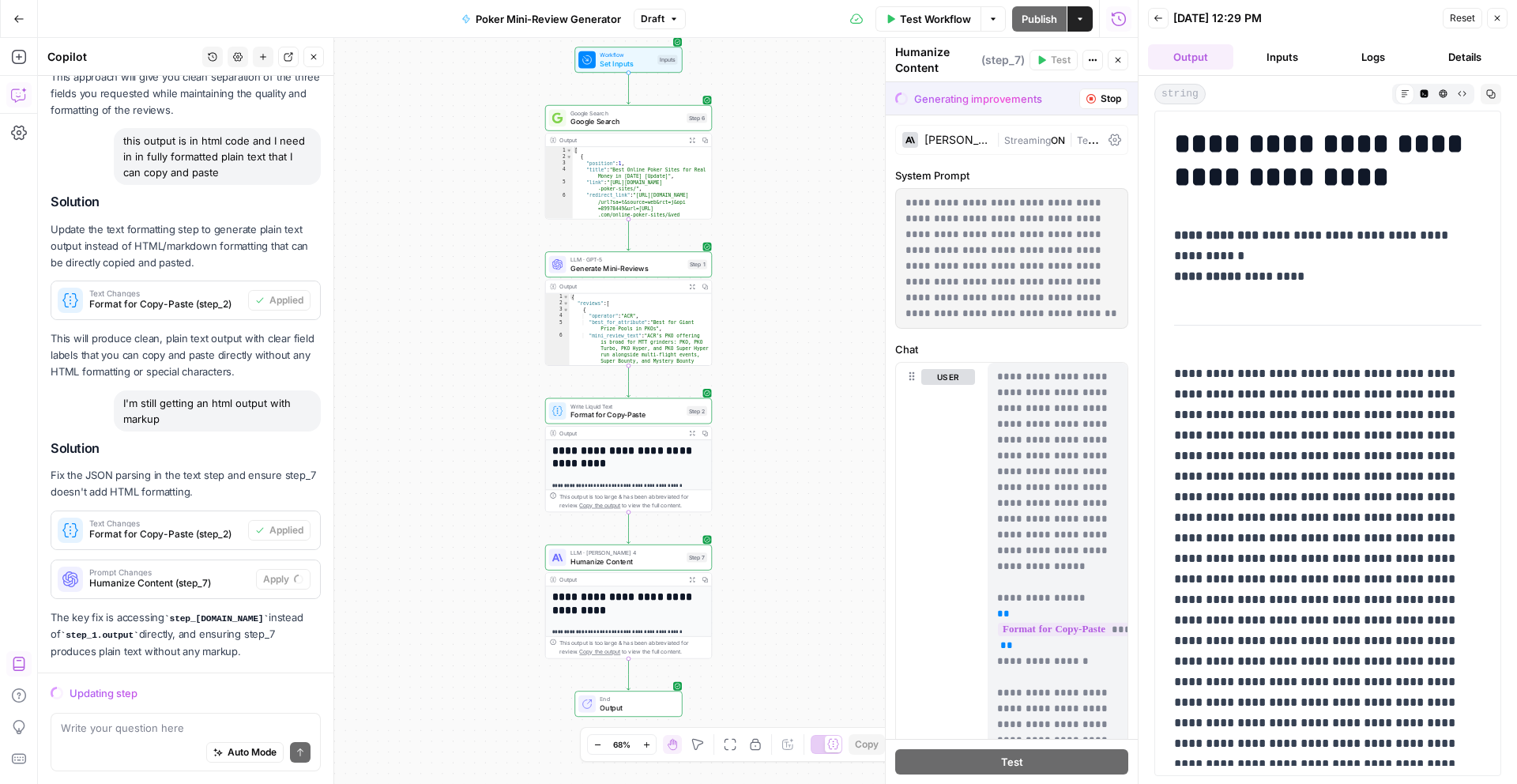
scroll to position [676, 0]
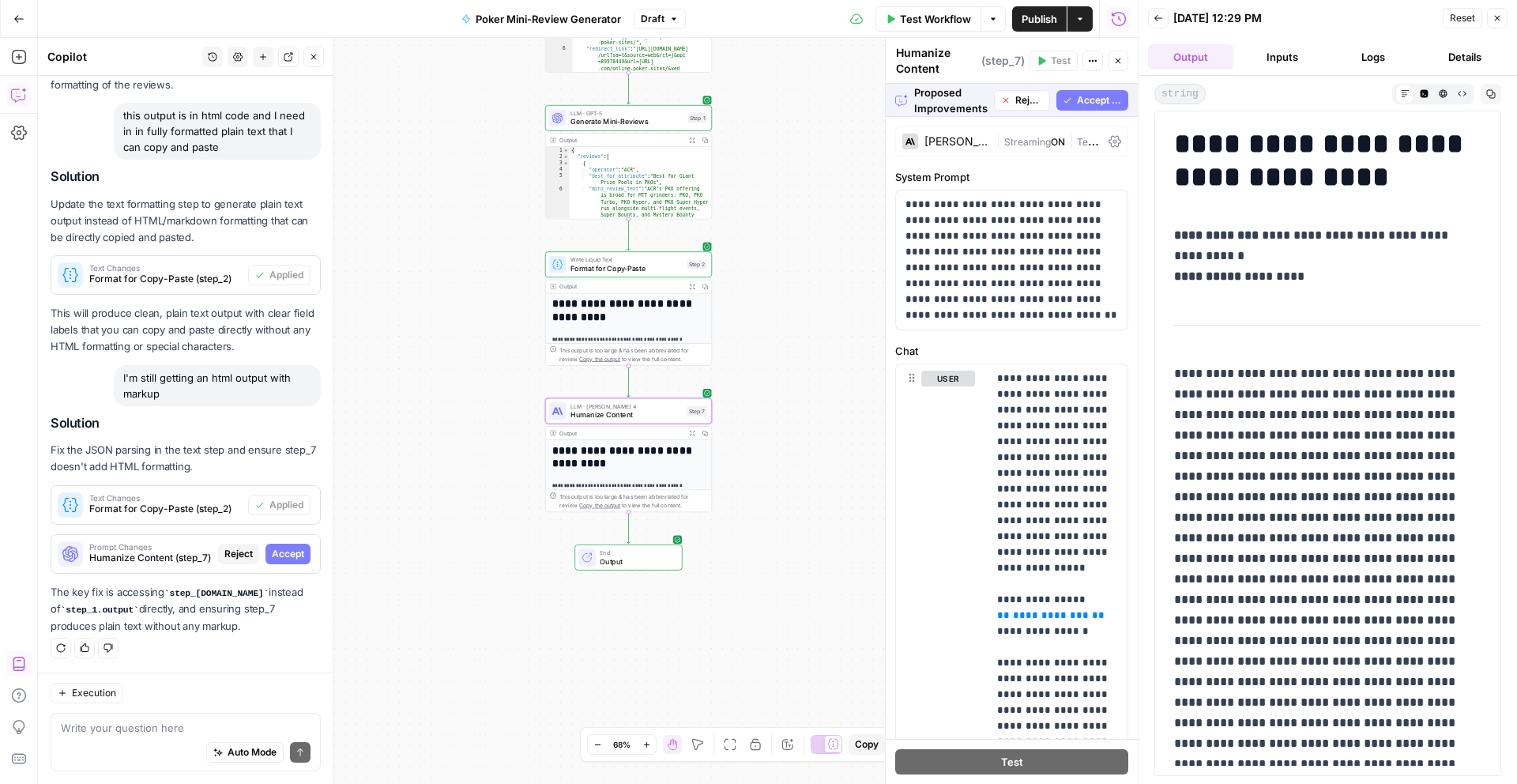
click at [290, 554] on span "Accept" at bounding box center [288, 553] width 33 height 14
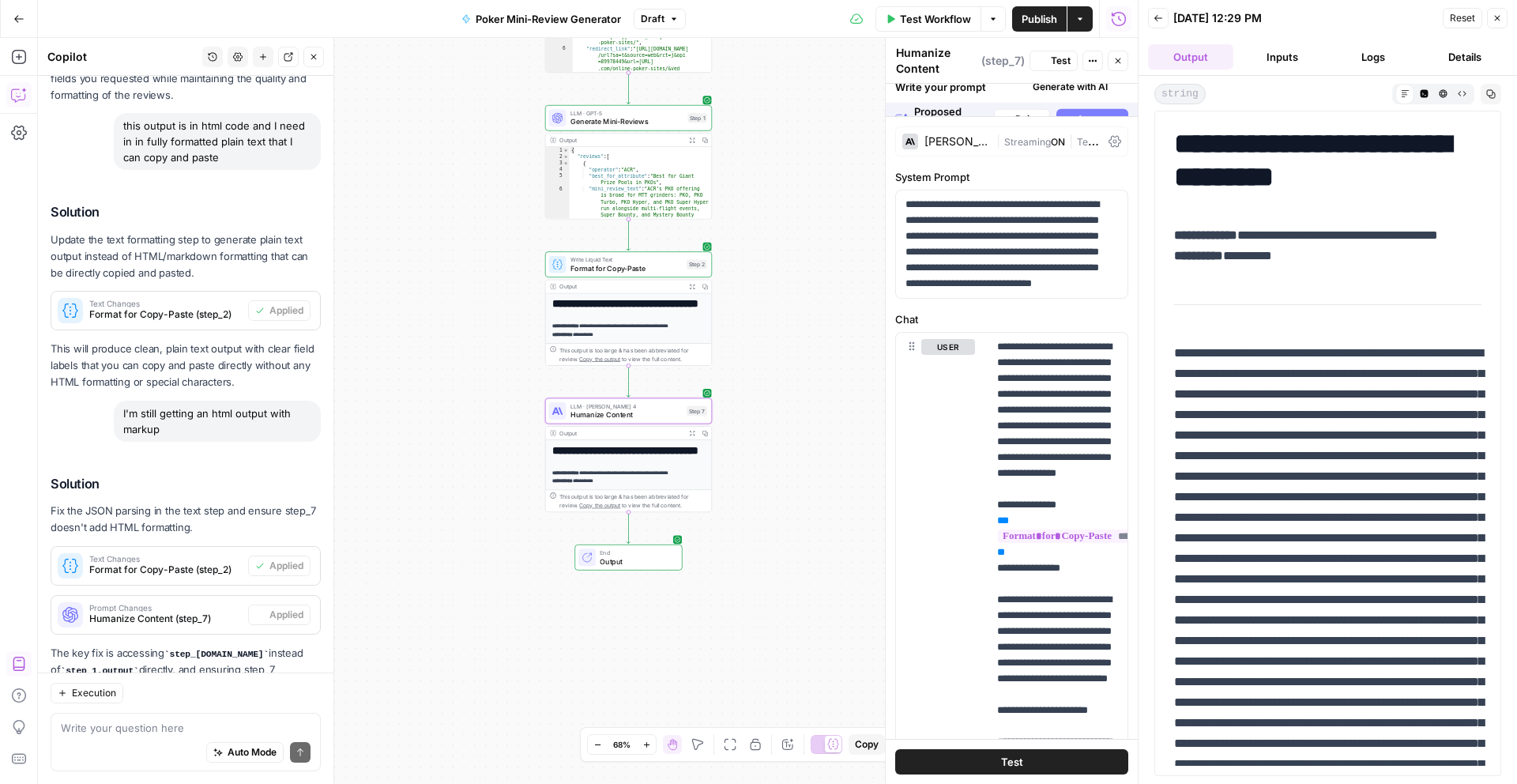
scroll to position [751, 0]
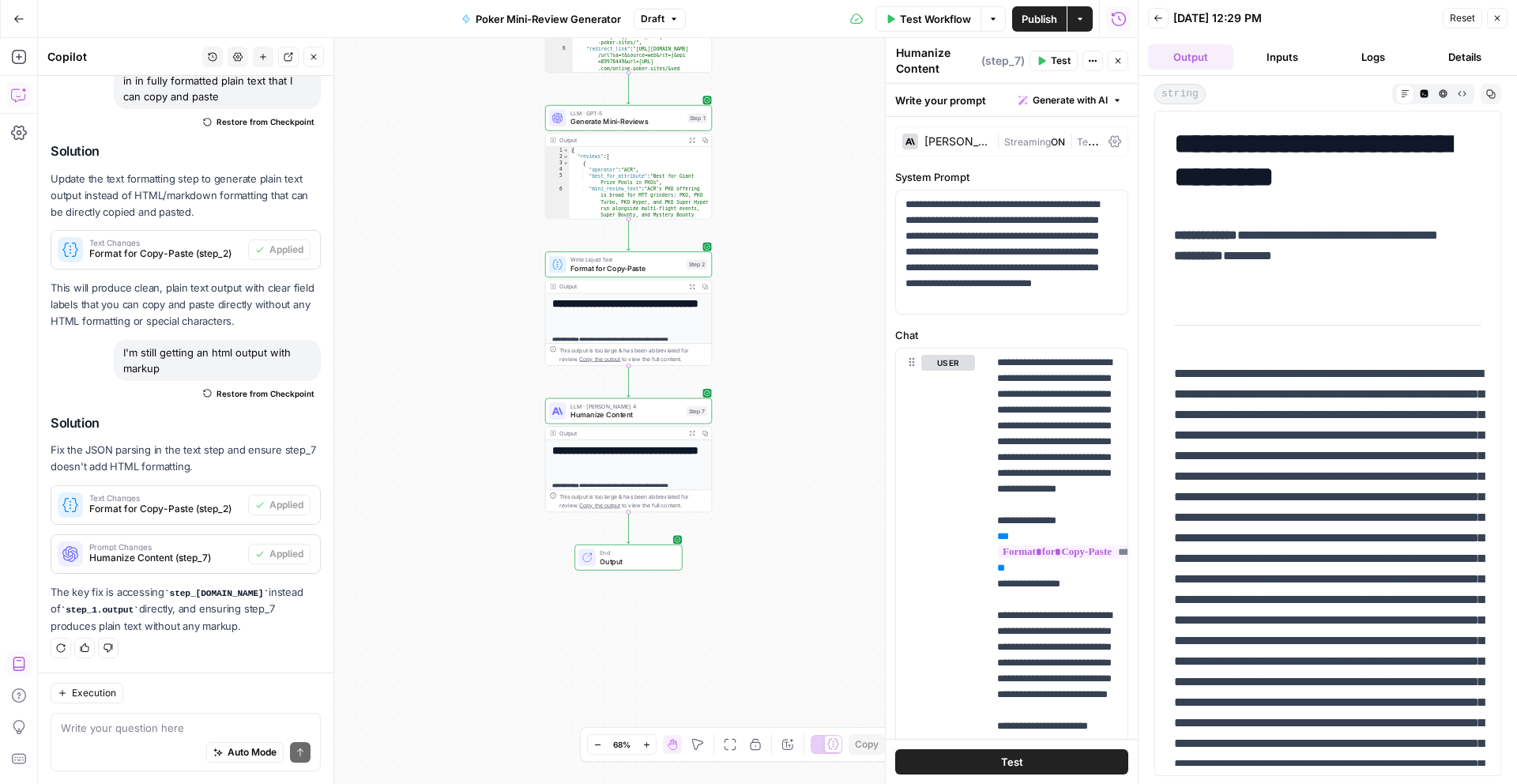
click at [1076, 760] on button "Test" at bounding box center [1012, 761] width 233 height 25
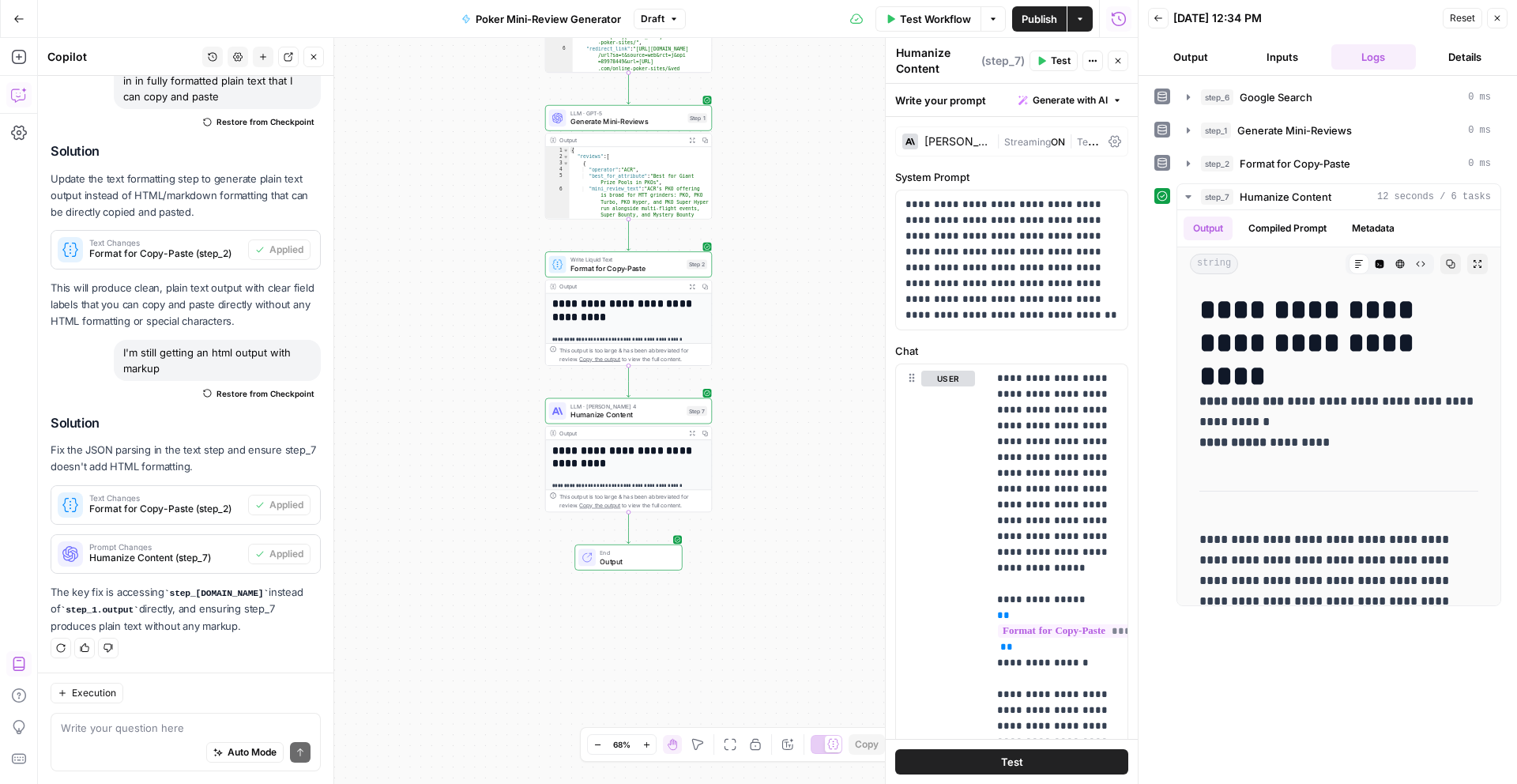
click at [1193, 68] on button "Output" at bounding box center [1190, 56] width 86 height 25
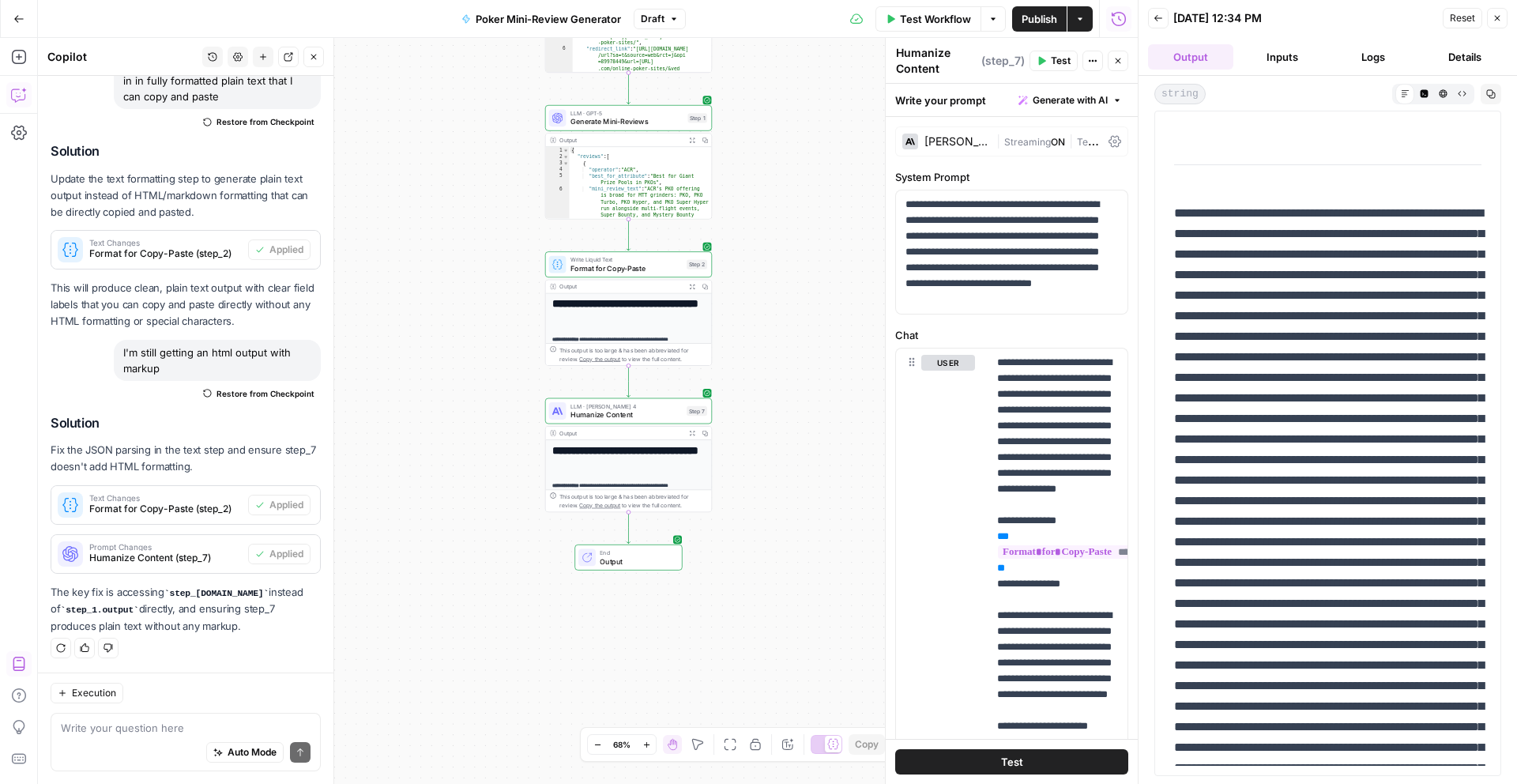
scroll to position [0, 0]
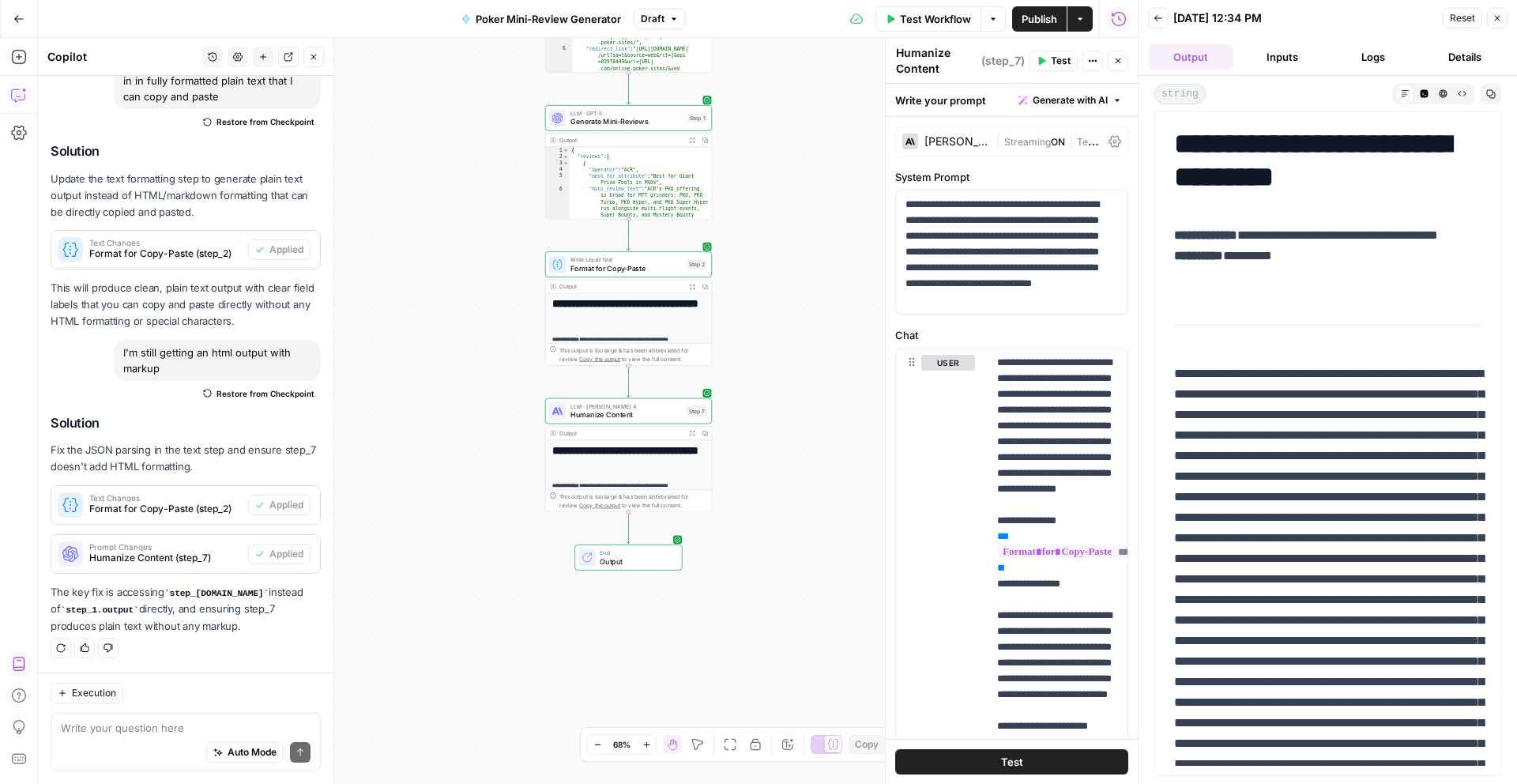
drag, startPoint x: 1172, startPoint y: 379, endPoint x: 1300, endPoint y: 710, distance: 354.9
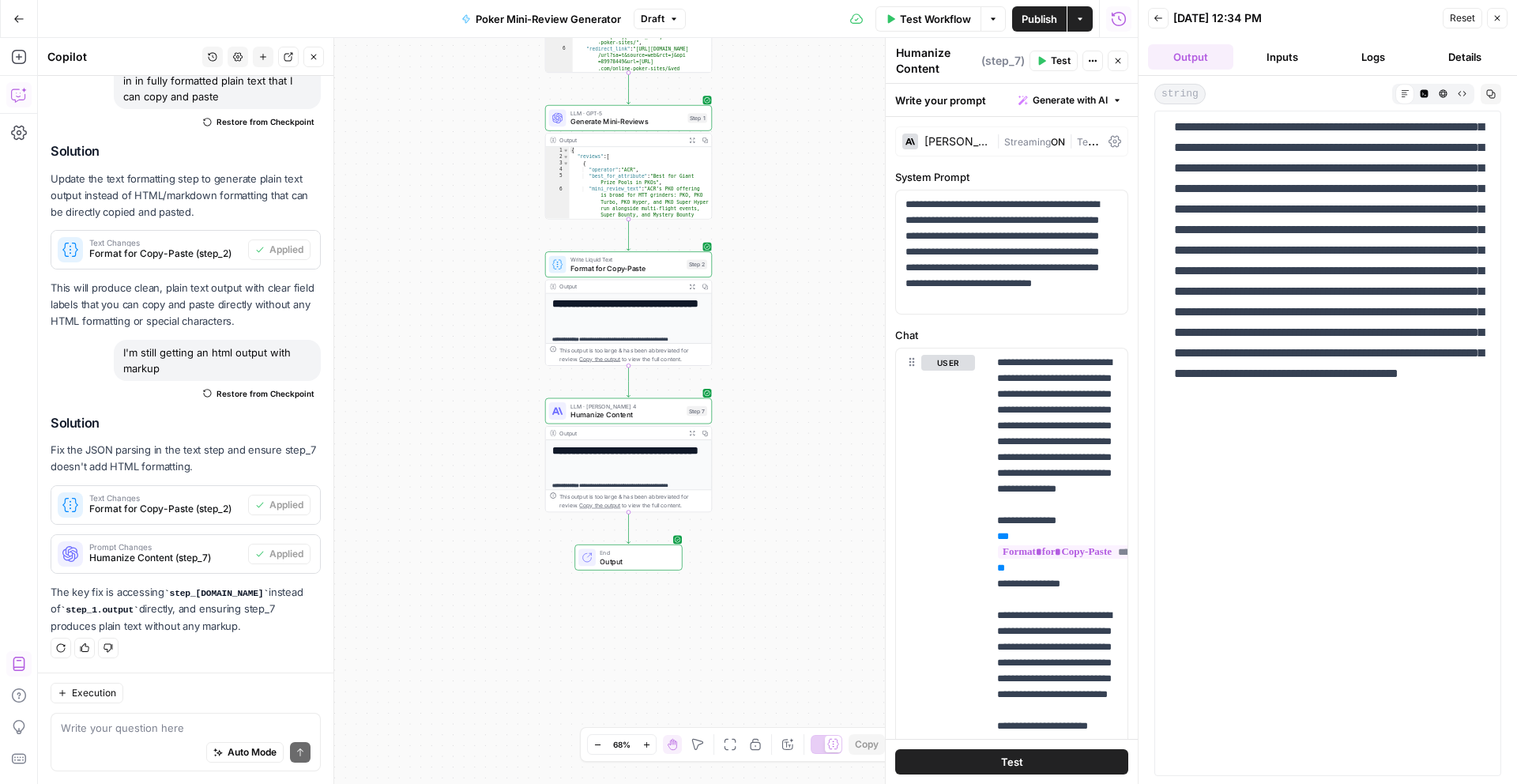
scroll to position [995, 0]
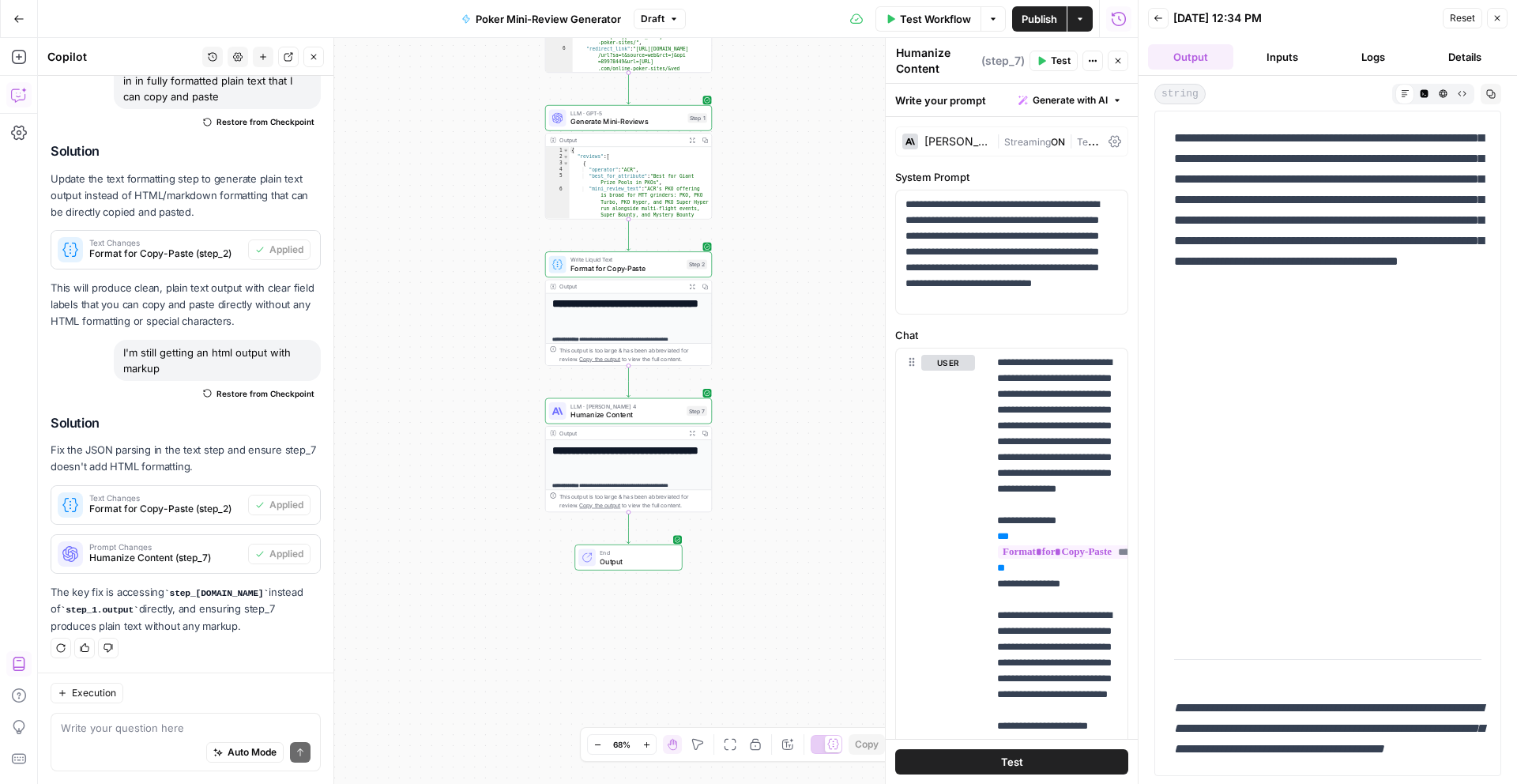
drag, startPoint x: 1180, startPoint y: 148, endPoint x: 1310, endPoint y: 783, distance: 648.2
click at [1310, 783] on div "**********" at bounding box center [1328, 429] width 378 height 708
copy div "**********"
click at [187, 747] on div "Auto Mode Send" at bounding box center [186, 752] width 249 height 35
paste textarea "Mini-Reviews for Video Poker Sites Page Context: The Best Sites for Online PKO …"
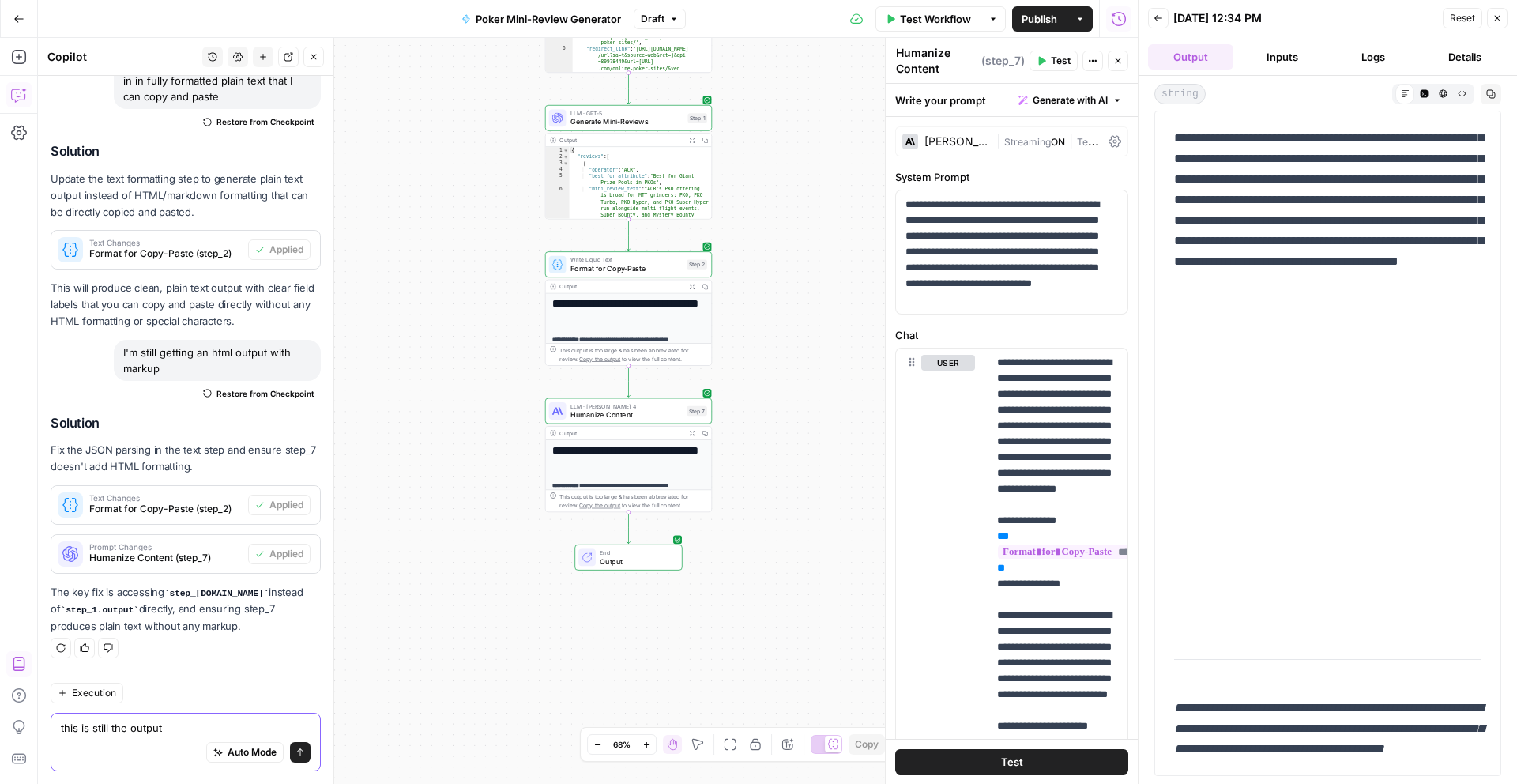
type textarea "this is still the output Mini-Reviews for Video Poker Sites Page Context: The B…"
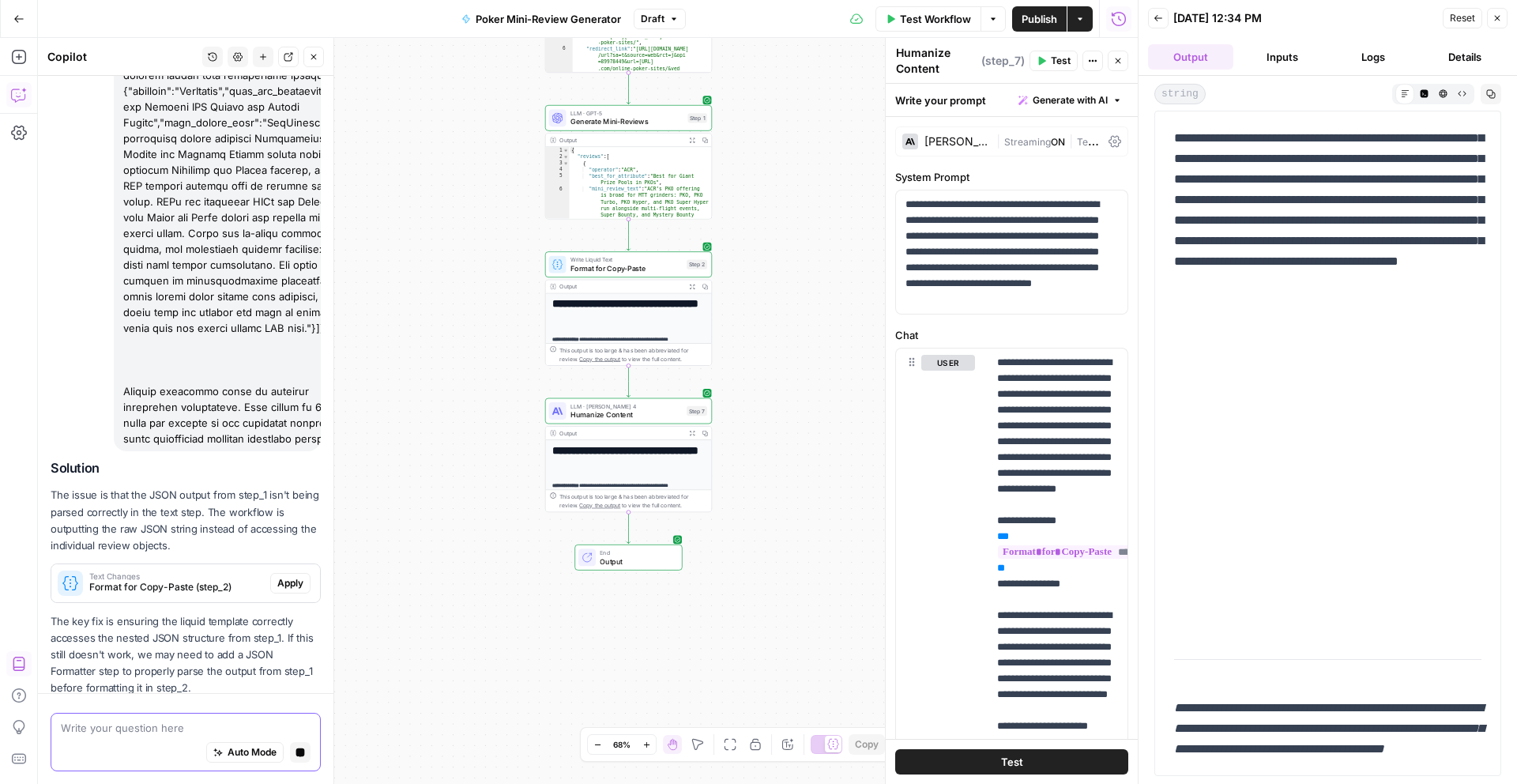
scroll to position [2311, 0]
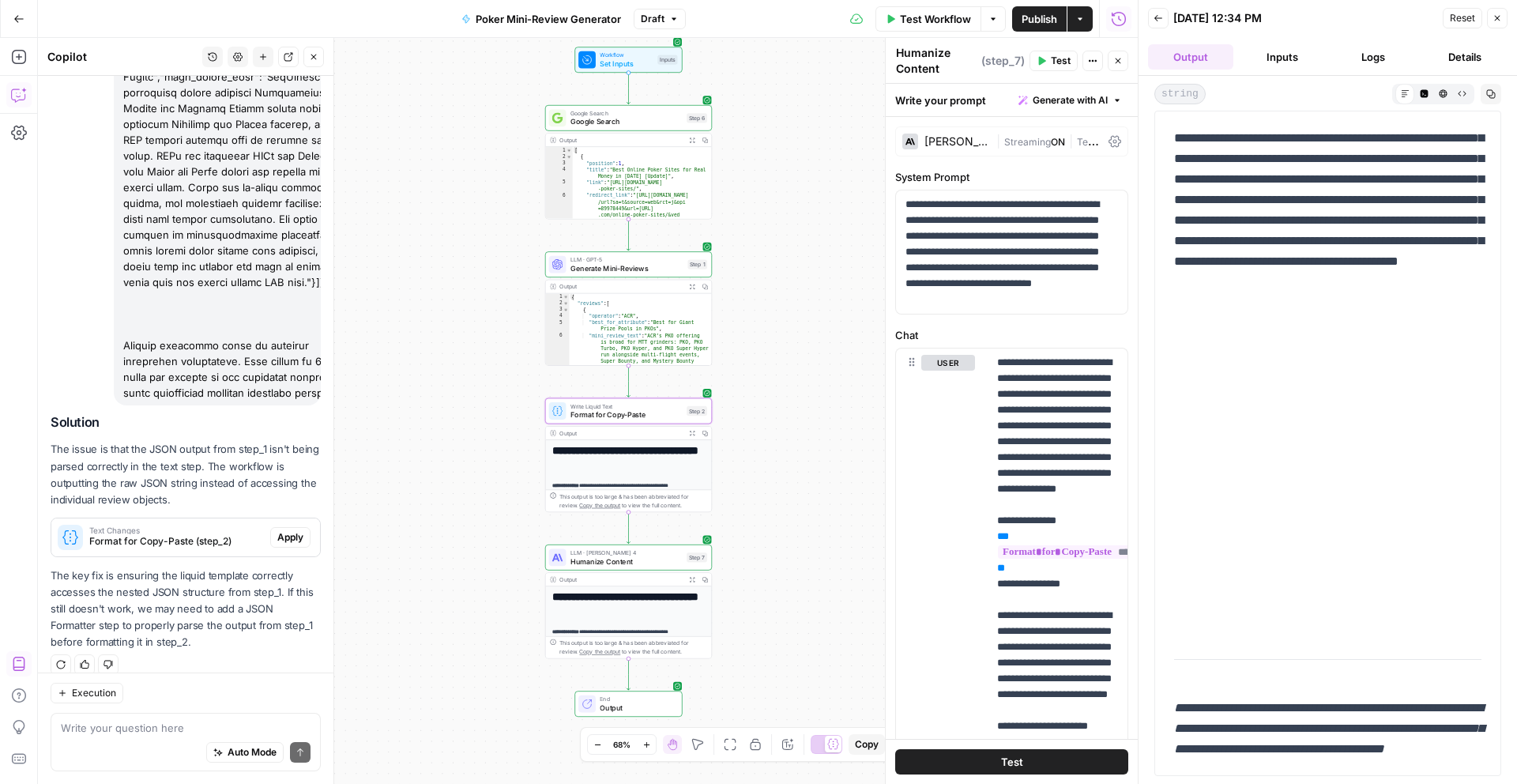
click at [290, 530] on span "Apply" at bounding box center [290, 536] width 26 height 14
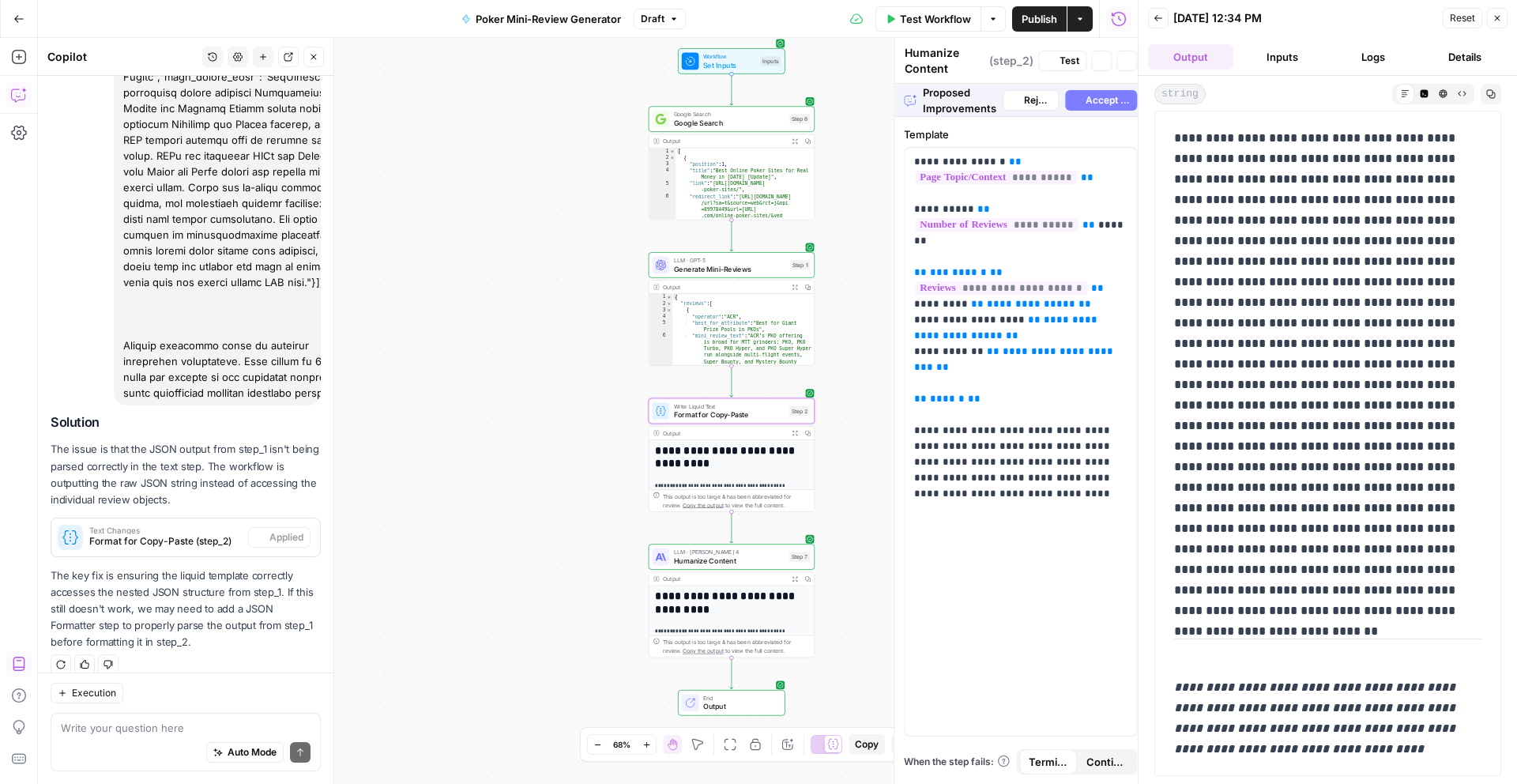
type textarea "Format for Copy-Paste"
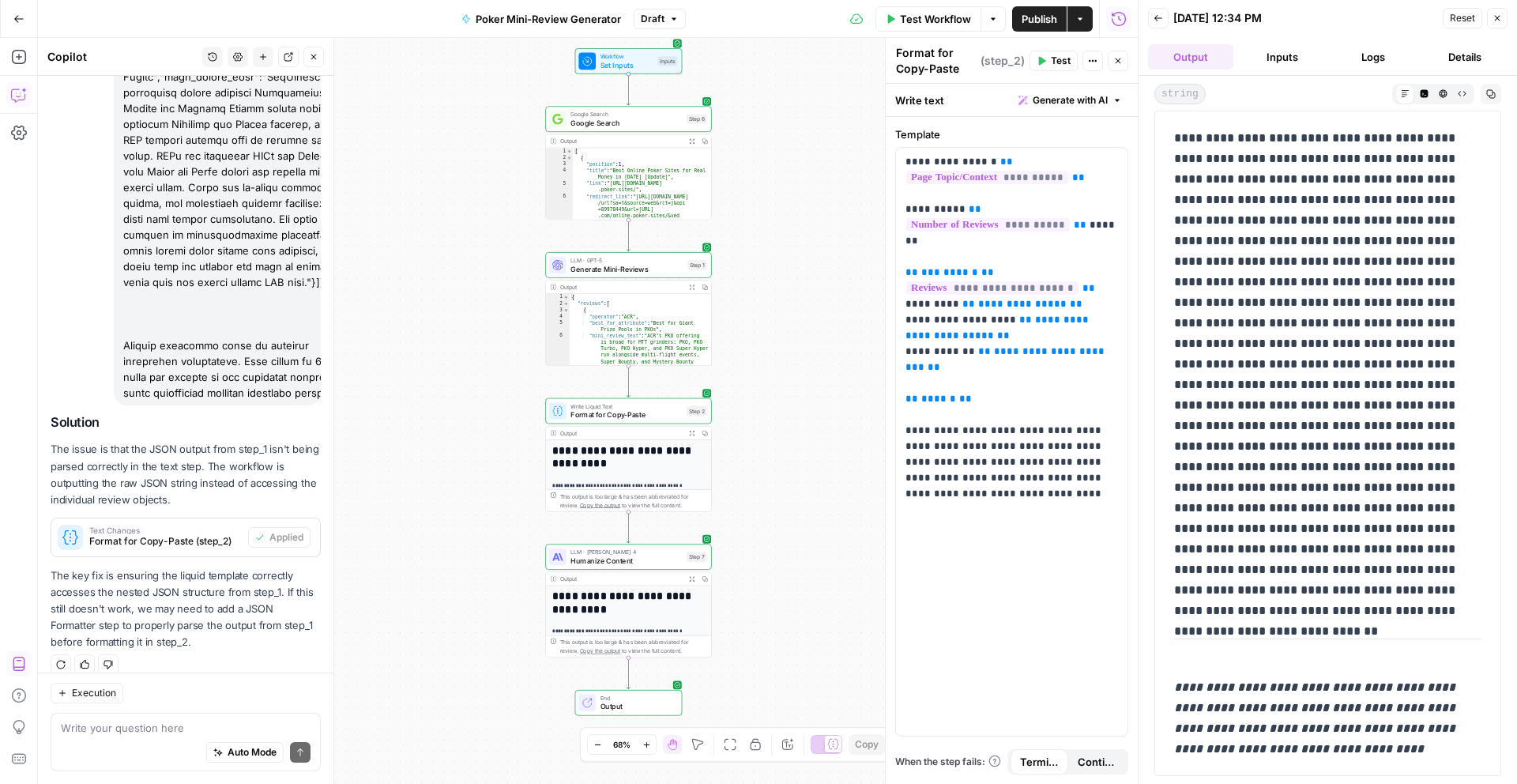
click at [908, 29] on button "Test Workflow" at bounding box center [928, 19] width 106 height 25
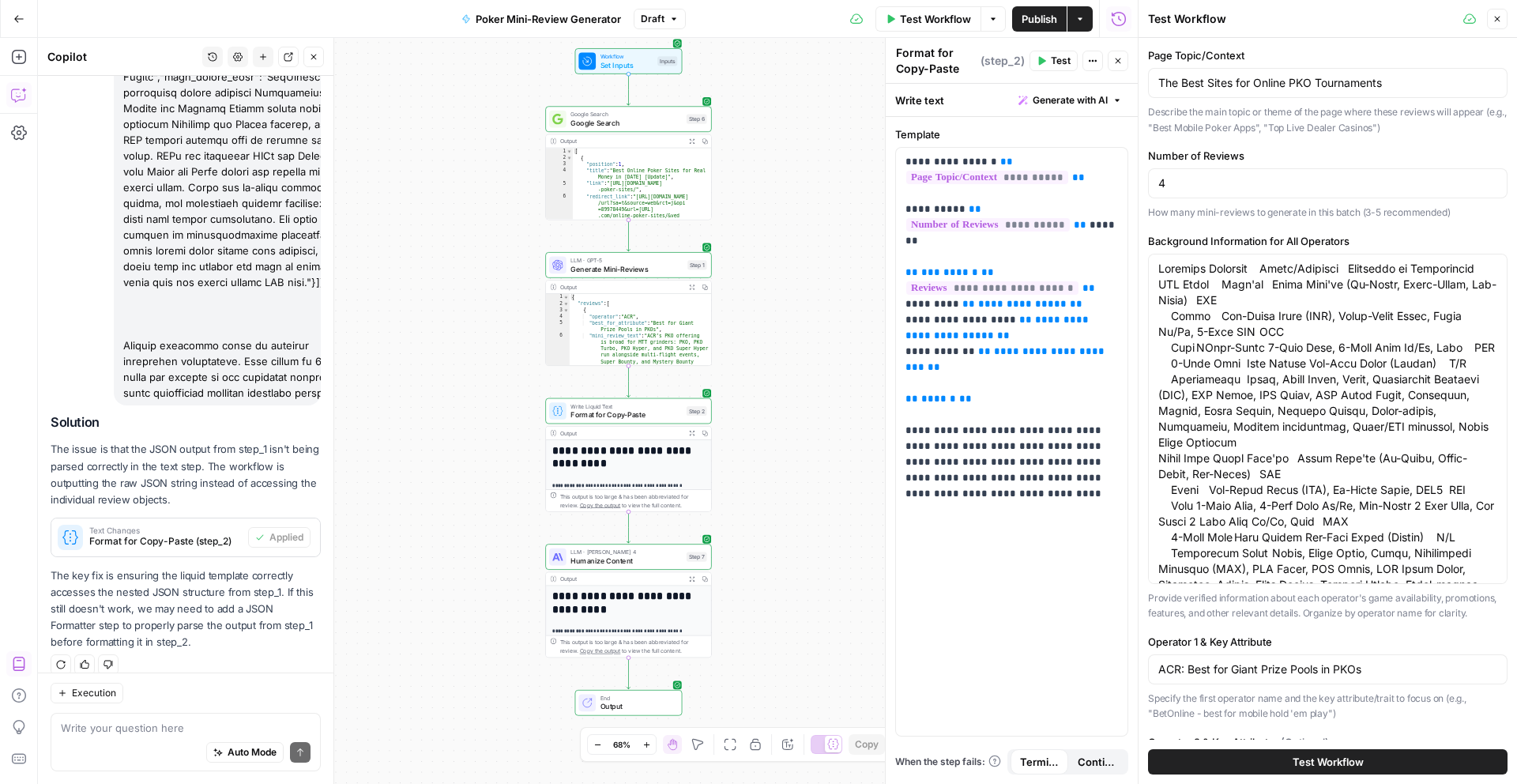
click at [1231, 760] on button "Test Workflow" at bounding box center [1327, 761] width 359 height 25
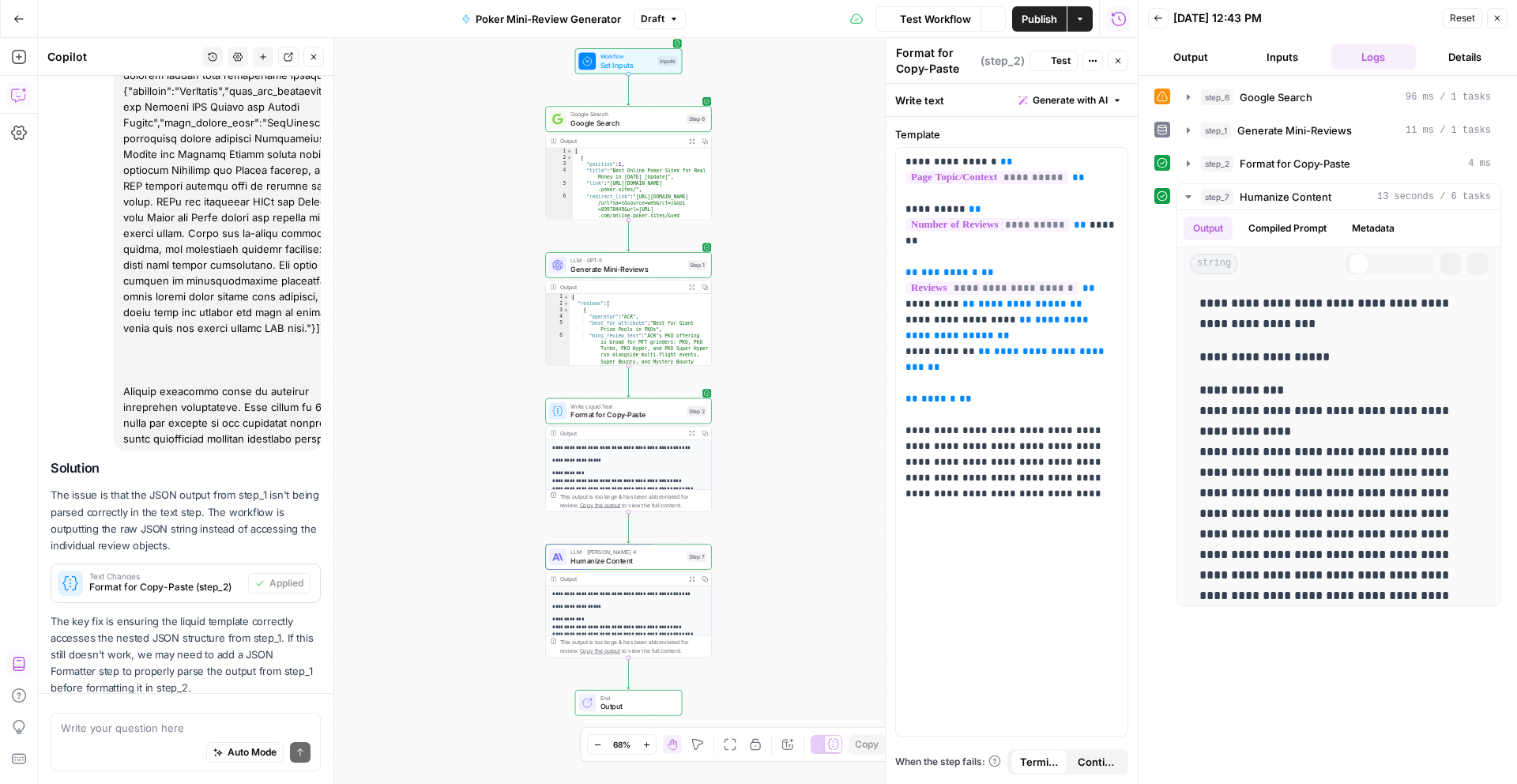
scroll to position [2311, 0]
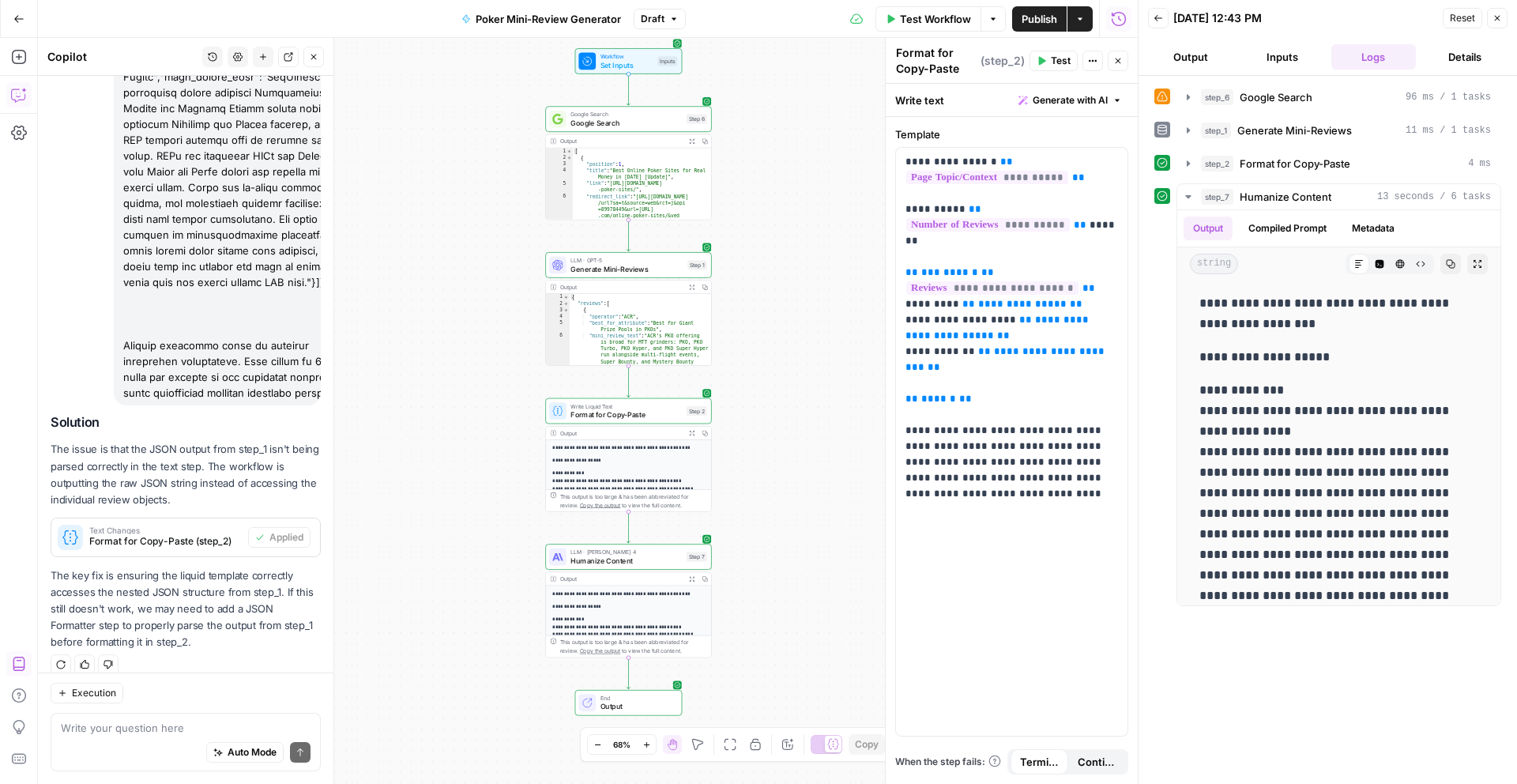
click at [1202, 62] on button "Output" at bounding box center [1190, 56] width 86 height 25
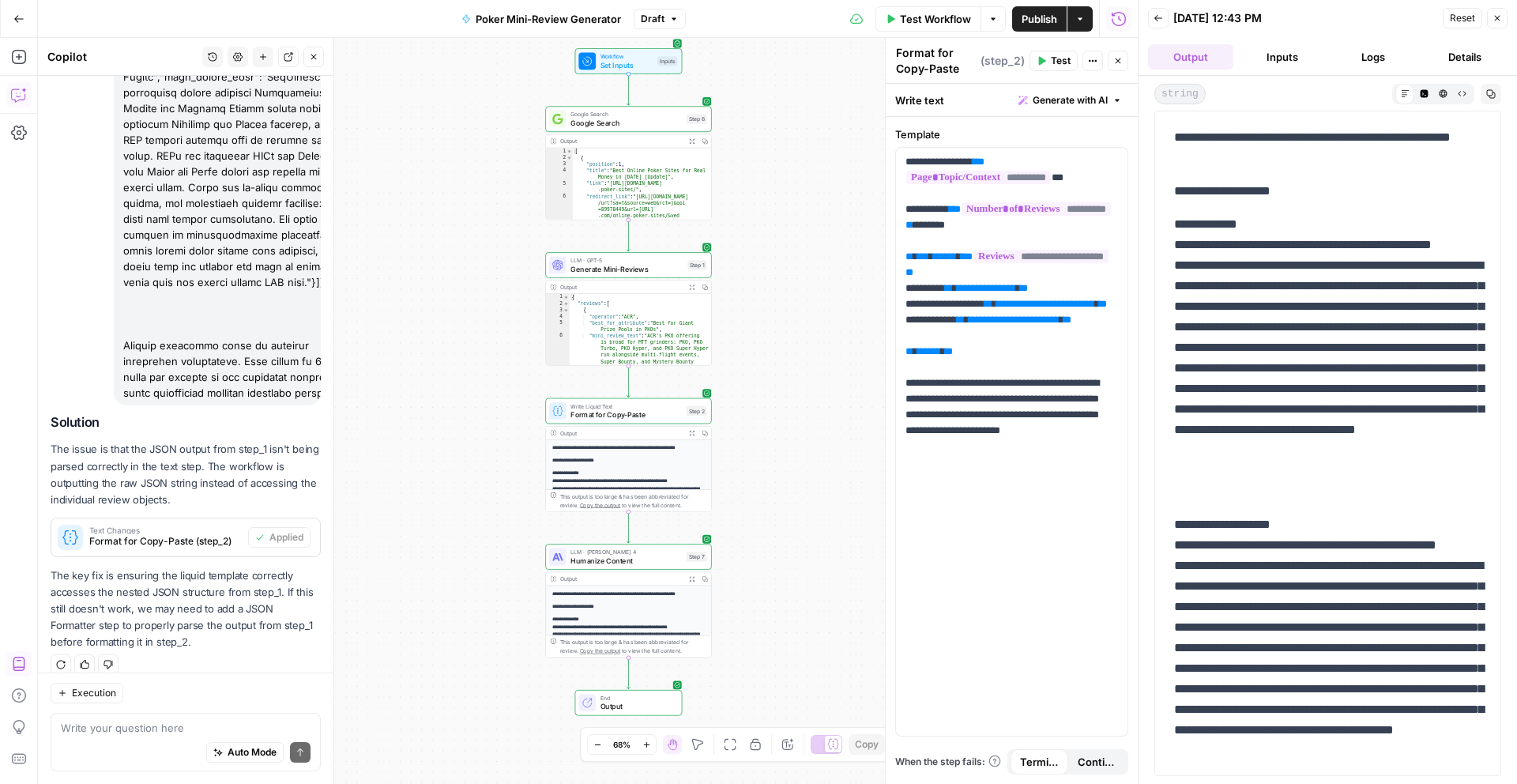
drag, startPoint x: 1278, startPoint y: 244, endPoint x: 1482, endPoint y: 247, distance: 204.0
copy p "**********"
drag, startPoint x: 1250, startPoint y: 265, endPoint x: 1380, endPoint y: 485, distance: 255.5
click at [1380, 485] on p "**********" at bounding box center [1327, 358] width 307 height 288
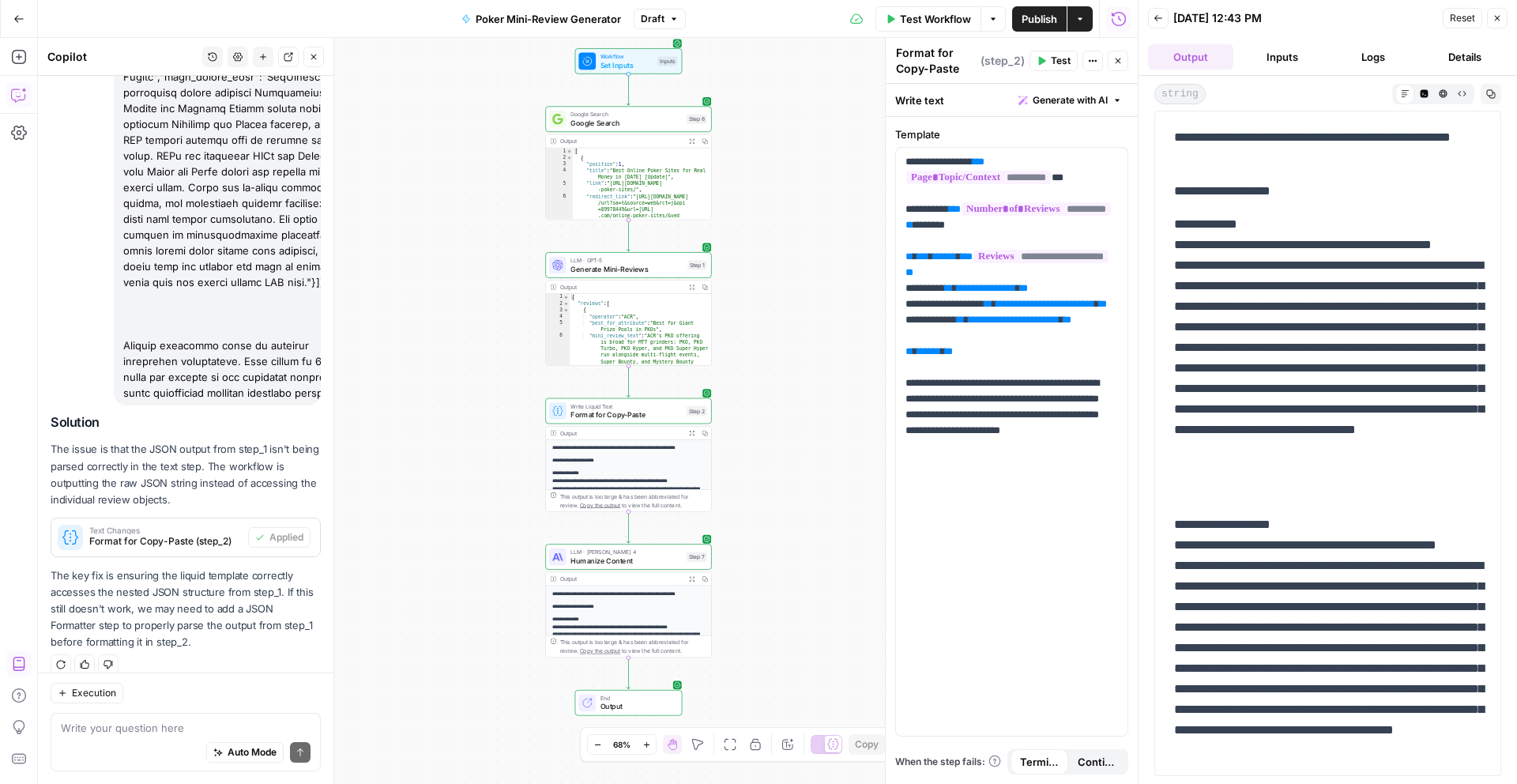
copy p "**********"
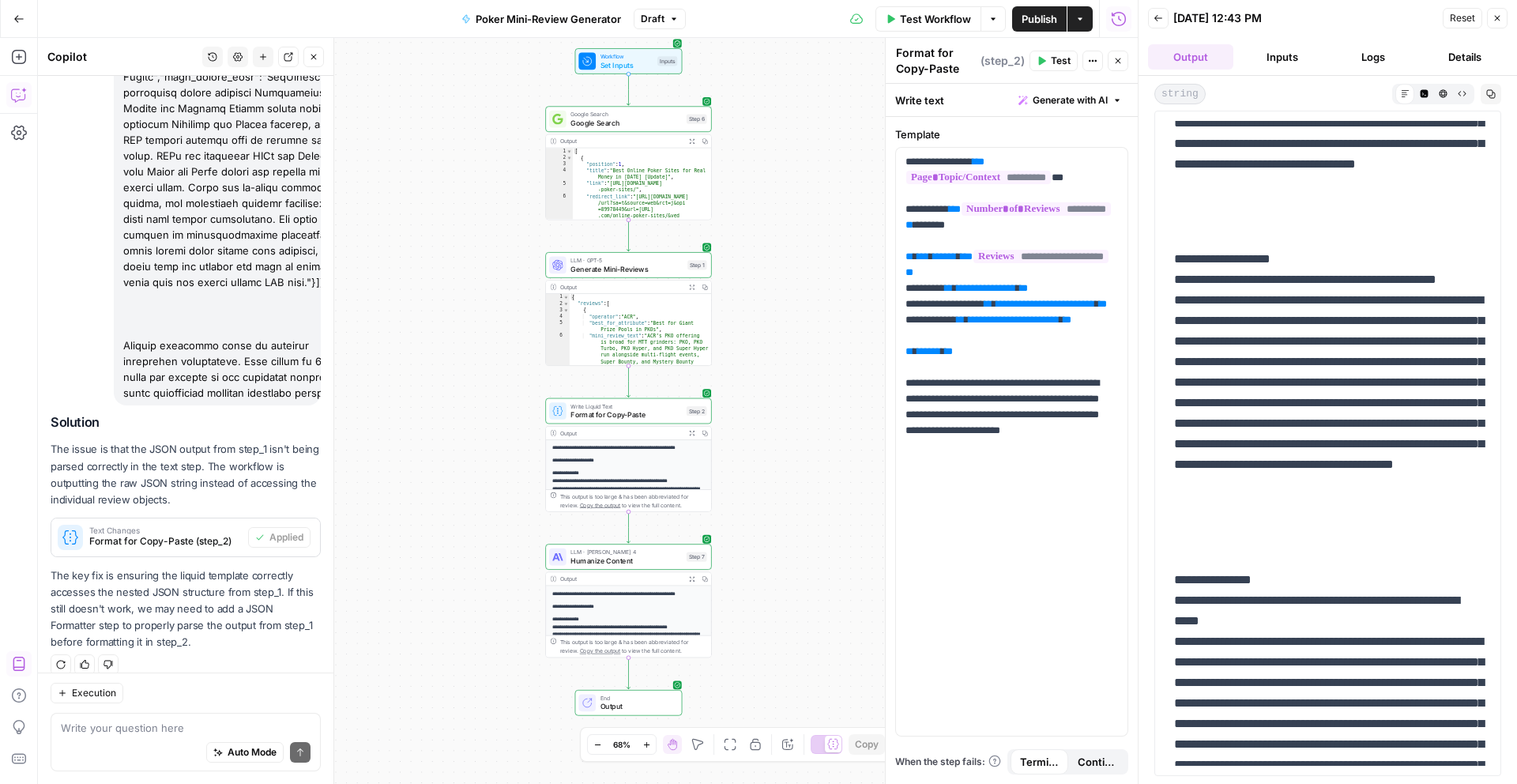
scroll to position [304, 0]
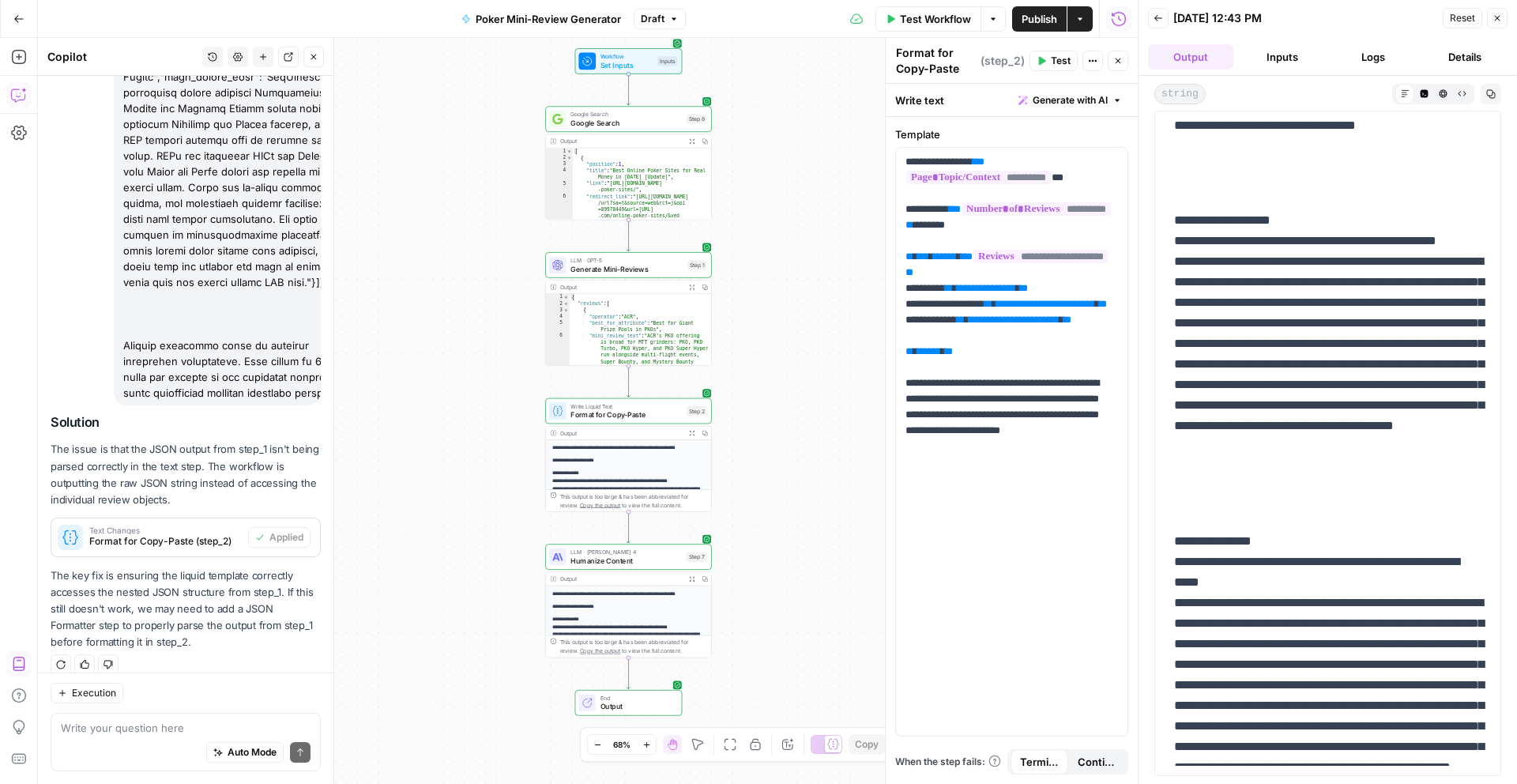
drag, startPoint x: 1280, startPoint y: 241, endPoint x: 1303, endPoint y: 260, distance: 29.8
click at [1303, 260] on p "**********" at bounding box center [1327, 364] width 307 height 308
copy p "**********"
drag, startPoint x: 1250, startPoint y: 281, endPoint x: 1299, endPoint y: 503, distance: 227.3
click at [1299, 503] on p "**********" at bounding box center [1327, 364] width 307 height 308
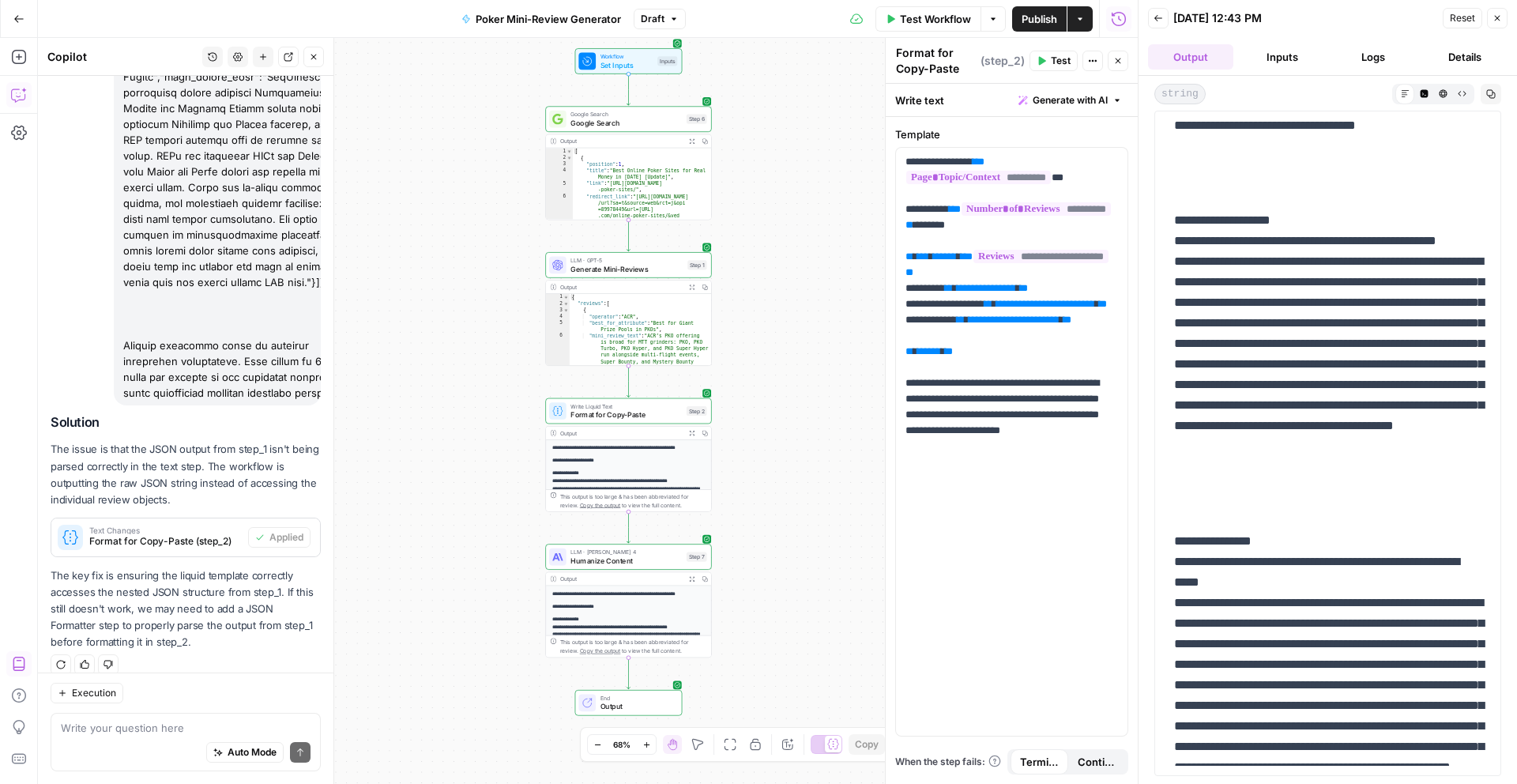
copy p "**********"
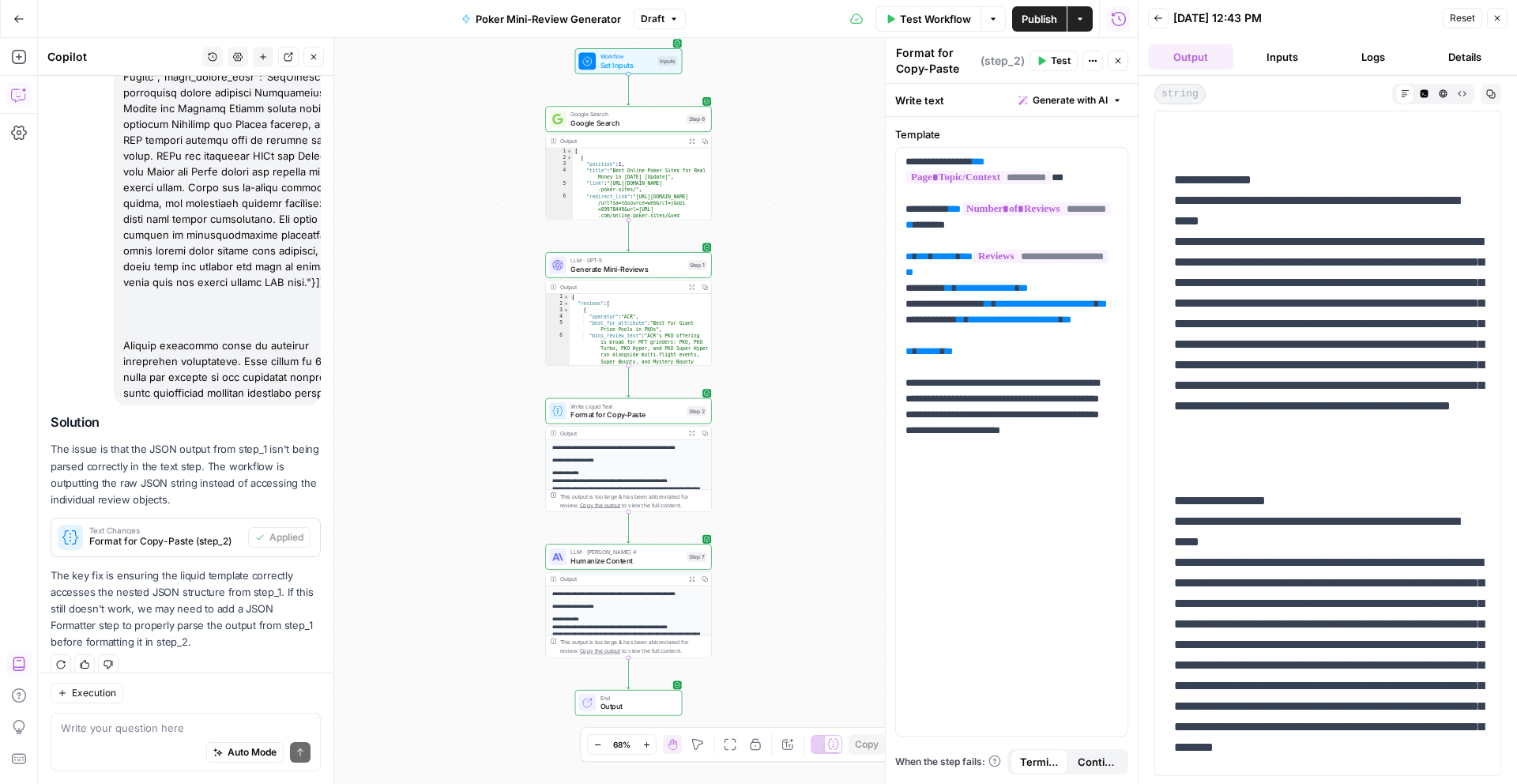
scroll to position [662, 0]
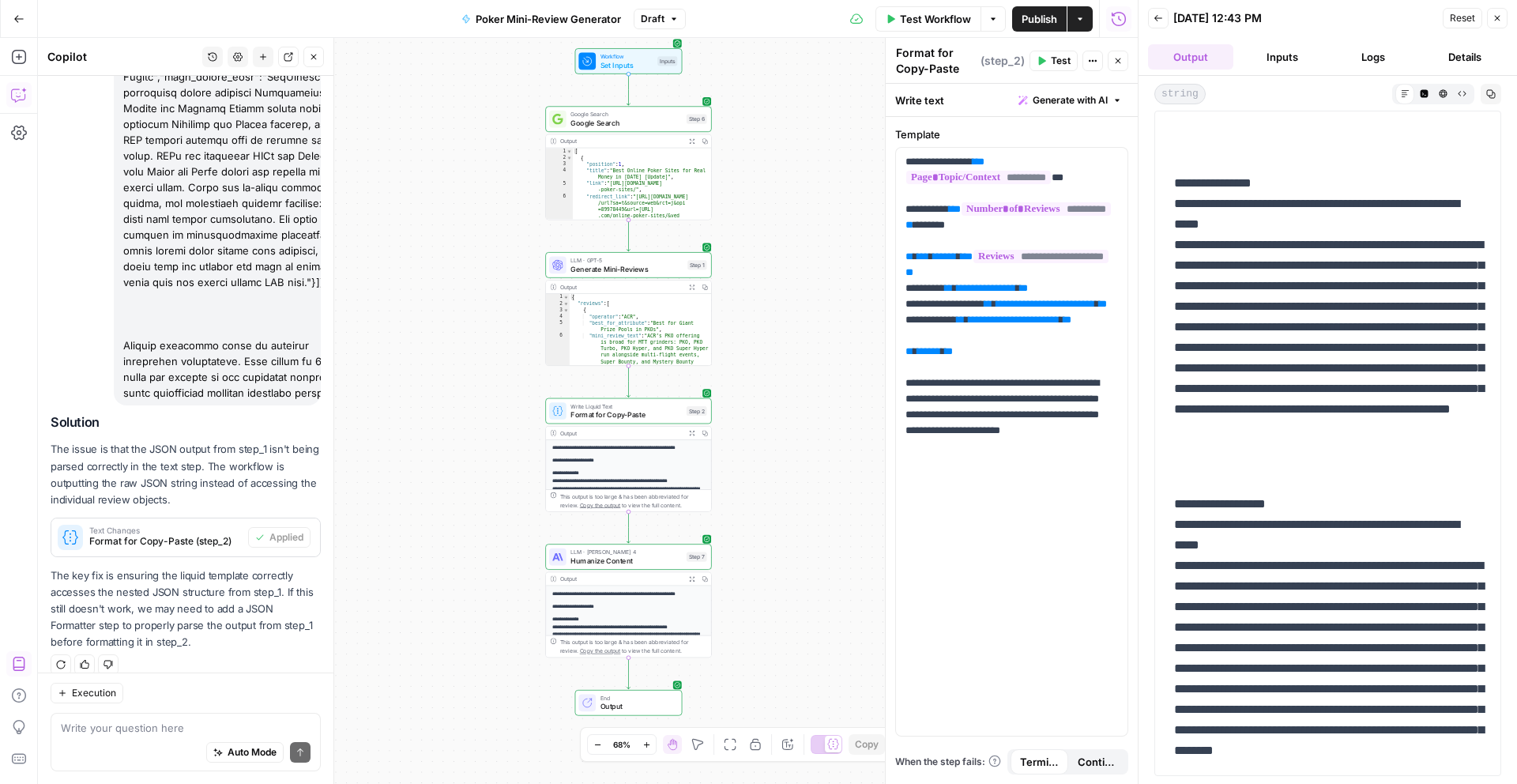
click at [1237, 188] on p "**********" at bounding box center [1327, 327] width 307 height 308
copy p "******"
drag, startPoint x: 1279, startPoint y: 203, endPoint x: 1295, endPoint y: 224, distance: 26.4
click at [1295, 224] on p "**********" at bounding box center [1327, 327] width 307 height 308
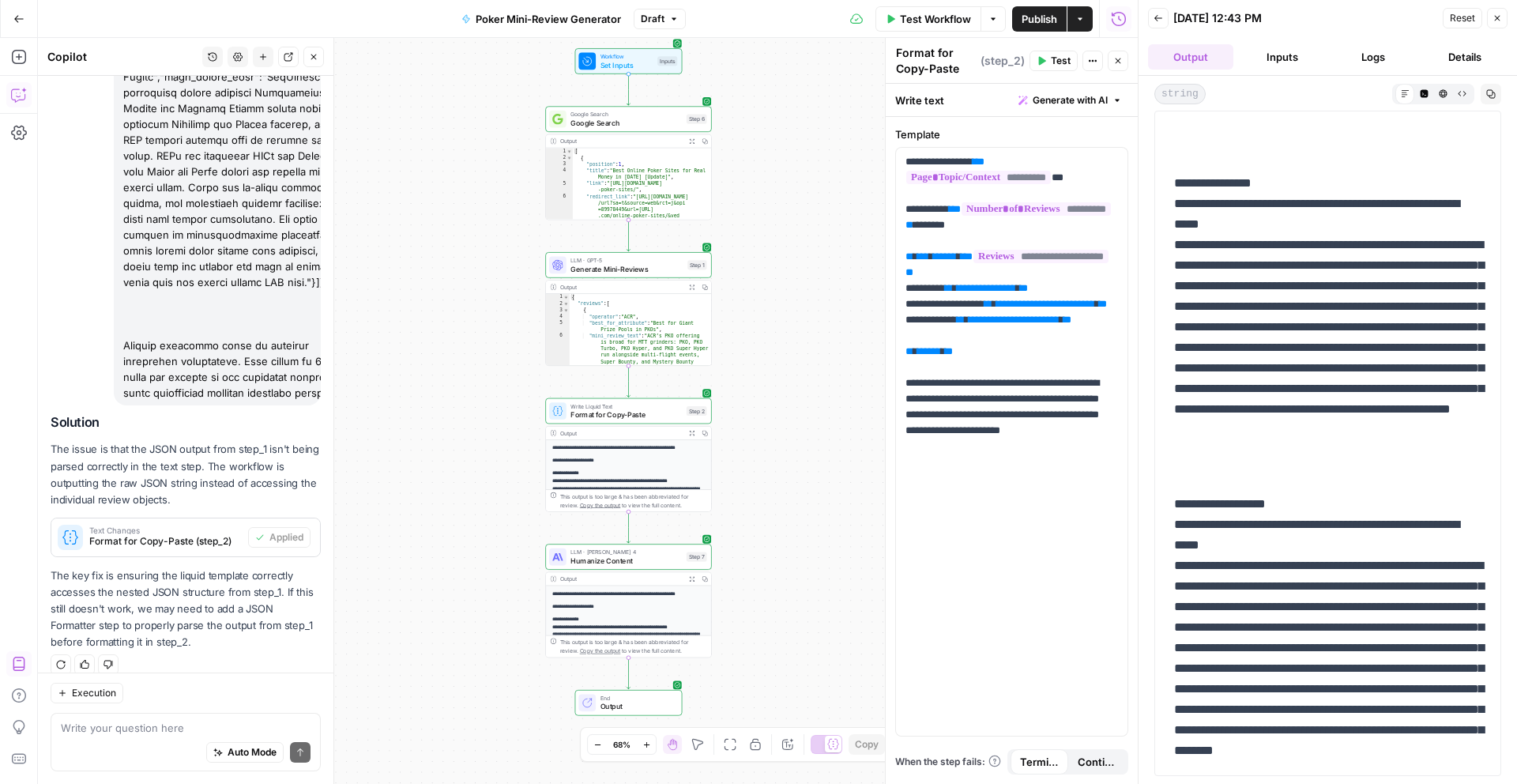
copy p "**********"
drag, startPoint x: 1252, startPoint y: 245, endPoint x: 1427, endPoint y: 480, distance: 293.0
click at [1427, 480] on p "**********" at bounding box center [1327, 327] width 307 height 308
copy p "**********"
drag, startPoint x: 1234, startPoint y: 508, endPoint x: 1324, endPoint y: 510, distance: 90.0
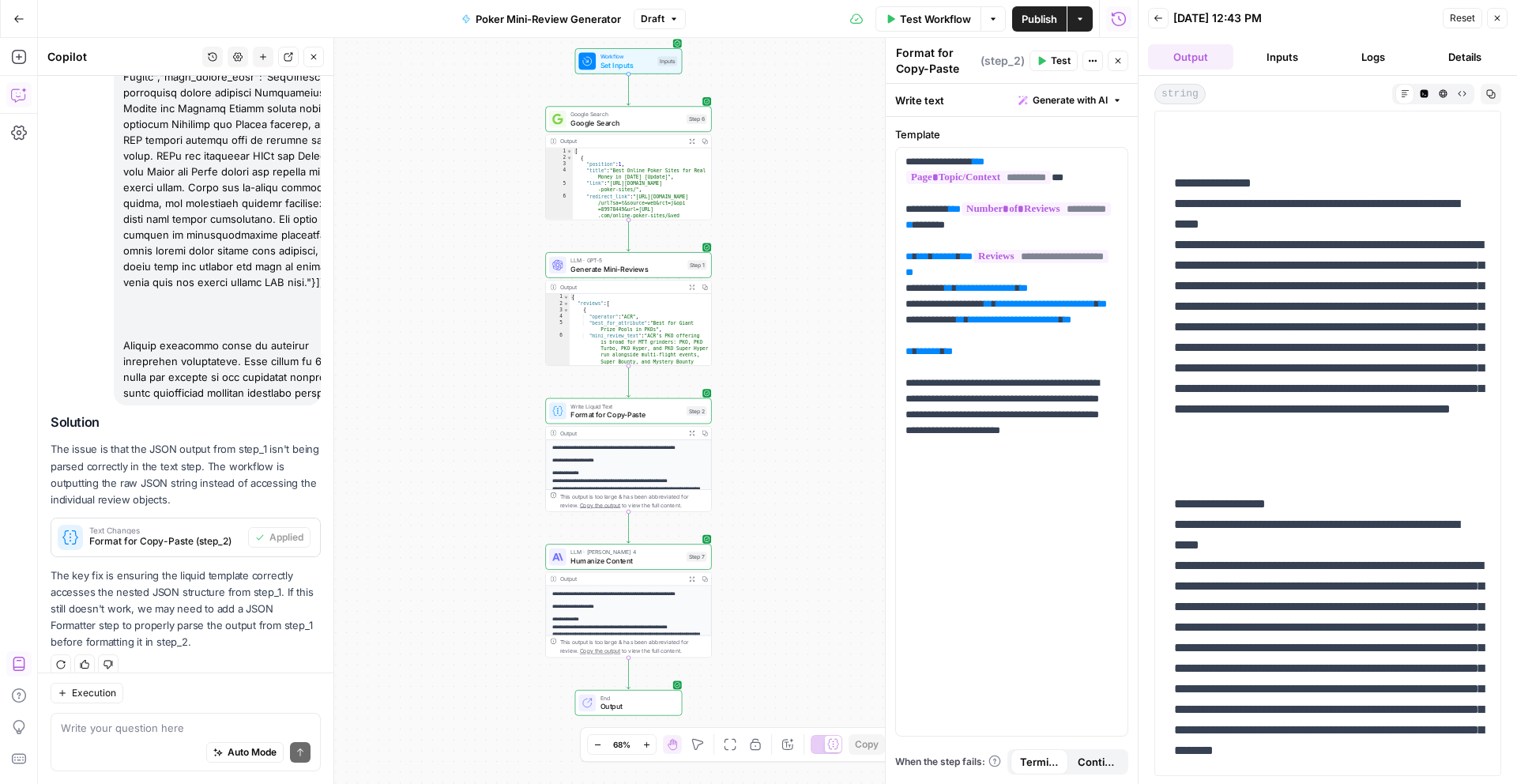
click at [1324, 509] on p "**********" at bounding box center [1327, 658] width 307 height 328
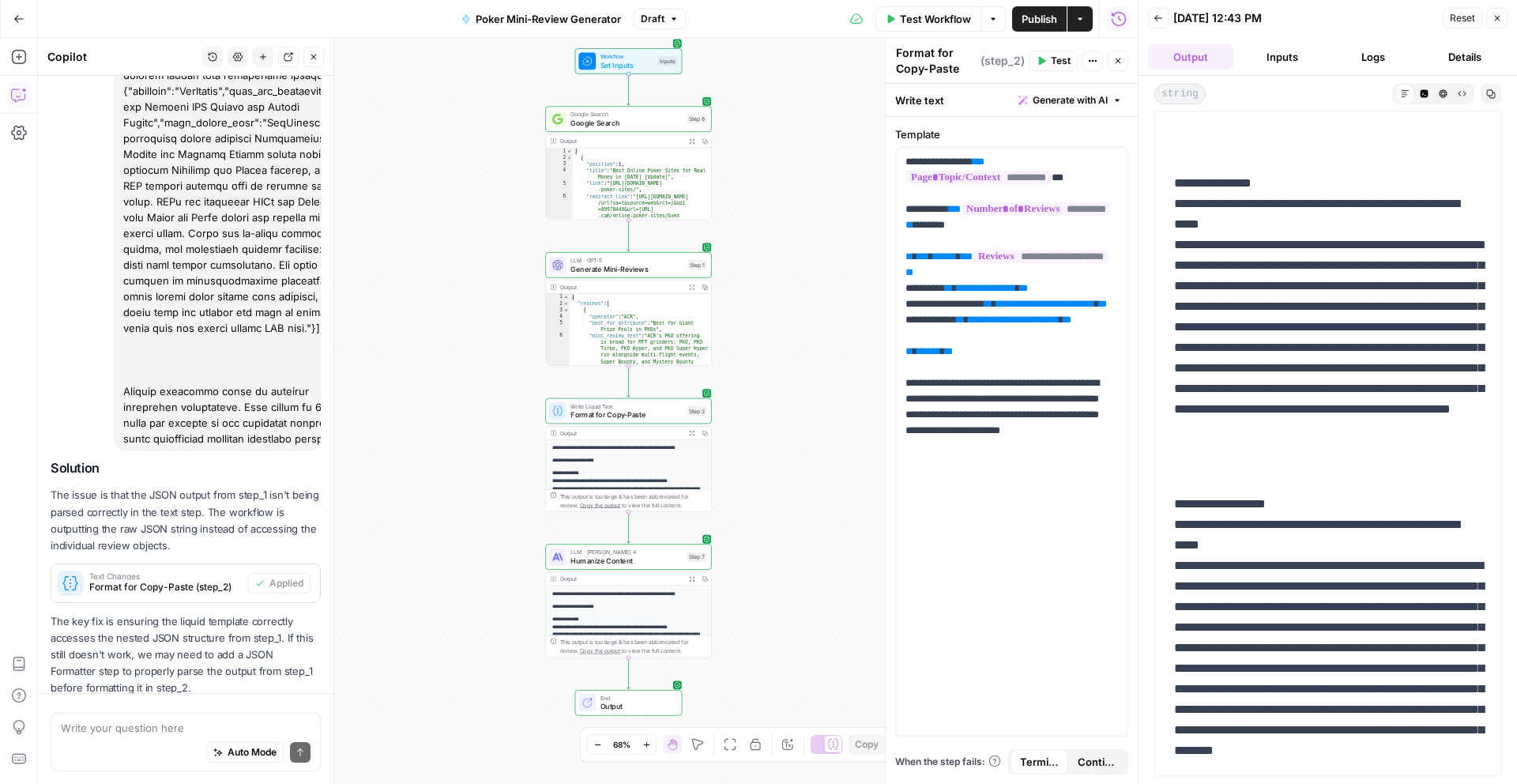
scroll to position [2311, 0]
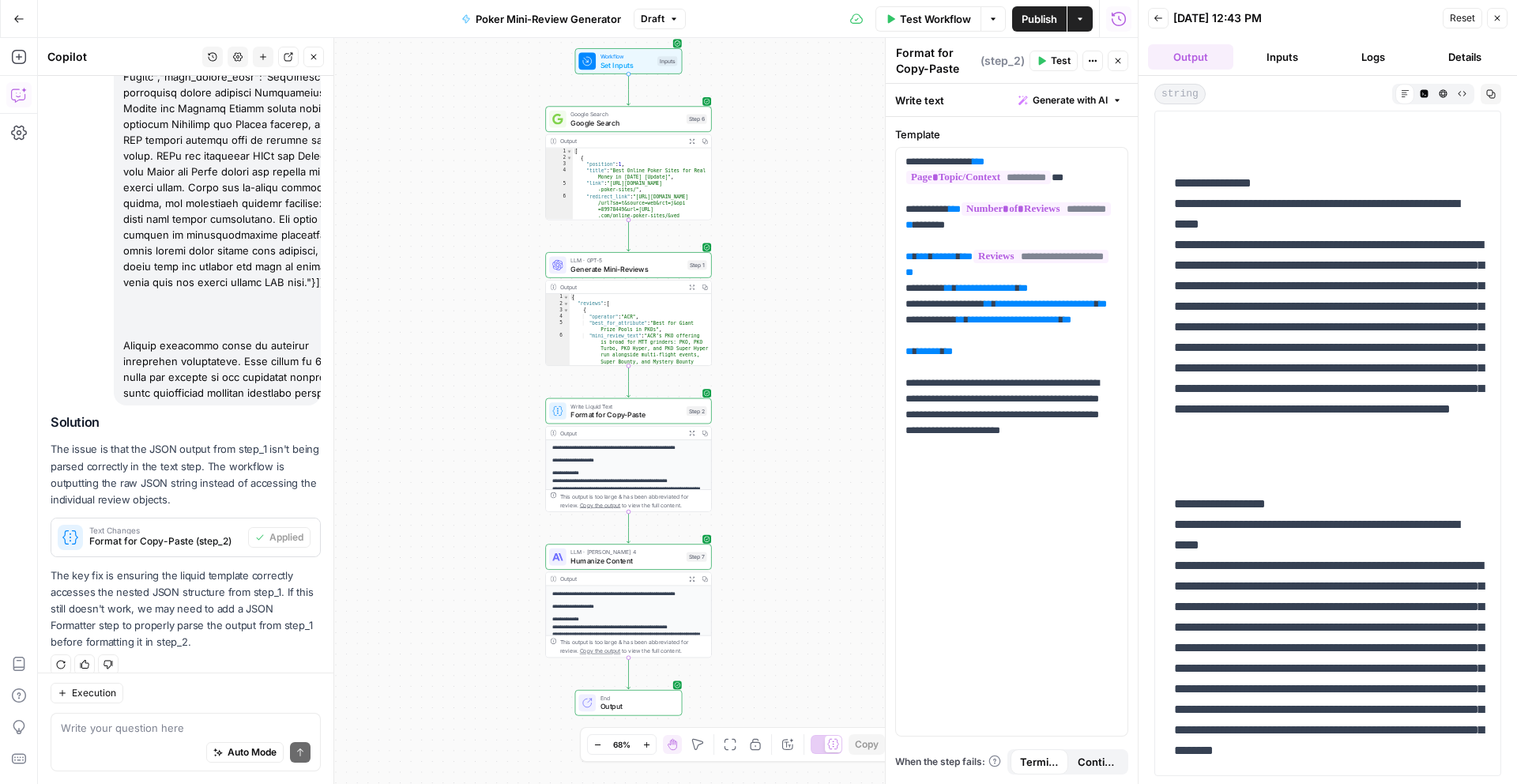
drag, startPoint x: 1278, startPoint y: 525, endPoint x: 1302, endPoint y: 535, distance: 26.0
click at [1302, 535] on p "**********" at bounding box center [1327, 658] width 307 height 328
drag, startPoint x: 1248, startPoint y: 562, endPoint x: 1434, endPoint y: 736, distance: 254.7
click at [1434, 734] on p "**********" at bounding box center [1327, 658] width 307 height 328
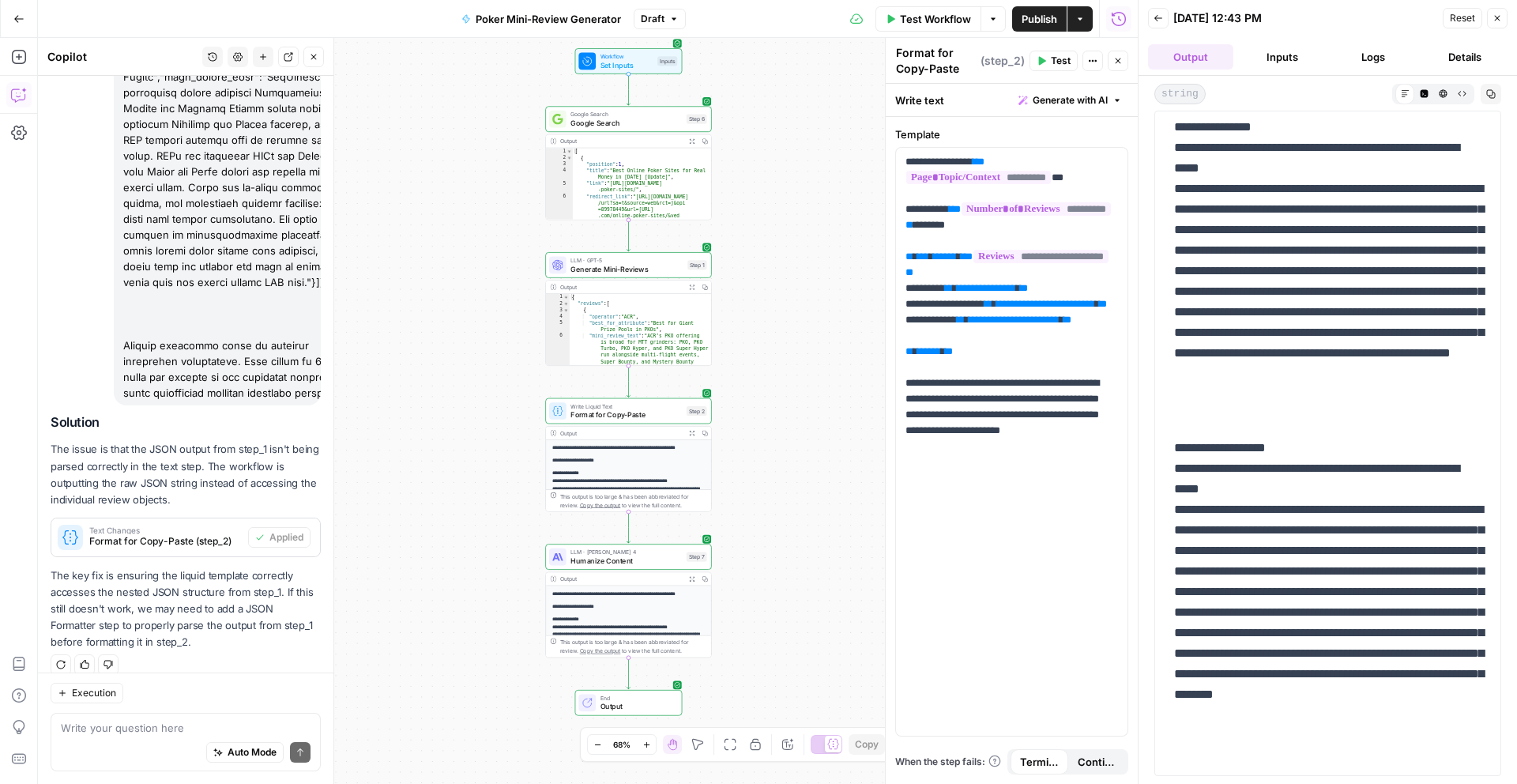
scroll to position [725, 0]
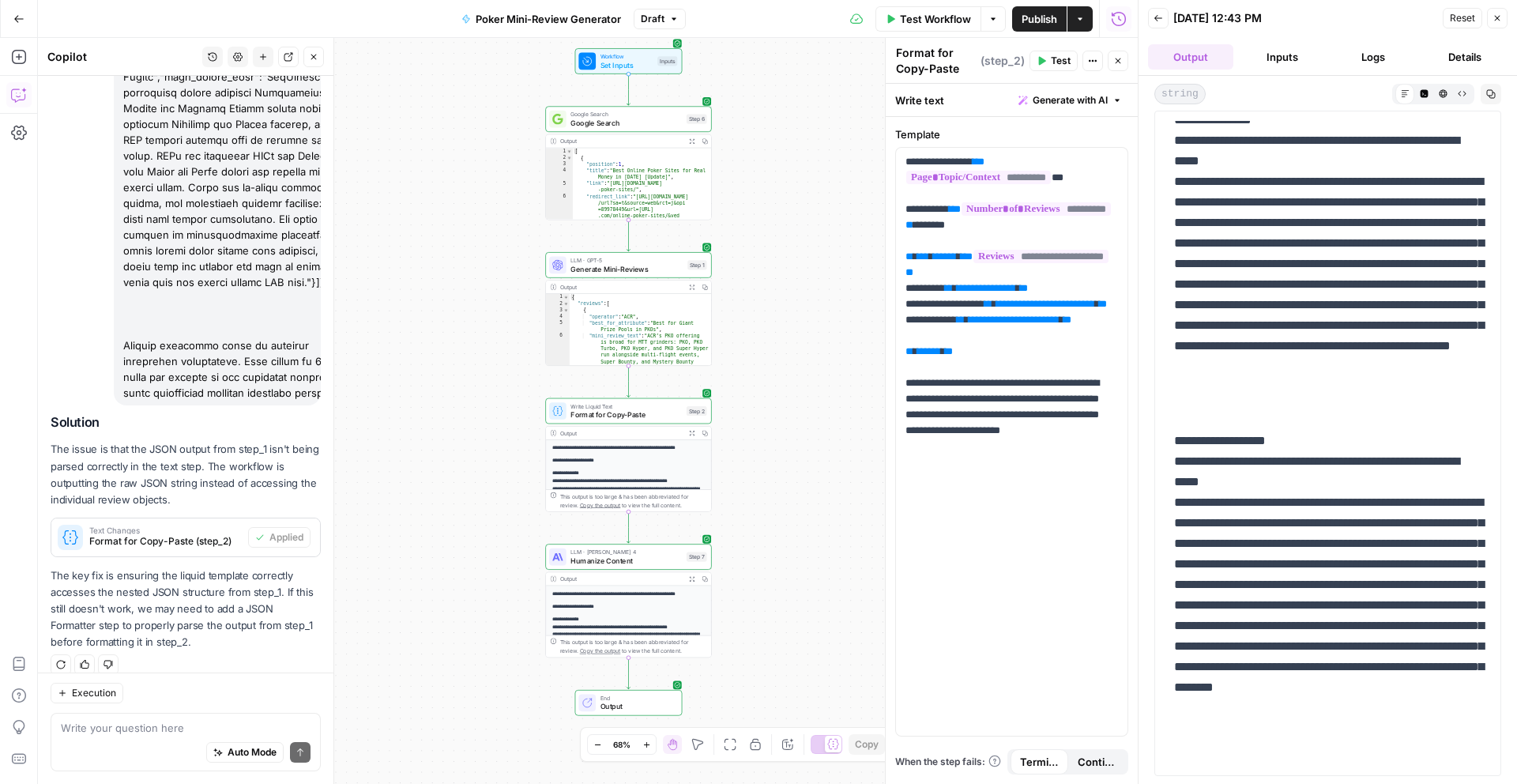
click at [1337, 606] on p "**********" at bounding box center [1327, 594] width 307 height 328
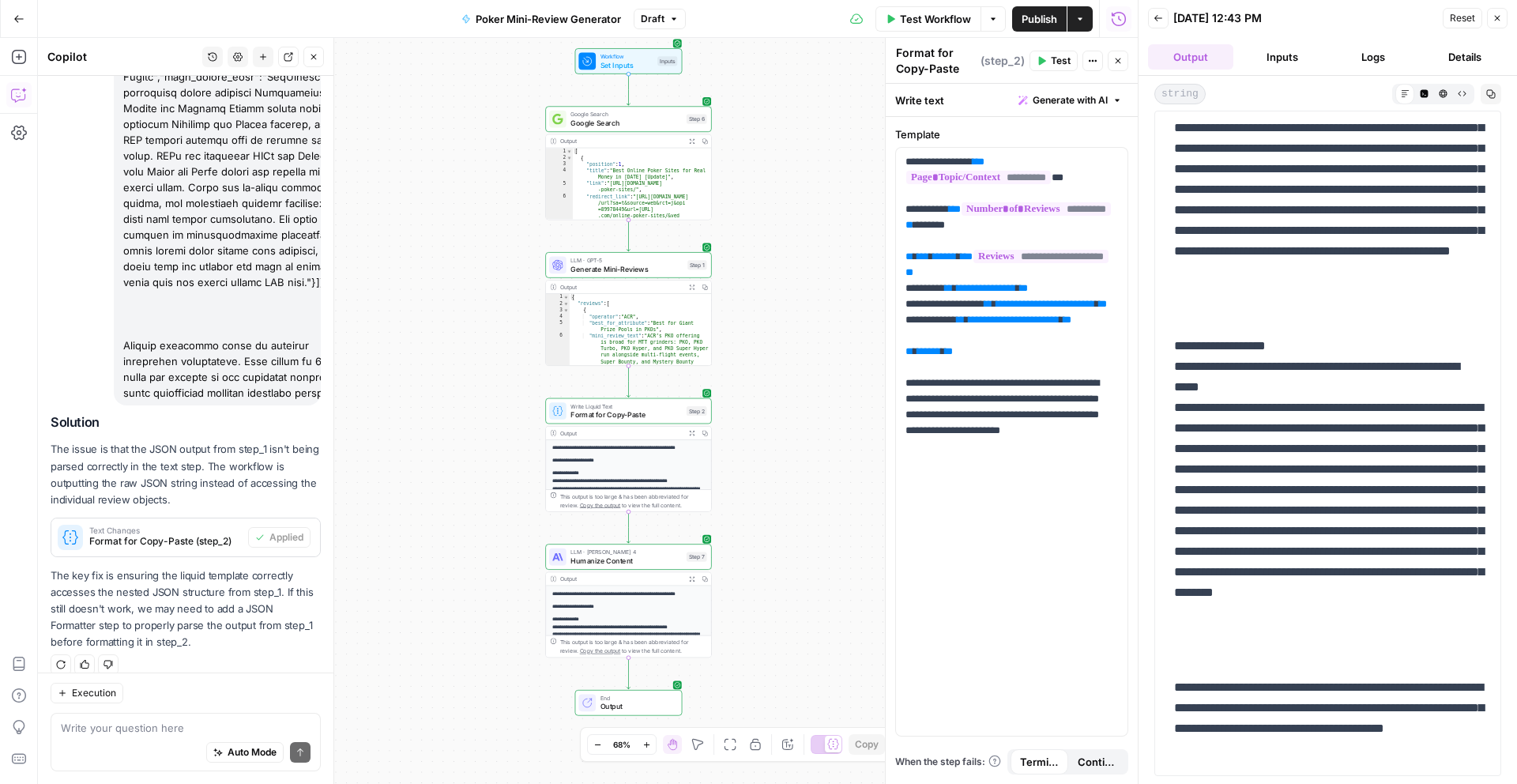
drag, startPoint x: 1250, startPoint y: 505, endPoint x: 1252, endPoint y: 664, distance: 159.0
click at [1252, 664] on div "**********" at bounding box center [1328, 33] width 326 height 1464
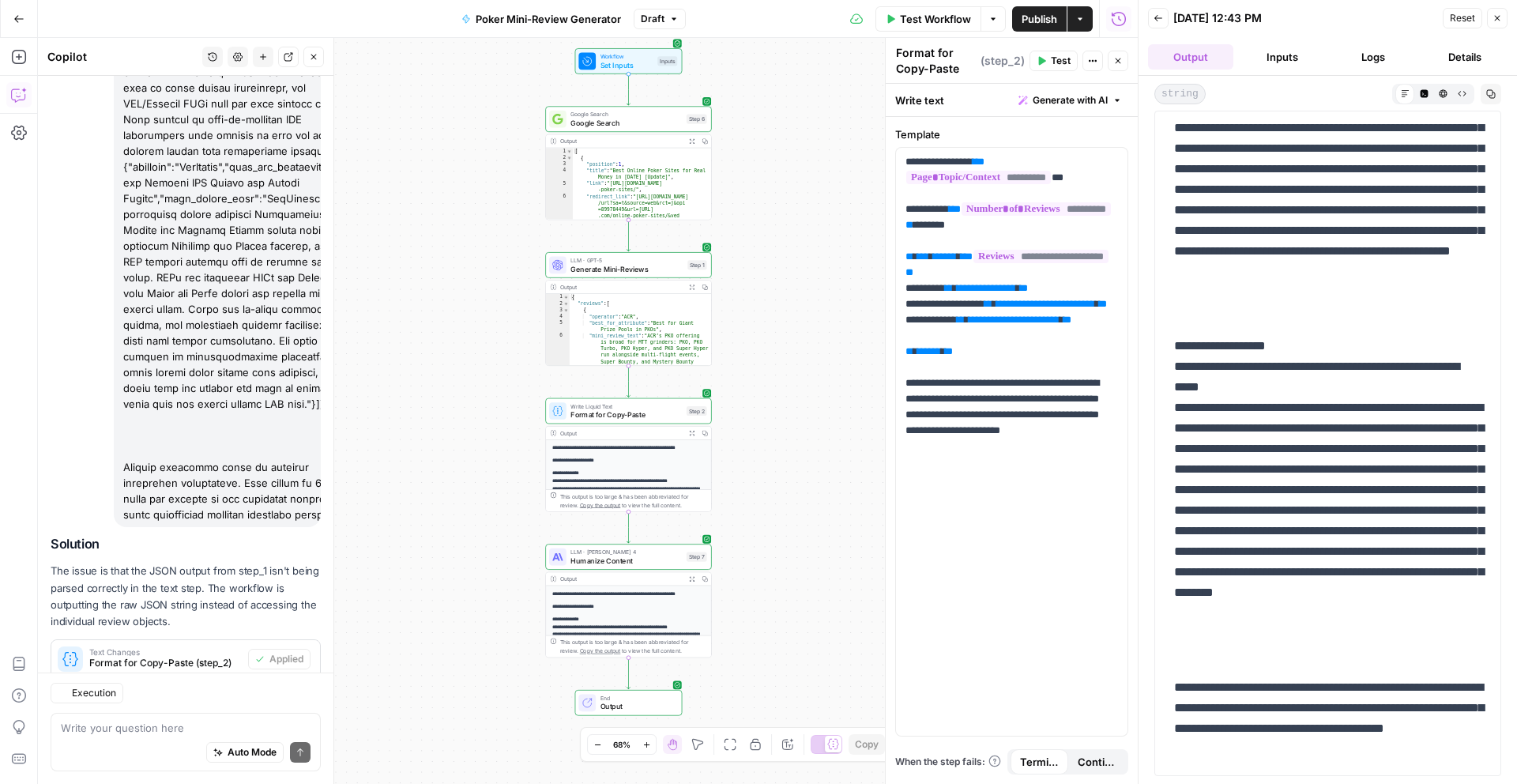
scroll to position [2311, 0]
